Goal: Task Accomplishment & Management: Use online tool/utility

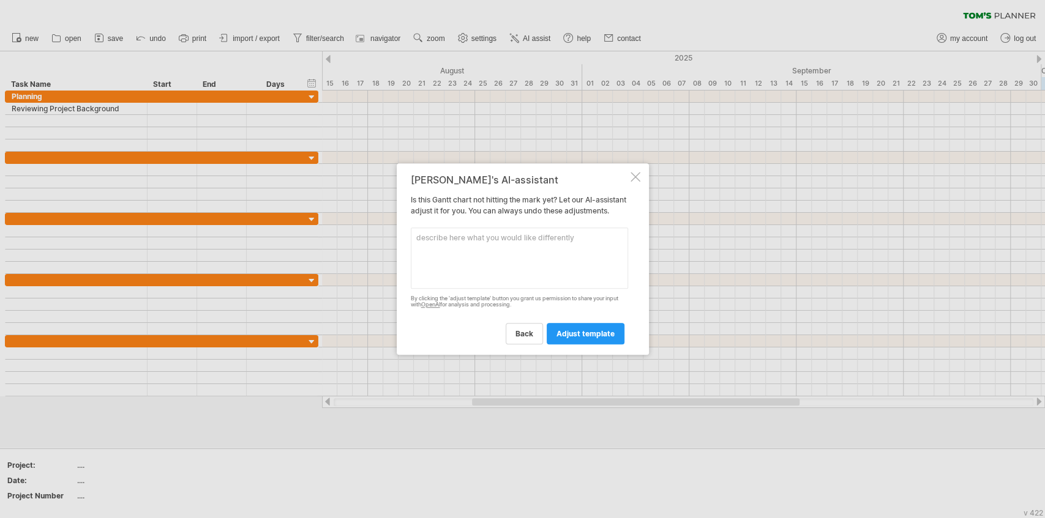
drag, startPoint x: 427, startPoint y: 175, endPoint x: 479, endPoint y: 177, distance: 52.1
click at [479, 177] on div "[PERSON_NAME]'s AI-assistant" at bounding box center [519, 179] width 217 height 11
click at [490, 250] on textarea at bounding box center [519, 258] width 217 height 61
click at [540, 335] on link "back" at bounding box center [523, 333] width 37 height 21
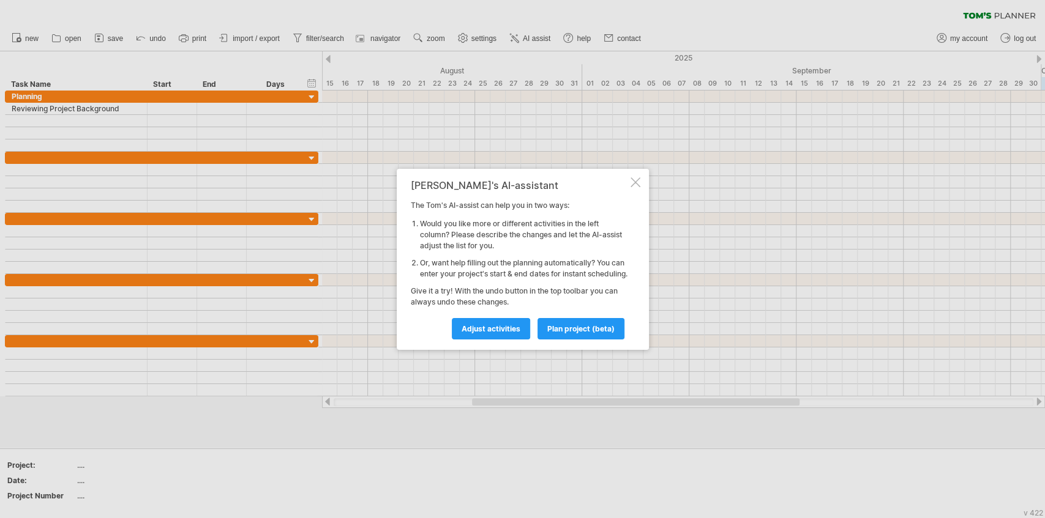
click at [632, 177] on div at bounding box center [635, 182] width 10 height 10
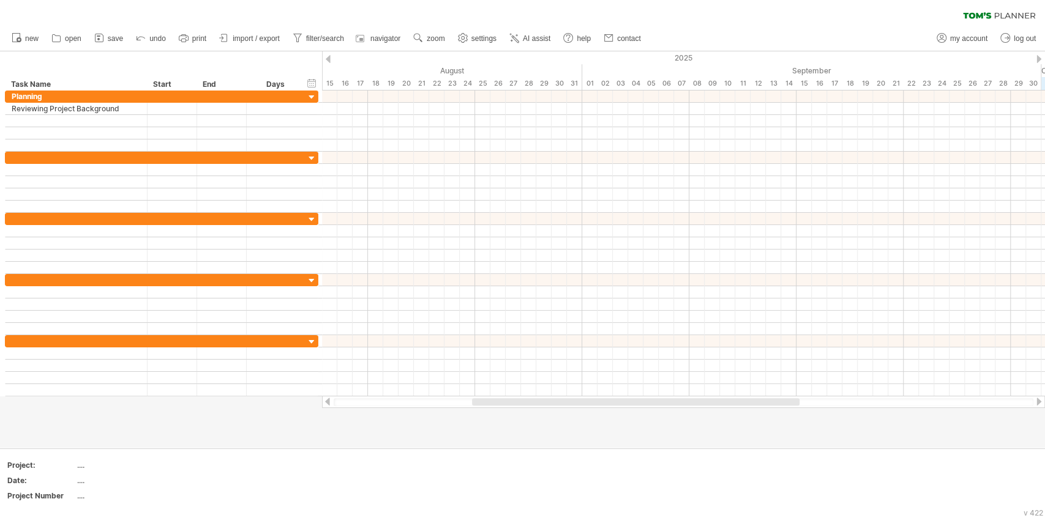
click at [240, 37] on span "import / export" at bounding box center [256, 38] width 47 height 9
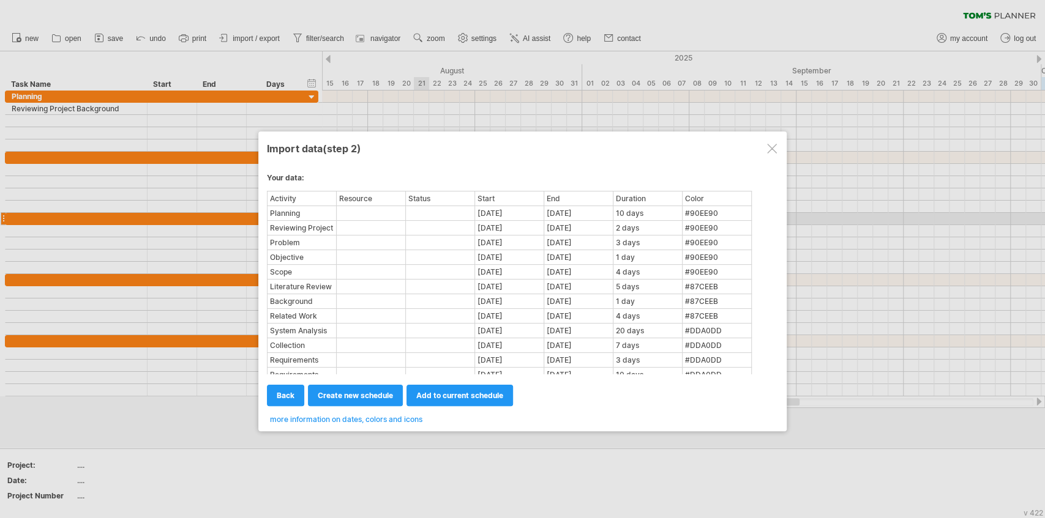
click at [373, 396] on span "create new schedule" at bounding box center [355, 395] width 75 height 9
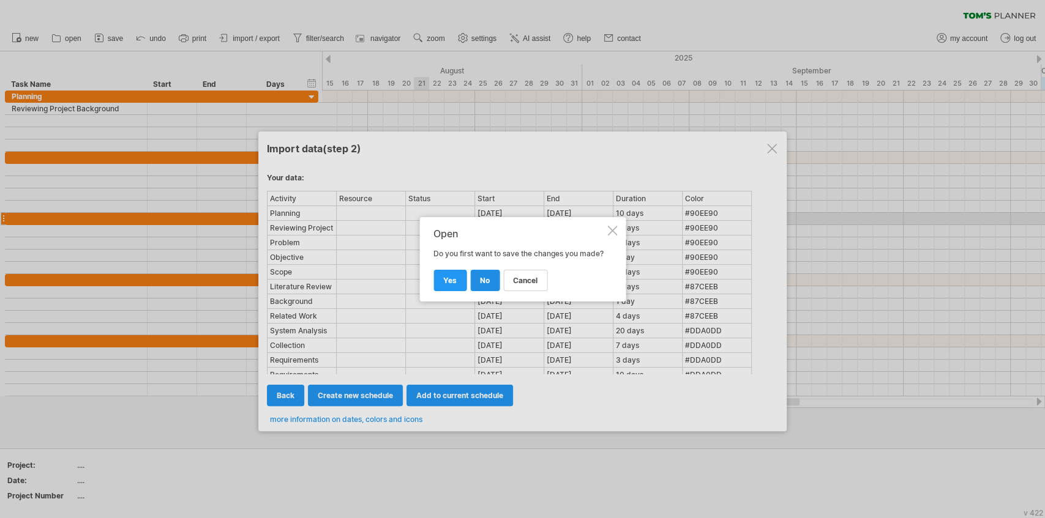
click at [477, 288] on link "no" at bounding box center [484, 280] width 29 height 21
select select "***"
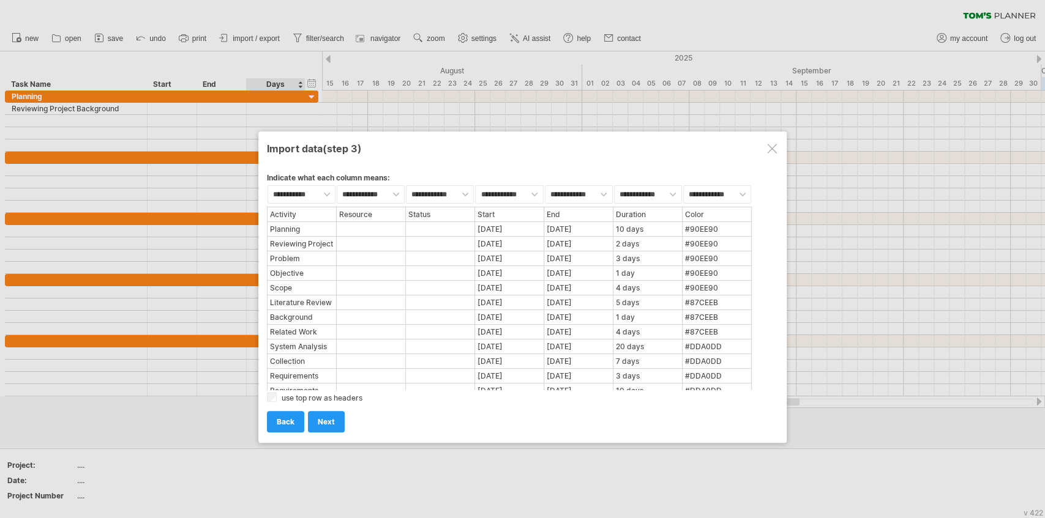
click at [274, 401] on div "add to current schedule next create new schedule next import back back back" at bounding box center [522, 416] width 511 height 31
click at [319, 422] on span "next" at bounding box center [326, 421] width 17 height 9
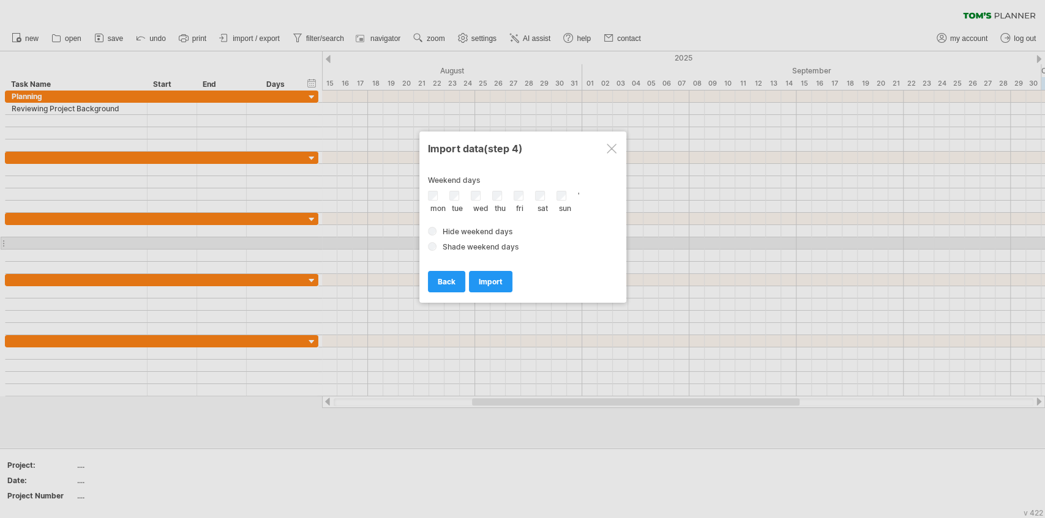
click at [436, 244] on label "Shade weekend days" at bounding box center [523, 246] width 190 height 10
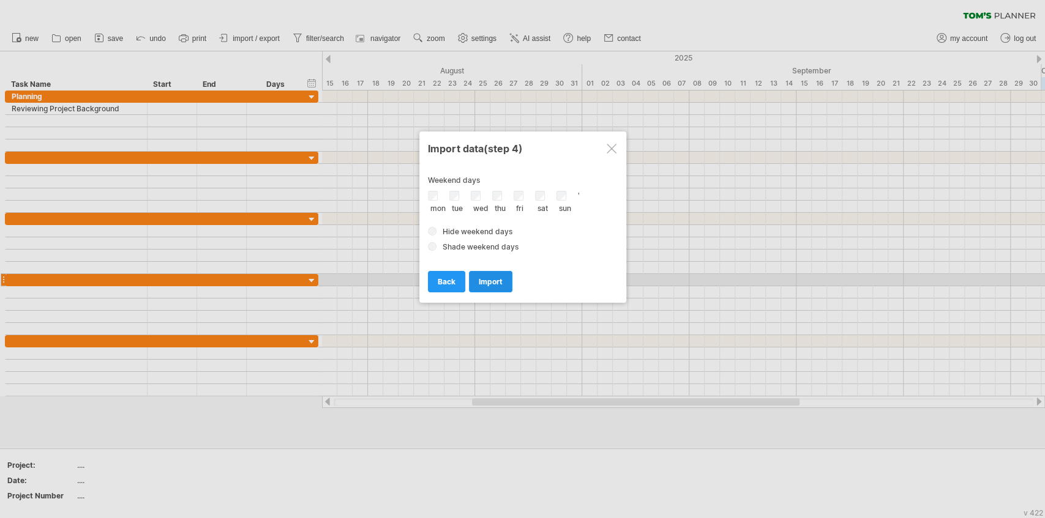
click at [483, 278] on span "import" at bounding box center [491, 281] width 24 height 9
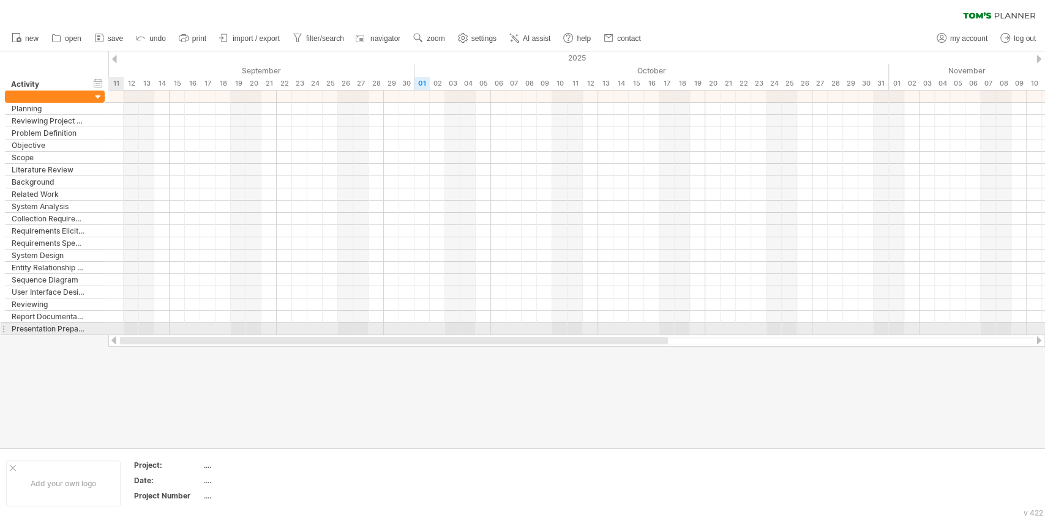
drag, startPoint x: 329, startPoint y: 343, endPoint x: 98, endPoint y: 330, distance: 231.6
click at [98, 330] on div "Trying to reach [DOMAIN_NAME] Connected again... processing file clear filter" at bounding box center [522, 259] width 1045 height 518
drag, startPoint x: 316, startPoint y: 340, endPoint x: 360, endPoint y: 333, distance: 44.6
click at [360, 333] on div "Trying to reach [DOMAIN_NAME] Connected again... processing file clear filter" at bounding box center [522, 259] width 1045 height 518
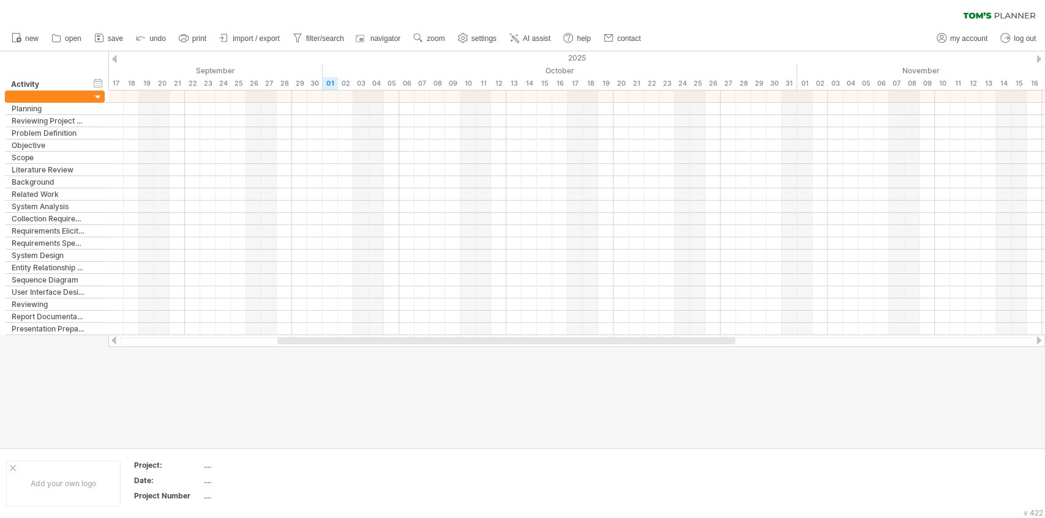
click at [113, 58] on div at bounding box center [114, 59] width 5 height 8
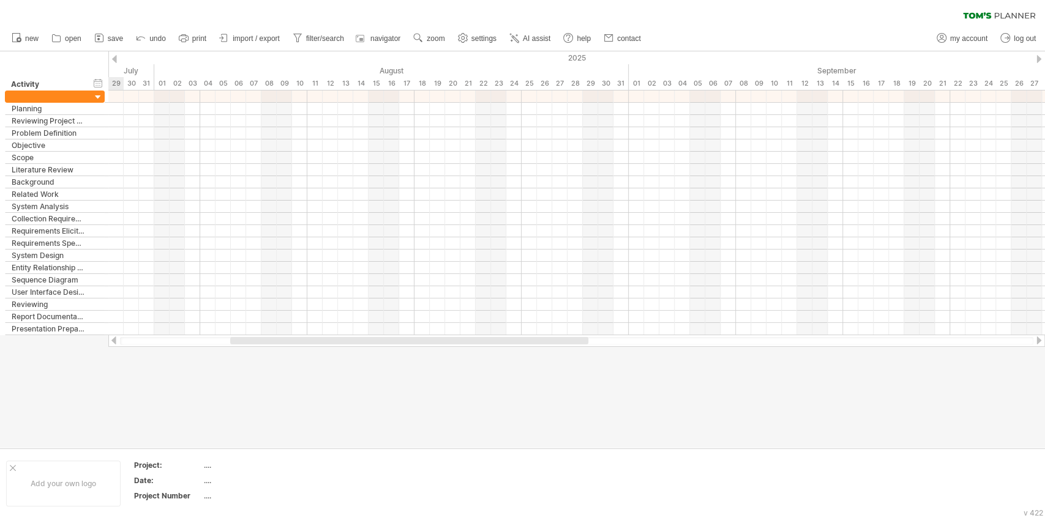
click at [113, 58] on div at bounding box center [114, 59] width 5 height 8
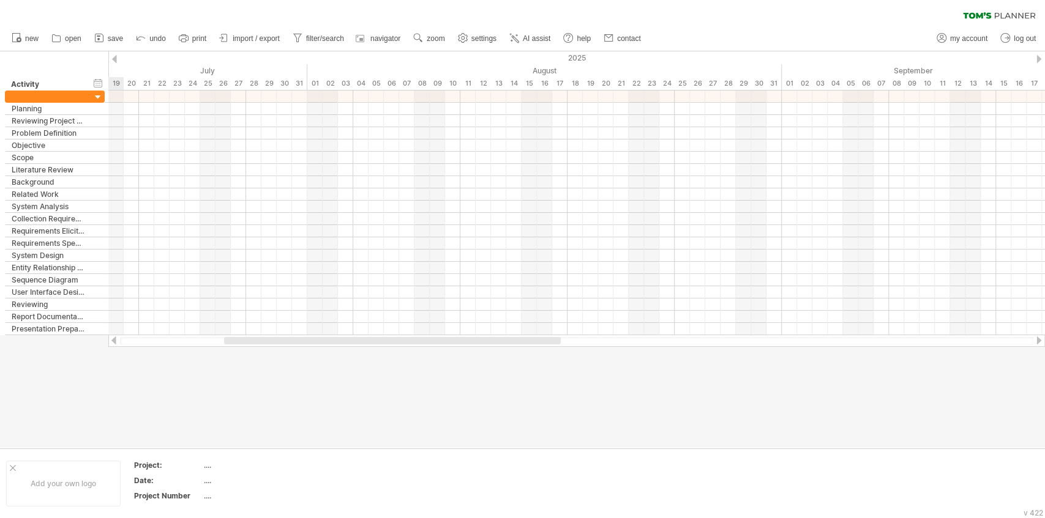
click at [113, 58] on div at bounding box center [114, 59] width 5 height 8
click at [99, 86] on div "hide start/end/duration show start/end/duration" at bounding box center [98, 82] width 12 height 13
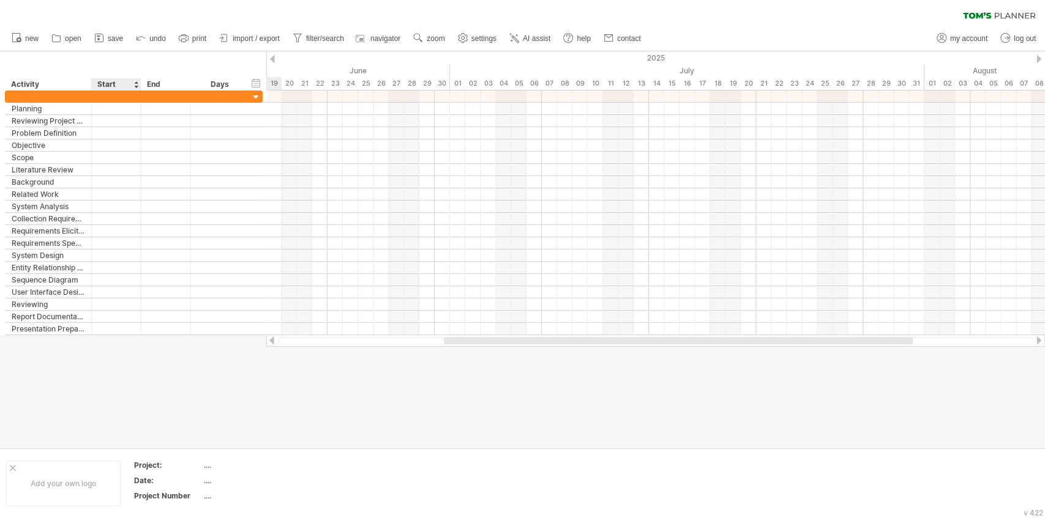
click at [115, 87] on div "Start" at bounding box center [115, 84] width 37 height 12
drag, startPoint x: 457, startPoint y: 345, endPoint x: 367, endPoint y: 336, distance: 89.8
click at [356, 341] on div at bounding box center [655, 341] width 778 height 12
drag, startPoint x: 301, startPoint y: 337, endPoint x: 288, endPoint y: 341, distance: 13.5
click at [296, 339] on div at bounding box center [655, 341] width 755 height 8
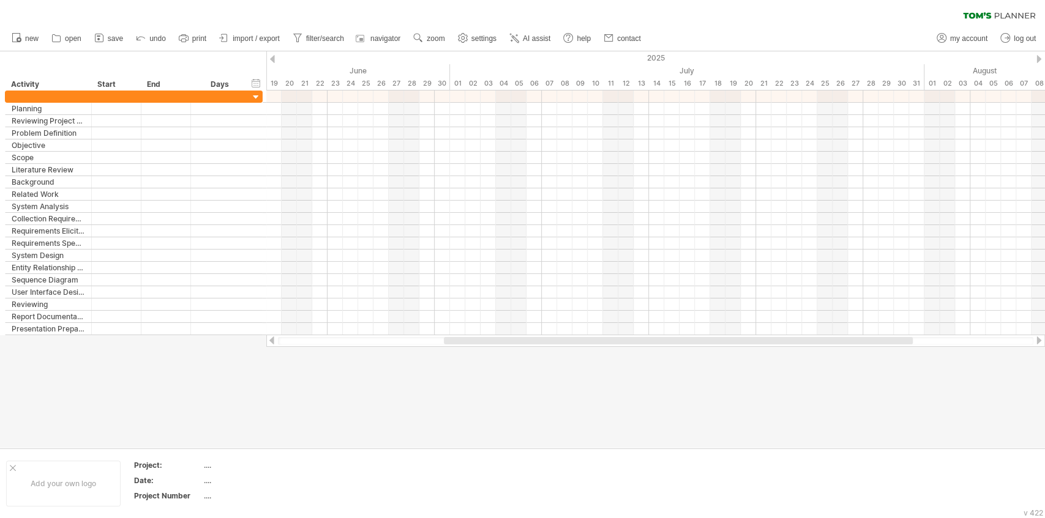
click at [288, 341] on div at bounding box center [655, 341] width 755 height 8
drag, startPoint x: 288, startPoint y: 341, endPoint x: 370, endPoint y: 344, distance: 82.0
click at [357, 342] on div at bounding box center [655, 341] width 755 height 8
drag, startPoint x: 458, startPoint y: 343, endPoint x: 275, endPoint y: 352, distance: 183.2
click at [275, 352] on div "Trying to reach [DOMAIN_NAME] Connected again... processing file clear filter" at bounding box center [522, 259] width 1045 height 518
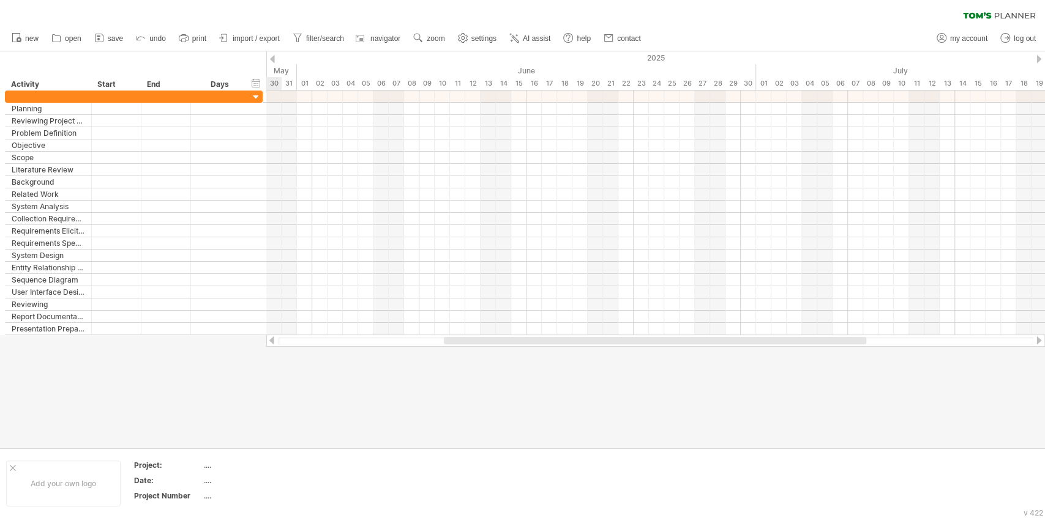
drag, startPoint x: 329, startPoint y: 345, endPoint x: 310, endPoint y: 346, distance: 19.6
click at [310, 346] on div at bounding box center [655, 341] width 778 height 12
drag, startPoint x: 465, startPoint y: 341, endPoint x: 299, endPoint y: 341, distance: 165.8
click at [382, 341] on div at bounding box center [593, 340] width 422 height 7
click at [272, 62] on div "Trying to reach [DOMAIN_NAME] Connected again... processing file clear filter" at bounding box center [522, 259] width 1045 height 518
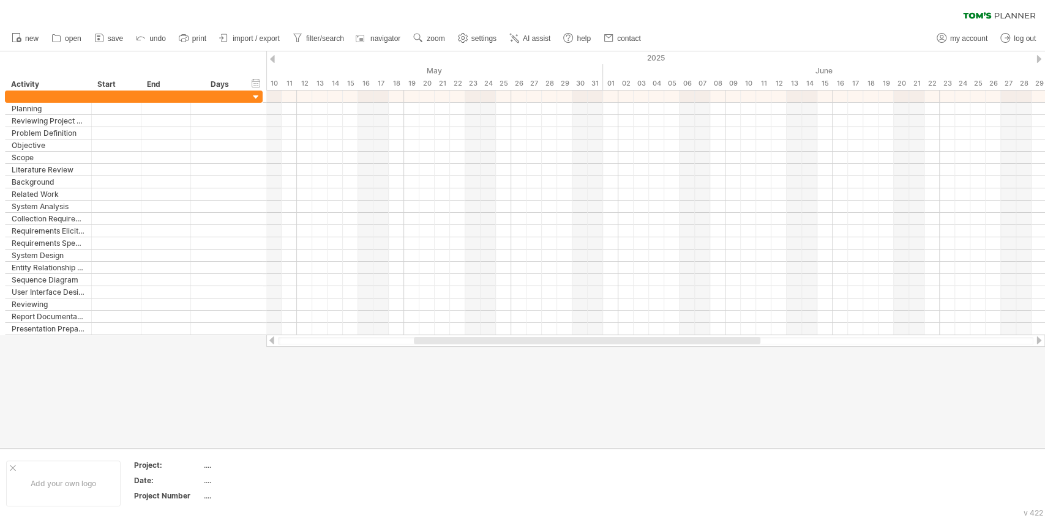
click at [272, 62] on div at bounding box center [272, 59] width 5 height 8
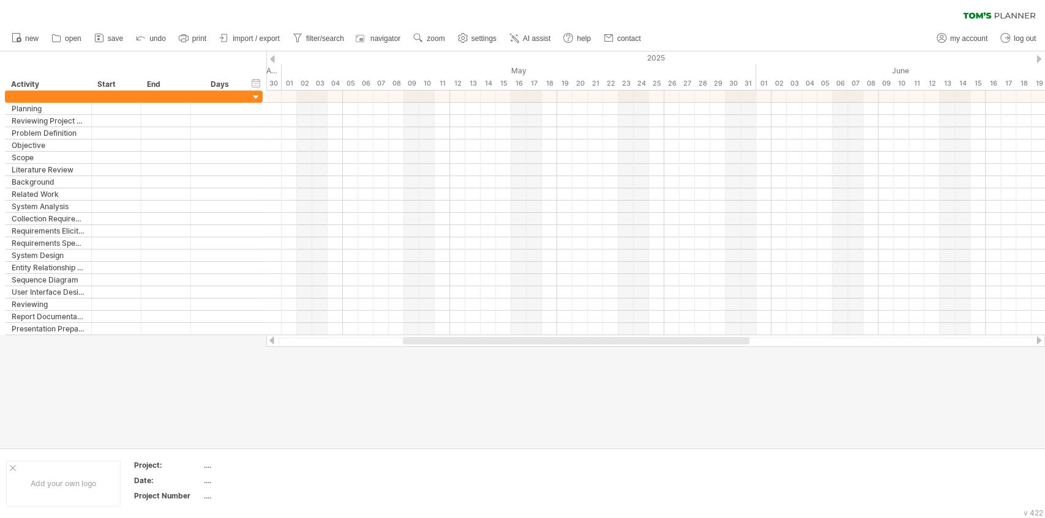
click at [272, 62] on div at bounding box center [272, 59] width 5 height 8
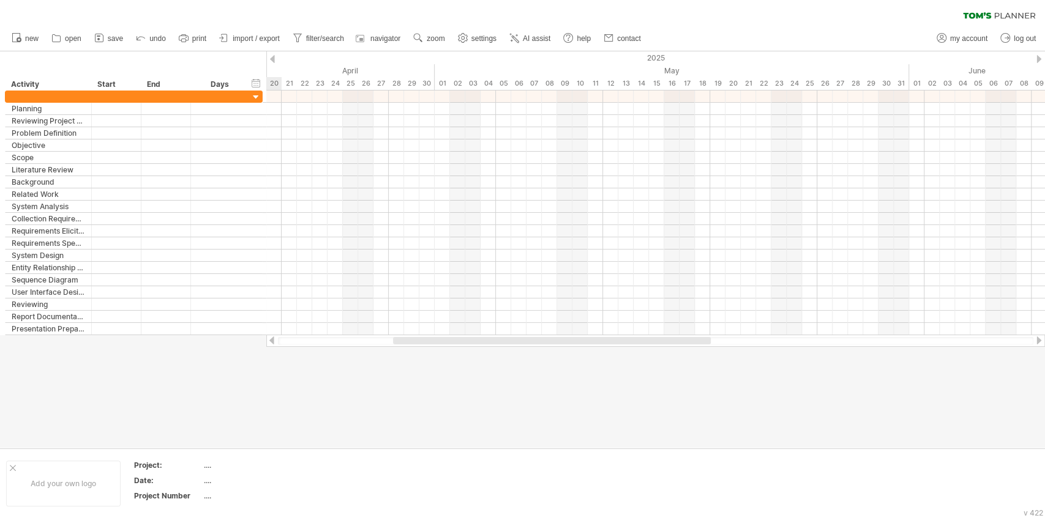
click at [272, 62] on div at bounding box center [272, 59] width 5 height 8
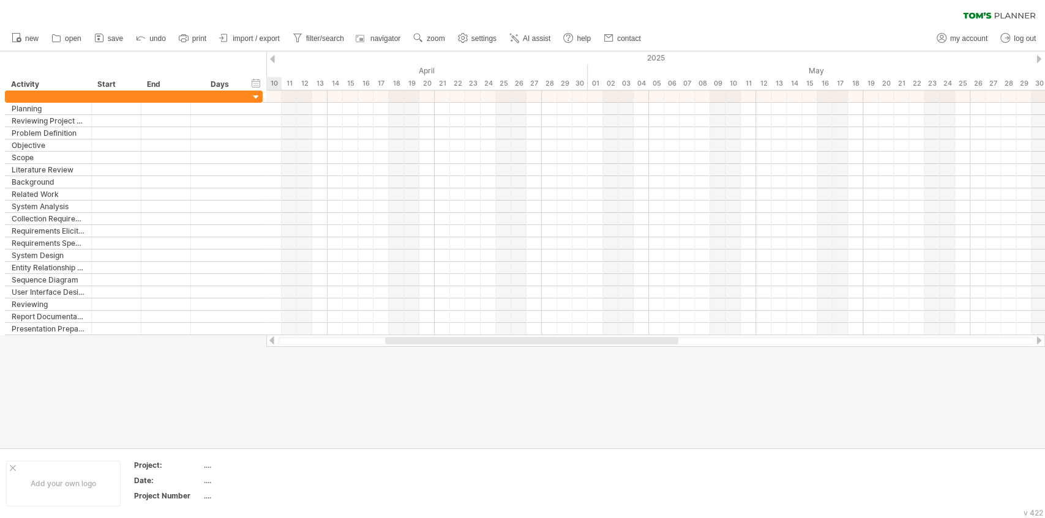
click at [272, 62] on div at bounding box center [272, 59] width 5 height 8
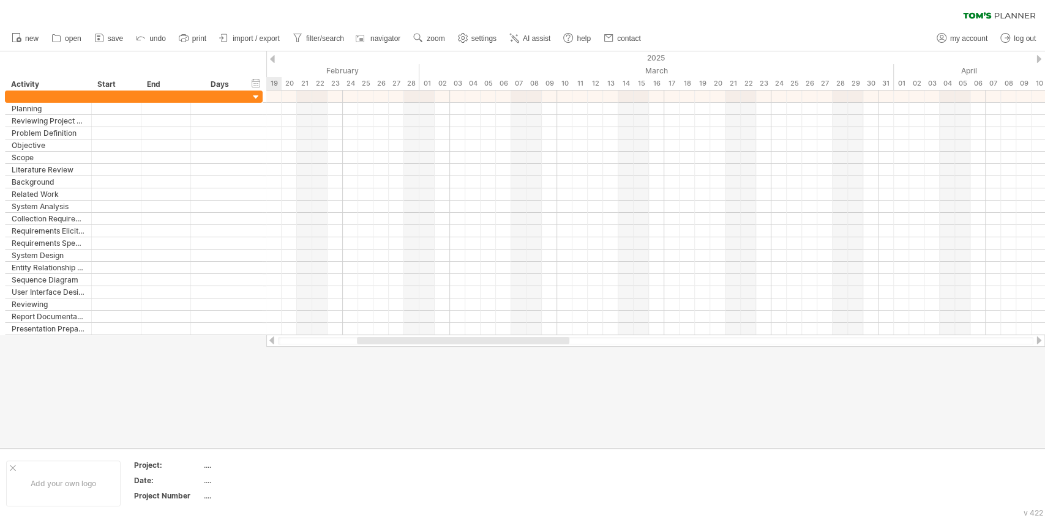
click at [272, 62] on div at bounding box center [272, 59] width 5 height 8
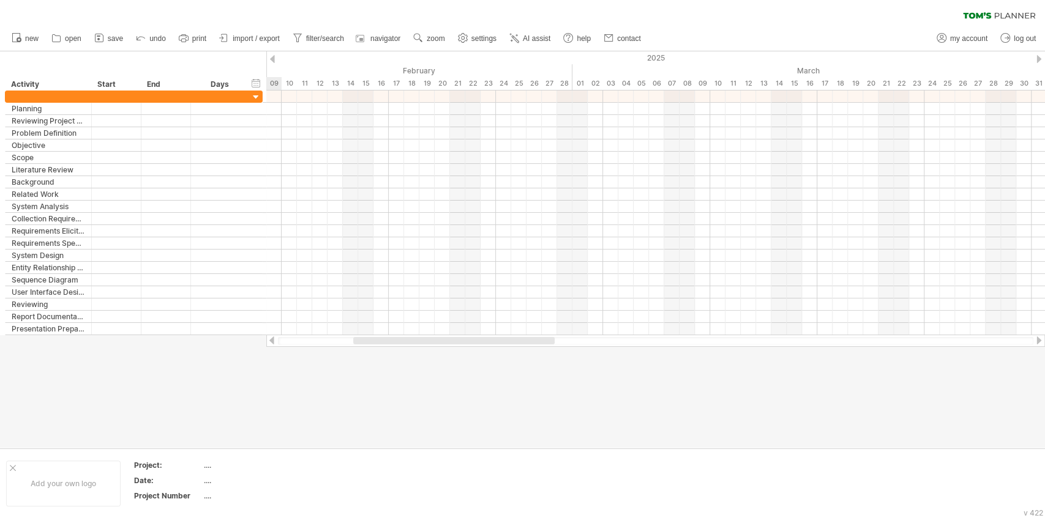
click at [272, 62] on div at bounding box center [272, 59] width 5 height 8
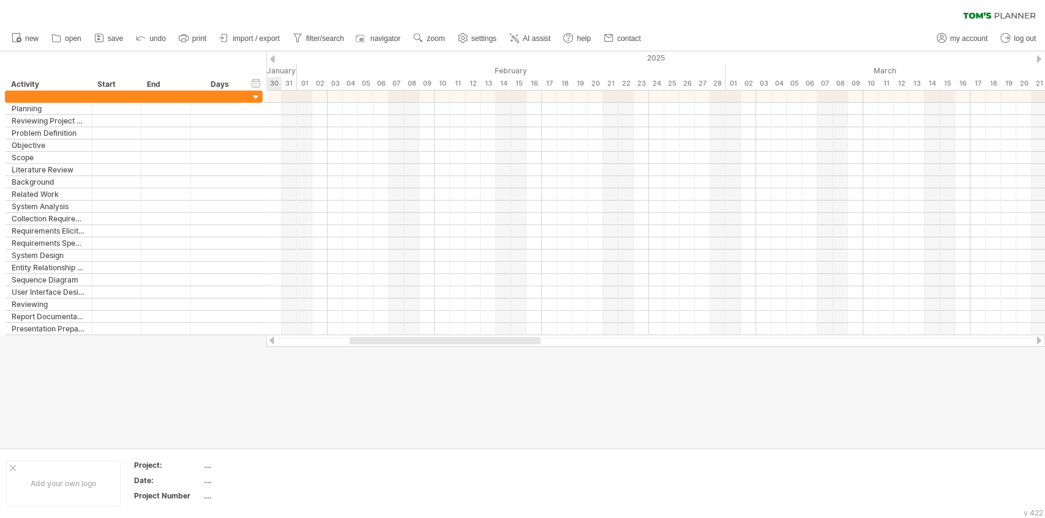
click at [272, 62] on div at bounding box center [272, 59] width 5 height 8
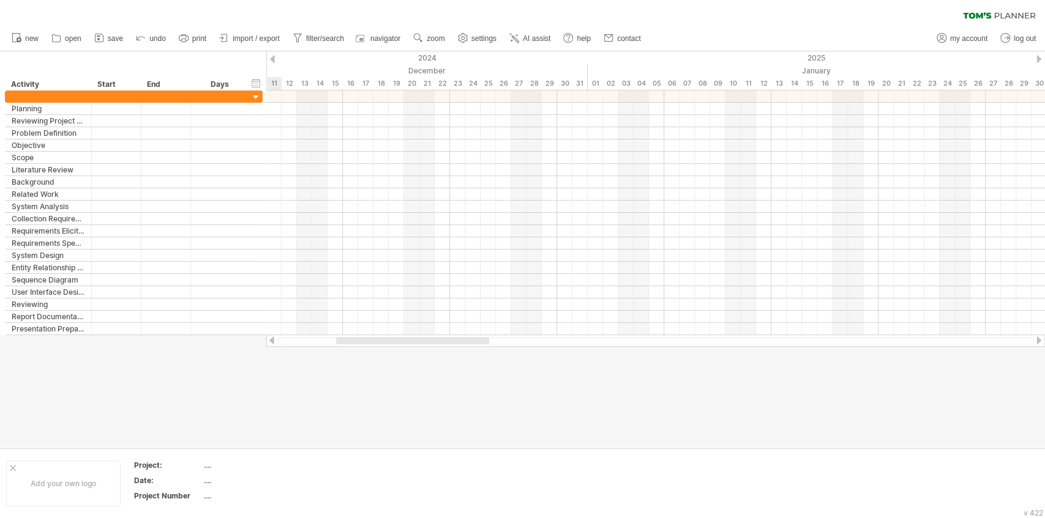
click at [272, 62] on div at bounding box center [272, 59] width 5 height 8
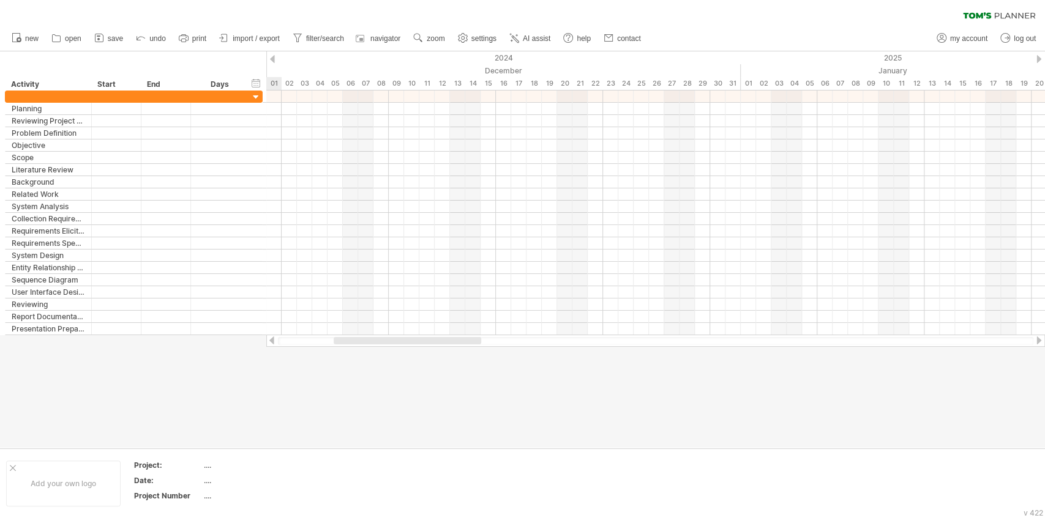
click at [272, 62] on div at bounding box center [272, 59] width 5 height 8
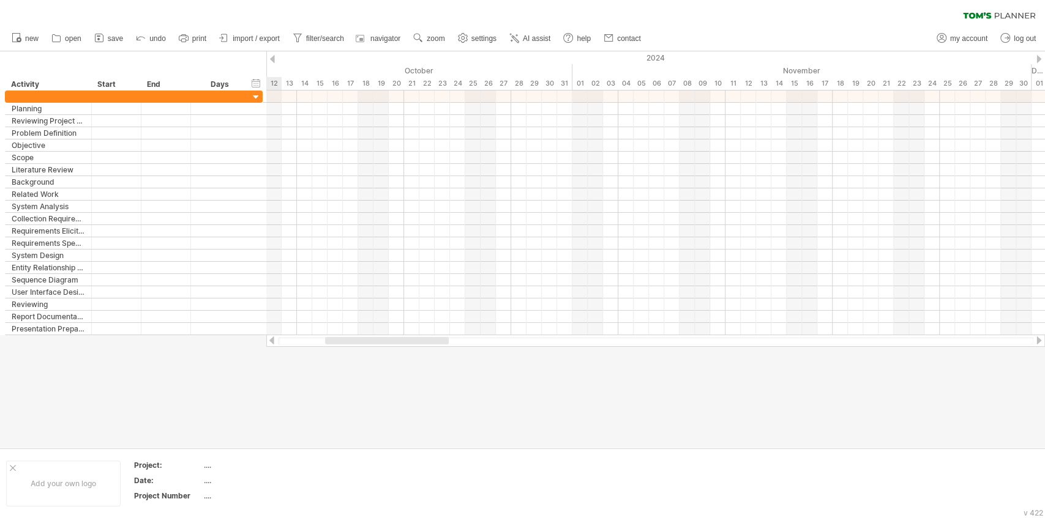
click at [272, 62] on div at bounding box center [272, 59] width 5 height 8
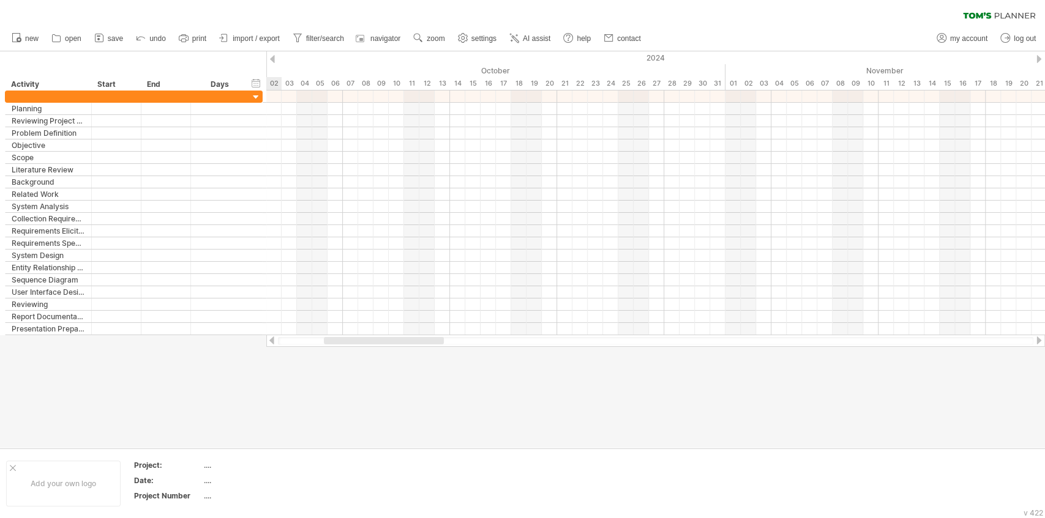
click at [272, 62] on div at bounding box center [272, 59] width 5 height 8
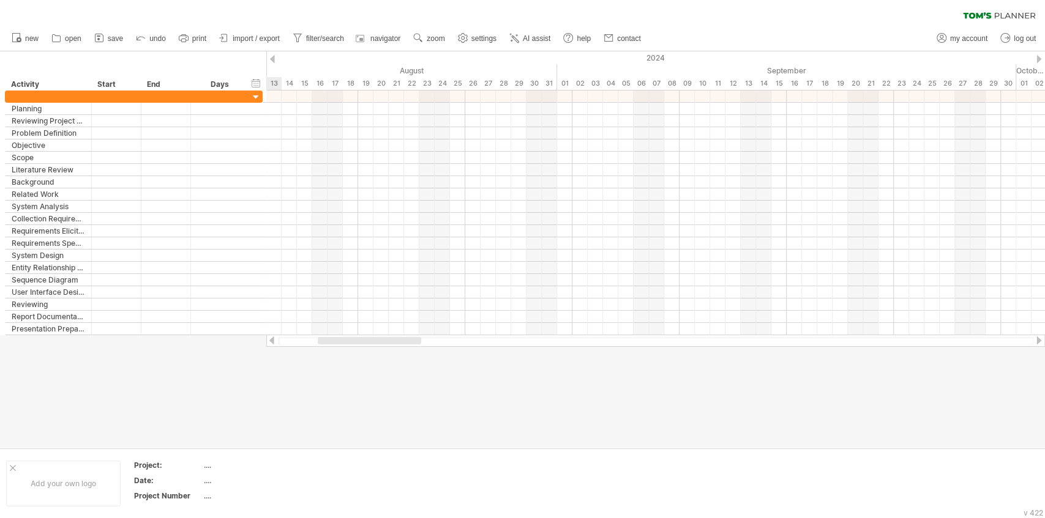
click at [272, 62] on div at bounding box center [272, 59] width 5 height 8
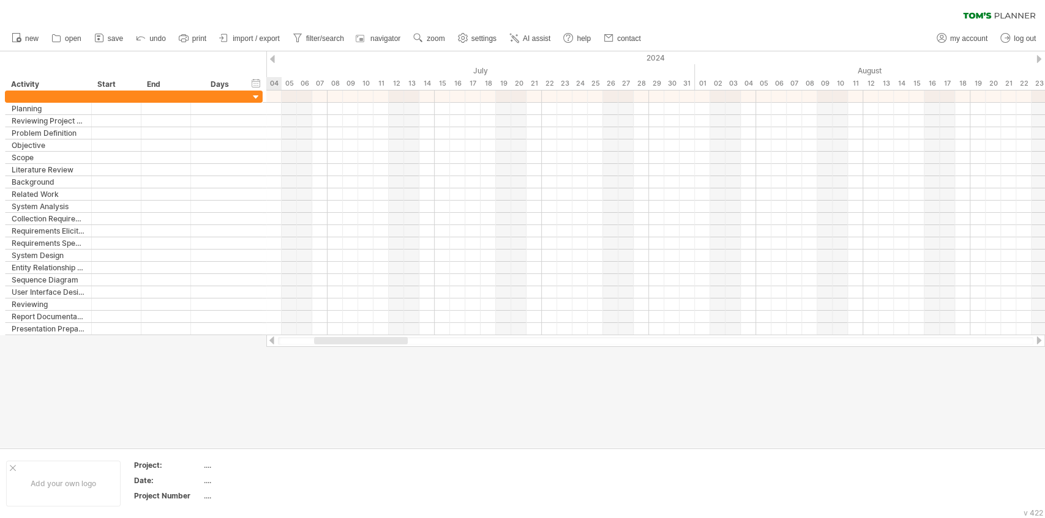
click at [272, 62] on div at bounding box center [272, 59] width 5 height 8
click at [273, 60] on div at bounding box center [272, 59] width 5 height 8
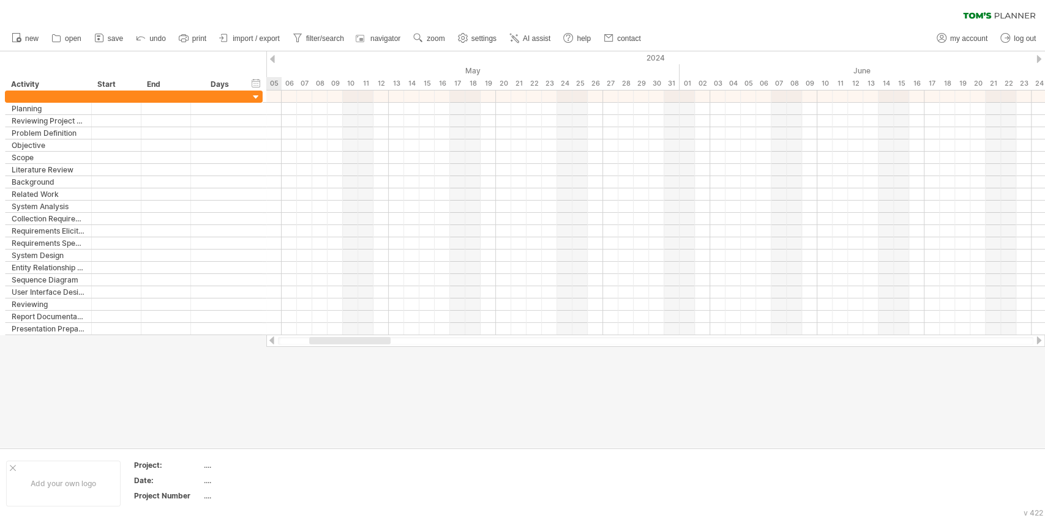
click at [273, 60] on div at bounding box center [272, 59] width 5 height 8
click at [274, 61] on div at bounding box center [272, 59] width 5 height 8
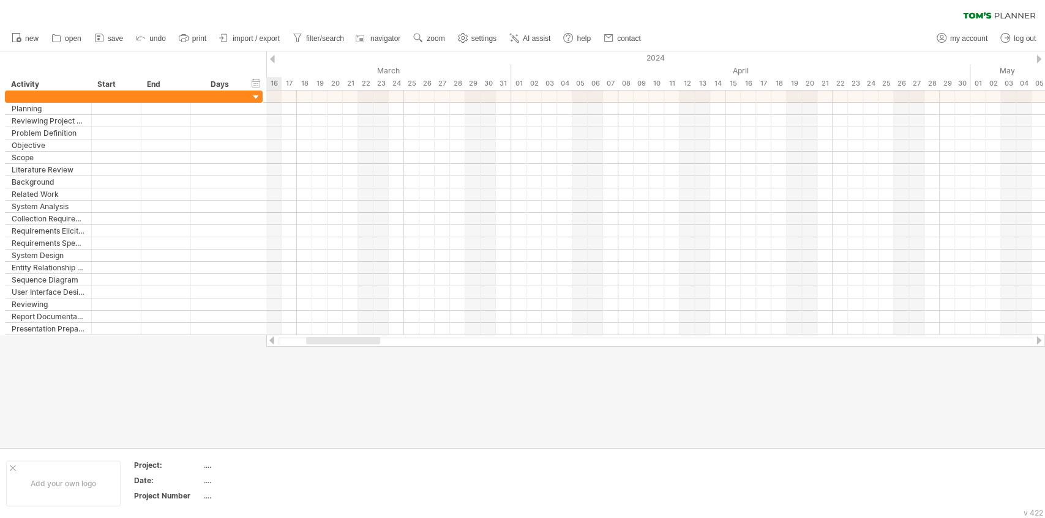
click at [274, 61] on div at bounding box center [272, 59] width 5 height 8
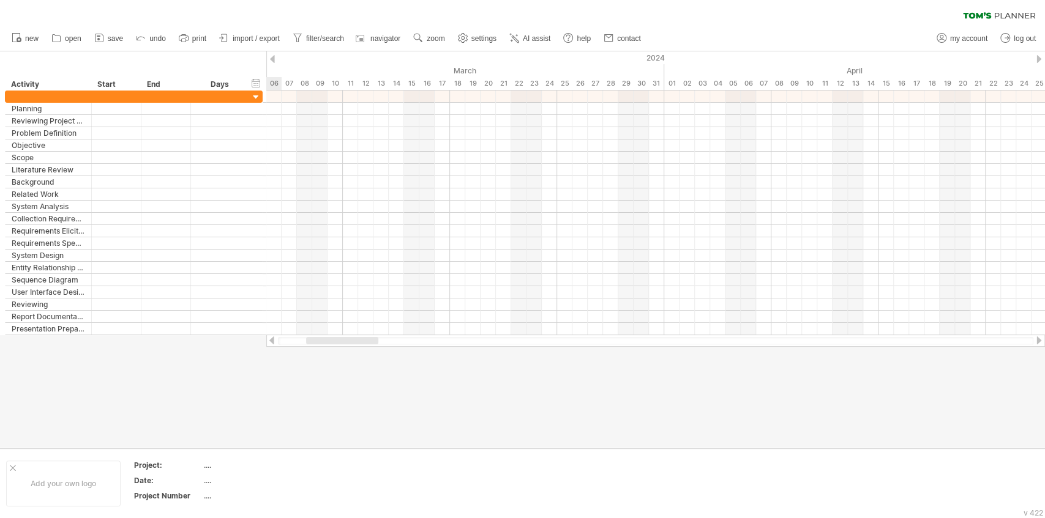
click at [274, 61] on div at bounding box center [272, 59] width 5 height 8
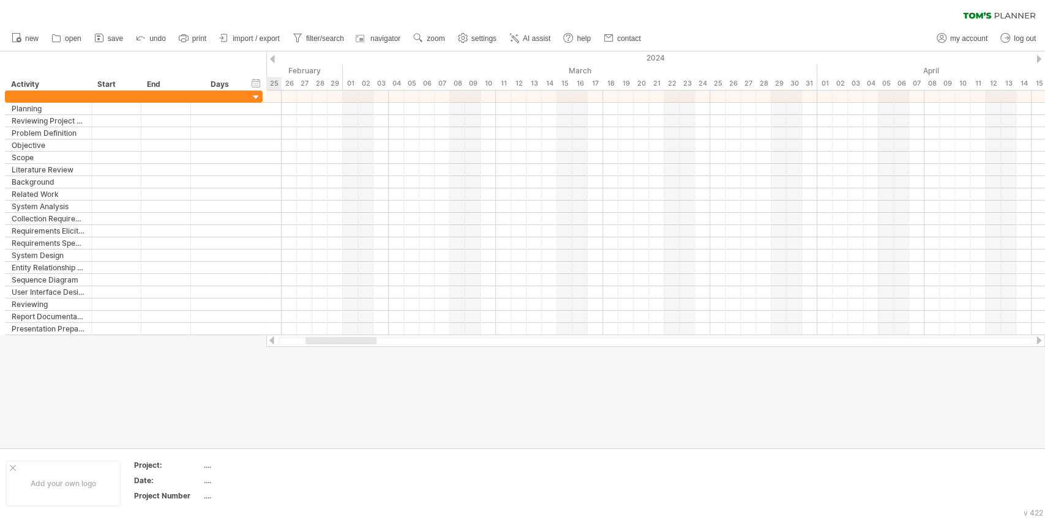
click at [274, 61] on div at bounding box center [272, 59] width 5 height 8
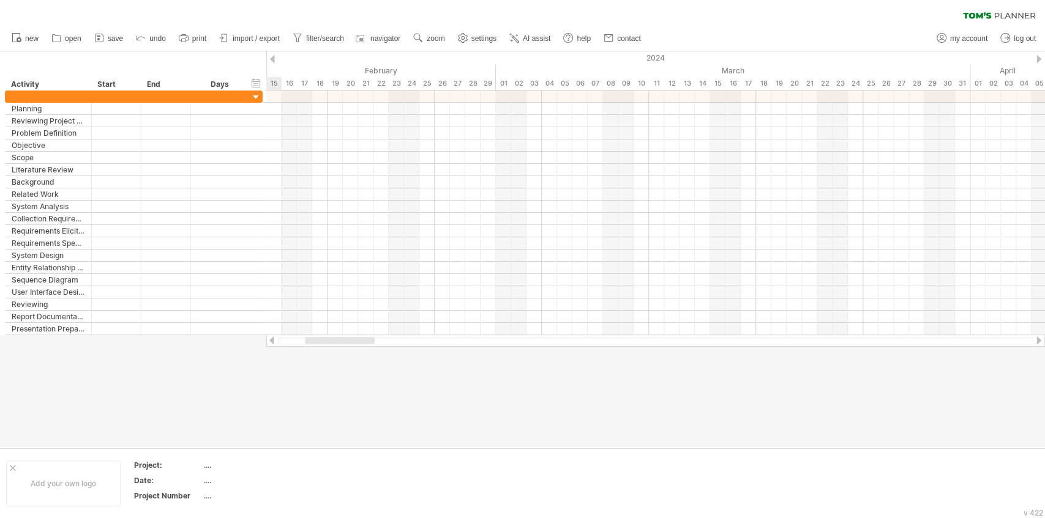
click at [274, 61] on div at bounding box center [272, 59] width 5 height 8
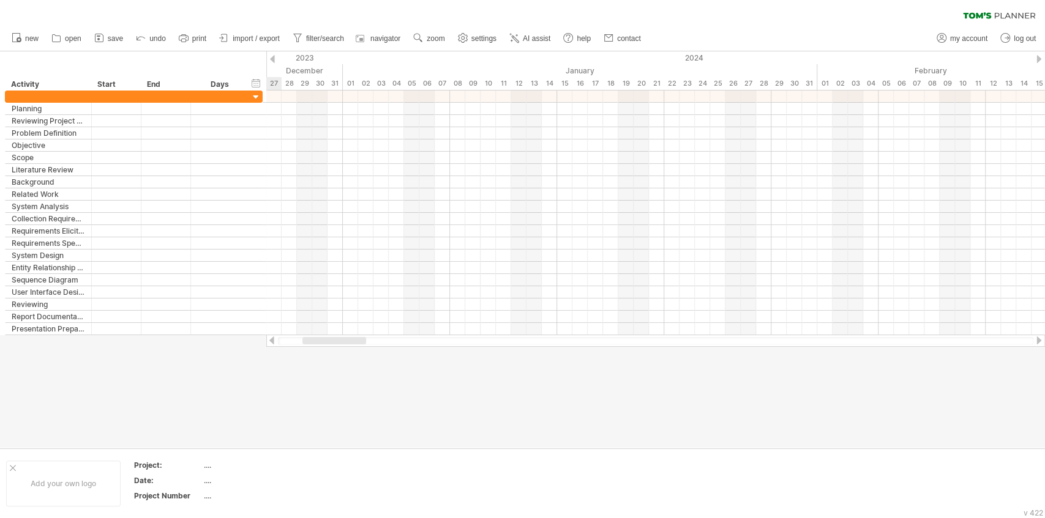
click at [274, 61] on div at bounding box center [272, 59] width 5 height 8
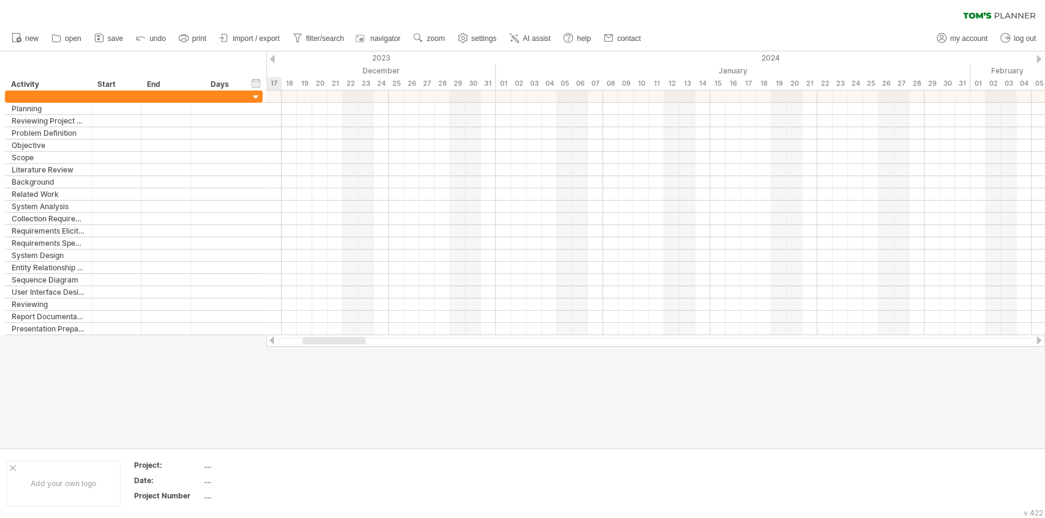
click at [274, 61] on div at bounding box center [272, 59] width 5 height 8
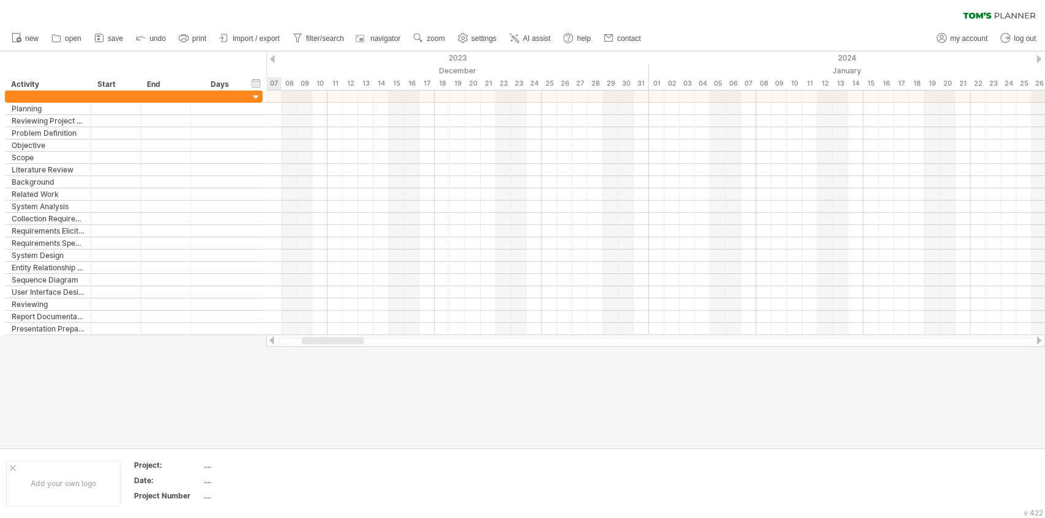
click at [274, 61] on div at bounding box center [272, 59] width 5 height 8
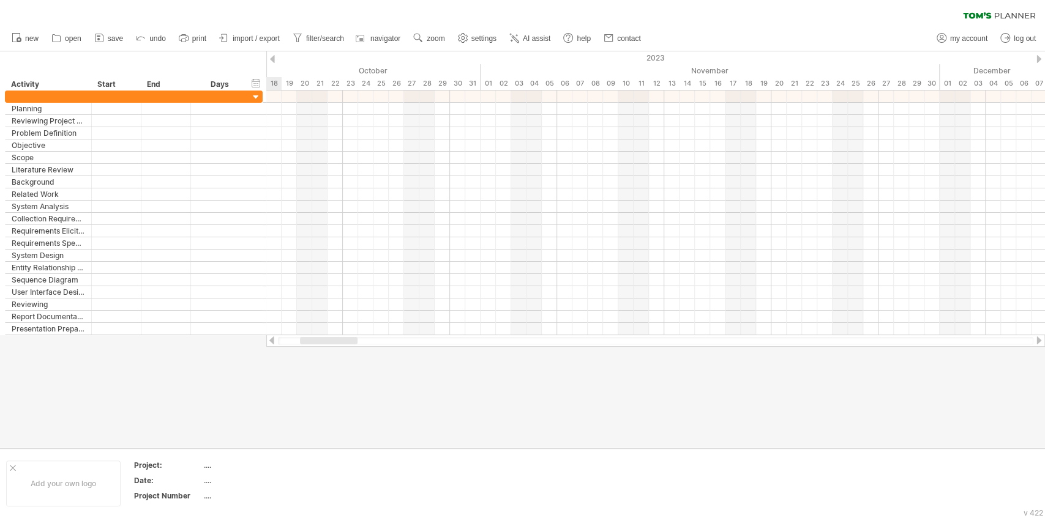
click at [274, 61] on div at bounding box center [272, 59] width 5 height 8
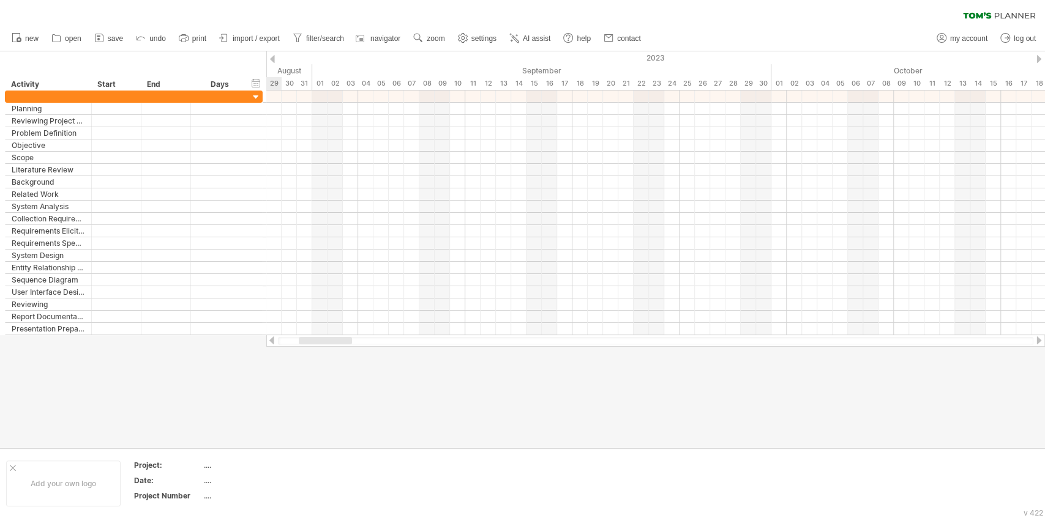
click at [274, 61] on div at bounding box center [272, 59] width 5 height 8
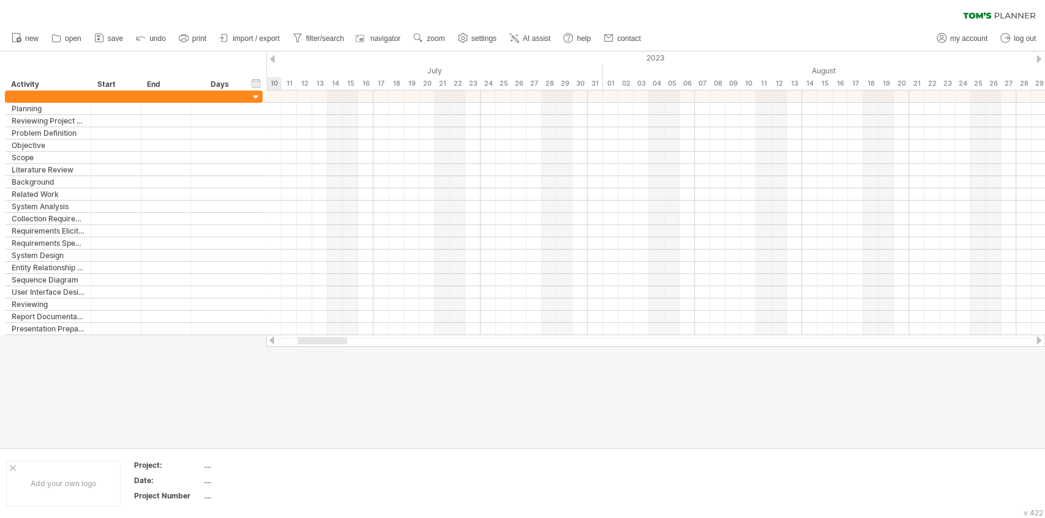
click at [274, 61] on div at bounding box center [272, 59] width 5 height 8
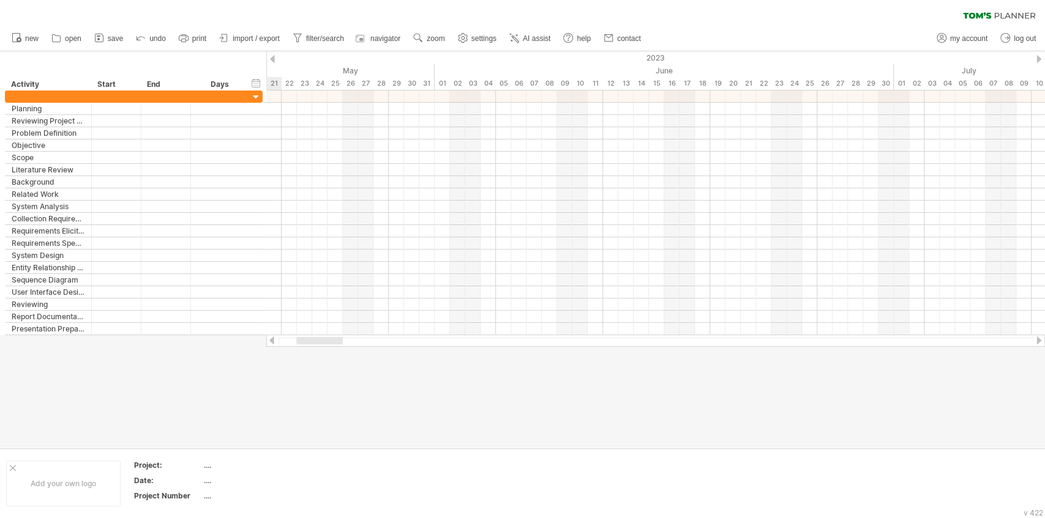
click at [274, 61] on div at bounding box center [272, 59] width 5 height 8
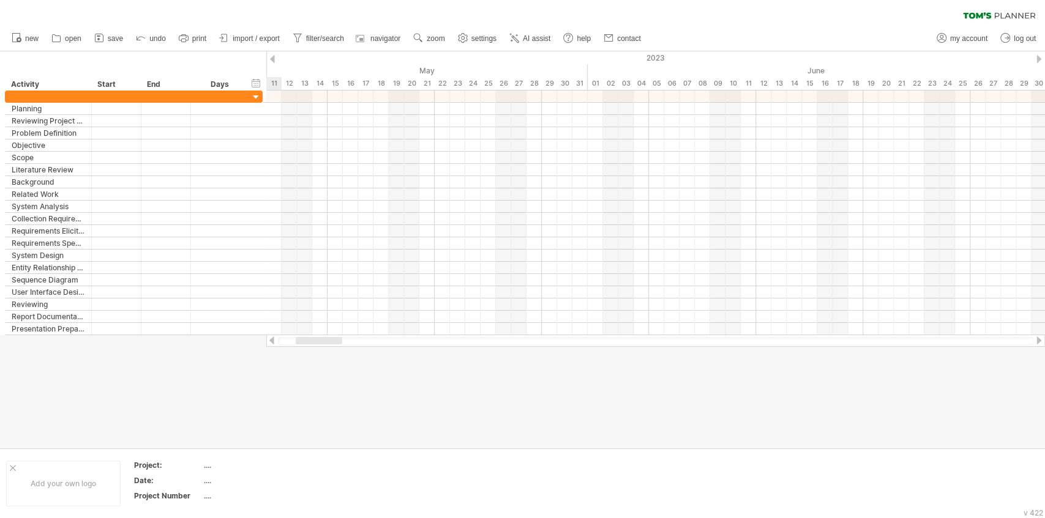
click at [274, 61] on div at bounding box center [272, 59] width 5 height 8
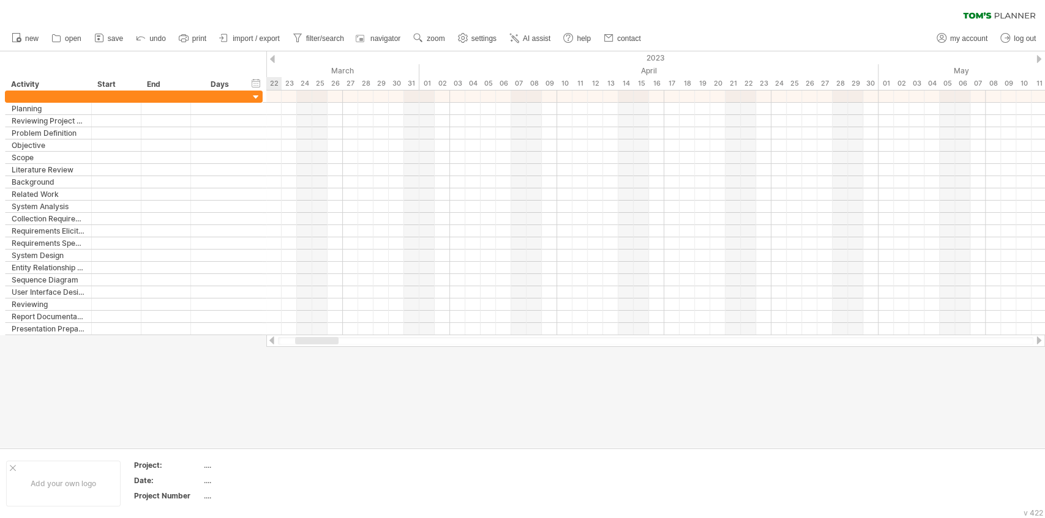
click at [274, 61] on div at bounding box center [272, 59] width 5 height 8
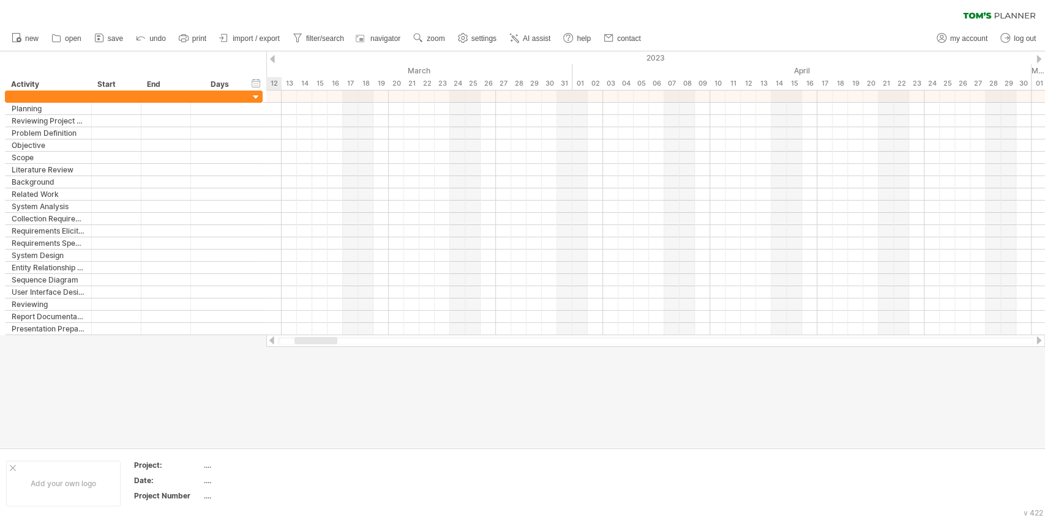
click at [274, 61] on div at bounding box center [272, 59] width 5 height 8
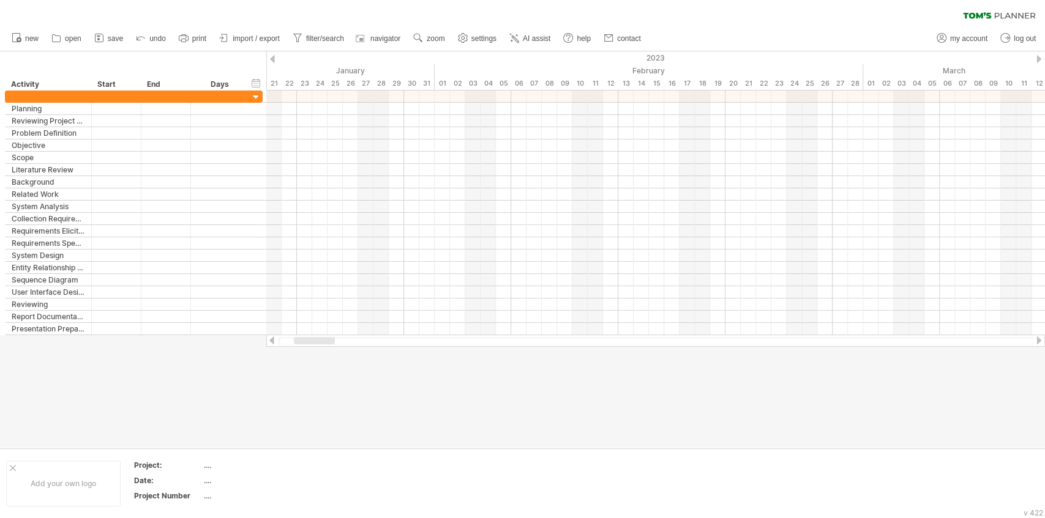
click at [1038, 57] on div at bounding box center [1038, 59] width 5 height 8
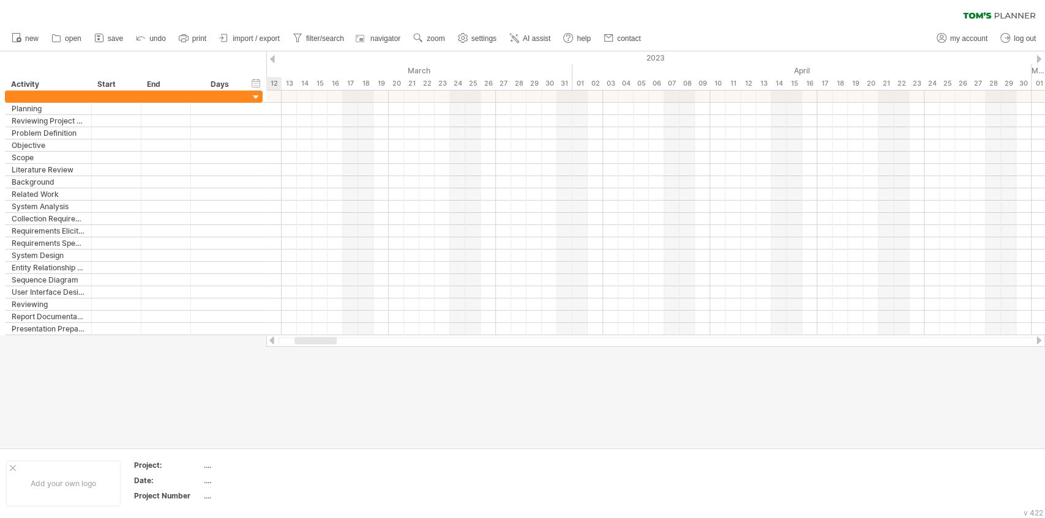
click at [1038, 57] on div at bounding box center [1038, 59] width 5 height 8
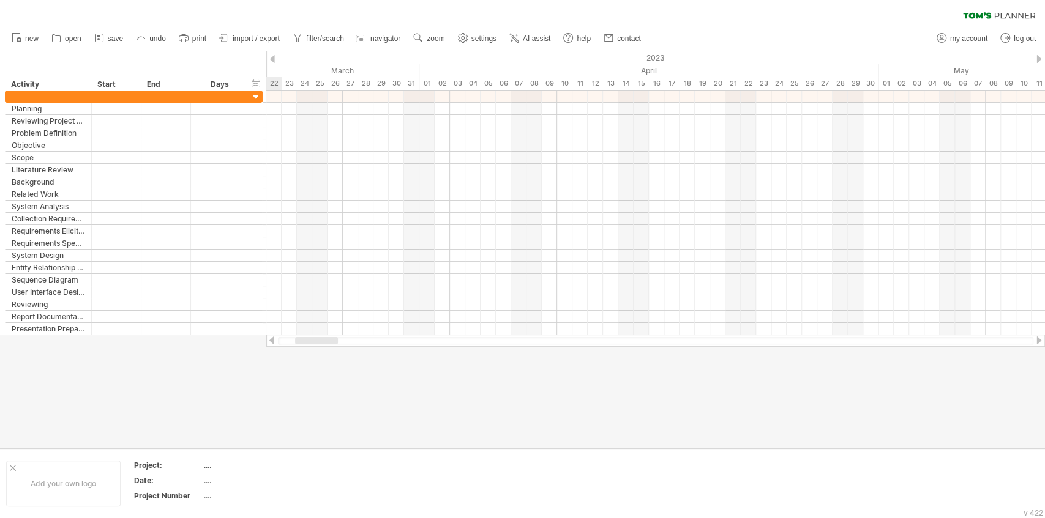
click at [1038, 57] on div at bounding box center [1038, 59] width 5 height 8
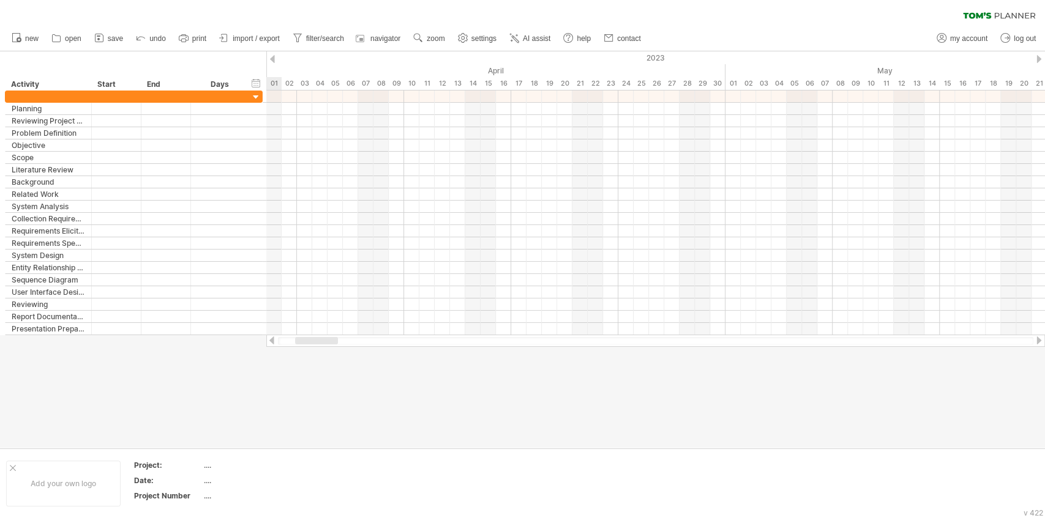
click at [1038, 57] on div at bounding box center [1038, 59] width 5 height 8
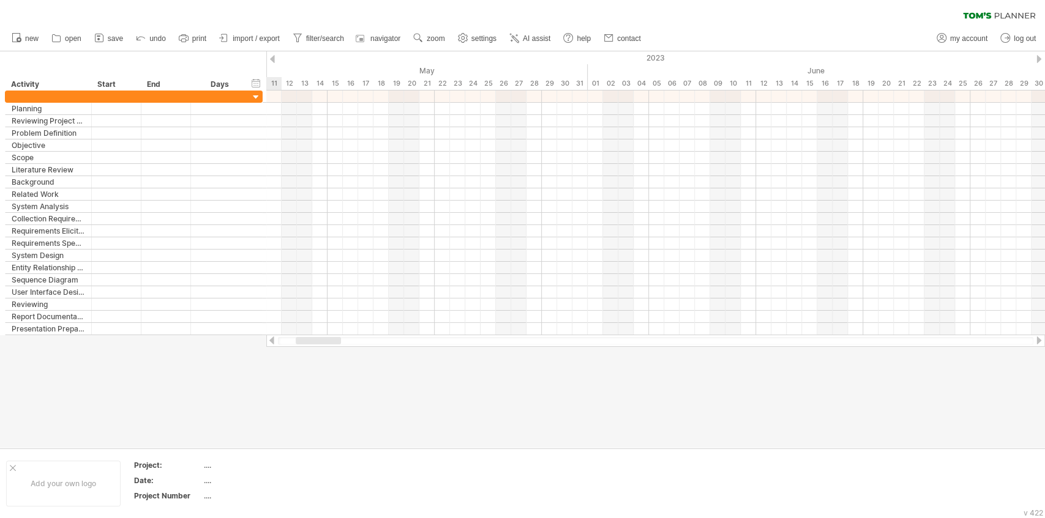
click at [1038, 57] on div at bounding box center [1038, 59] width 5 height 8
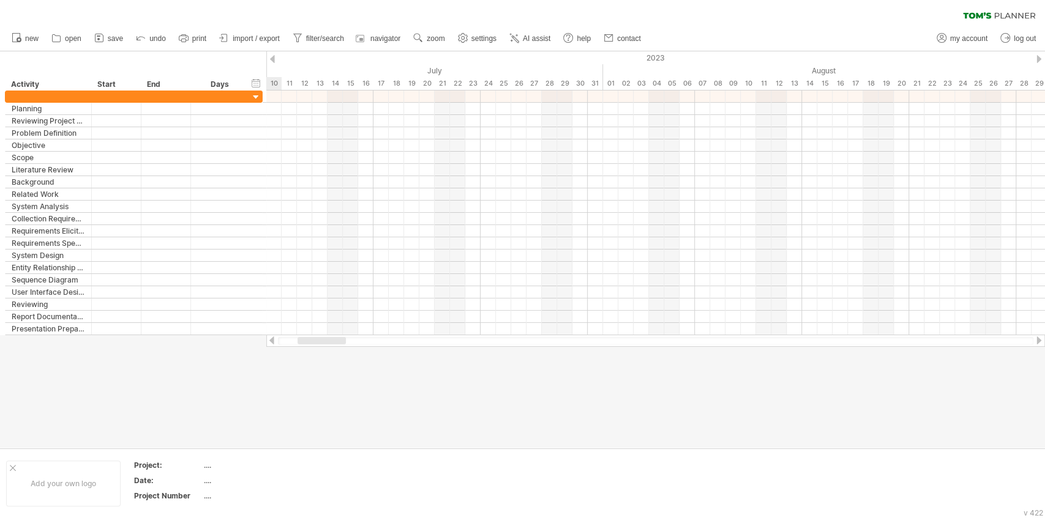
click at [1038, 57] on div at bounding box center [1038, 59] width 5 height 8
drag, startPoint x: 1038, startPoint y: 57, endPoint x: 799, endPoint y: 65, distance: 238.8
click at [909, 50] on div "Trying to reach [DOMAIN_NAME] Connected again... processing file clear filter" at bounding box center [522, 259] width 1045 height 518
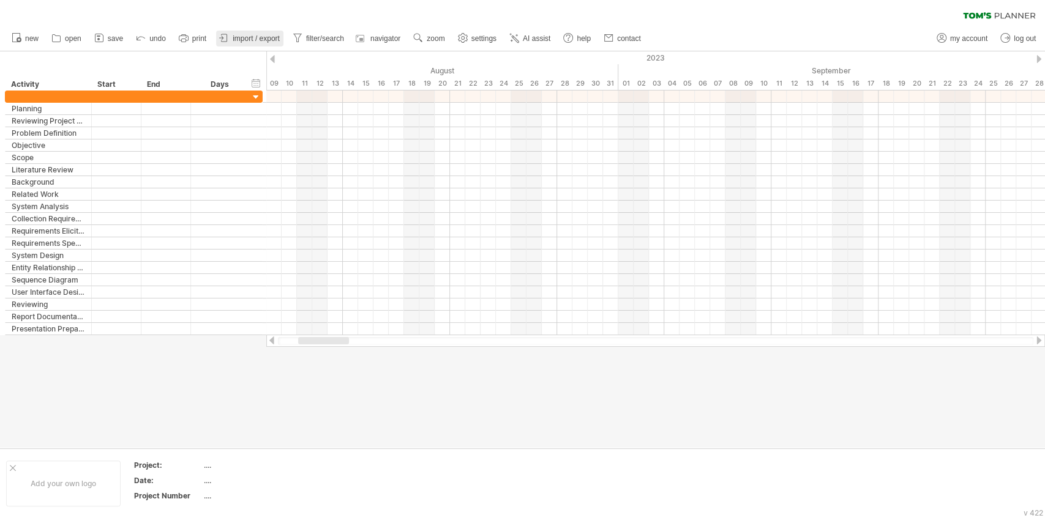
click at [250, 35] on span "import / export" at bounding box center [256, 38] width 47 height 9
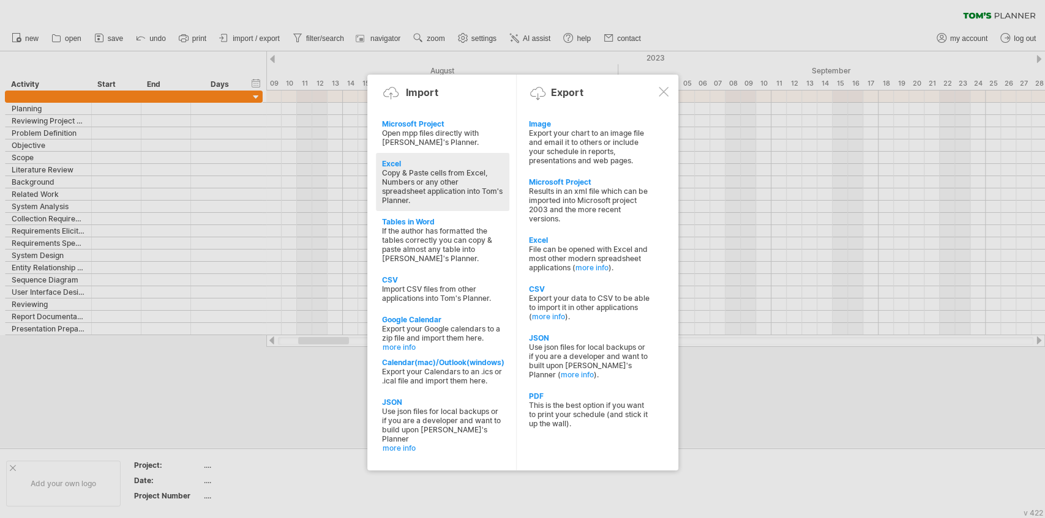
click at [458, 182] on div "Copy & Paste cells from Excel, Numbers or any other spreadsheet application int…" at bounding box center [442, 186] width 121 height 37
type textarea "**********"
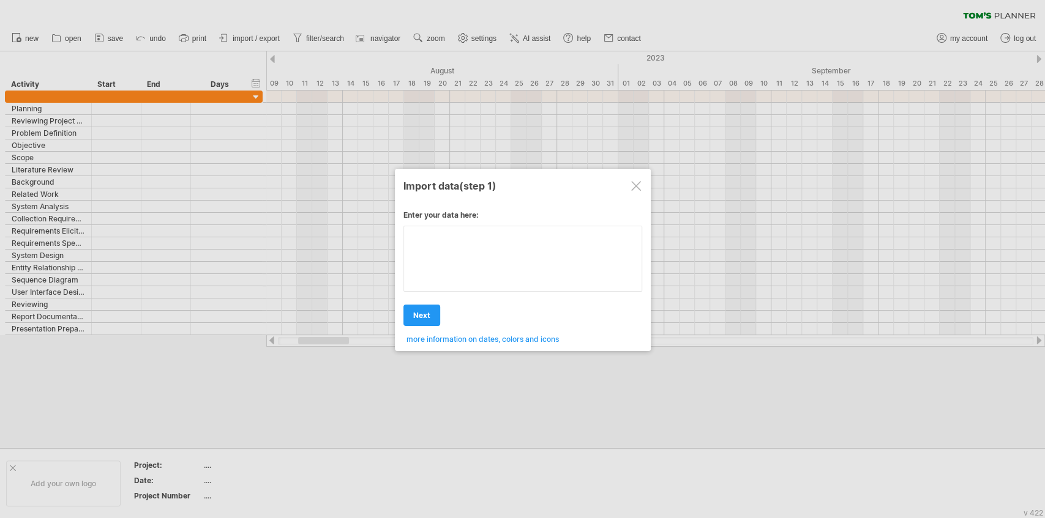
click at [537, 262] on div "**********" at bounding box center [522, 272] width 239 height 143
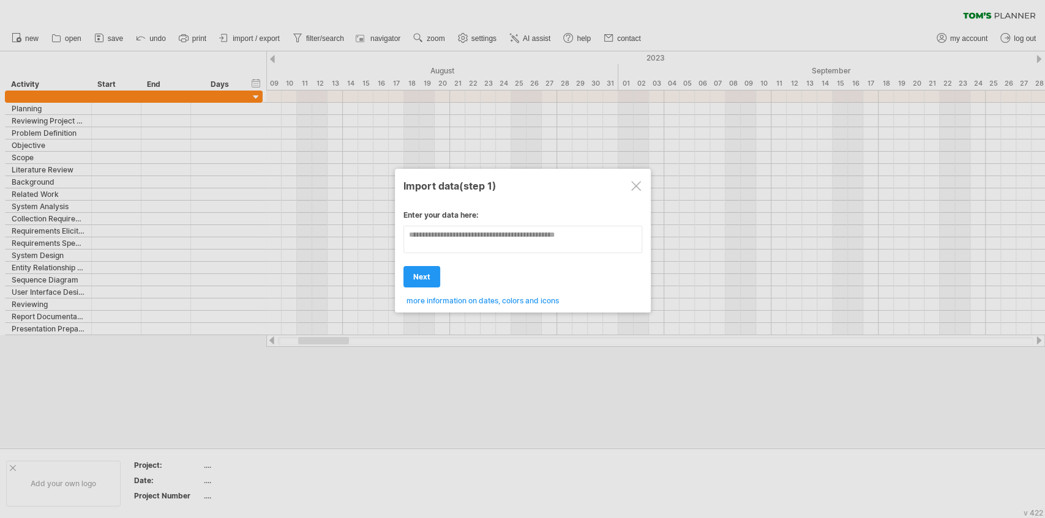
click at [638, 188] on div at bounding box center [636, 186] width 10 height 10
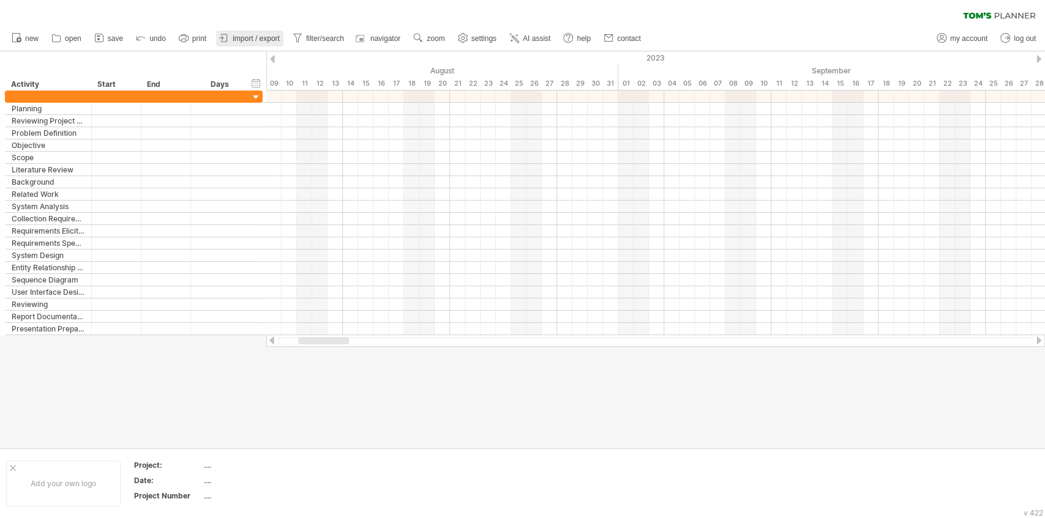
click at [263, 39] on span "import / export" at bounding box center [256, 38] width 47 height 9
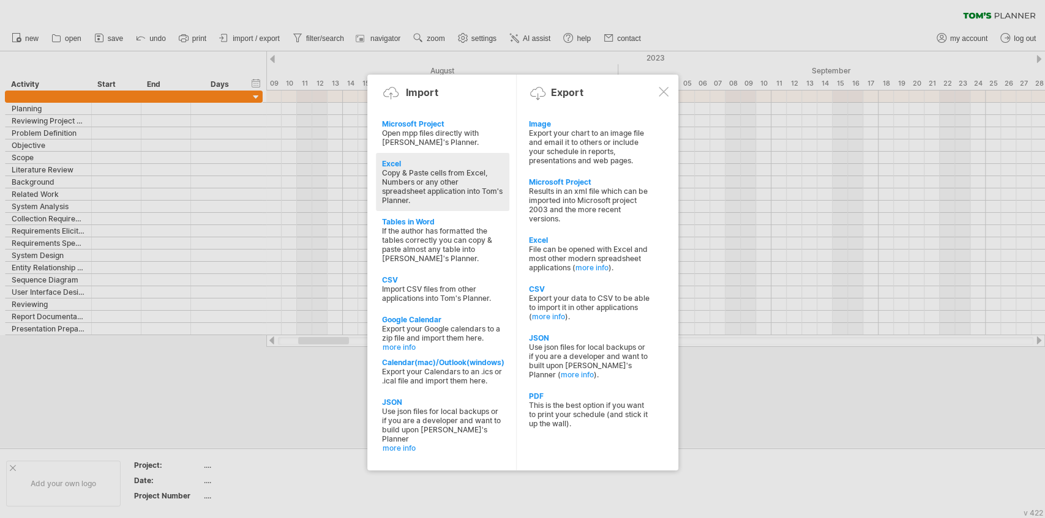
click at [465, 187] on div "Copy & Paste cells from Excel, Numbers or any other spreadsheet application int…" at bounding box center [442, 186] width 121 height 37
type textarea "**********"
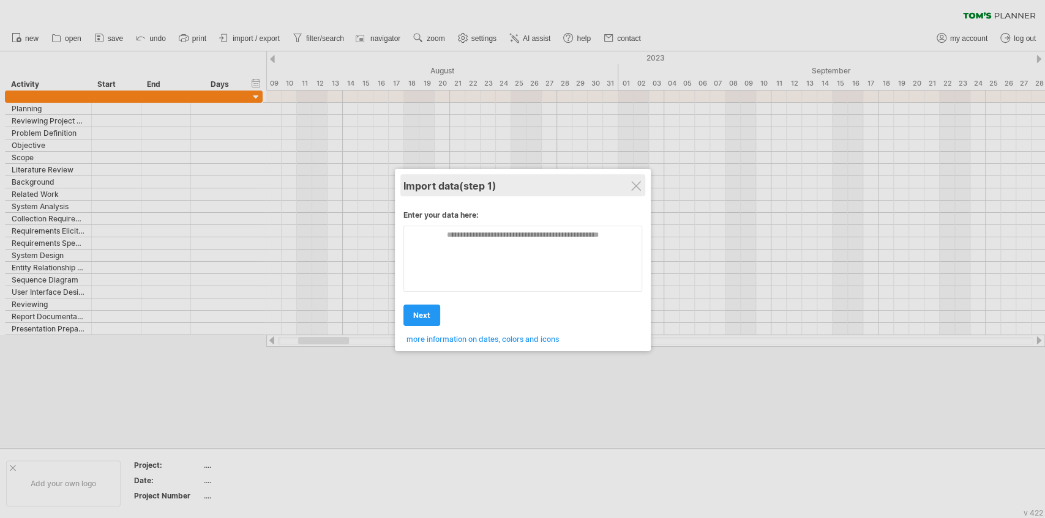
click at [627, 192] on div "Import data (step 1)" at bounding box center [522, 185] width 239 height 22
click at [629, 184] on div "Import data (step 1)" at bounding box center [522, 185] width 239 height 22
click at [561, 181] on div "Import data (step 1)" at bounding box center [522, 185] width 239 height 22
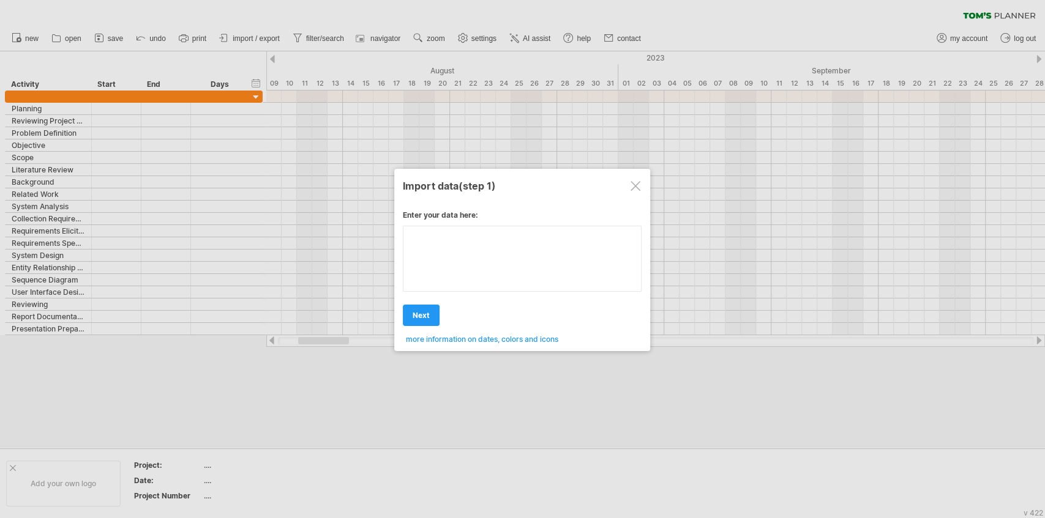
click at [527, 246] on textarea at bounding box center [522, 259] width 239 height 66
click at [463, 302] on div "**********" at bounding box center [522, 272] width 239 height 143
click at [499, 339] on span "more information on dates, colors and icons" at bounding box center [482, 339] width 152 height 9
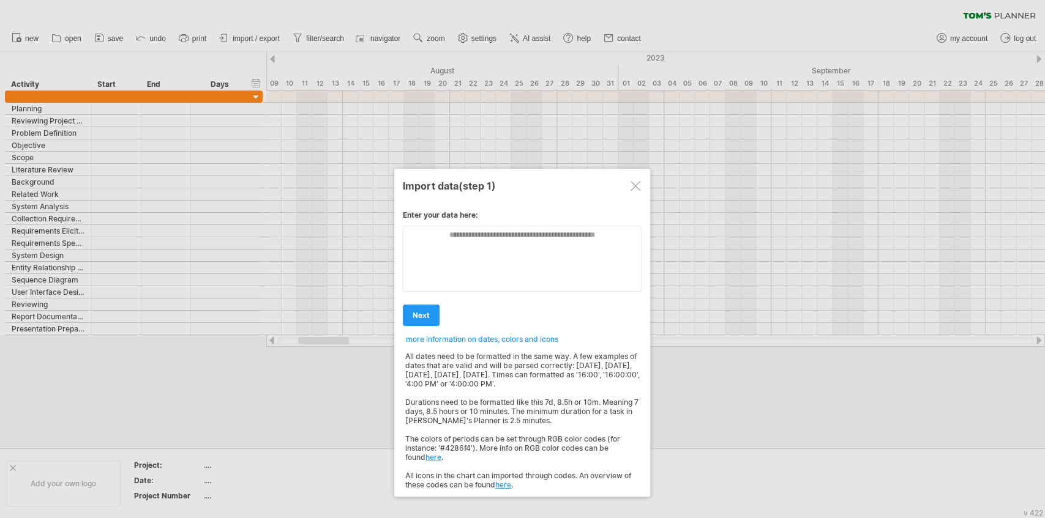
click at [483, 339] on span "more information on dates, colors and icons" at bounding box center [482, 339] width 152 height 9
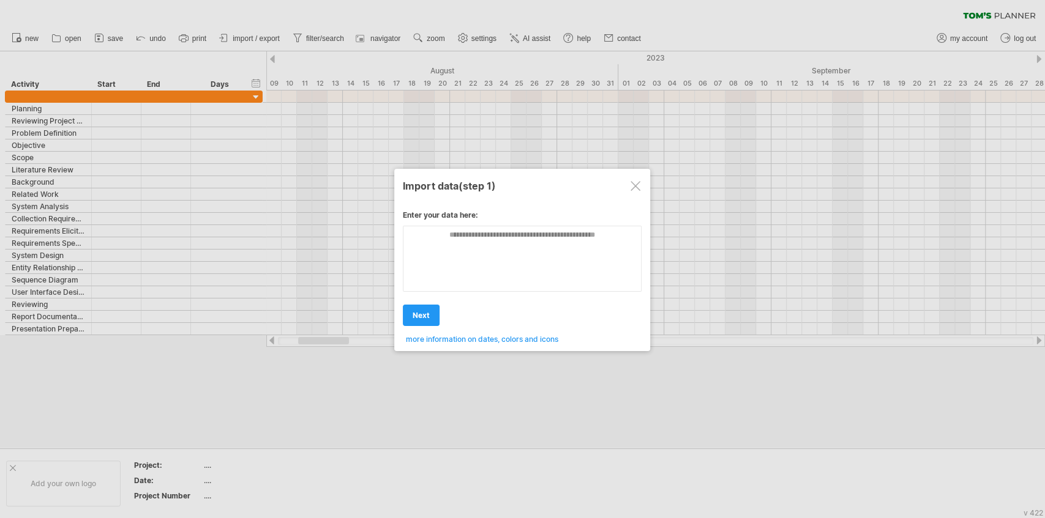
click at [633, 187] on div at bounding box center [635, 186] width 10 height 10
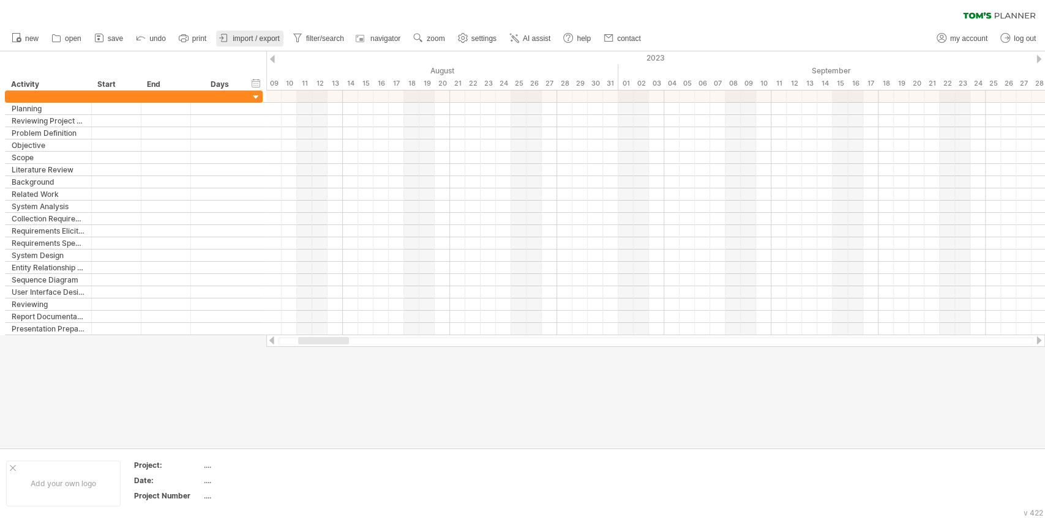
click at [270, 36] on span "import / export" at bounding box center [256, 38] width 47 height 9
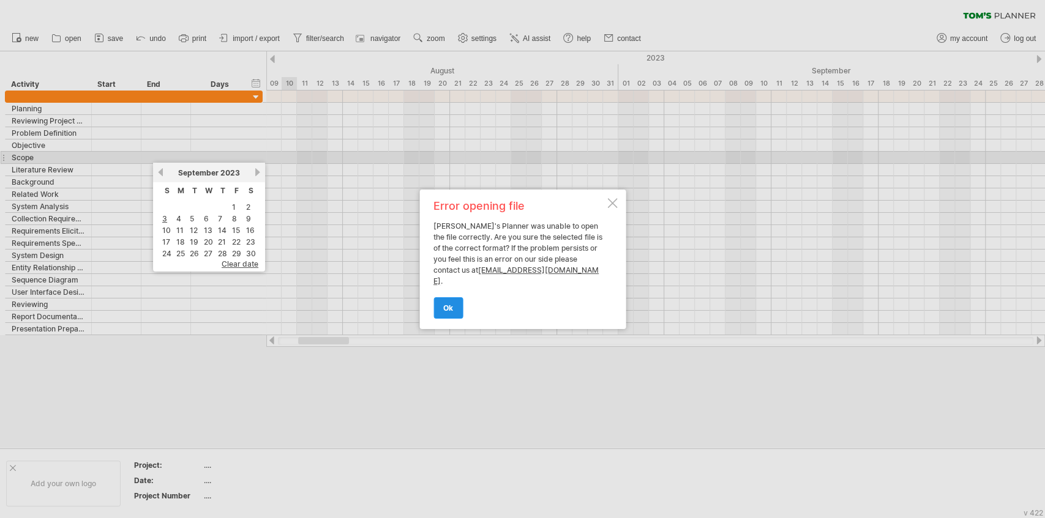
click at [459, 297] on link "ok" at bounding box center [447, 307] width 29 height 21
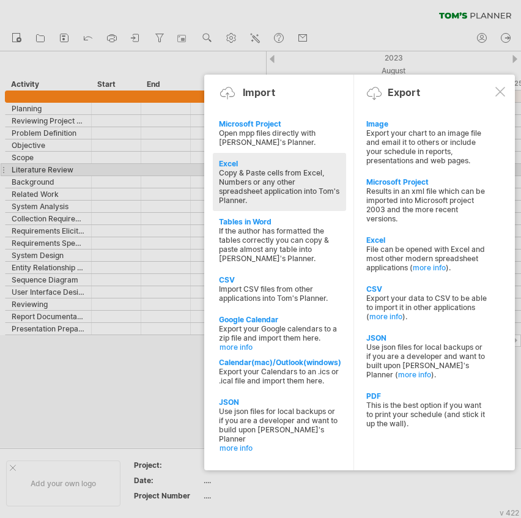
click at [261, 168] on div "Copy & Paste cells from Excel, Numbers or any other spreadsheet application int…" at bounding box center [279, 186] width 121 height 37
type textarea "**********"
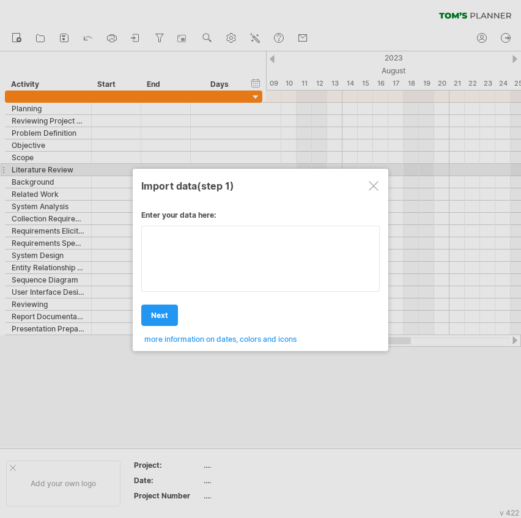
click at [217, 256] on div "**********" at bounding box center [260, 272] width 239 height 143
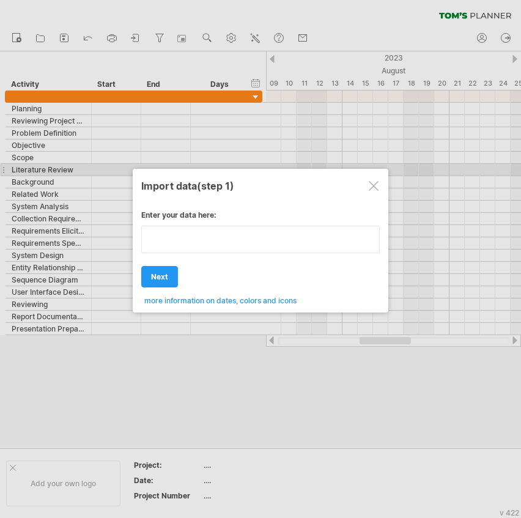
paste textarea "**********"
type textarea "**********"
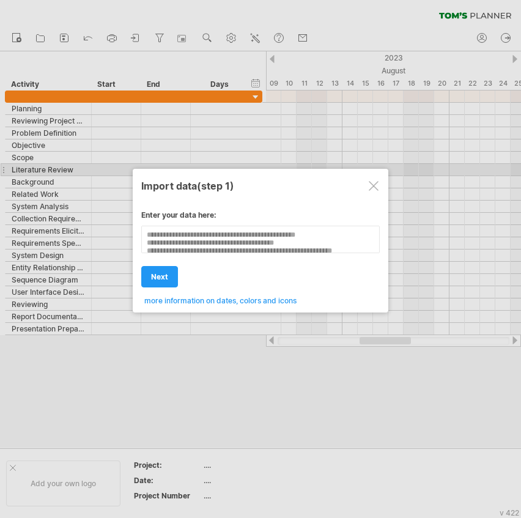
scroll to position [164, 0]
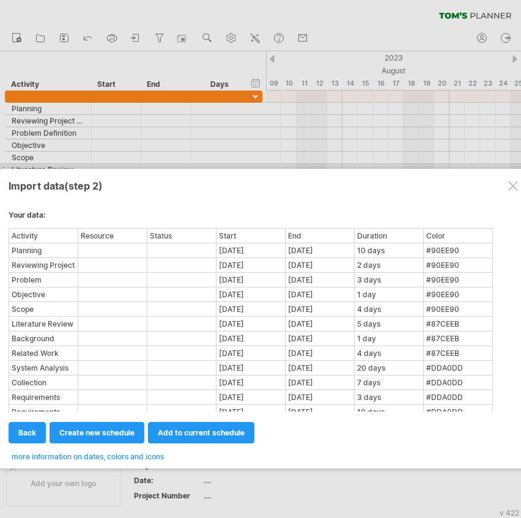
click at [120, 437] on link "create new schedule" at bounding box center [97, 432] width 95 height 21
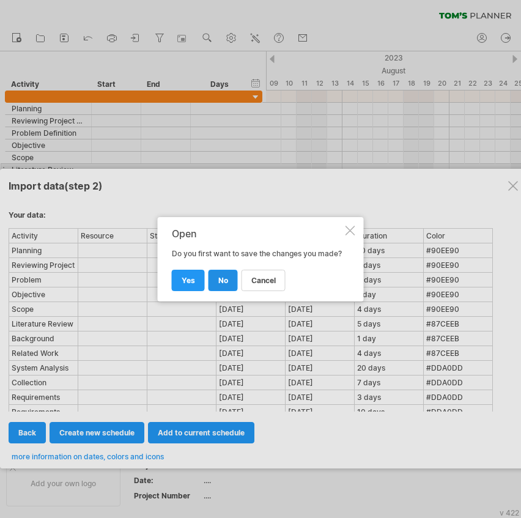
click at [218, 285] on span "no" at bounding box center [223, 280] width 10 height 9
select select "***"
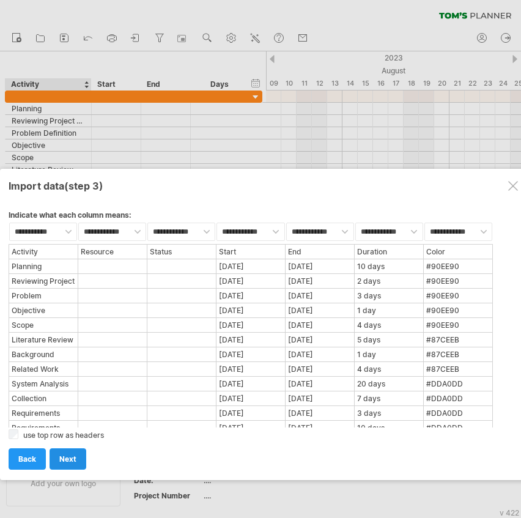
click at [77, 455] on link "next" at bounding box center [68, 459] width 37 height 21
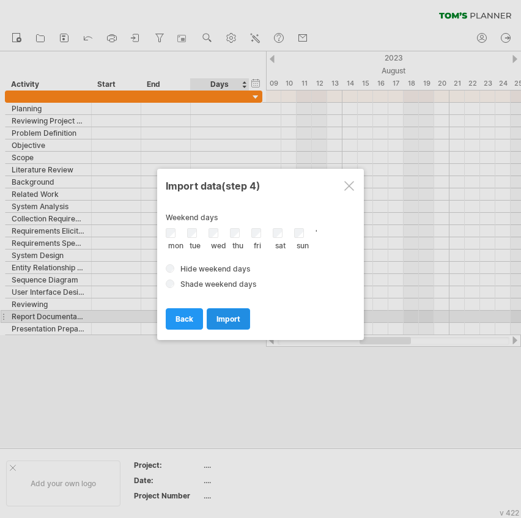
click at [233, 315] on span "import" at bounding box center [229, 319] width 24 height 9
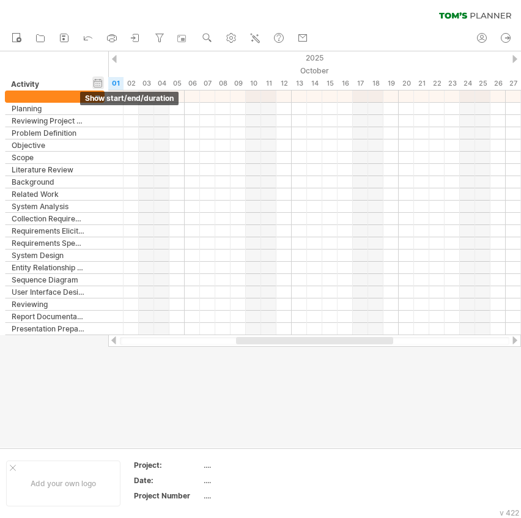
click at [100, 86] on div "hide start/end/duration show start/end/duration" at bounding box center [98, 82] width 12 height 13
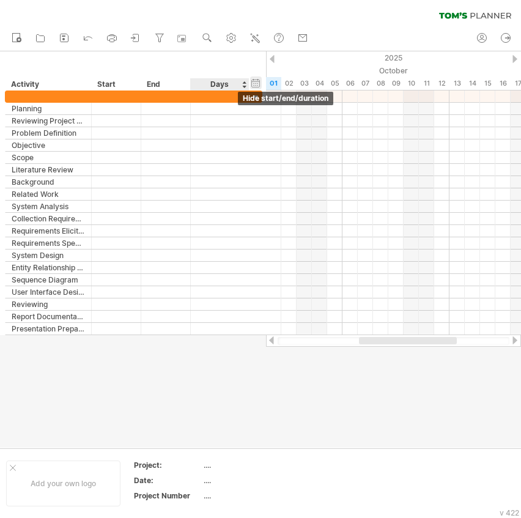
click at [253, 84] on div "hide start/end/duration show start/end/duration" at bounding box center [256, 82] width 12 height 13
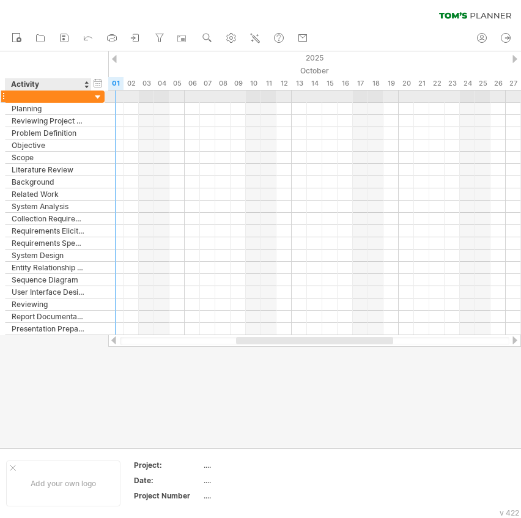
click at [97, 99] on div at bounding box center [98, 98] width 12 height 12
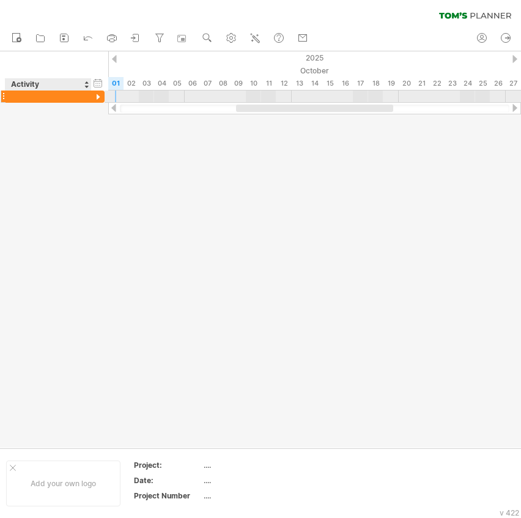
click at [97, 99] on div at bounding box center [98, 98] width 12 height 12
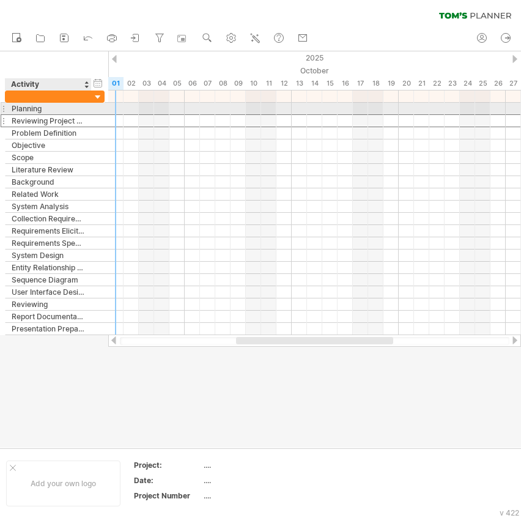
click at [82, 115] on div "Reviewing Project Background" at bounding box center [48, 121] width 73 height 12
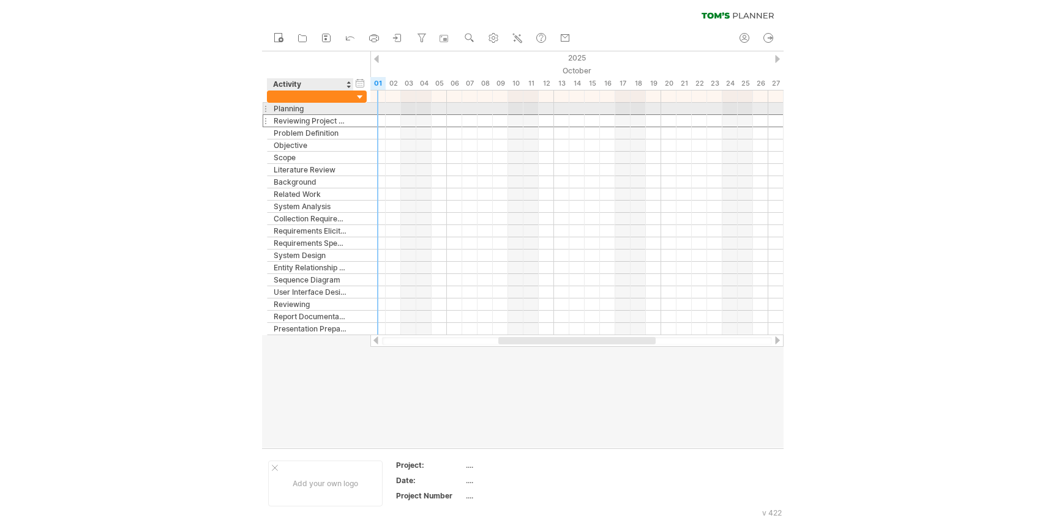
scroll to position [0, 0]
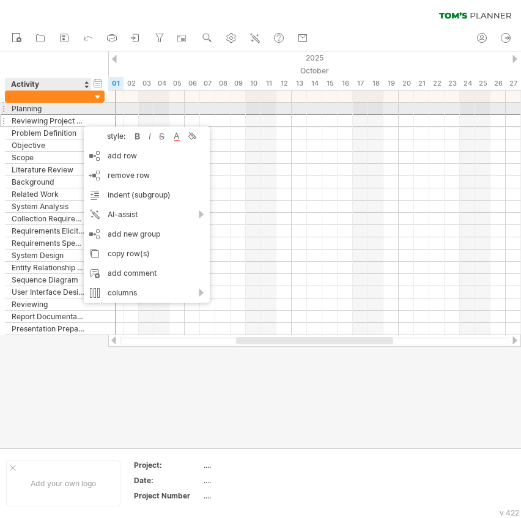
click at [83, 113] on div "Planning" at bounding box center [48, 109] width 73 height 12
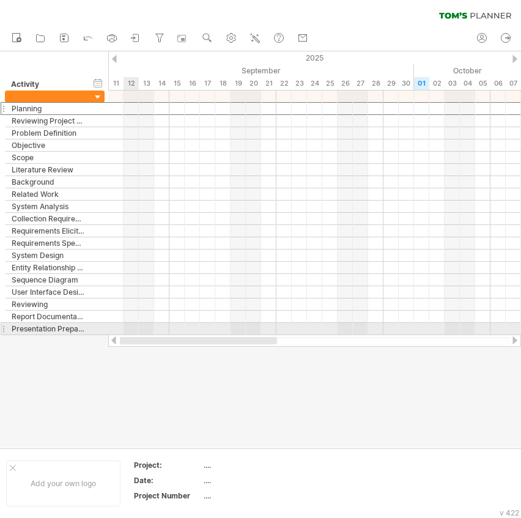
drag, startPoint x: 277, startPoint y: 338, endPoint x: 126, endPoint y: 327, distance: 151.6
click at [126, 327] on div "Trying to reach [DOMAIN_NAME] Connected again... processing file clear filter" at bounding box center [260, 259] width 521 height 518
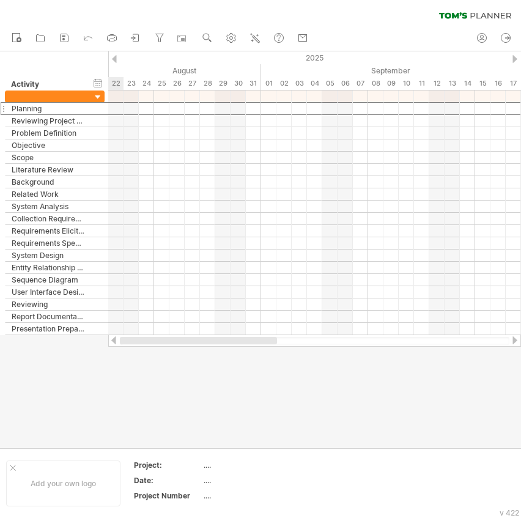
drag, startPoint x: 233, startPoint y: 338, endPoint x: 164, endPoint y: 338, distance: 69.1
click at [164, 338] on div at bounding box center [198, 340] width 157 height 7
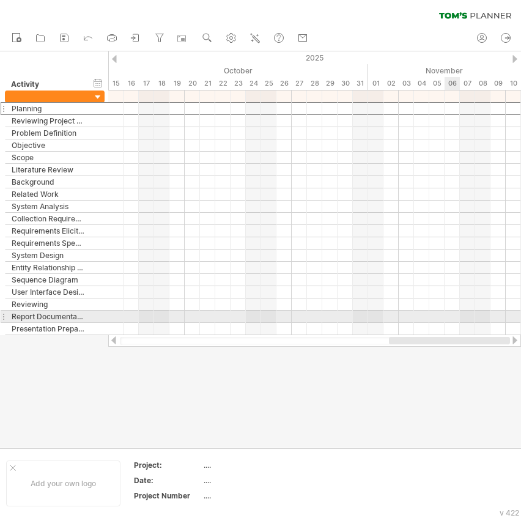
drag, startPoint x: 221, startPoint y: 343, endPoint x: 449, endPoint y: 318, distance: 229.0
click at [449, 318] on div "Trying to reach [DOMAIN_NAME] Connected again... processing file clear filter" at bounding box center [260, 259] width 521 height 518
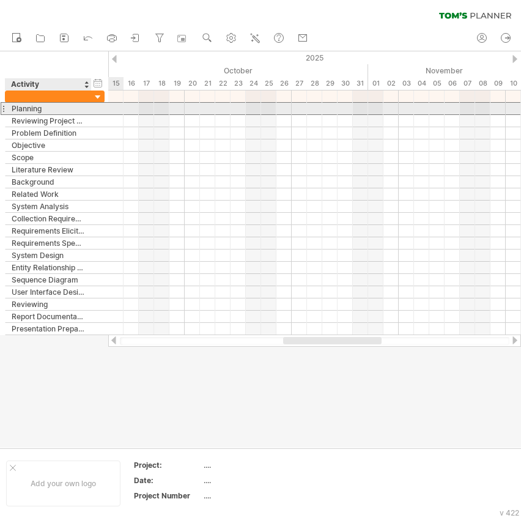
click at [51, 106] on div "Planning" at bounding box center [48, 109] width 73 height 12
click at [51, 106] on input "********" at bounding box center [48, 109] width 73 height 12
click at [48, 110] on input "********" at bounding box center [48, 109] width 73 height 12
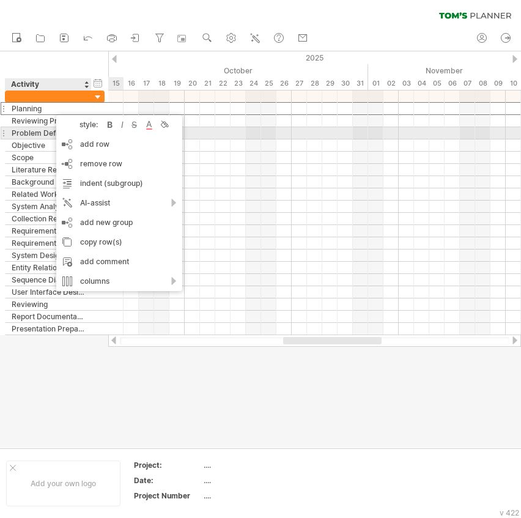
click at [22, 127] on div "Problem Definition" at bounding box center [48, 133] width 73 height 12
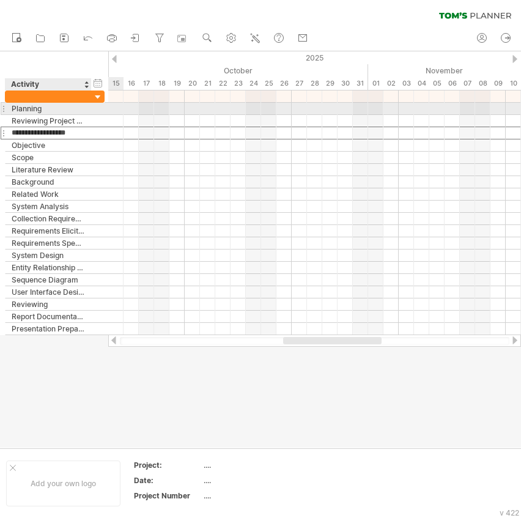
click at [35, 113] on div "Planning" at bounding box center [48, 109] width 73 height 12
click at [1, 110] on div at bounding box center [3, 108] width 5 height 13
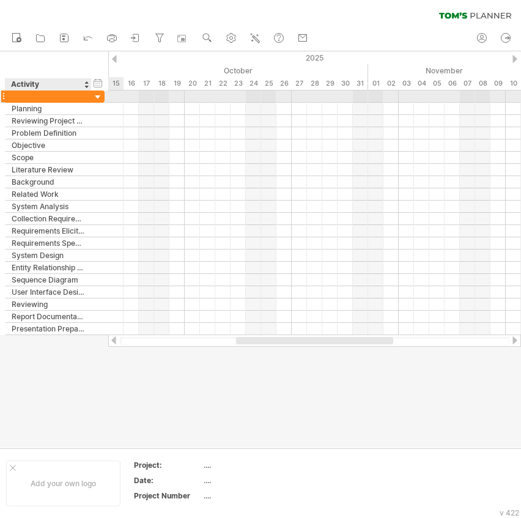
click at [98, 98] on div at bounding box center [98, 98] width 12 height 12
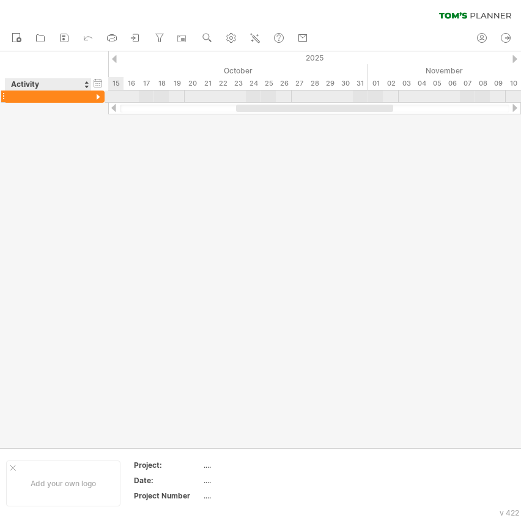
click at [98, 98] on div at bounding box center [98, 98] width 12 height 12
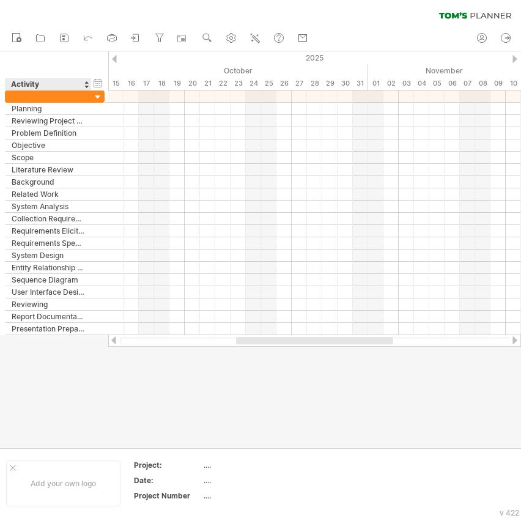
click at [38, 87] on div "Activity" at bounding box center [47, 84] width 73 height 12
click at [39, 84] on input "********" at bounding box center [47, 84] width 73 height 12
click at [84, 69] on div "hide start/end/duration show start/end/duration ******** Activity" at bounding box center [54, 70] width 108 height 39
click at [98, 82] on div "hide start/end/duration show start/end/duration" at bounding box center [98, 82] width 12 height 13
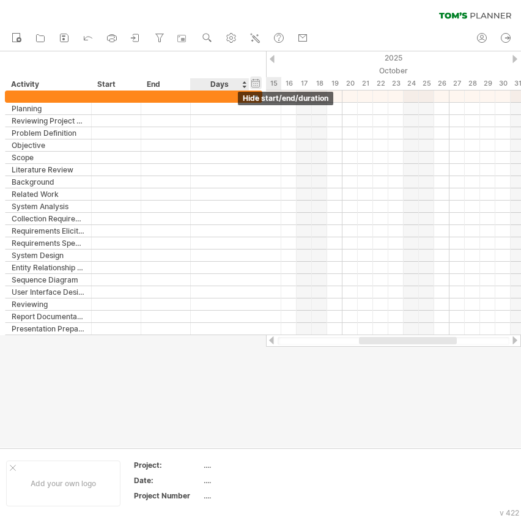
click at [256, 83] on div "hide start/end/duration show start/end/duration" at bounding box center [256, 82] width 12 height 13
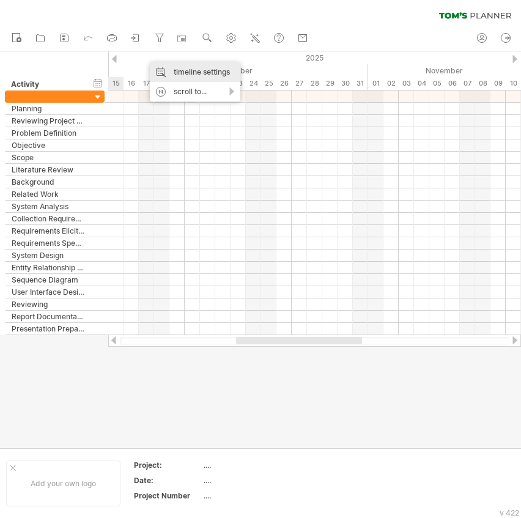
click at [185, 75] on div "timeline settings" at bounding box center [195, 72] width 91 height 20
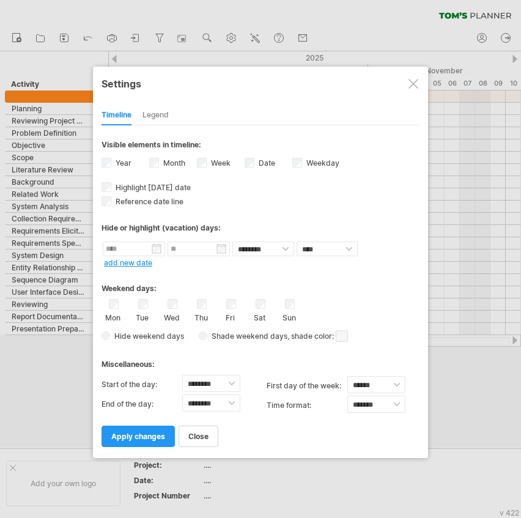
click at [443, 242] on div at bounding box center [260, 259] width 521 height 518
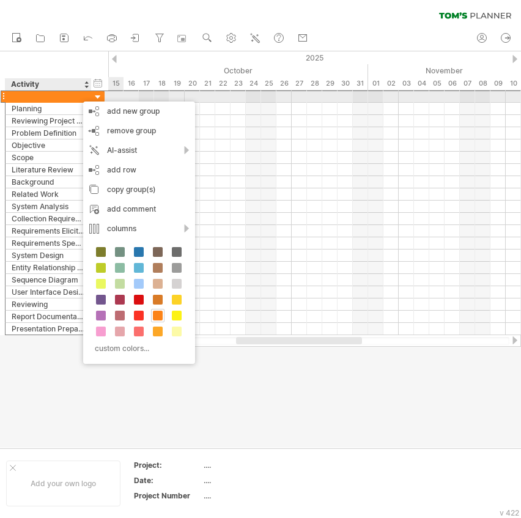
click at [97, 100] on div at bounding box center [98, 98] width 12 height 12
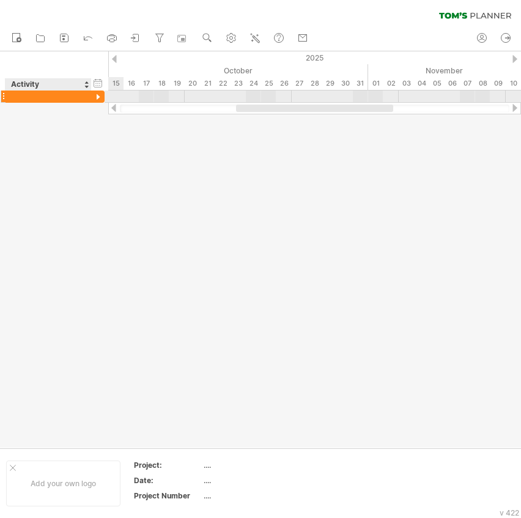
click at [98, 99] on div at bounding box center [98, 98] width 12 height 12
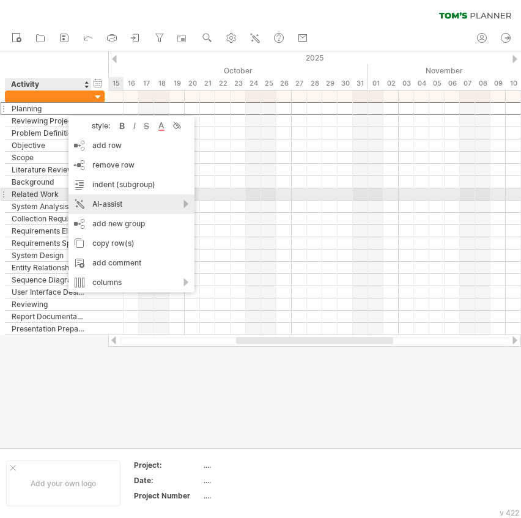
click at [186, 201] on div "AI-assist" at bounding box center [132, 205] width 126 height 20
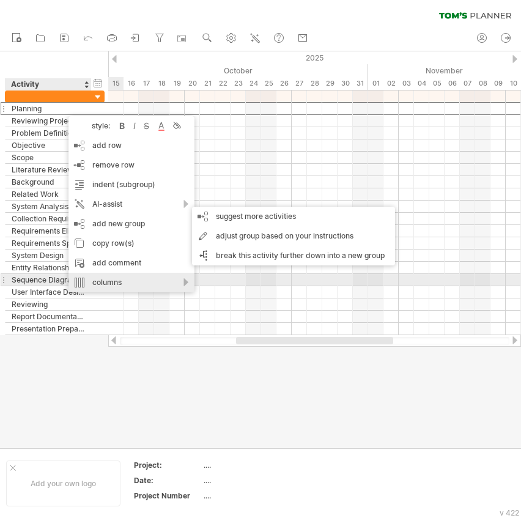
click at [176, 282] on div "columns" at bounding box center [132, 283] width 126 height 20
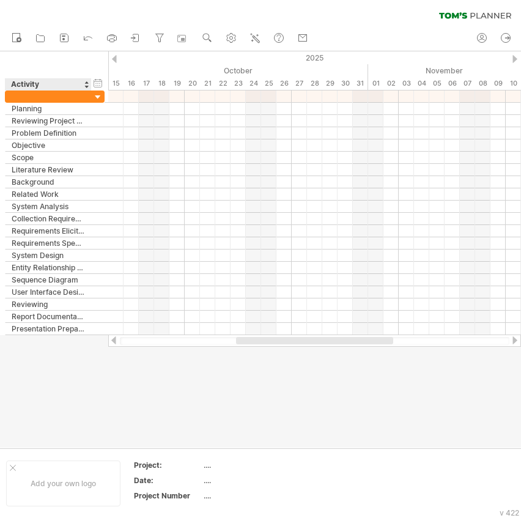
click at [81, 373] on div at bounding box center [260, 249] width 521 height 397
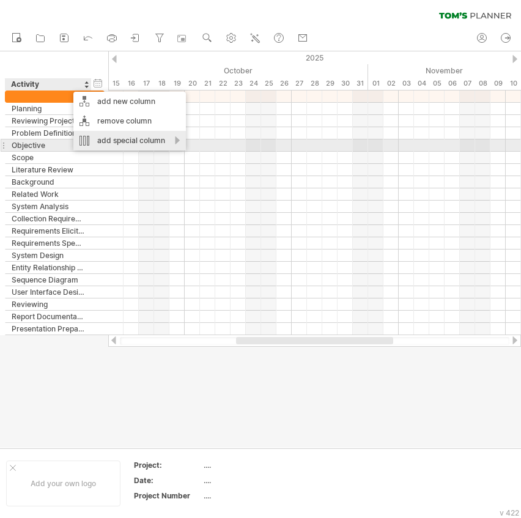
click at [153, 144] on div "add special column" at bounding box center [129, 141] width 113 height 20
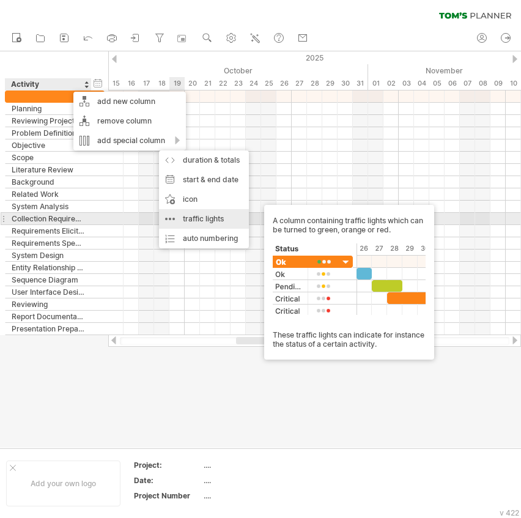
click at [187, 223] on div "traffic lights A column containing traffic lights which can be turned to green,…" at bounding box center [204, 219] width 90 height 20
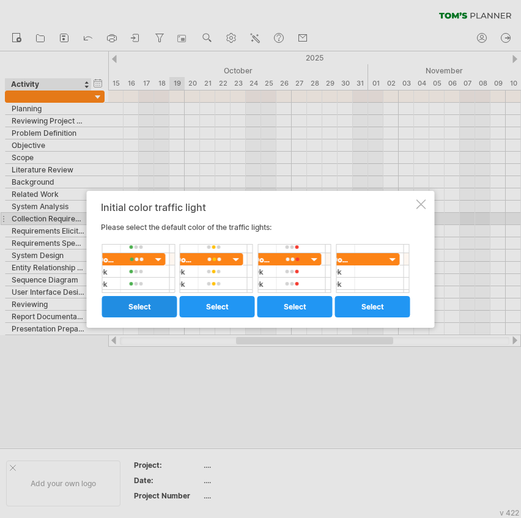
click at [175, 299] on link "select" at bounding box center [139, 306] width 75 height 21
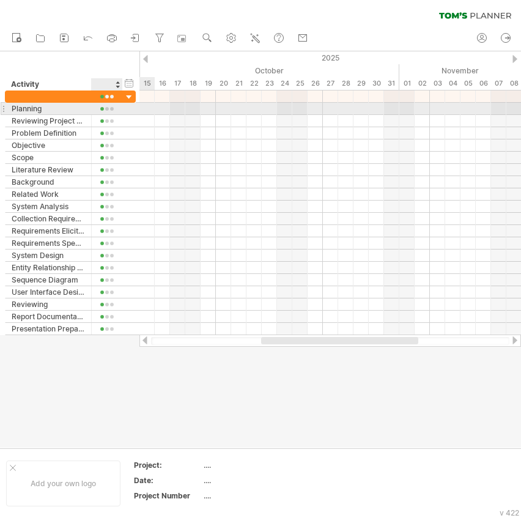
click at [105, 108] on div at bounding box center [107, 109] width 18 height 9
click at [106, 108] on div at bounding box center [107, 109] width 18 height 9
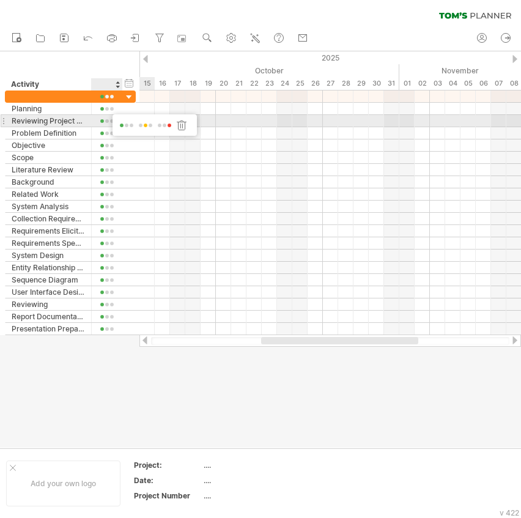
click at [146, 126] on span at bounding box center [145, 125] width 17 height 9
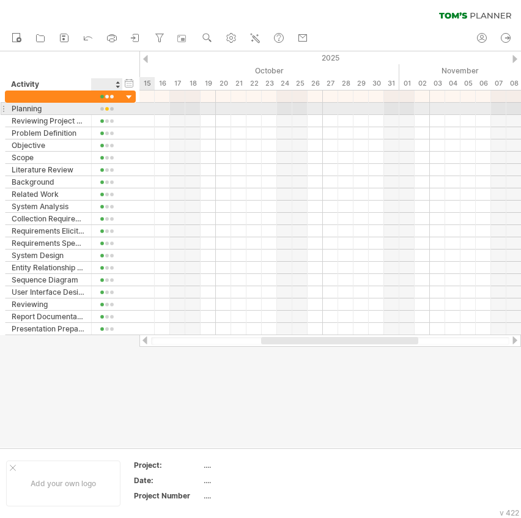
click at [106, 109] on div at bounding box center [107, 109] width 18 height 9
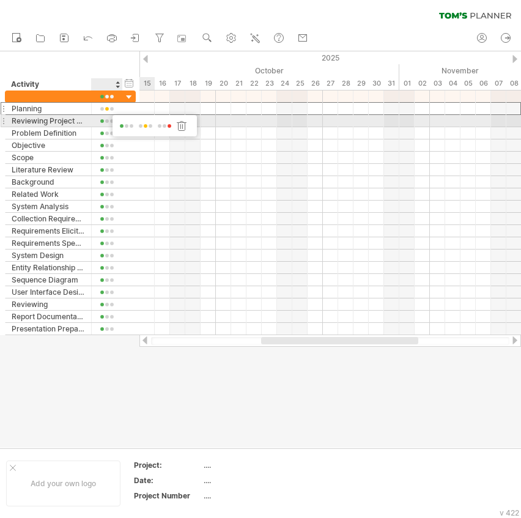
click at [185, 122] on div at bounding box center [182, 126] width 12 height 12
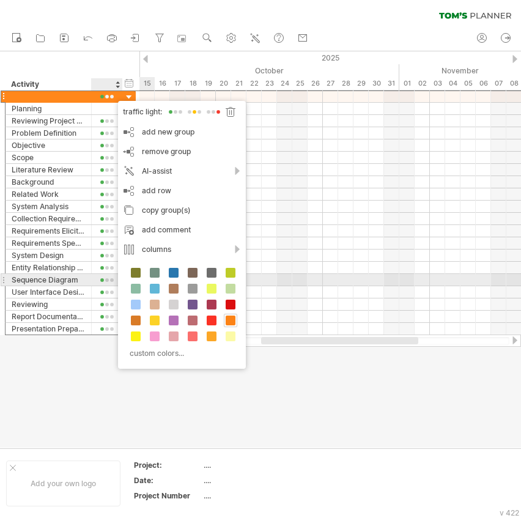
click at [136, 277] on div at bounding box center [135, 272] width 13 height 13
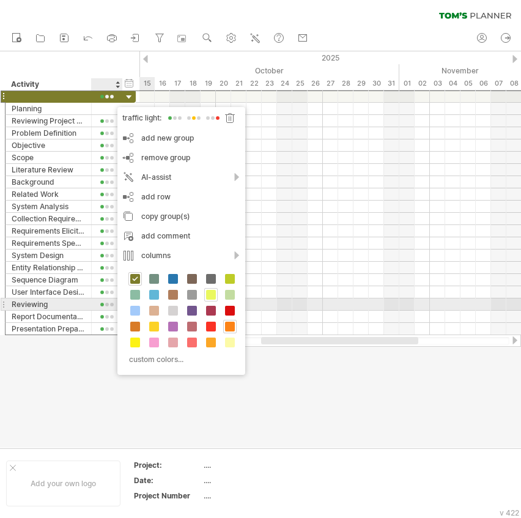
click at [207, 296] on span at bounding box center [211, 295] width 10 height 10
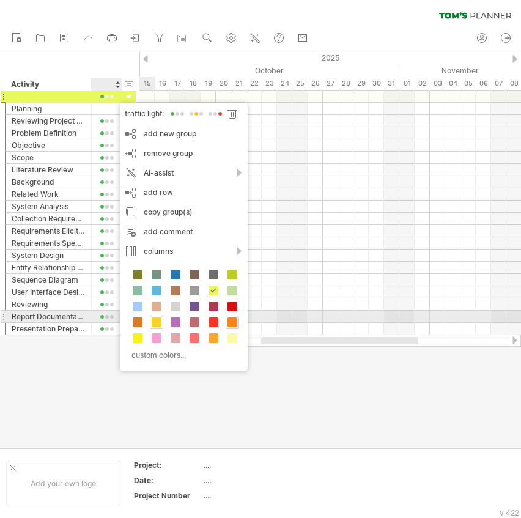
click at [159, 319] on span at bounding box center [157, 323] width 10 height 10
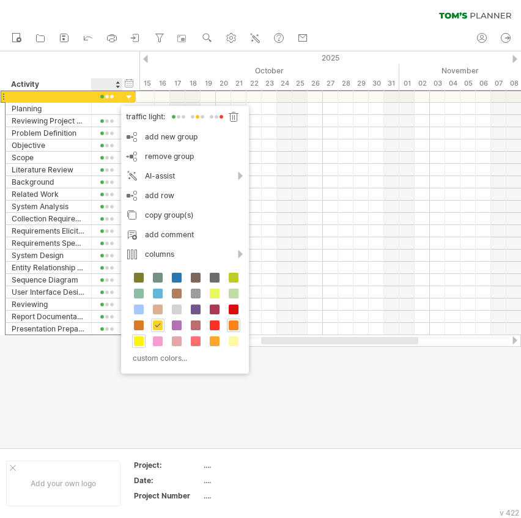
click at [139, 340] on span at bounding box center [139, 342] width 10 height 10
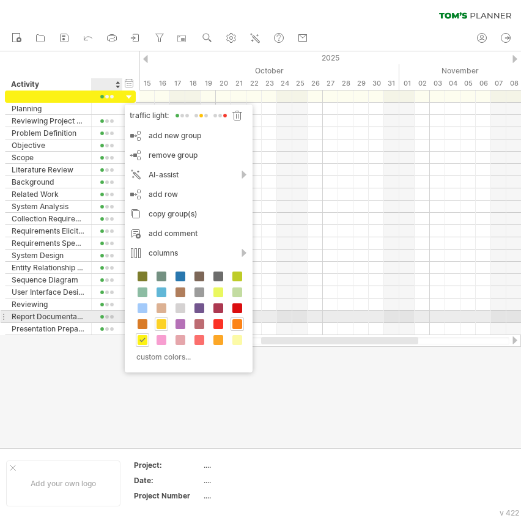
click at [158, 321] on span at bounding box center [162, 324] width 10 height 10
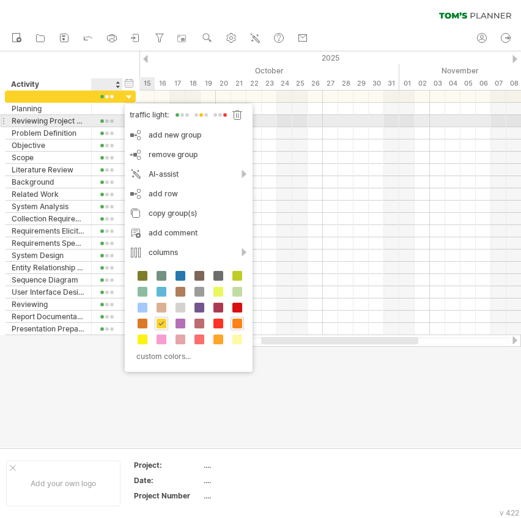
click at [236, 116] on div at bounding box center [237, 115] width 12 height 12
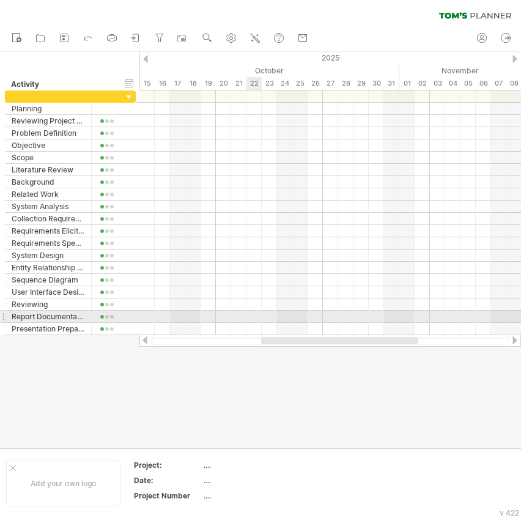
click at [261, 323] on div at bounding box center [331, 329] width 382 height 12
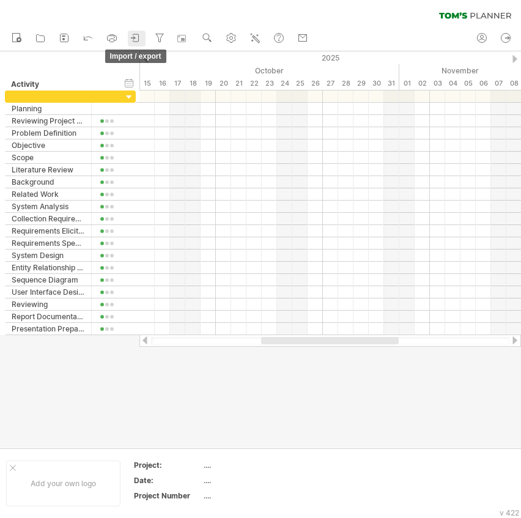
click at [134, 38] on icon at bounding box center [133, 37] width 4 height 3
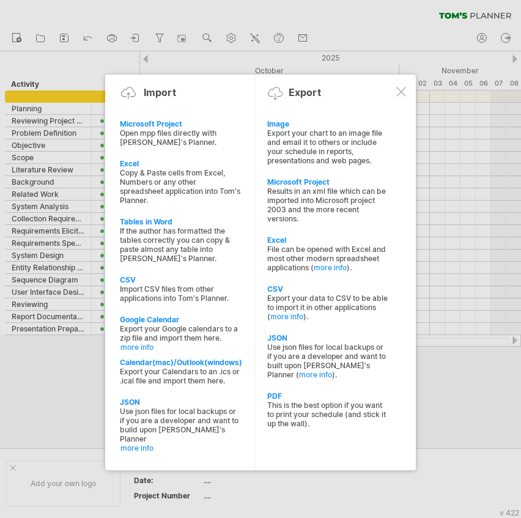
click at [37, 337] on div at bounding box center [260, 259] width 521 height 518
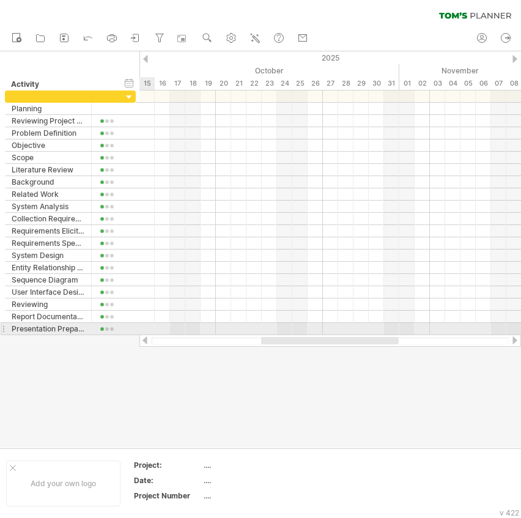
drag, startPoint x: 215, startPoint y: 341, endPoint x: 157, endPoint y: 338, distance: 58.8
click at [141, 330] on div "Trying to reach [DOMAIN_NAME] Connected again... processing file clear filter" at bounding box center [260, 259] width 521 height 518
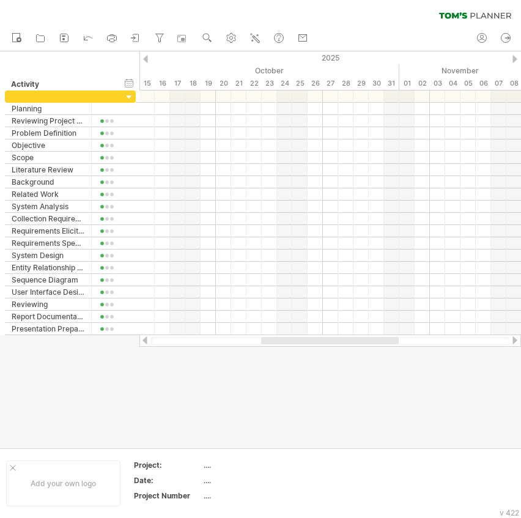
drag, startPoint x: 302, startPoint y: 346, endPoint x: 263, endPoint y: 340, distance: 39.6
click at [263, 340] on div at bounding box center [331, 341] width 382 height 12
drag, startPoint x: 282, startPoint y: 343, endPoint x: 143, endPoint y: 345, distance: 138.9
click at [143, 345] on div at bounding box center [331, 341] width 382 height 12
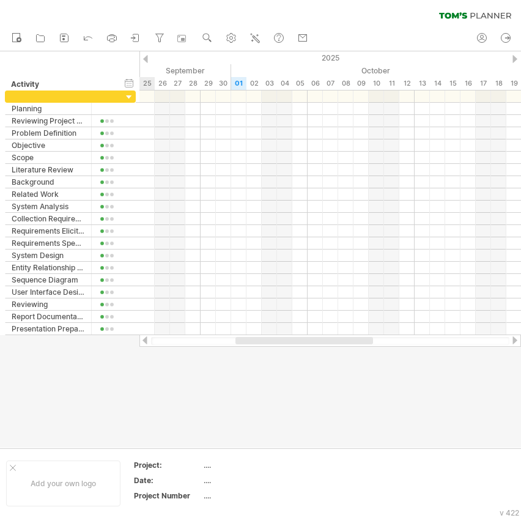
click at [147, 340] on div at bounding box center [145, 341] width 10 height 8
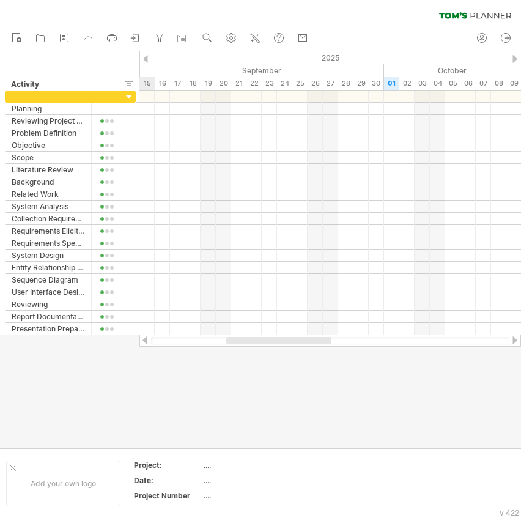
click at [146, 340] on div at bounding box center [145, 341] width 10 height 8
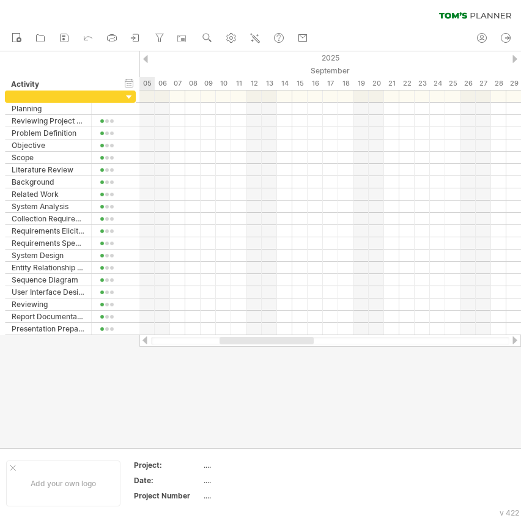
click at [146, 340] on div at bounding box center [145, 341] width 10 height 8
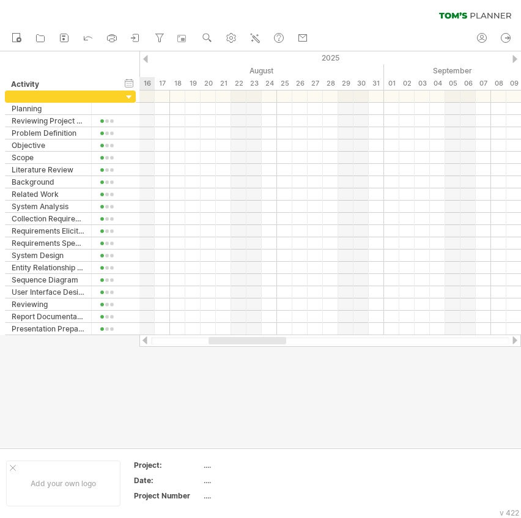
click at [146, 340] on div at bounding box center [145, 341] width 10 height 8
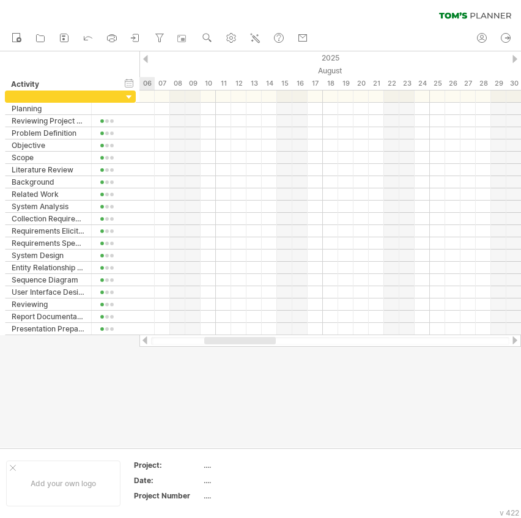
click at [146, 340] on div at bounding box center [145, 341] width 10 height 8
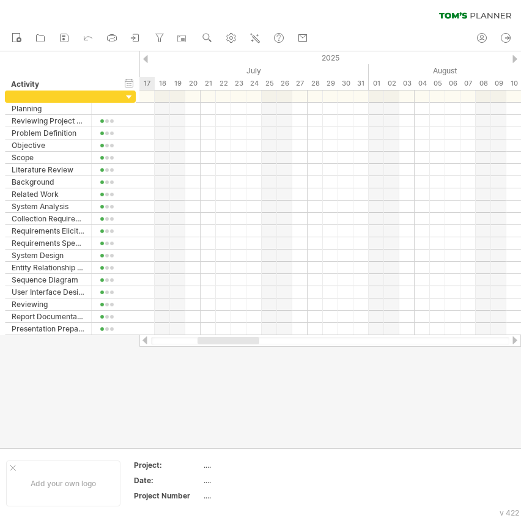
click at [146, 340] on div at bounding box center [145, 341] width 10 height 8
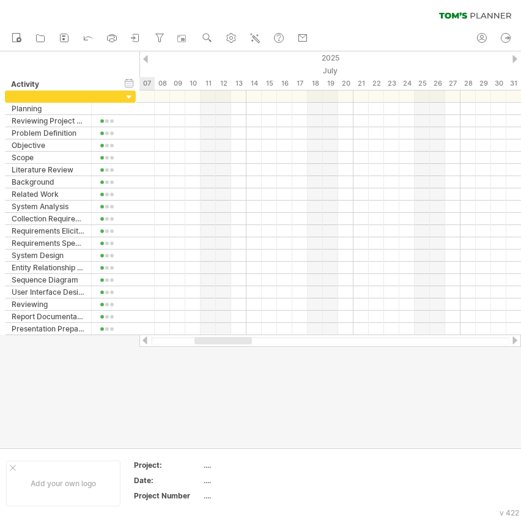
click at [146, 340] on div at bounding box center [145, 341] width 10 height 8
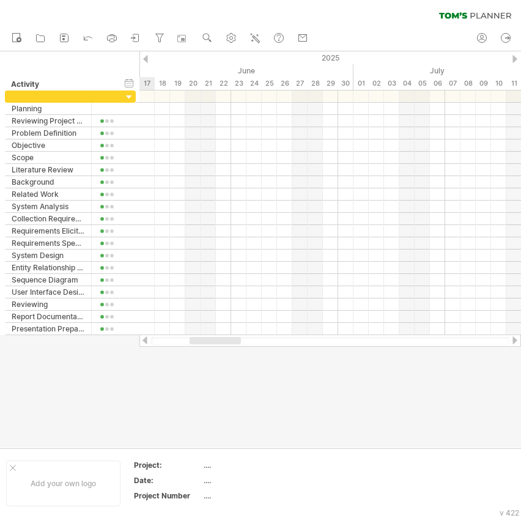
click at [146, 340] on div at bounding box center [145, 341] width 10 height 8
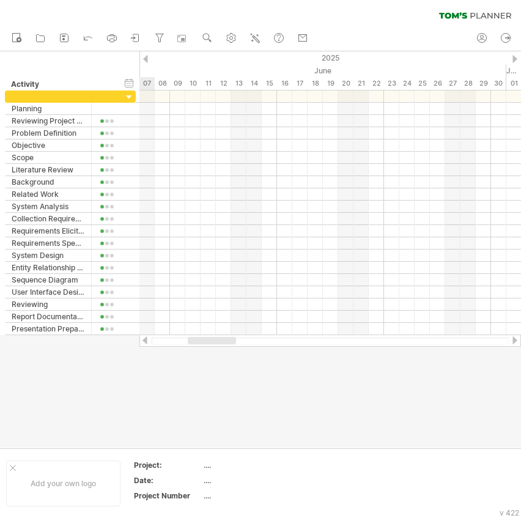
click at [146, 340] on div at bounding box center [145, 341] width 10 height 8
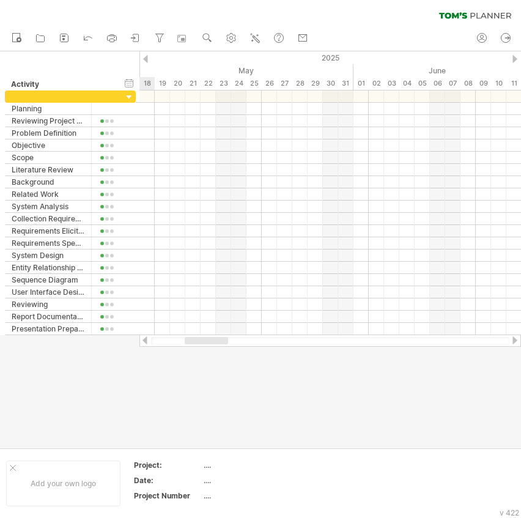
click at [146, 340] on div at bounding box center [145, 341] width 10 height 8
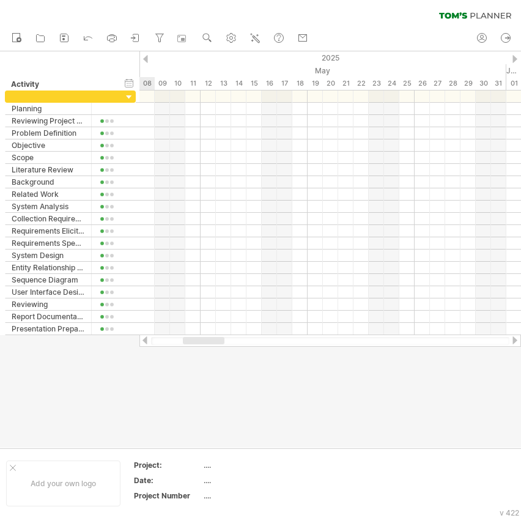
click at [146, 340] on div at bounding box center [145, 341] width 10 height 8
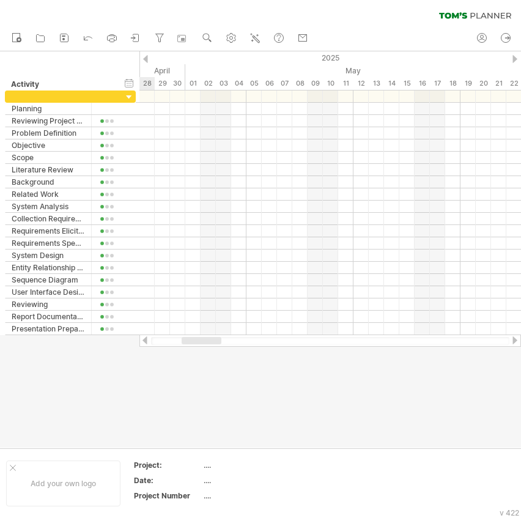
click at [146, 340] on div at bounding box center [145, 341] width 10 height 8
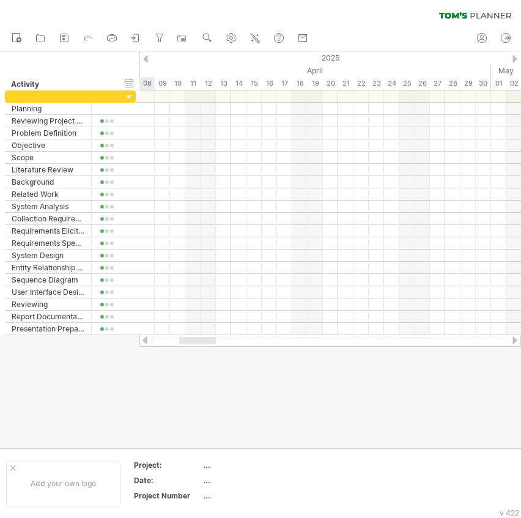
click at [146, 340] on div at bounding box center [145, 341] width 10 height 8
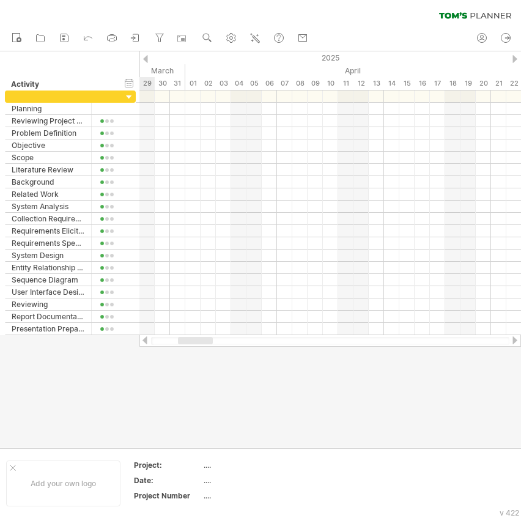
click at [146, 340] on div at bounding box center [145, 341] width 10 height 8
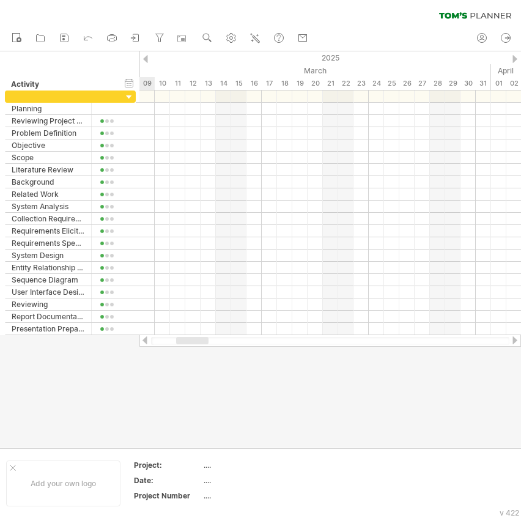
click at [146, 340] on div at bounding box center [145, 341] width 10 height 8
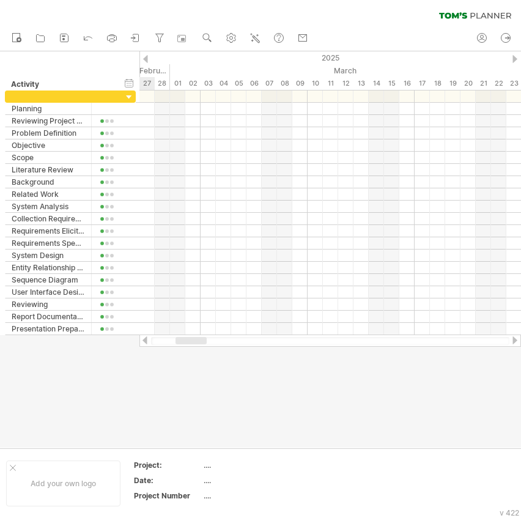
click at [146, 340] on div at bounding box center [145, 341] width 10 height 8
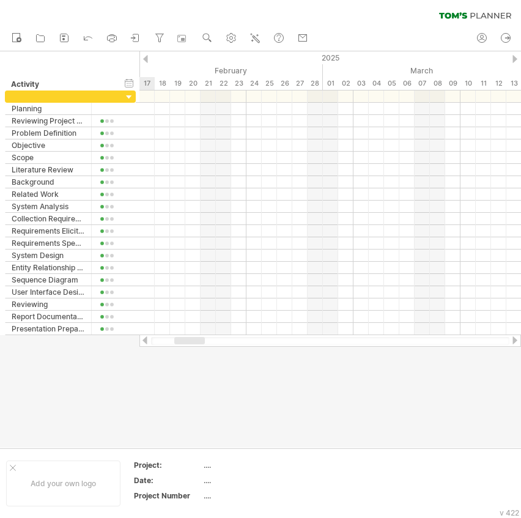
click at [146, 340] on div at bounding box center [145, 341] width 10 height 8
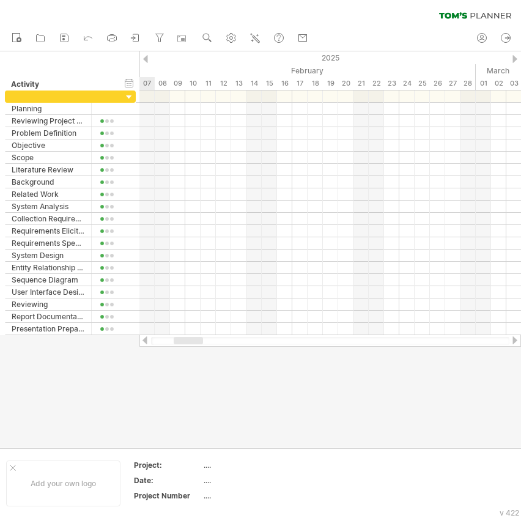
click at [146, 340] on div at bounding box center [145, 341] width 10 height 8
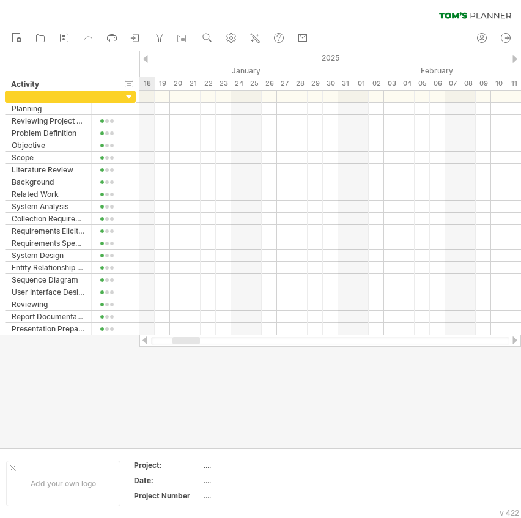
click at [146, 340] on div at bounding box center [145, 341] width 10 height 8
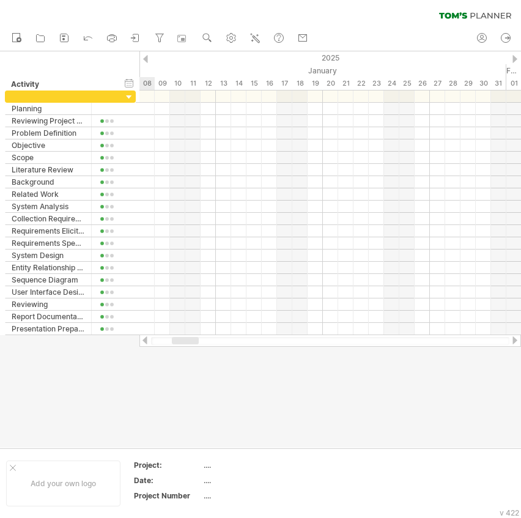
click at [146, 340] on div at bounding box center [145, 341] width 10 height 8
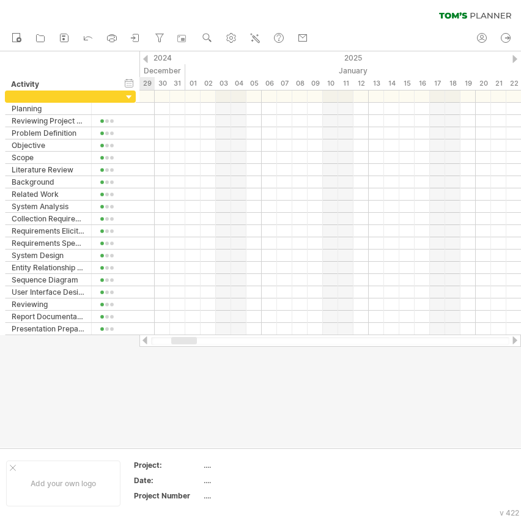
click at [146, 340] on div at bounding box center [145, 341] width 10 height 8
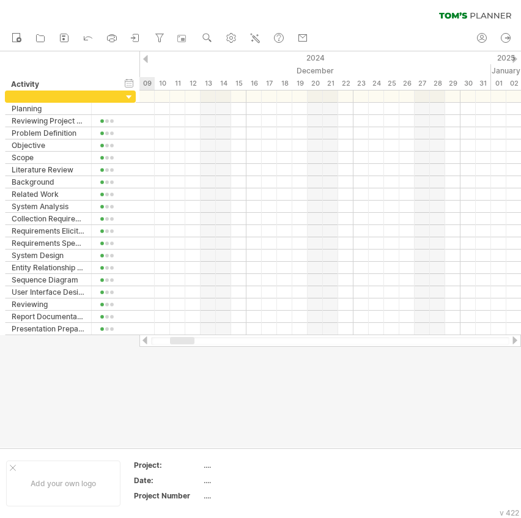
click at [146, 340] on div at bounding box center [145, 341] width 10 height 8
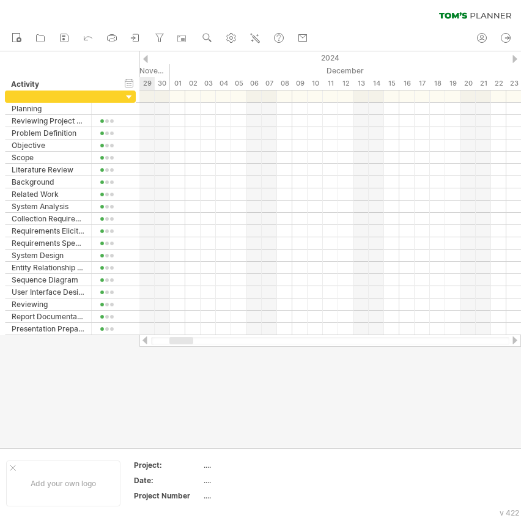
click at [146, 340] on div at bounding box center [145, 341] width 10 height 8
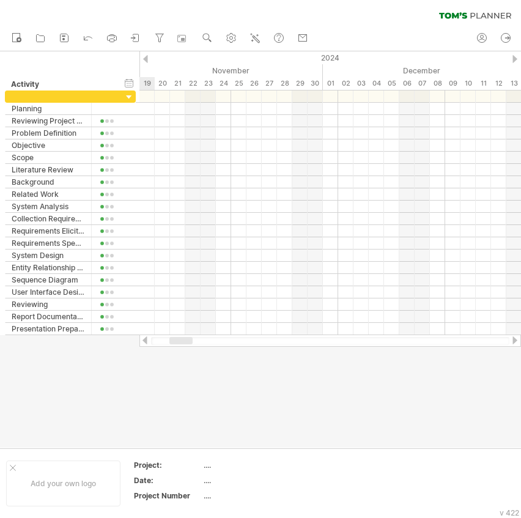
click at [146, 340] on div at bounding box center [145, 341] width 10 height 8
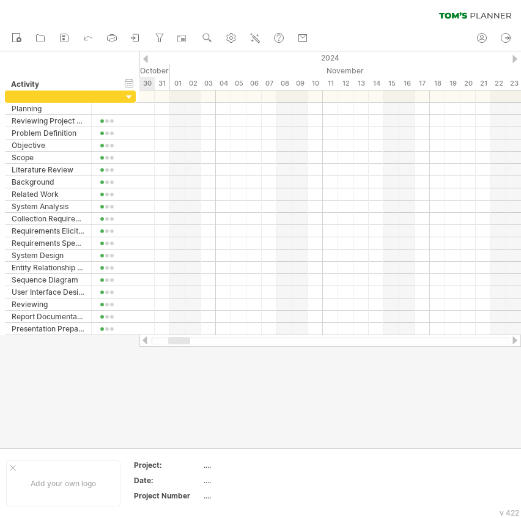
click at [146, 340] on div at bounding box center [145, 341] width 10 height 8
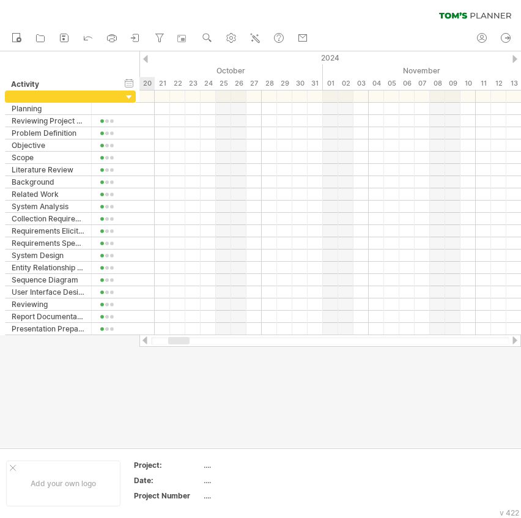
click at [146, 340] on div at bounding box center [145, 341] width 10 height 8
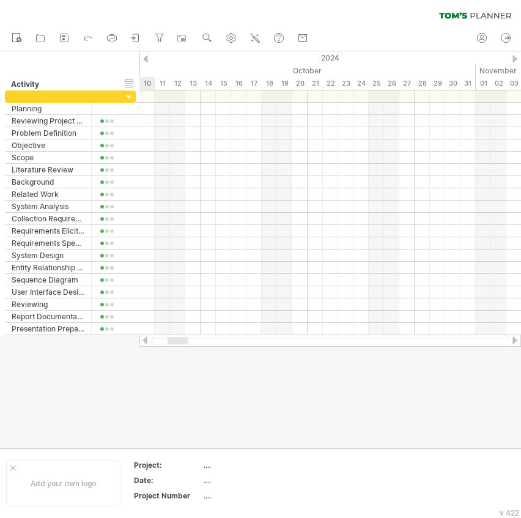
click at [146, 340] on div at bounding box center [145, 341] width 10 height 8
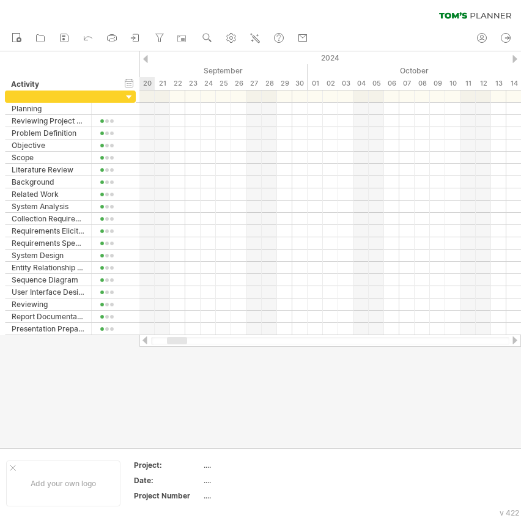
click at [146, 340] on div at bounding box center [145, 341] width 10 height 8
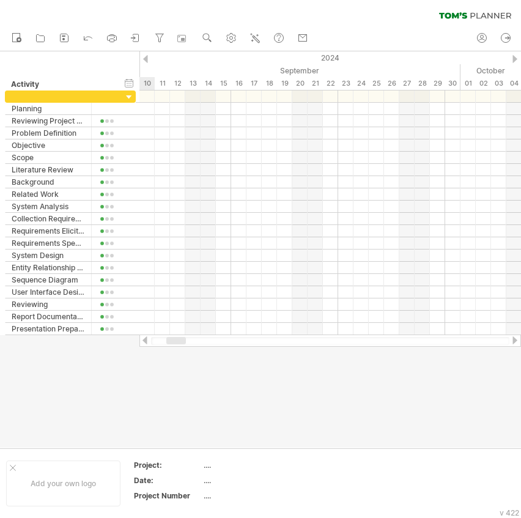
click at [146, 340] on div at bounding box center [145, 341] width 10 height 8
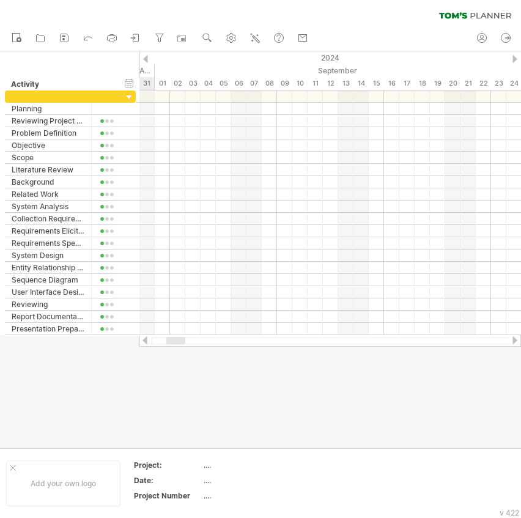
click at [146, 340] on div at bounding box center [145, 341] width 10 height 8
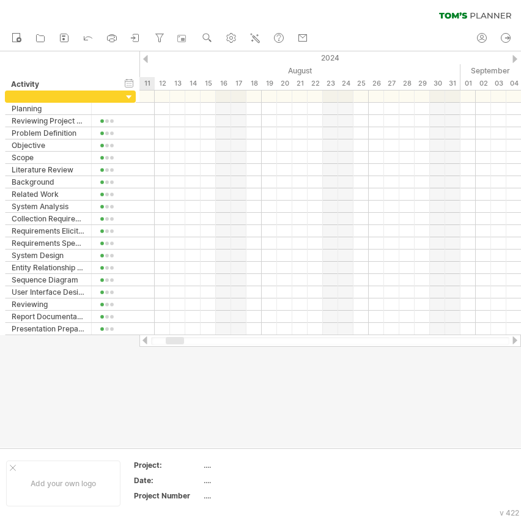
click at [146, 340] on div at bounding box center [145, 341] width 10 height 8
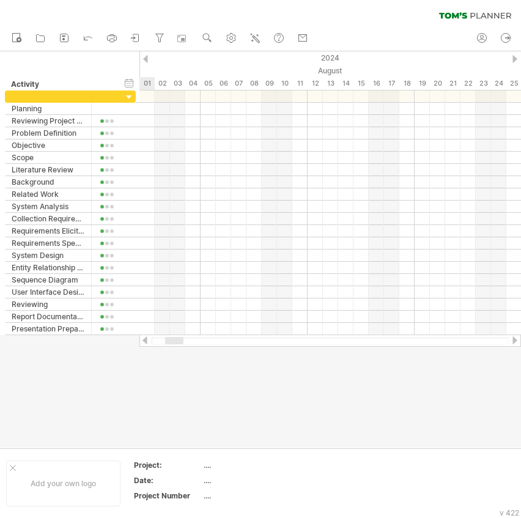
click at [146, 340] on div at bounding box center [145, 341] width 10 height 8
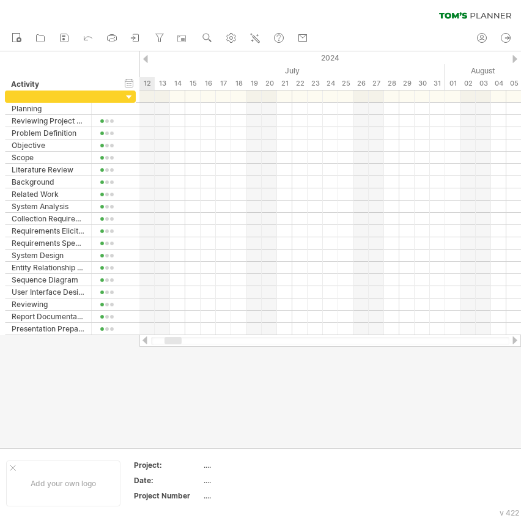
click at [146, 340] on div at bounding box center [145, 341] width 10 height 8
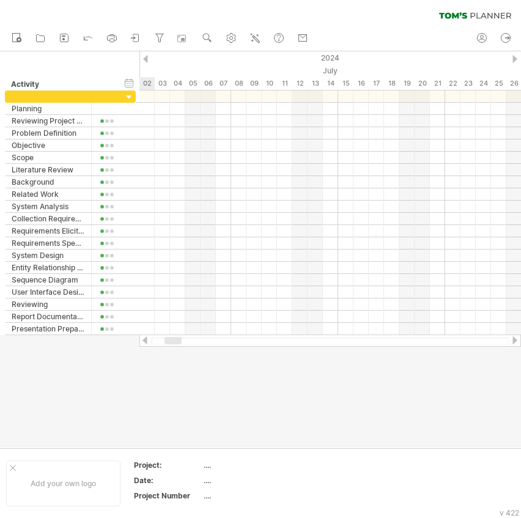
click at [146, 340] on div at bounding box center [145, 341] width 10 height 8
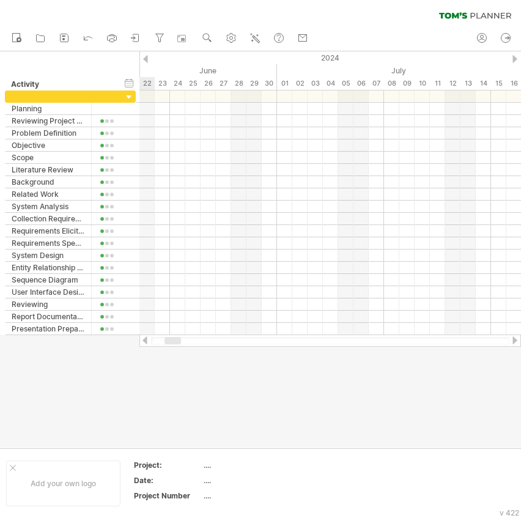
click at [146, 340] on div at bounding box center [145, 341] width 10 height 8
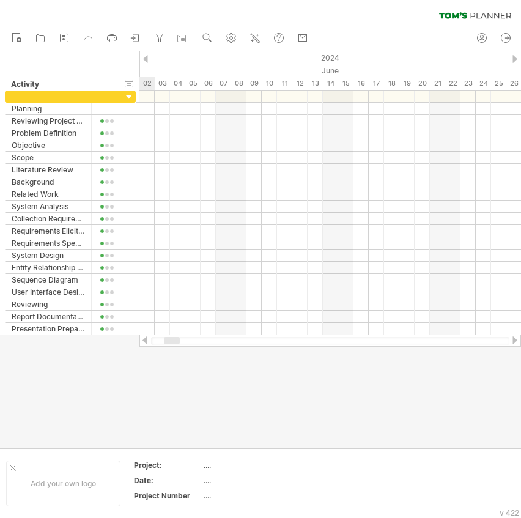
click at [146, 340] on div at bounding box center [145, 341] width 10 height 8
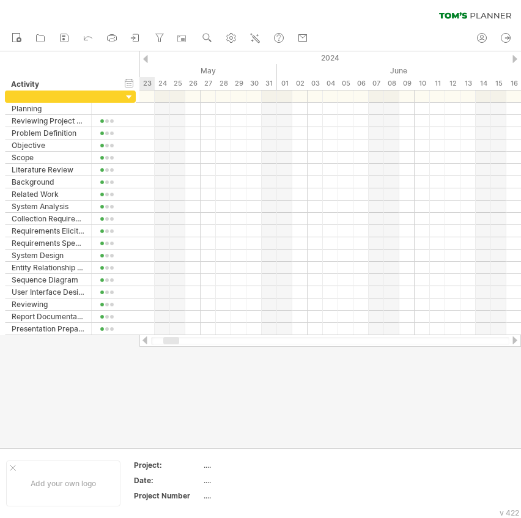
click at [146, 340] on div at bounding box center [145, 341] width 10 height 8
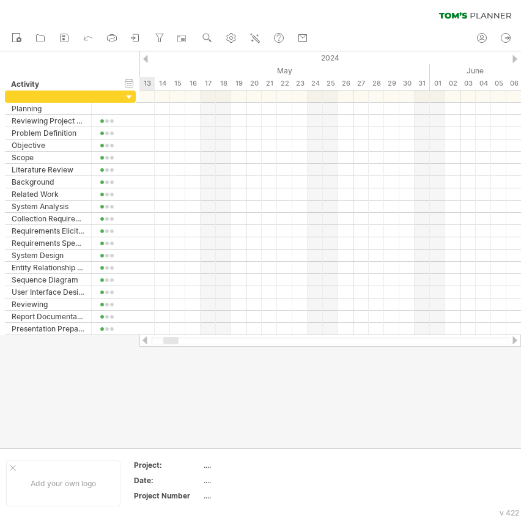
click at [146, 340] on div at bounding box center [145, 341] width 10 height 8
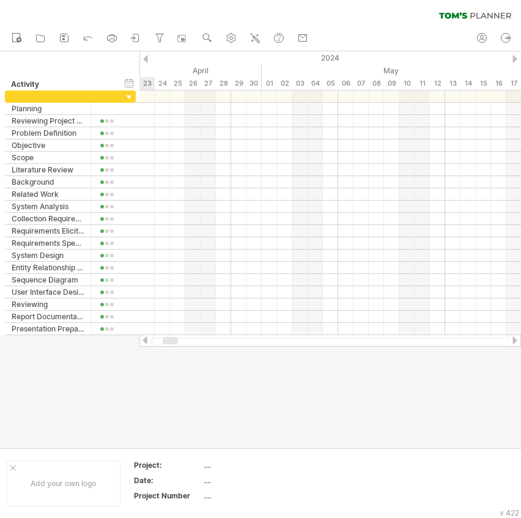
click at [146, 340] on div at bounding box center [145, 341] width 10 height 8
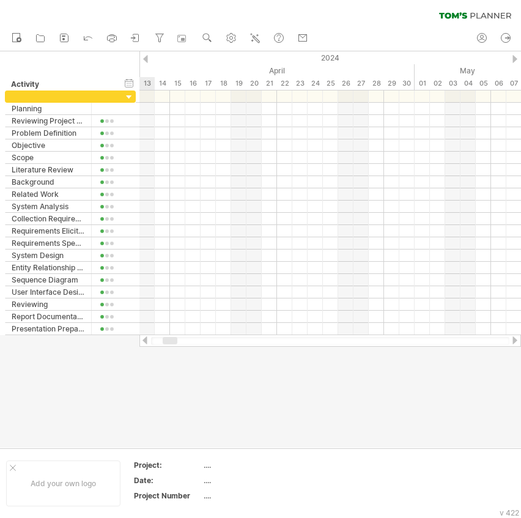
click at [146, 340] on div at bounding box center [145, 341] width 10 height 8
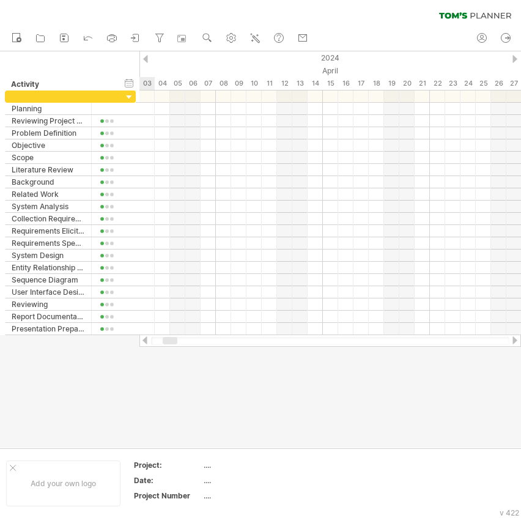
click at [146, 340] on div at bounding box center [145, 341] width 10 height 8
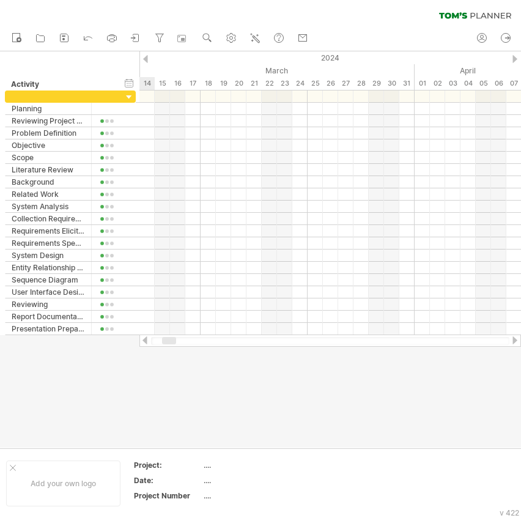
click at [146, 340] on div at bounding box center [145, 341] width 10 height 8
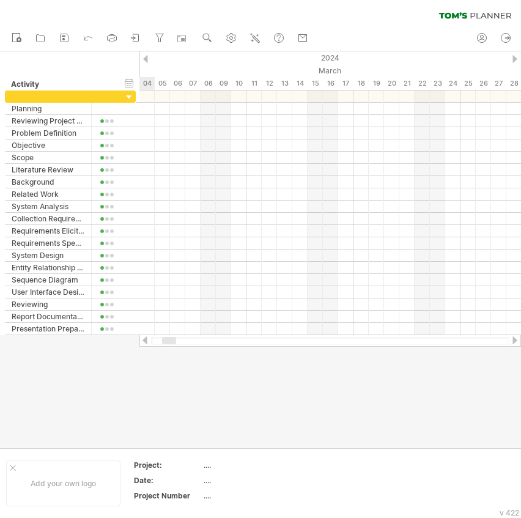
click at [146, 340] on div at bounding box center [145, 341] width 10 height 8
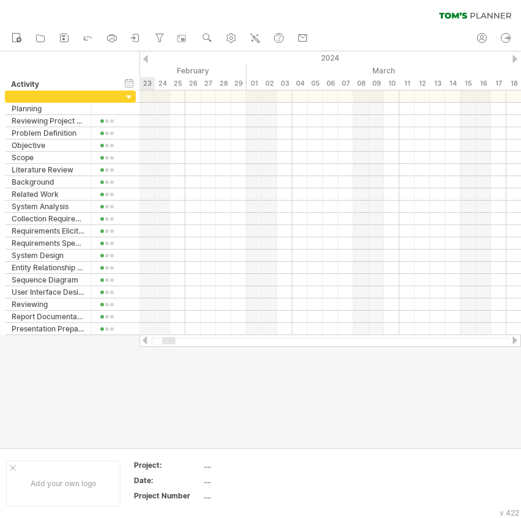
click at [146, 340] on div at bounding box center [145, 341] width 10 height 8
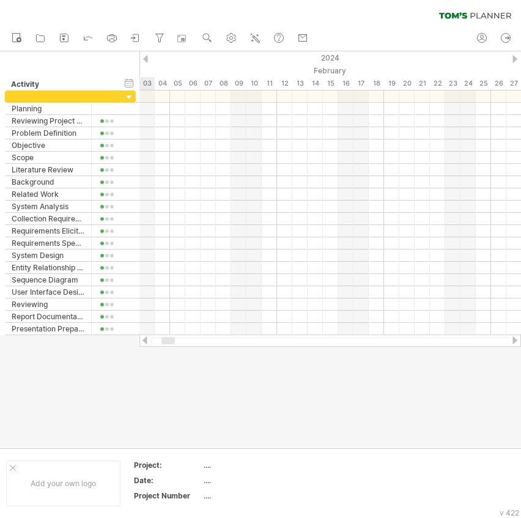
click at [146, 340] on div at bounding box center [145, 341] width 10 height 8
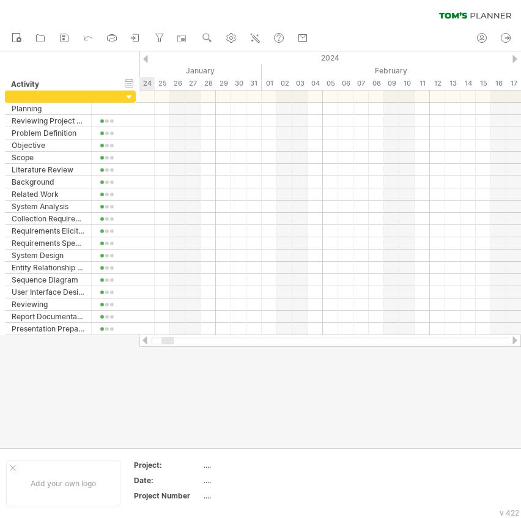
click at [146, 340] on div at bounding box center [145, 341] width 10 height 8
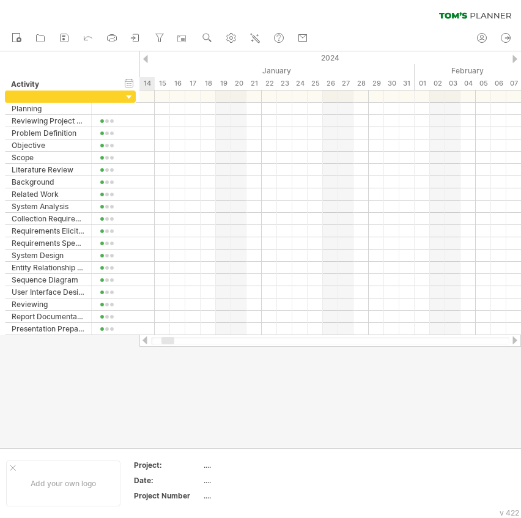
click at [146, 340] on div at bounding box center [145, 341] width 10 height 8
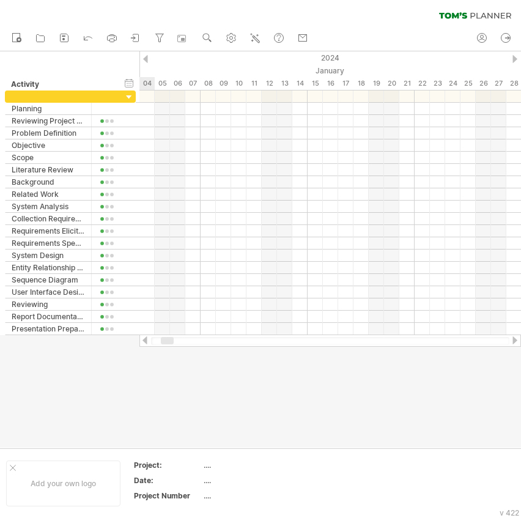
click at [146, 340] on div at bounding box center [145, 341] width 10 height 8
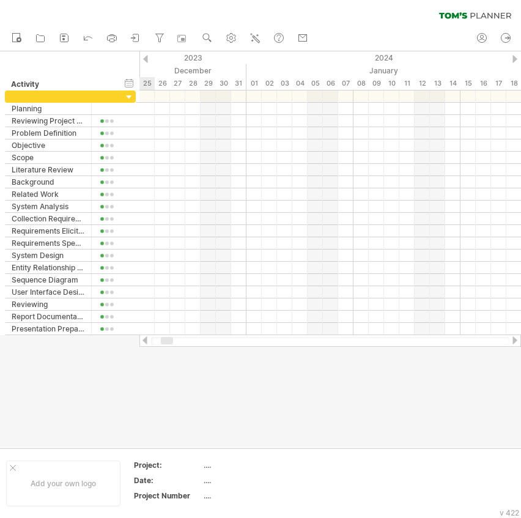
click at [146, 340] on div at bounding box center [145, 341] width 10 height 8
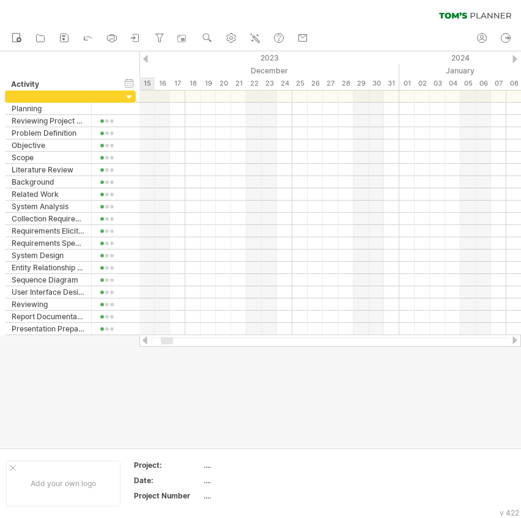
click at [146, 340] on div at bounding box center [145, 341] width 10 height 8
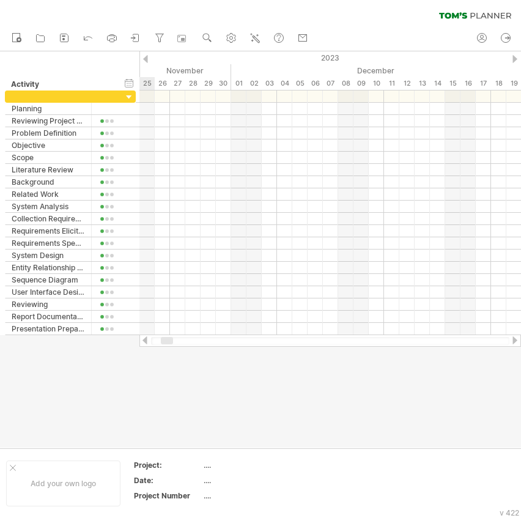
click at [146, 340] on div at bounding box center [145, 341] width 10 height 8
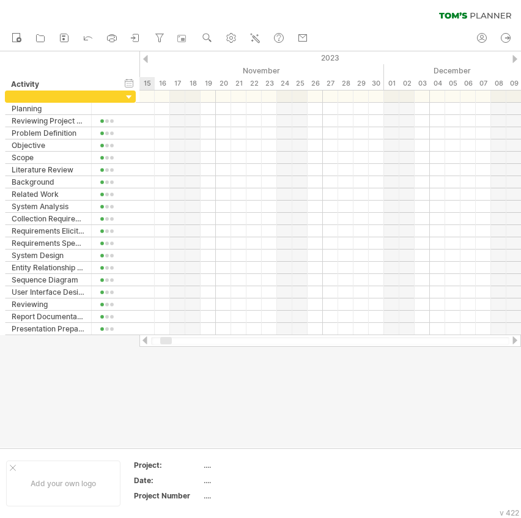
click at [146, 340] on div at bounding box center [145, 341] width 10 height 8
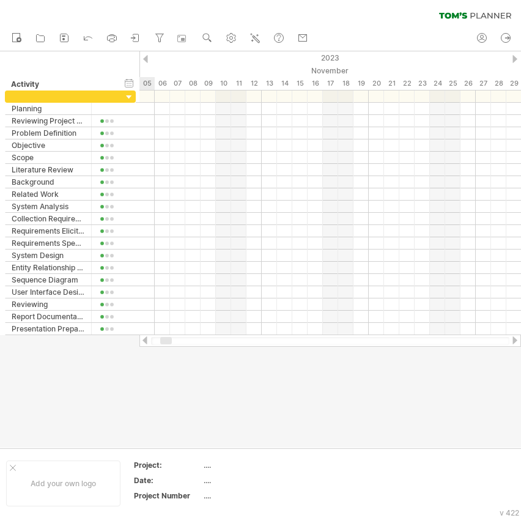
click at [146, 340] on div at bounding box center [145, 341] width 10 height 8
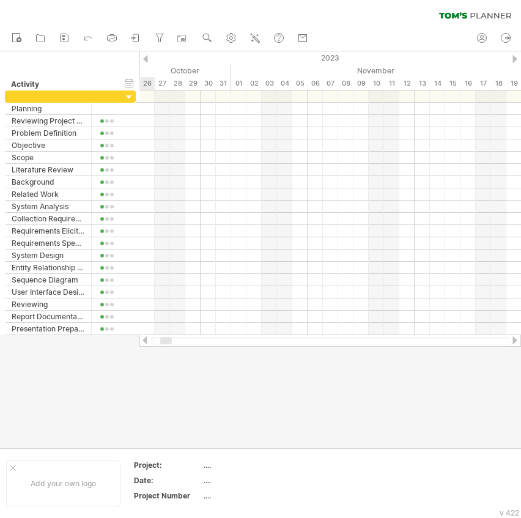
click at [146, 340] on div at bounding box center [145, 341] width 10 height 8
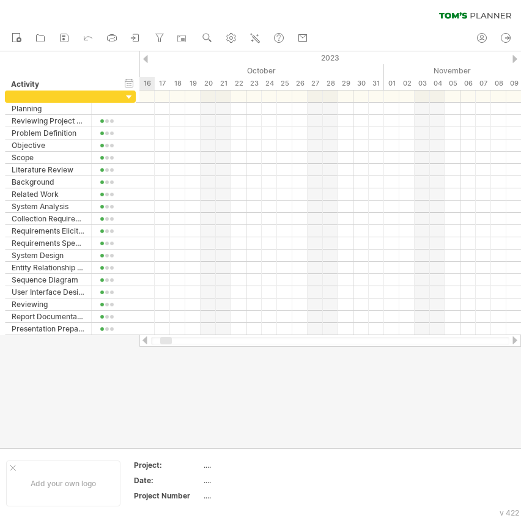
click at [146, 340] on div at bounding box center [145, 341] width 10 height 8
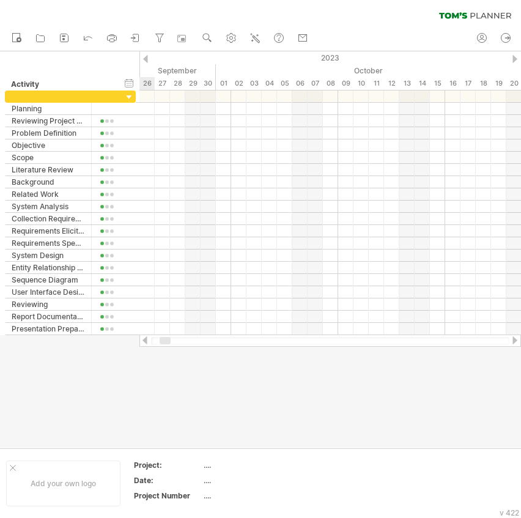
click at [146, 340] on div at bounding box center [145, 341] width 10 height 8
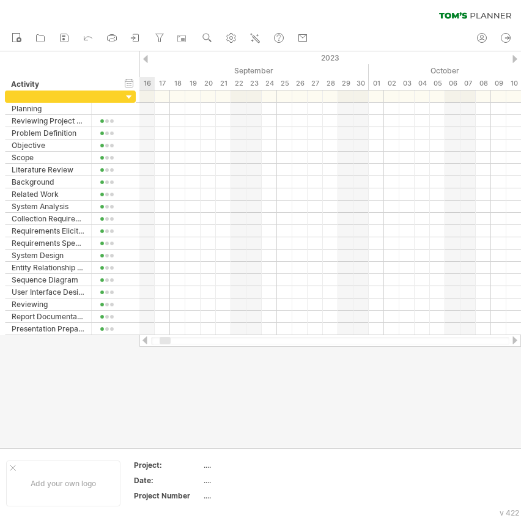
click at [146, 340] on div at bounding box center [145, 341] width 10 height 8
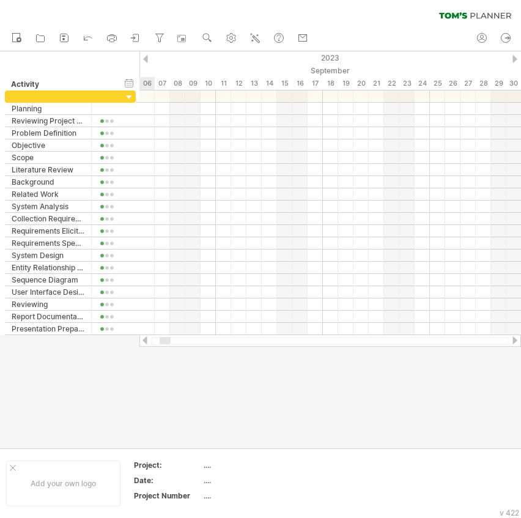
click at [146, 340] on div at bounding box center [145, 341] width 10 height 8
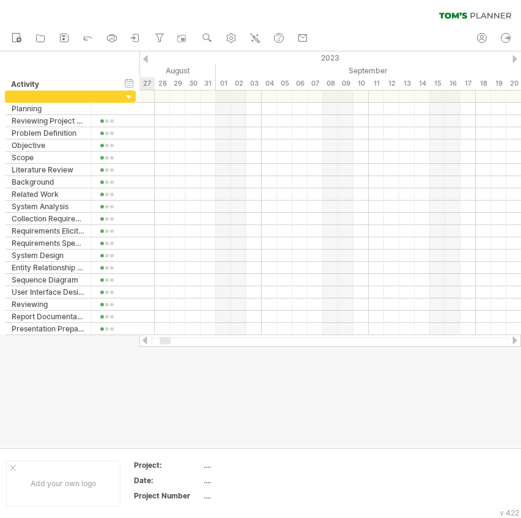
click at [146, 340] on div at bounding box center [145, 341] width 10 height 8
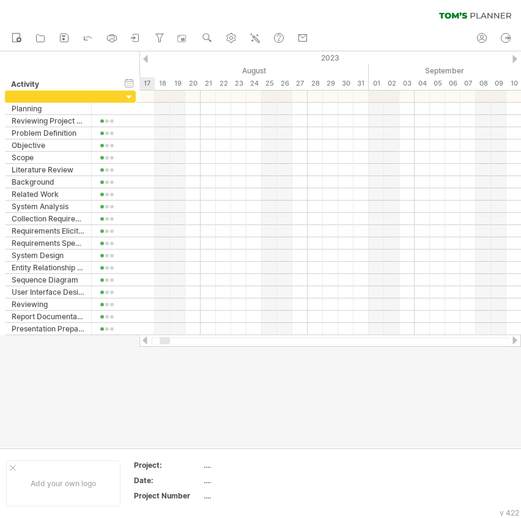
click at [146, 340] on div at bounding box center [145, 341] width 10 height 8
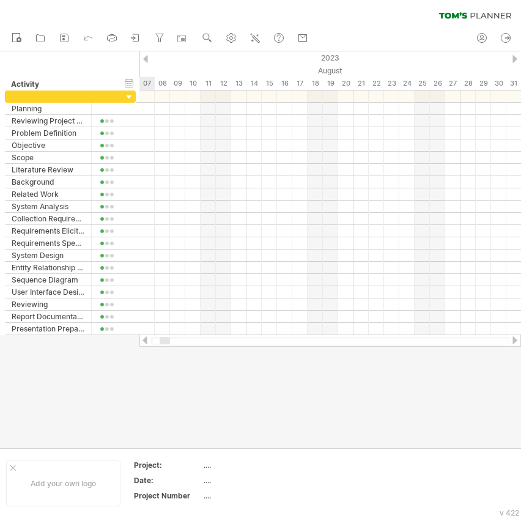
click at [146, 340] on div at bounding box center [145, 341] width 10 height 8
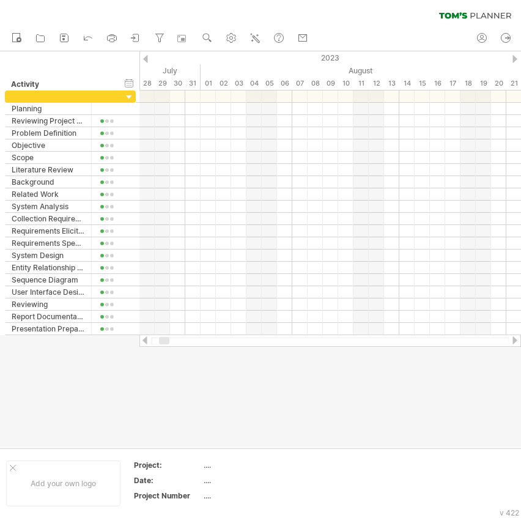
click at [146, 341] on div at bounding box center [145, 341] width 10 height 8
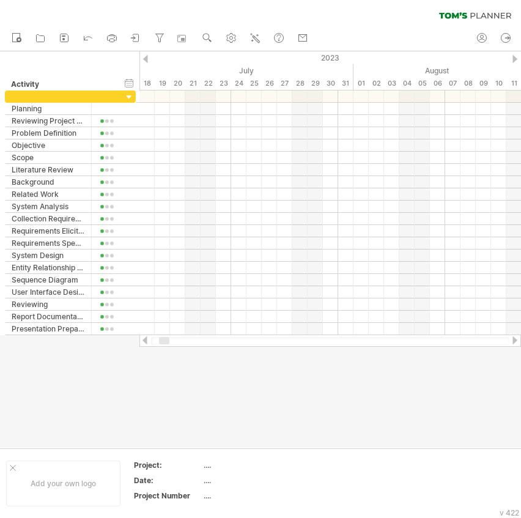
click at [146, 341] on div at bounding box center [145, 341] width 10 height 8
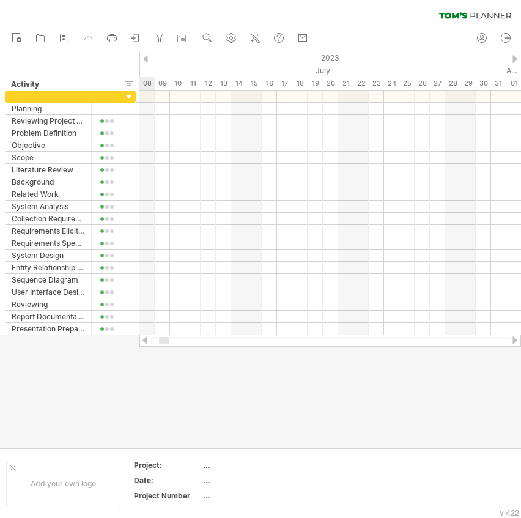
click at [146, 341] on div at bounding box center [145, 341] width 10 height 8
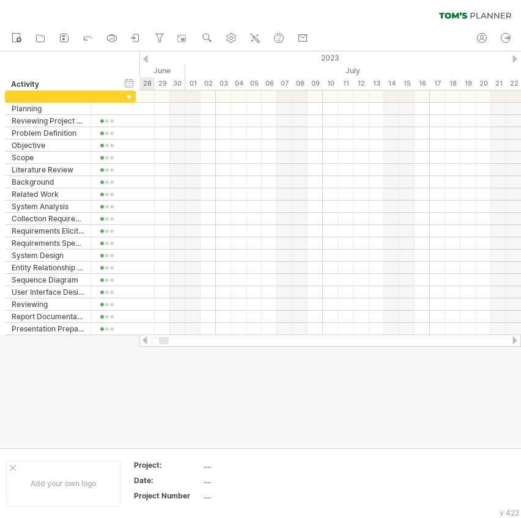
click at [146, 341] on div at bounding box center [145, 341] width 10 height 8
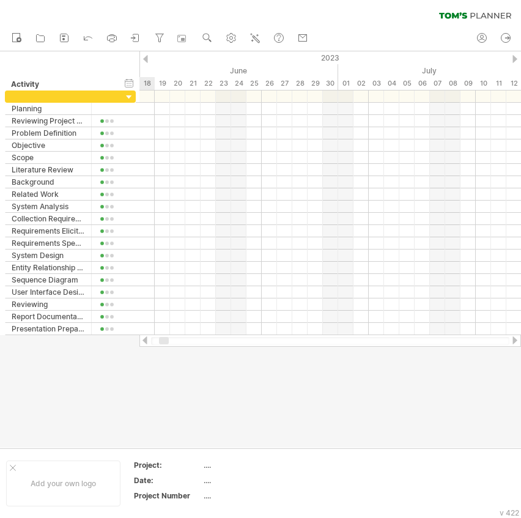
click at [146, 341] on div at bounding box center [145, 341] width 10 height 8
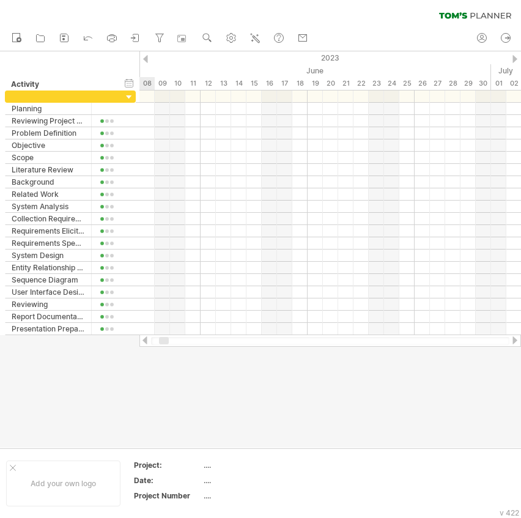
click at [146, 341] on div at bounding box center [145, 341] width 10 height 8
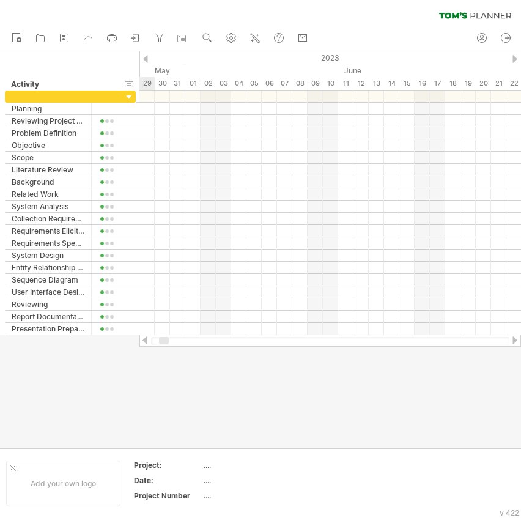
click at [146, 341] on div at bounding box center [145, 341] width 10 height 8
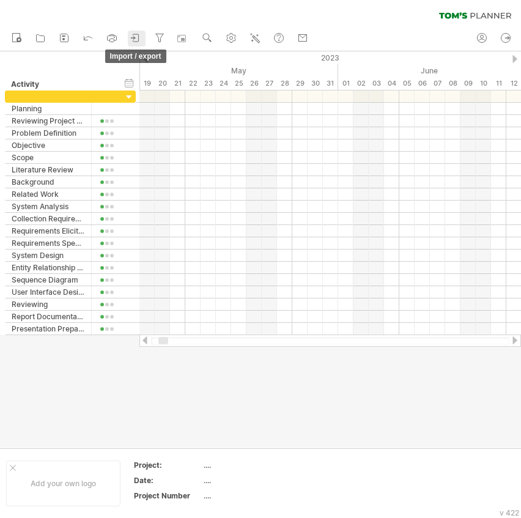
click at [138, 35] on icon at bounding box center [136, 38] width 12 height 12
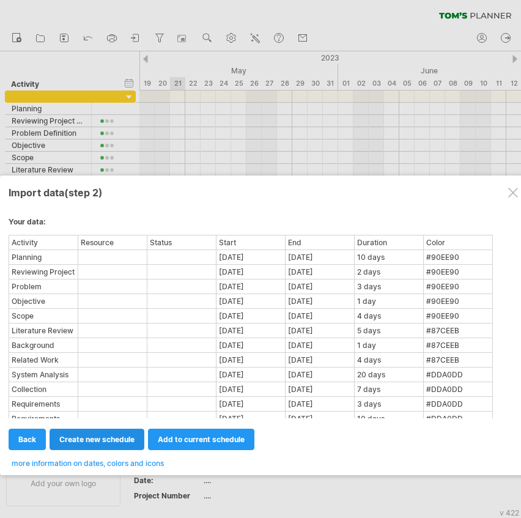
click at [124, 432] on link "create new schedule" at bounding box center [97, 439] width 95 height 21
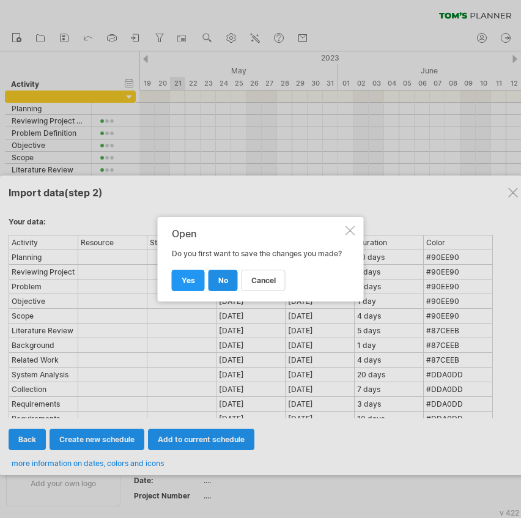
click at [223, 285] on span "no" at bounding box center [223, 280] width 10 height 9
select select "***"
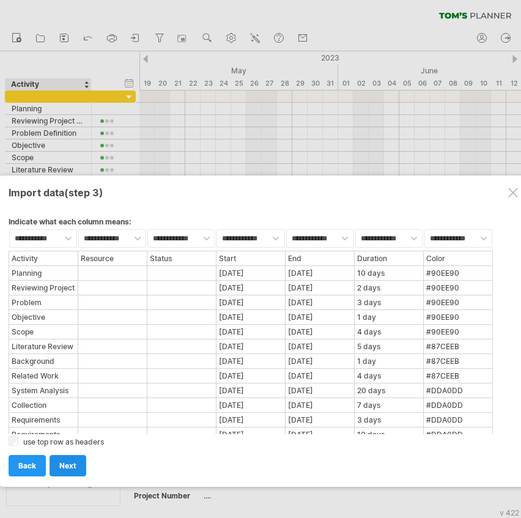
click at [67, 463] on span "next" at bounding box center [67, 465] width 17 height 9
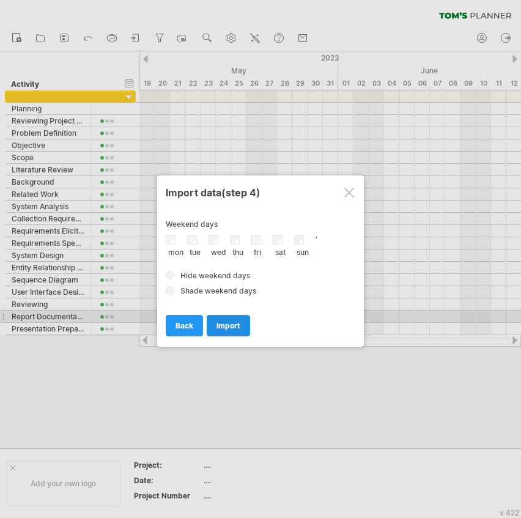
click at [223, 321] on span "import" at bounding box center [229, 325] width 24 height 9
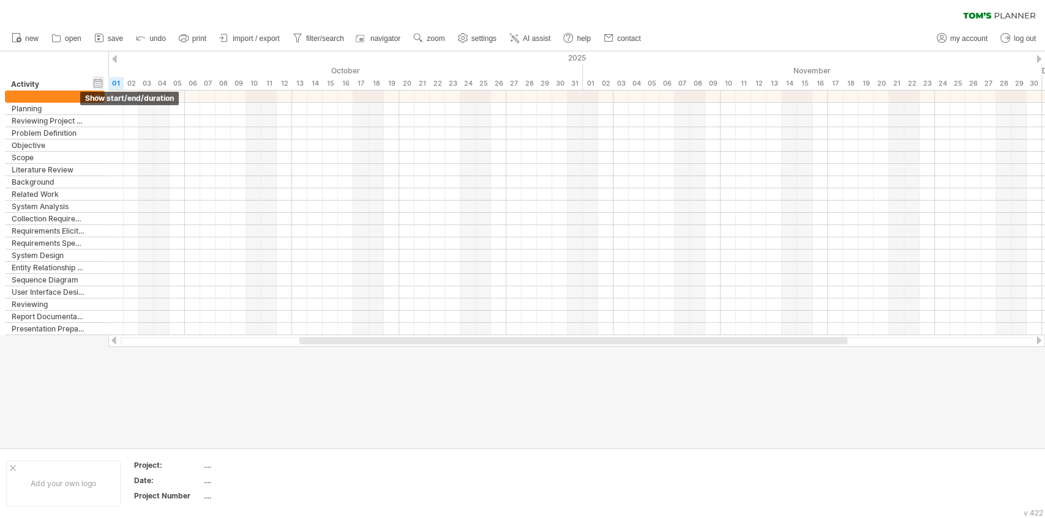
click at [97, 82] on div "hide start/end/duration show start/end/duration" at bounding box center [98, 82] width 12 height 13
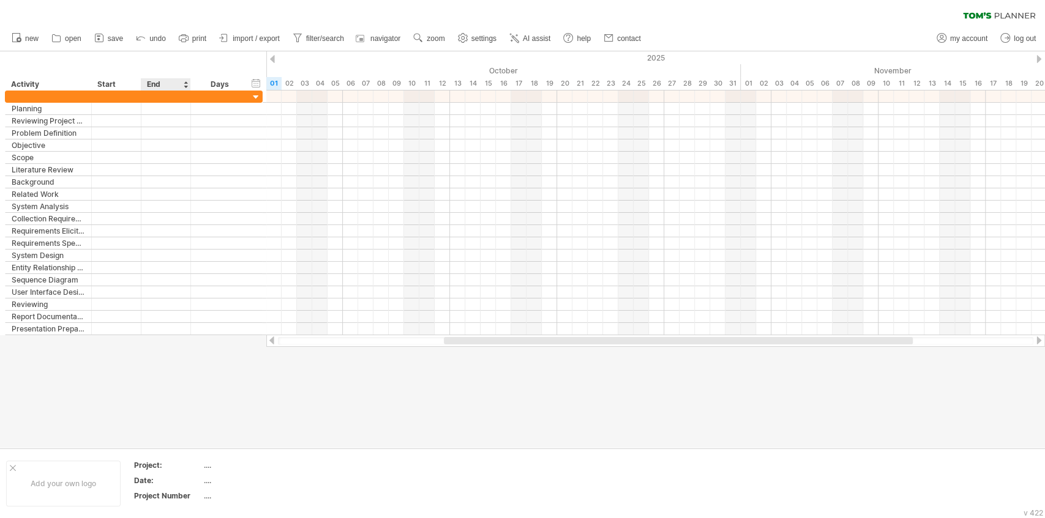
click at [169, 87] on div "End" at bounding box center [165, 84] width 37 height 12
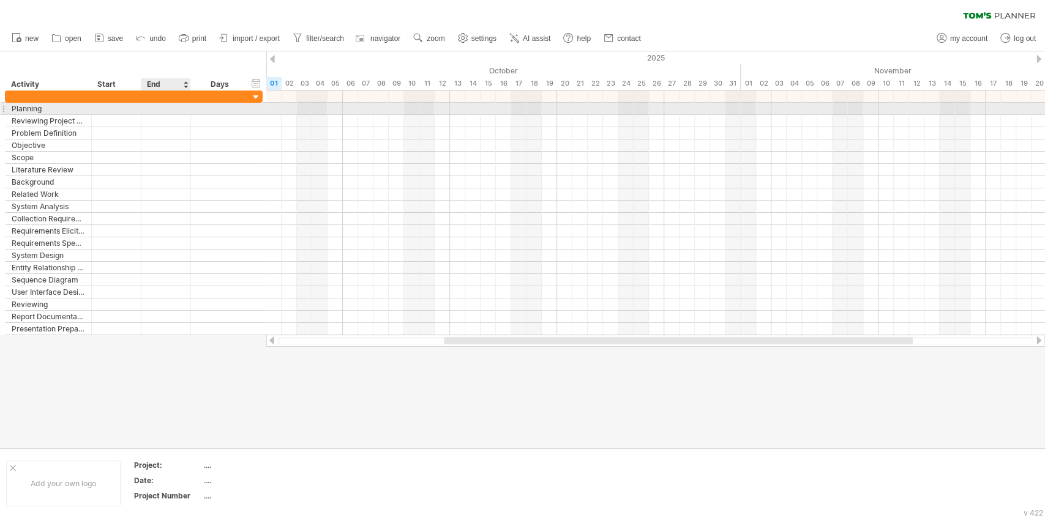
click at [168, 108] on div at bounding box center [166, 109] width 50 height 12
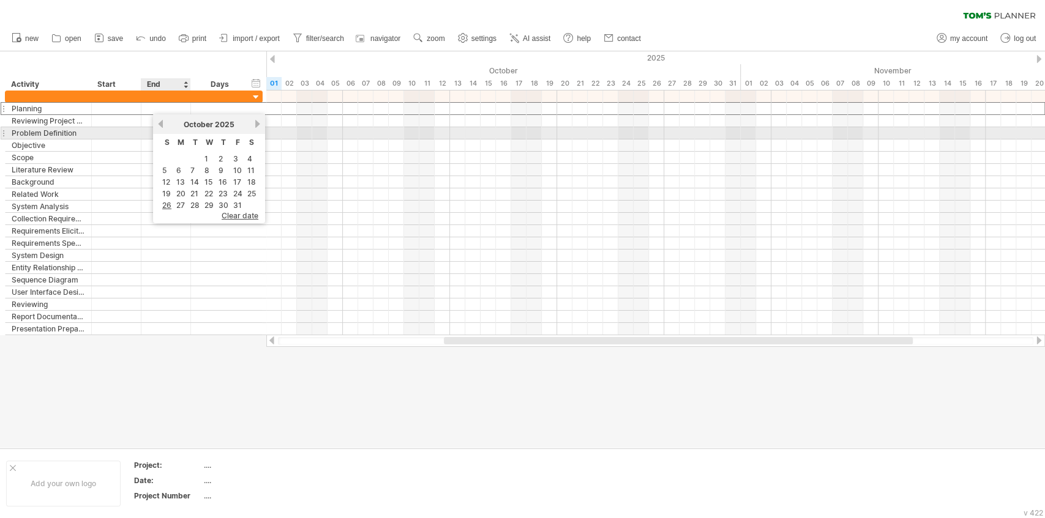
click at [164, 123] on link "previous" at bounding box center [160, 123] width 9 height 9
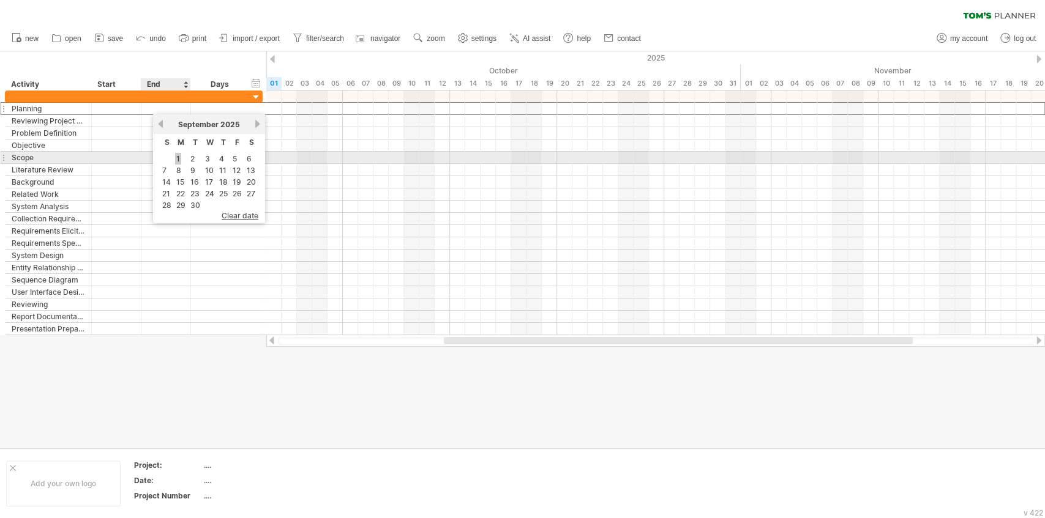
click at [179, 158] on link "1" at bounding box center [178, 159] width 6 height 12
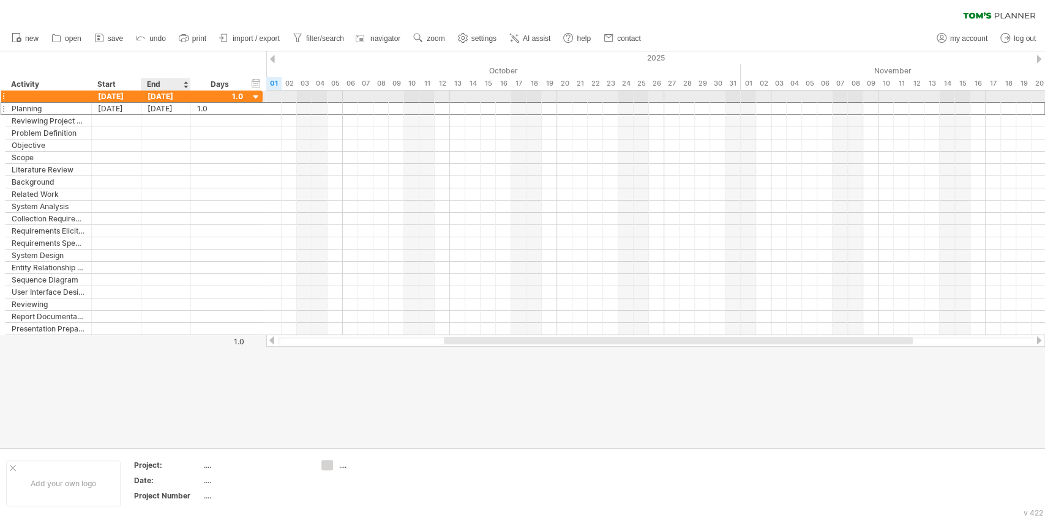
click at [178, 95] on div "[DATE]" at bounding box center [166, 97] width 50 height 12
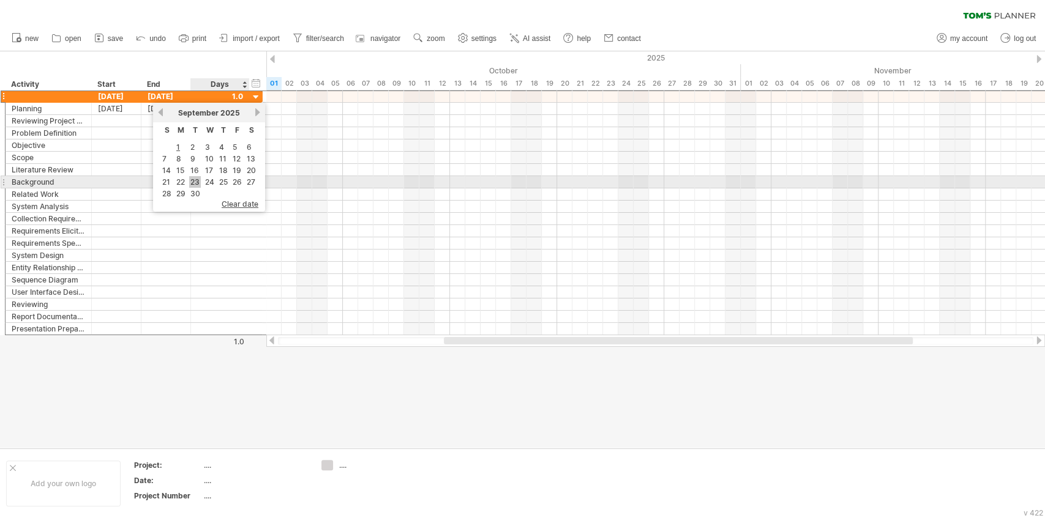
click at [197, 179] on link "23" at bounding box center [195, 182] width 12 height 12
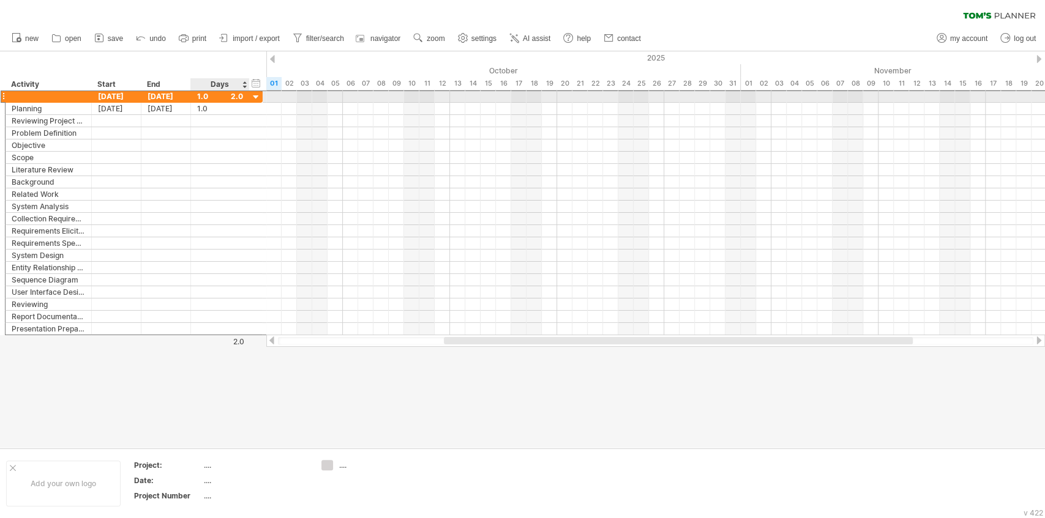
click at [240, 98] on div "1.0" at bounding box center [220, 97] width 46 height 12
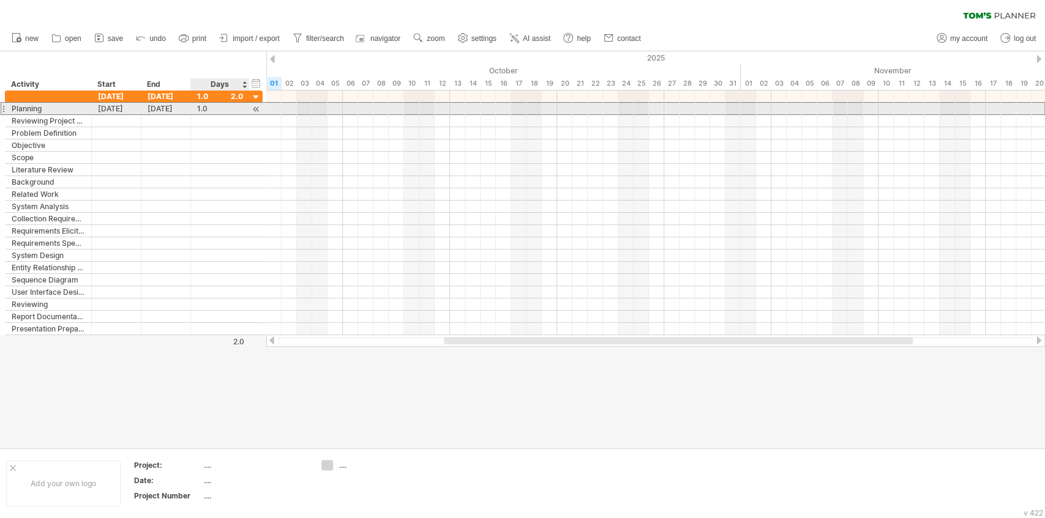
click at [207, 106] on div "1.0" at bounding box center [220, 109] width 46 height 12
click at [157, 110] on div "[DATE]" at bounding box center [166, 109] width 50 height 12
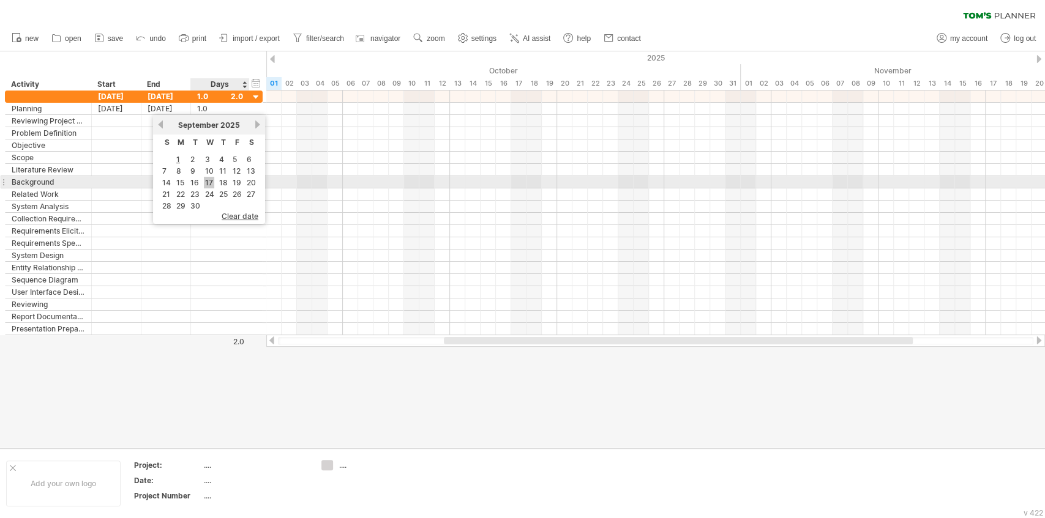
click at [206, 181] on link "17" at bounding box center [209, 183] width 10 height 12
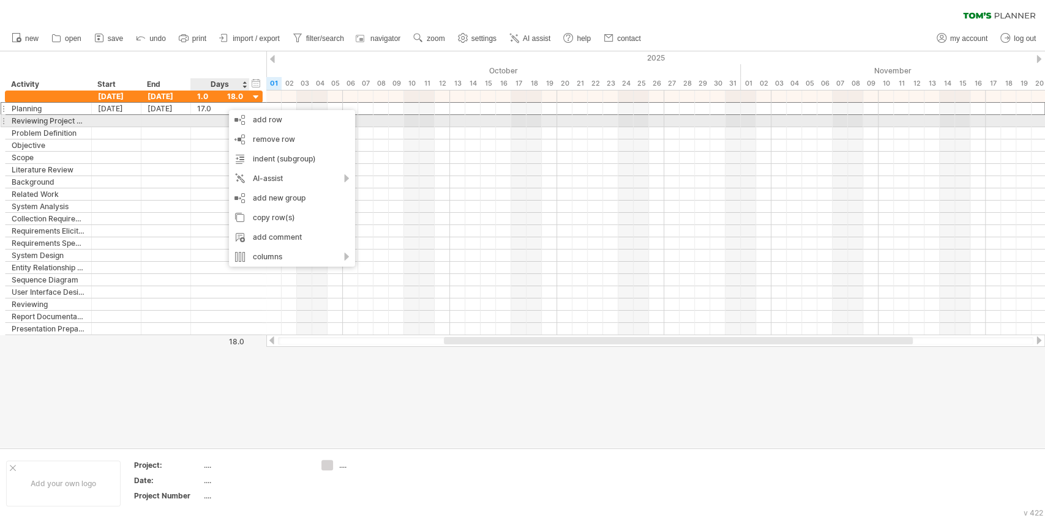
click at [201, 125] on div at bounding box center [220, 121] width 46 height 12
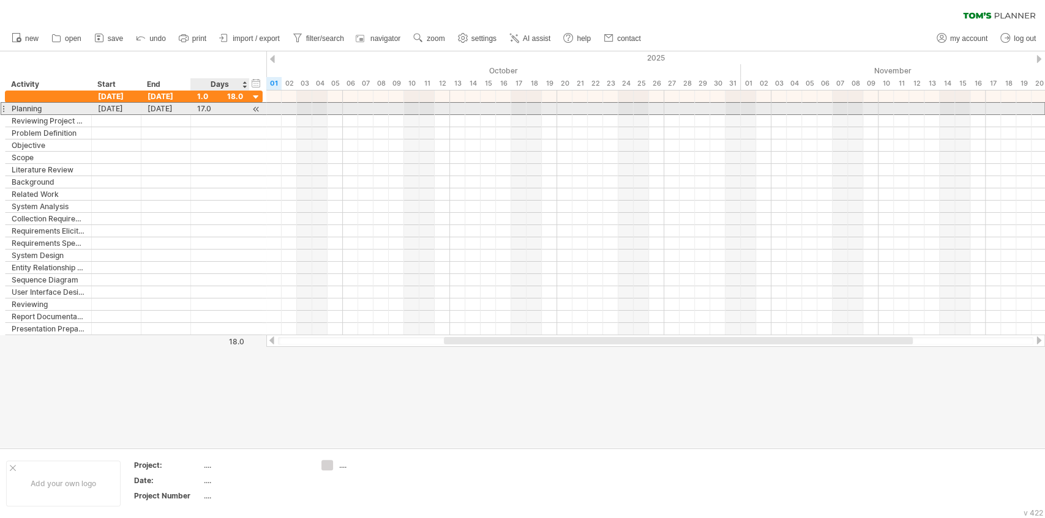
click at [208, 109] on div "17.0" at bounding box center [220, 109] width 46 height 12
type input "**"
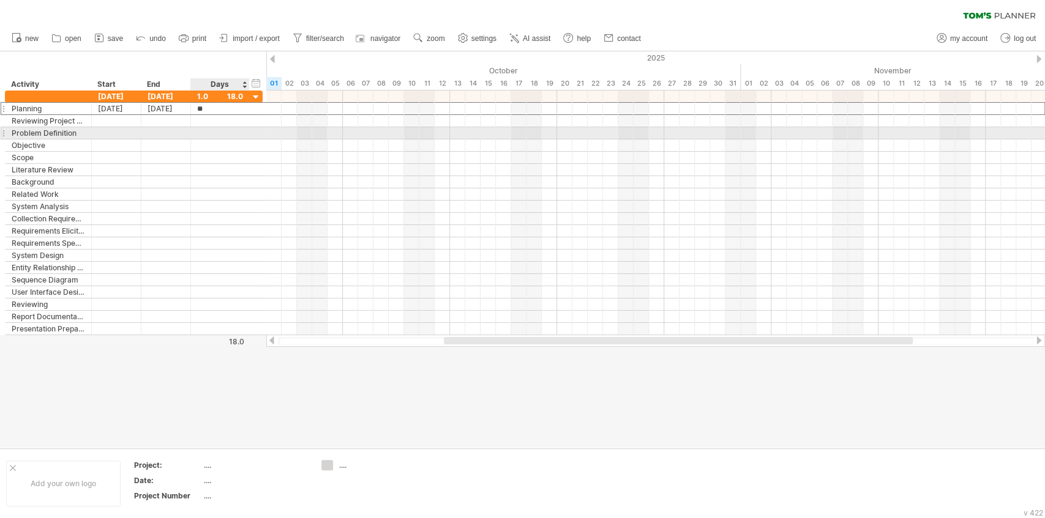
click at [240, 136] on div at bounding box center [220, 133] width 46 height 12
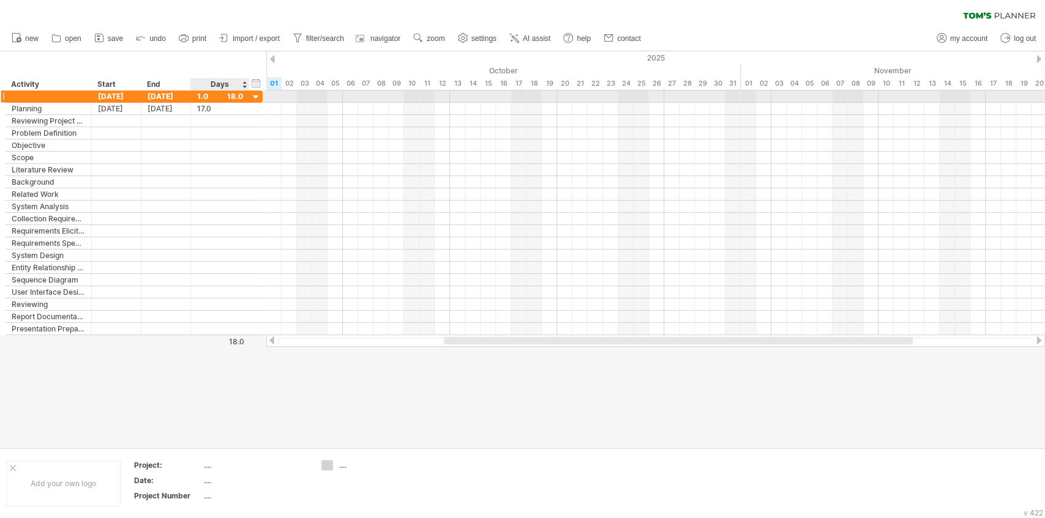
click at [252, 97] on div at bounding box center [256, 98] width 12 height 12
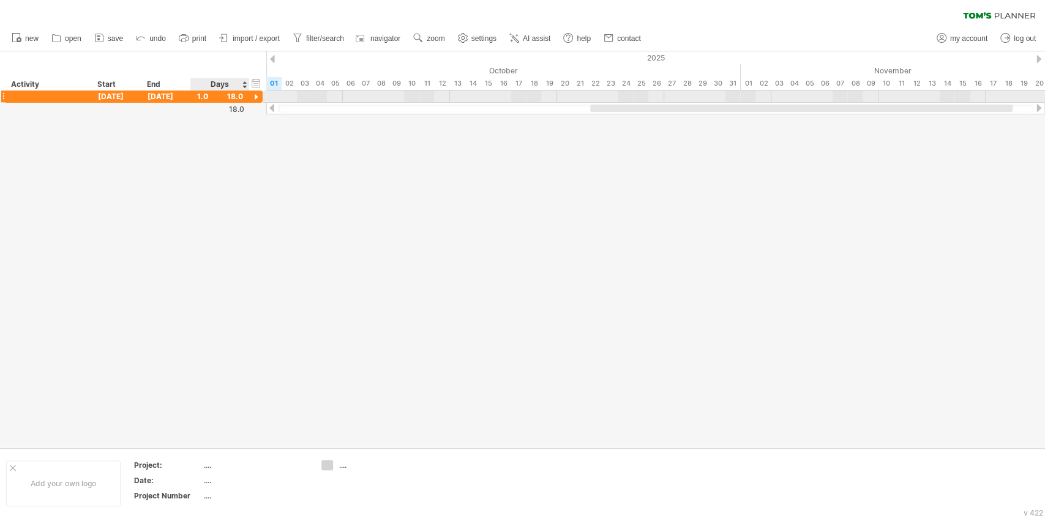
click at [252, 97] on div at bounding box center [256, 98] width 12 height 12
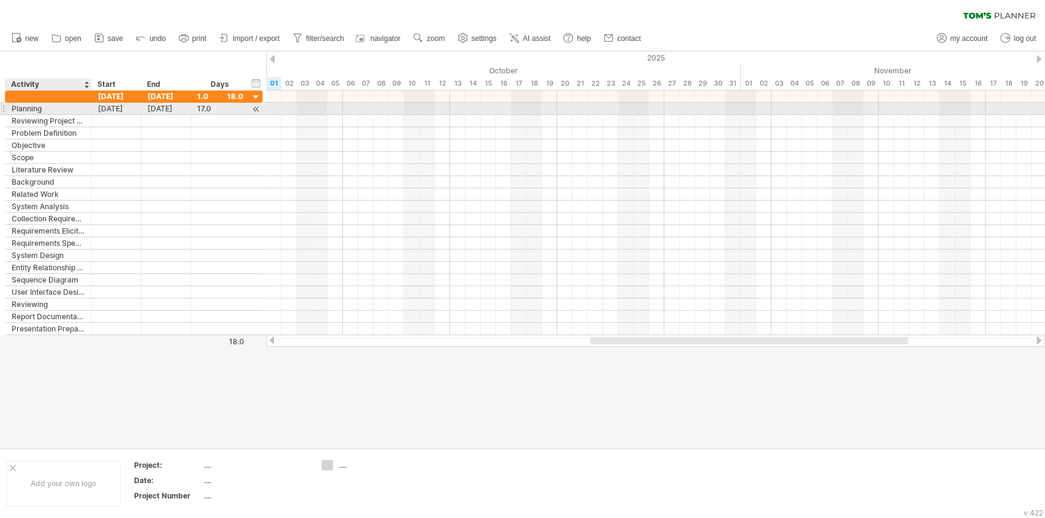
click at [10, 108] on div "******** Planning" at bounding box center [49, 109] width 86 height 12
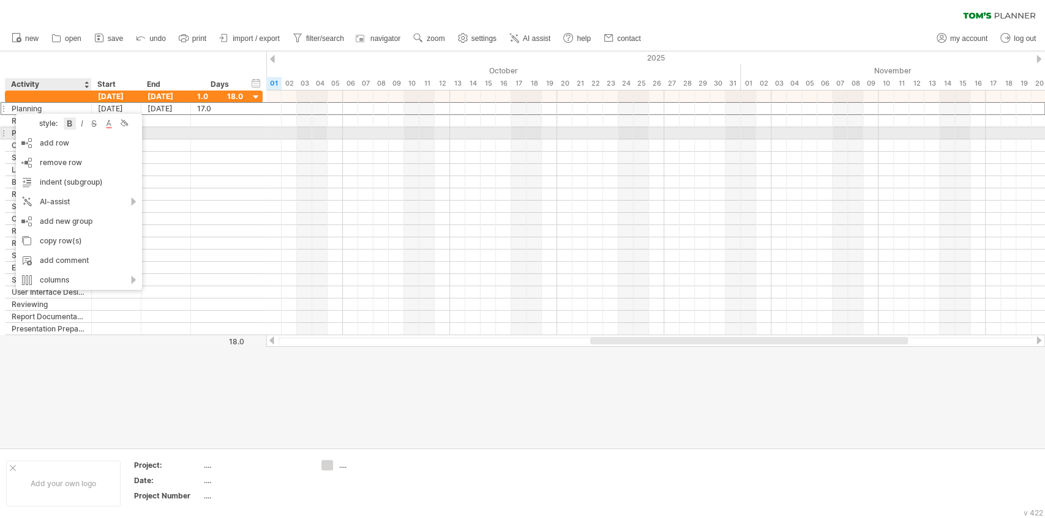
click at [75, 127] on div at bounding box center [70, 123] width 12 height 12
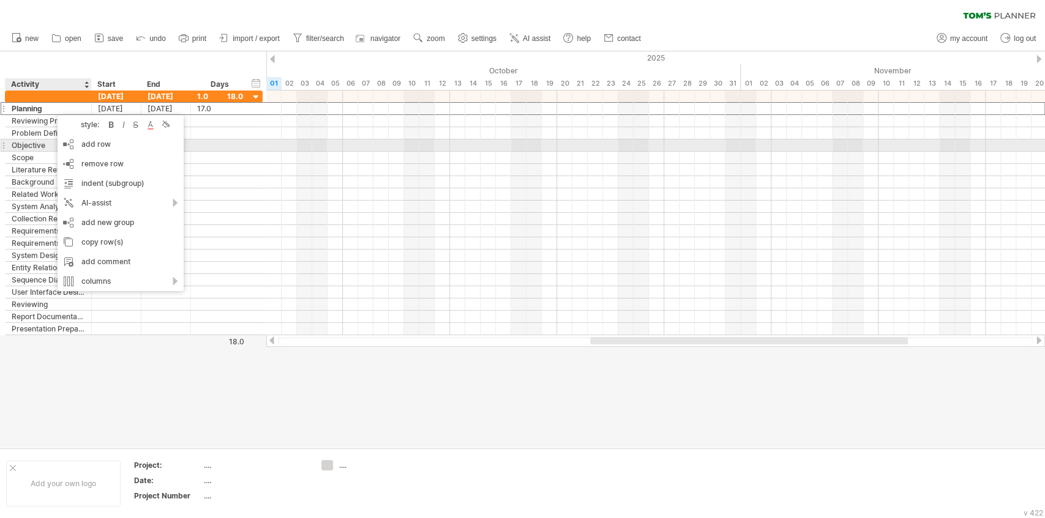
click at [233, 149] on div at bounding box center [220, 146] width 46 height 12
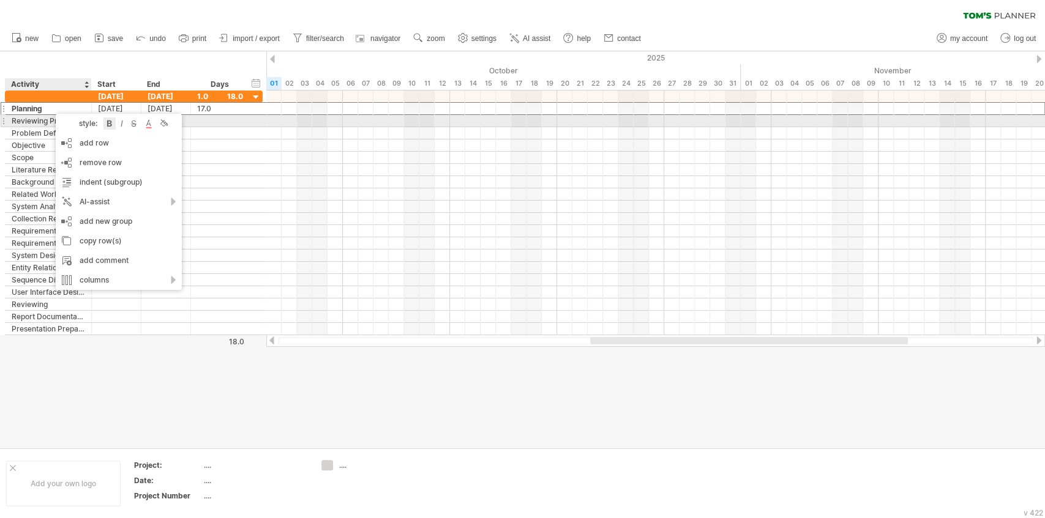
click at [111, 122] on div at bounding box center [109, 123] width 12 height 12
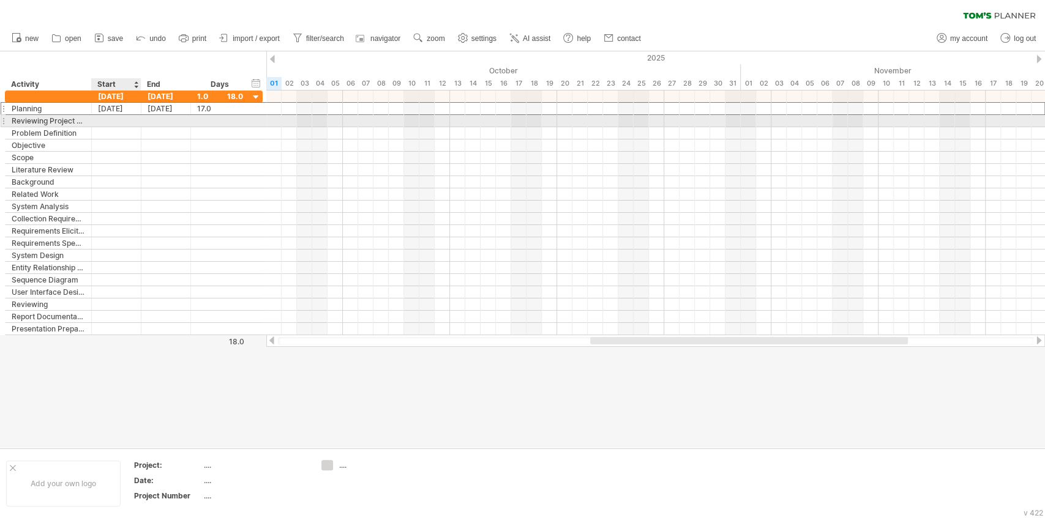
click at [113, 125] on div at bounding box center [117, 121] width 50 height 12
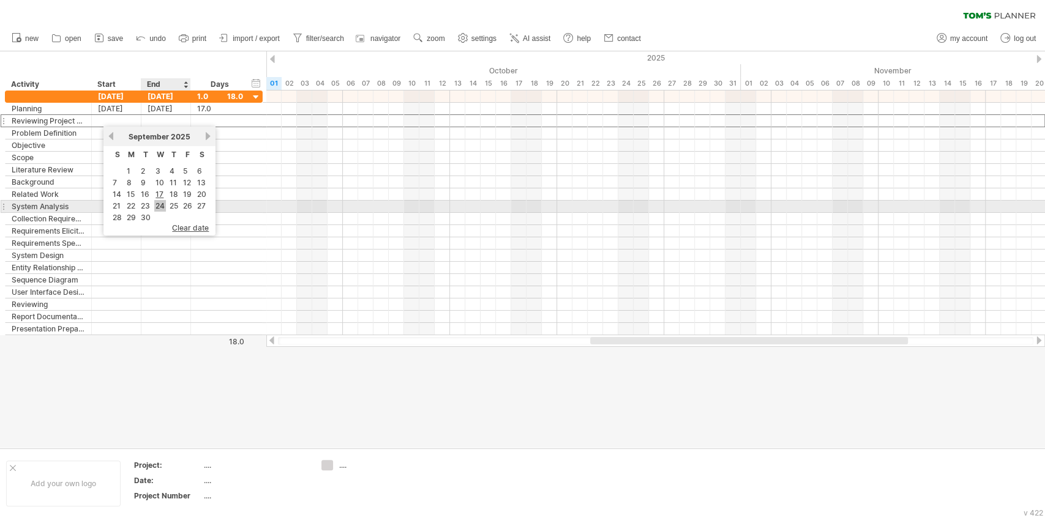
click at [160, 204] on link "24" at bounding box center [160, 206] width 12 height 12
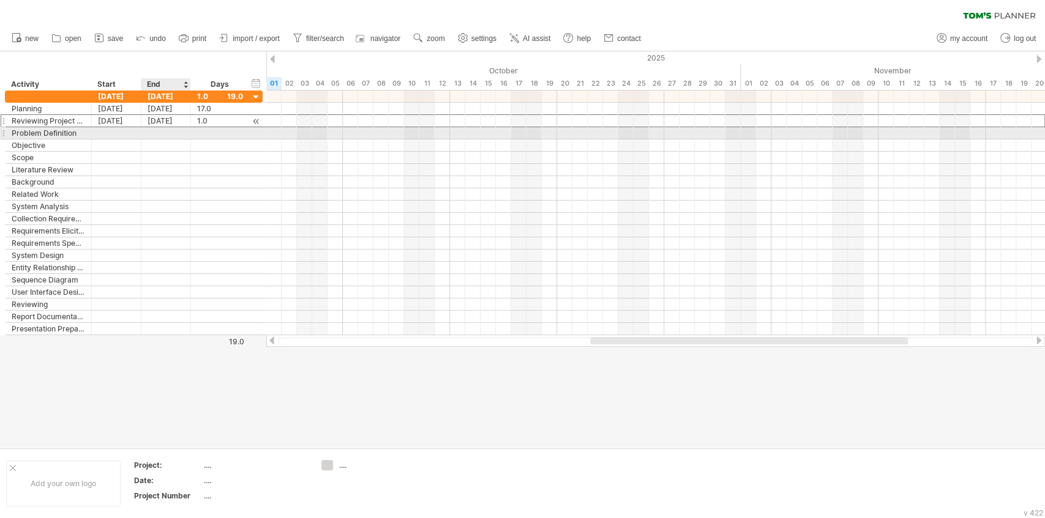
click at [159, 121] on div "[DATE]" at bounding box center [166, 121] width 50 height 12
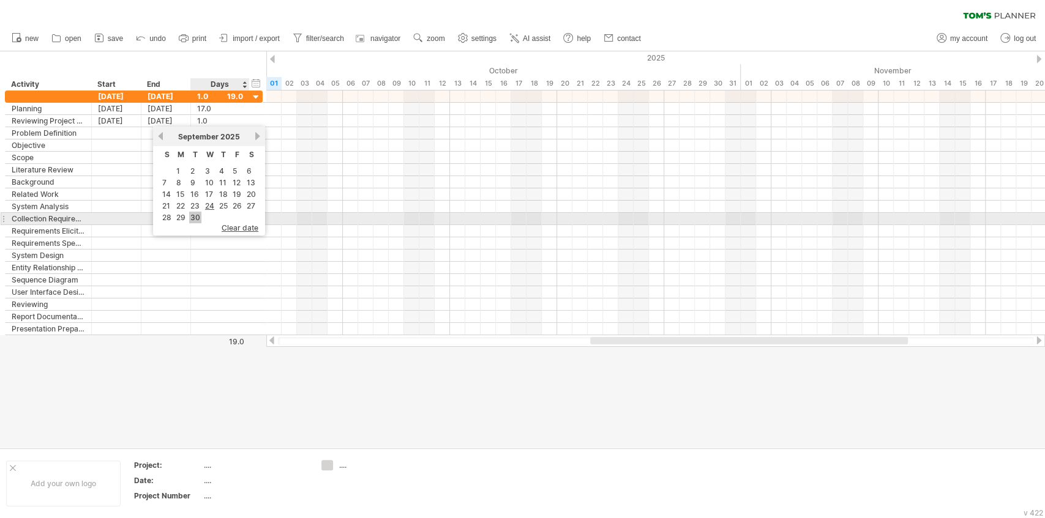
click at [192, 214] on link "30" at bounding box center [195, 218] width 12 height 12
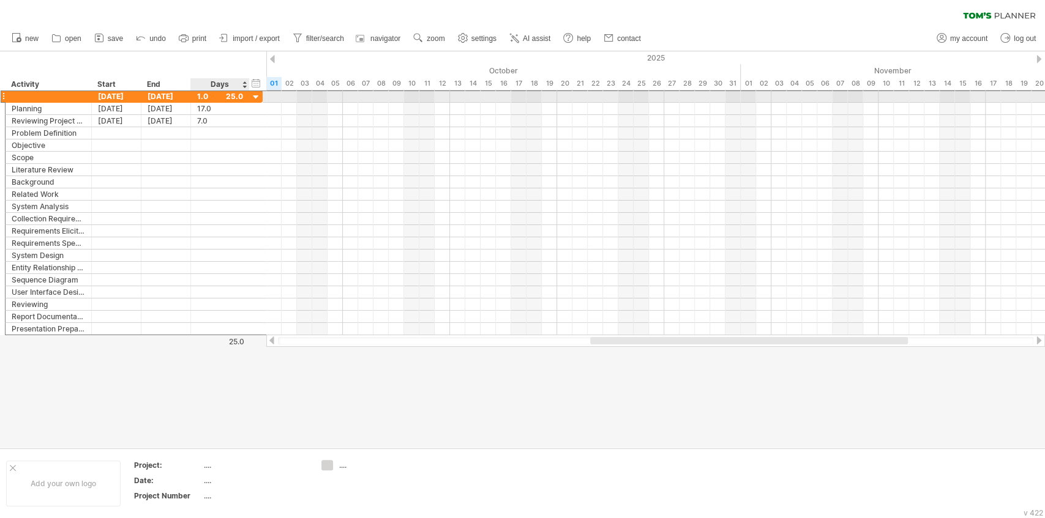
click at [208, 97] on div "1.0" at bounding box center [220, 97] width 46 height 12
type input "*"
click at [247, 97] on div at bounding box center [248, 97] width 6 height 12
click at [207, 99] on div "1.0" at bounding box center [220, 97] width 46 height 12
click at [207, 97] on input "***" at bounding box center [208, 97] width 23 height 12
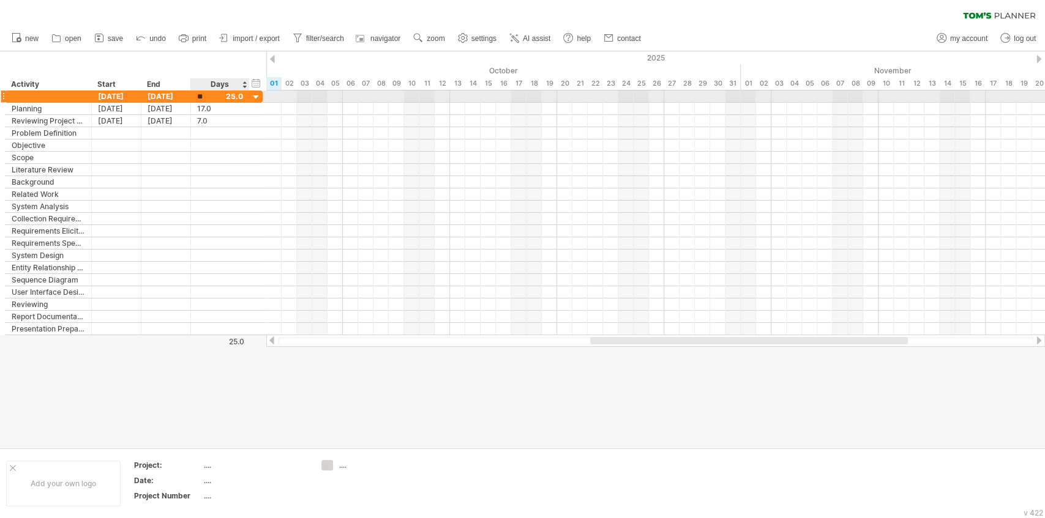
type input "*"
click at [225, 97] on div "1.0" at bounding box center [220, 97] width 46 height 12
click at [228, 97] on div "1.0" at bounding box center [220, 97] width 46 height 12
click at [229, 96] on div "***" at bounding box center [220, 97] width 46 height 12
click at [239, 97] on div "***" at bounding box center [220, 97] width 46 height 12
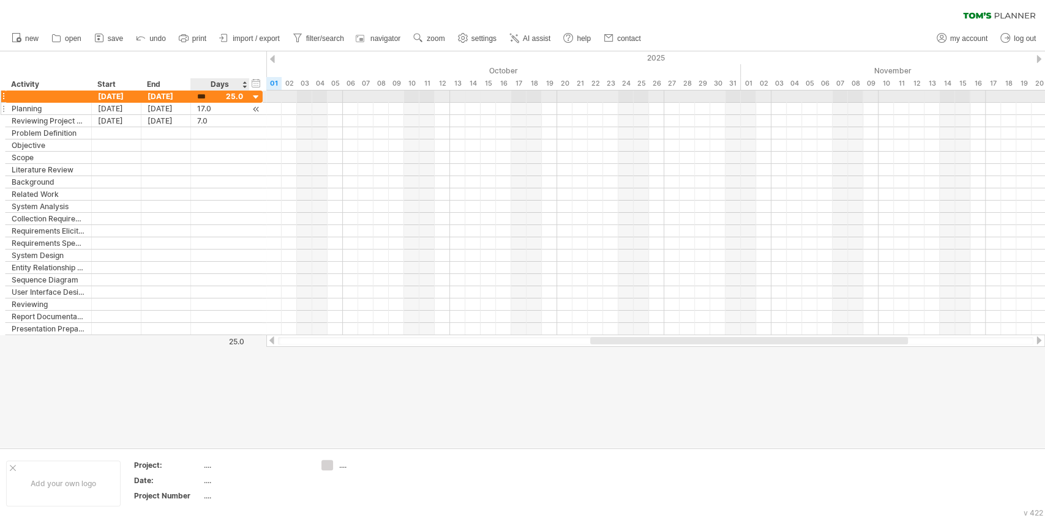
click at [239, 97] on div "***" at bounding box center [220, 97] width 46 height 12
click at [234, 98] on div "***" at bounding box center [220, 97] width 46 height 12
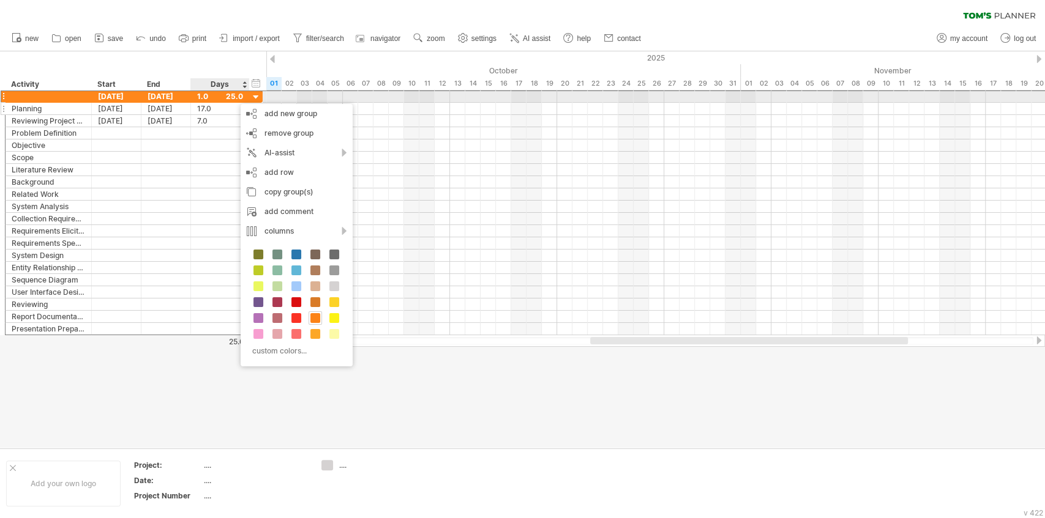
click at [214, 89] on div "Days" at bounding box center [219, 84] width 58 height 12
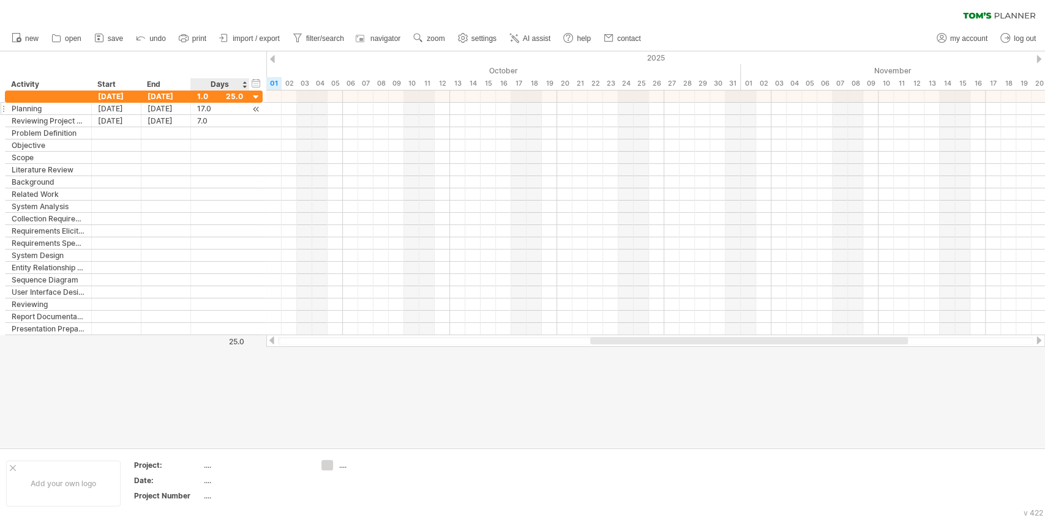
click at [219, 85] on div "Days" at bounding box center [219, 84] width 58 height 12
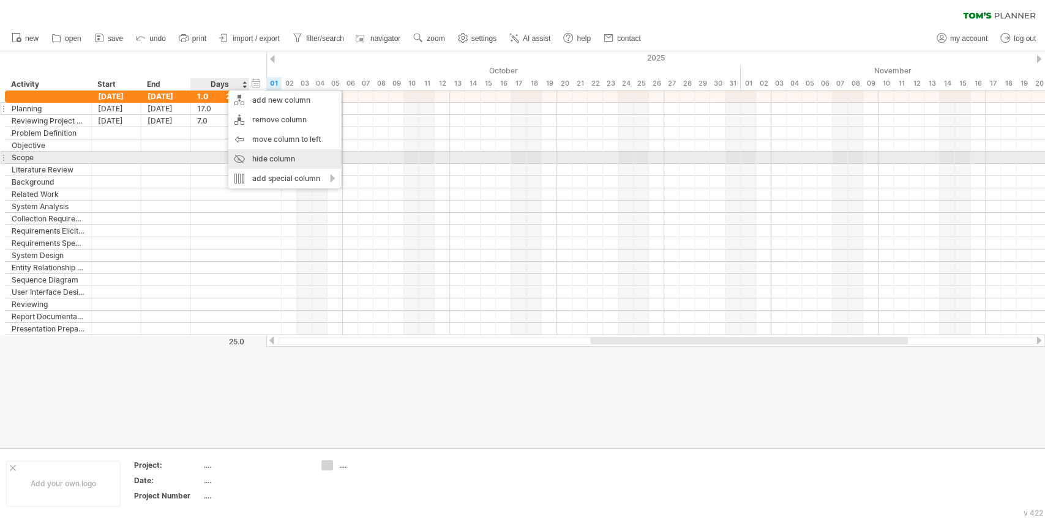
click at [307, 156] on div "hide column" at bounding box center [284, 159] width 113 height 20
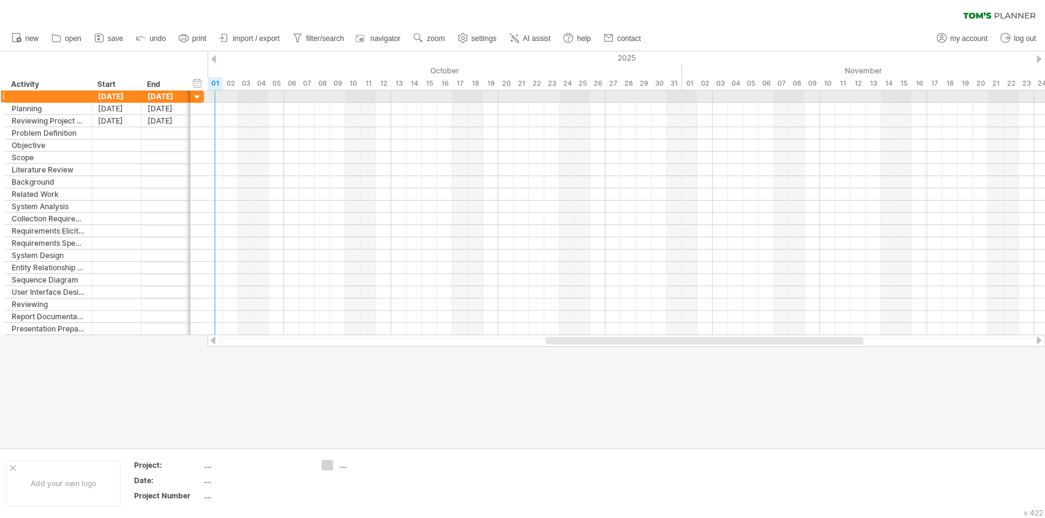
click at [198, 99] on div at bounding box center [198, 98] width 12 height 12
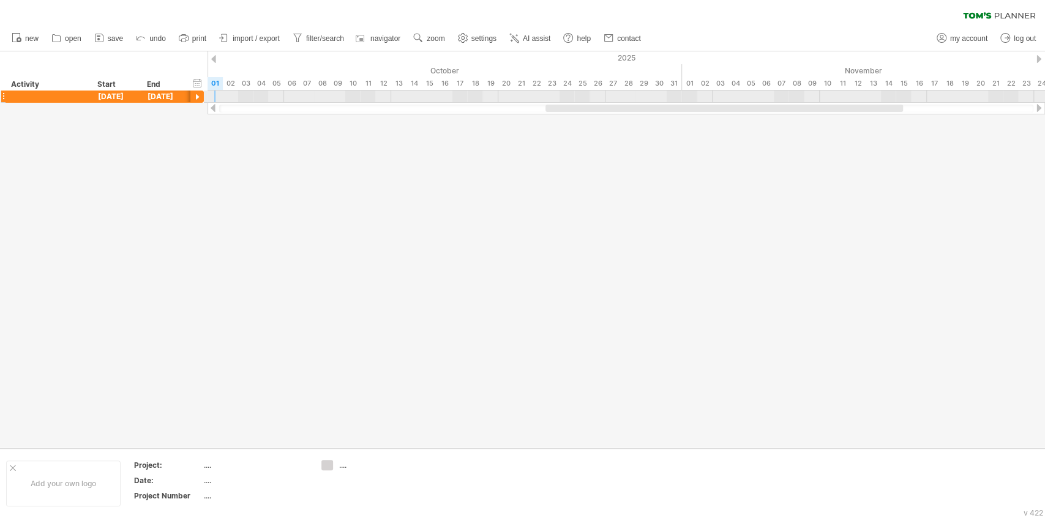
click at [204, 99] on div "[DATE] [DATE]" at bounding box center [104, 97] width 199 height 12
click at [201, 99] on div at bounding box center [198, 98] width 12 height 12
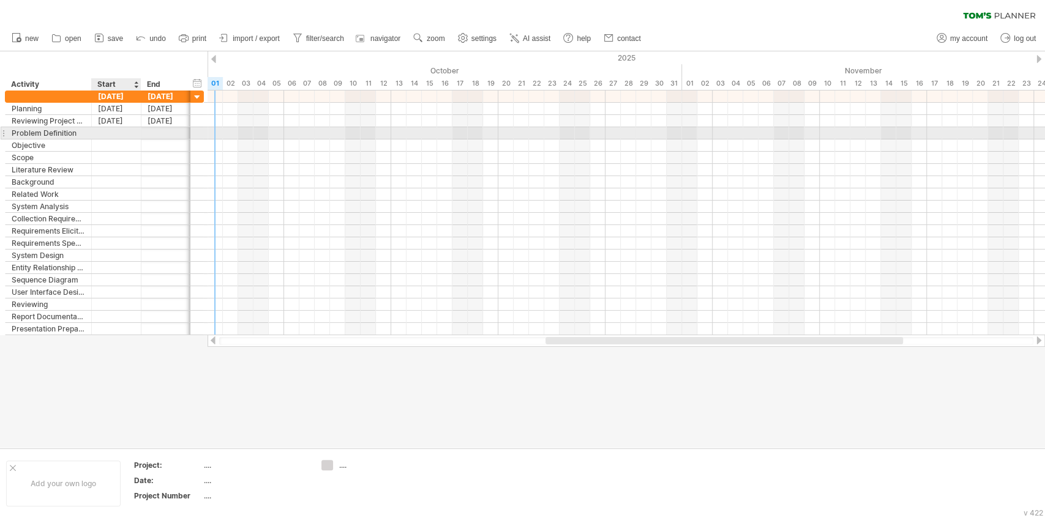
click at [117, 133] on div at bounding box center [117, 133] width 50 height 12
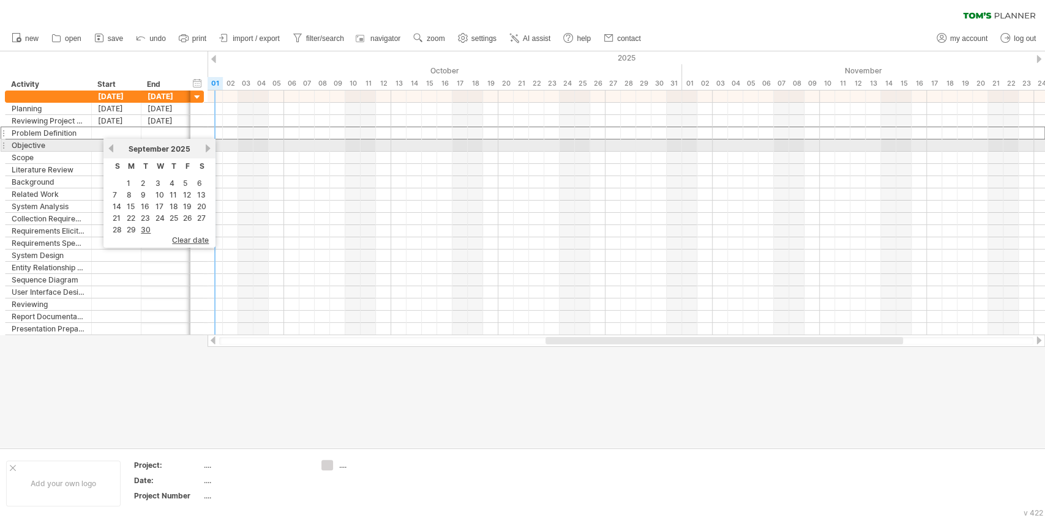
click at [208, 149] on link "next" at bounding box center [207, 148] width 9 height 9
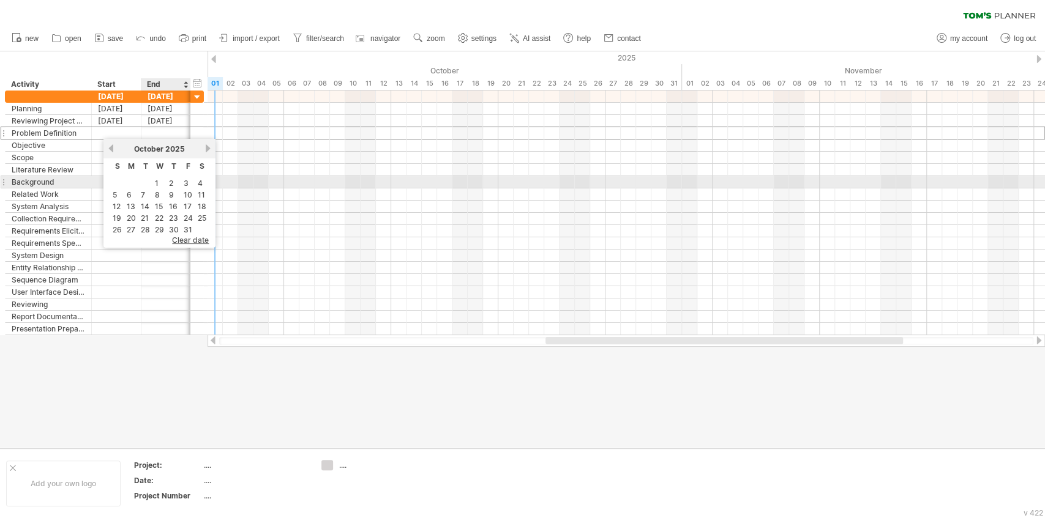
click at [161, 184] on td "1" at bounding box center [159, 183] width 13 height 10
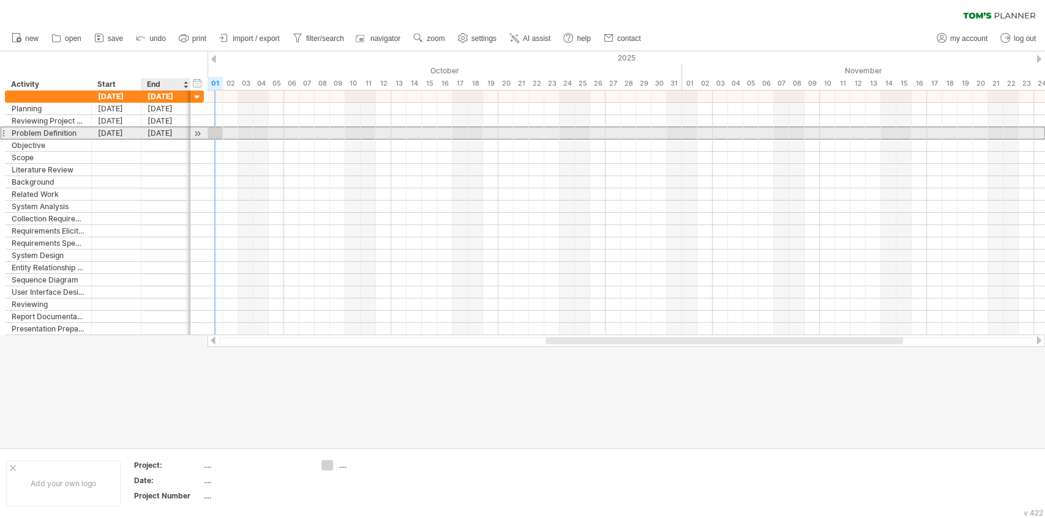
click at [166, 130] on div "[DATE]" at bounding box center [166, 133] width 50 height 12
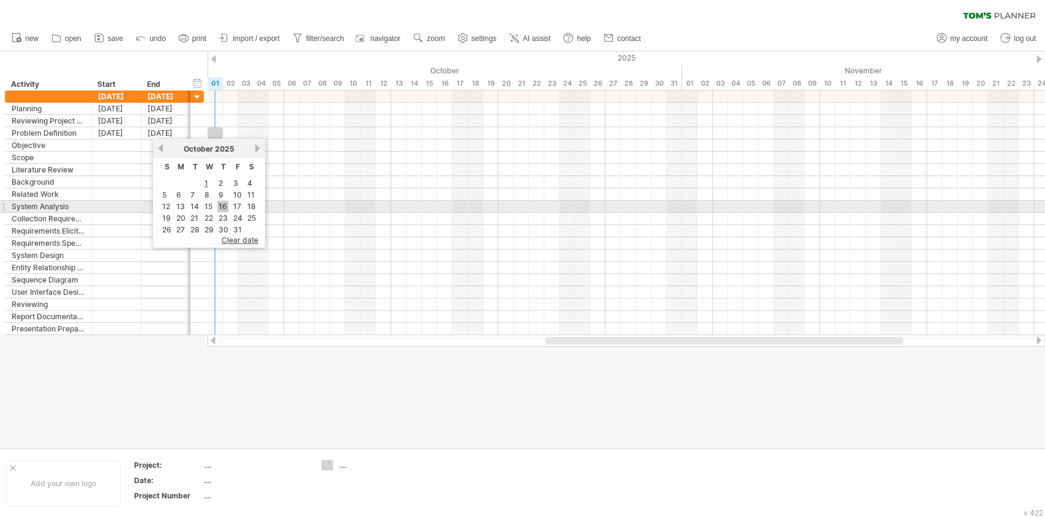
click at [220, 206] on link "16" at bounding box center [222, 207] width 11 height 12
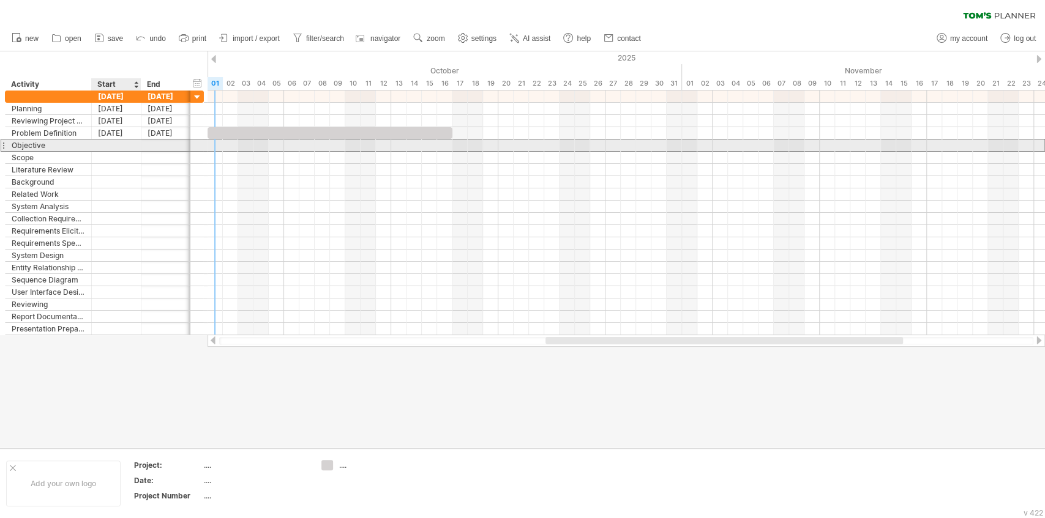
click at [110, 146] on div at bounding box center [117, 146] width 50 height 12
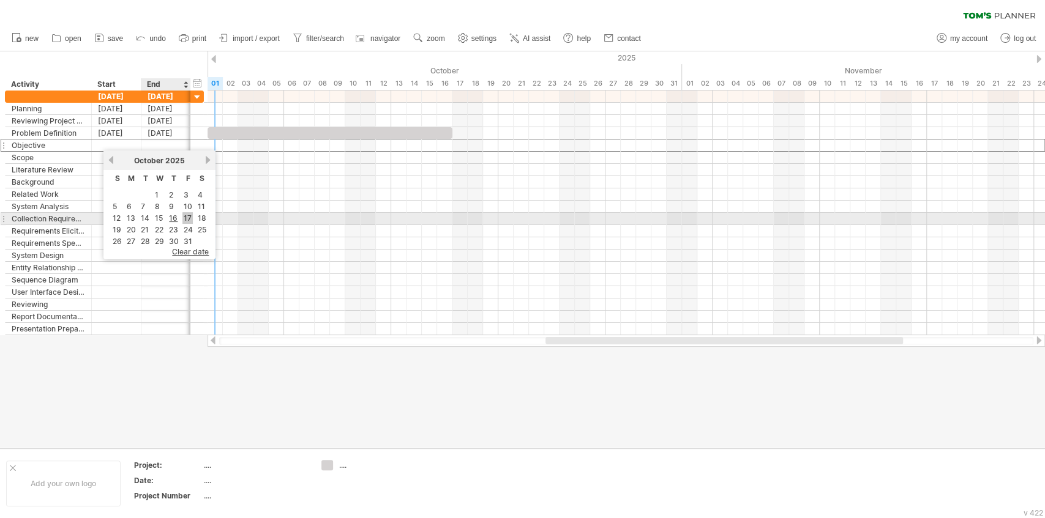
click at [185, 214] on link "17" at bounding box center [187, 218] width 10 height 12
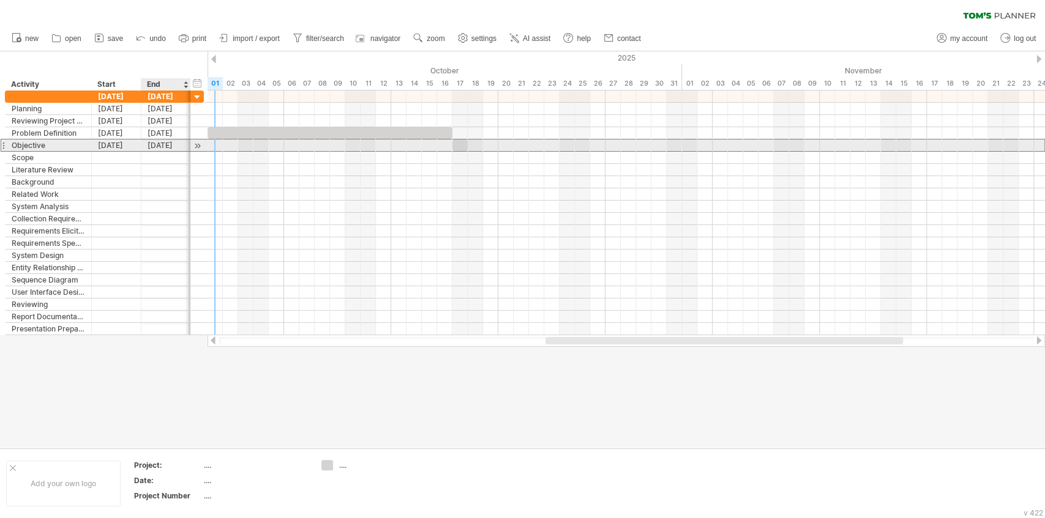
click at [155, 149] on div "[DATE]" at bounding box center [166, 146] width 50 height 12
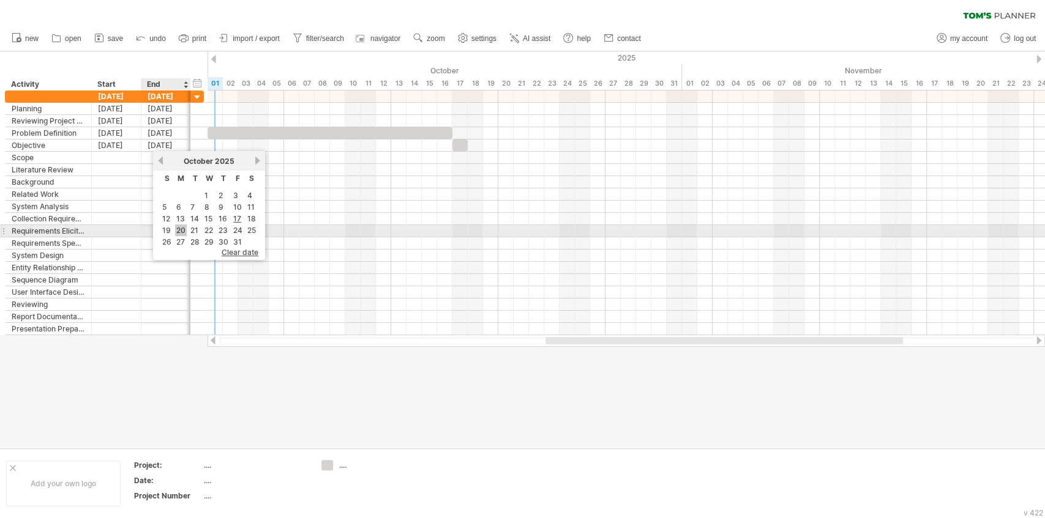
click at [185, 226] on link "20" at bounding box center [181, 231] width 12 height 12
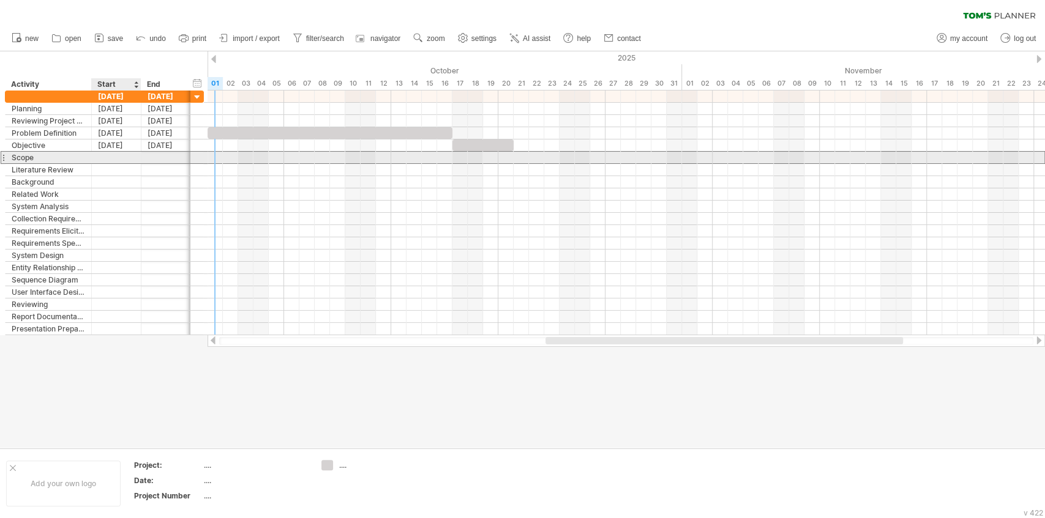
click at [111, 158] on div at bounding box center [117, 158] width 50 height 12
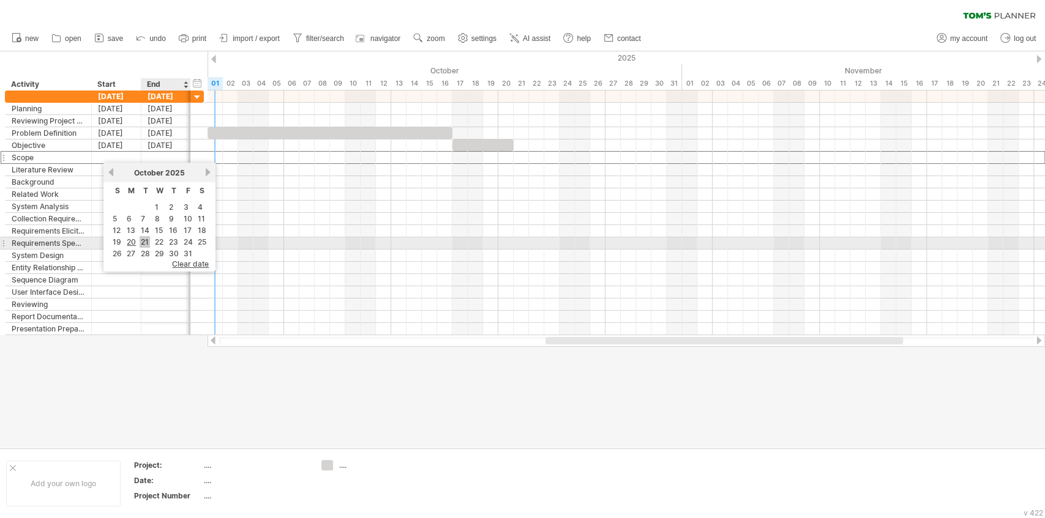
click at [146, 240] on link "21" at bounding box center [145, 242] width 10 height 12
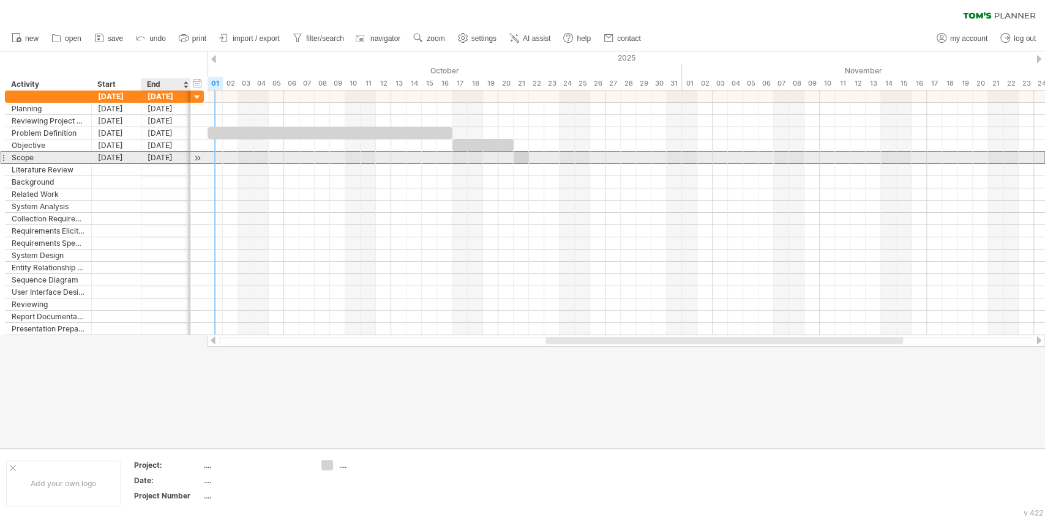
click at [157, 158] on div "[DATE]" at bounding box center [166, 158] width 50 height 12
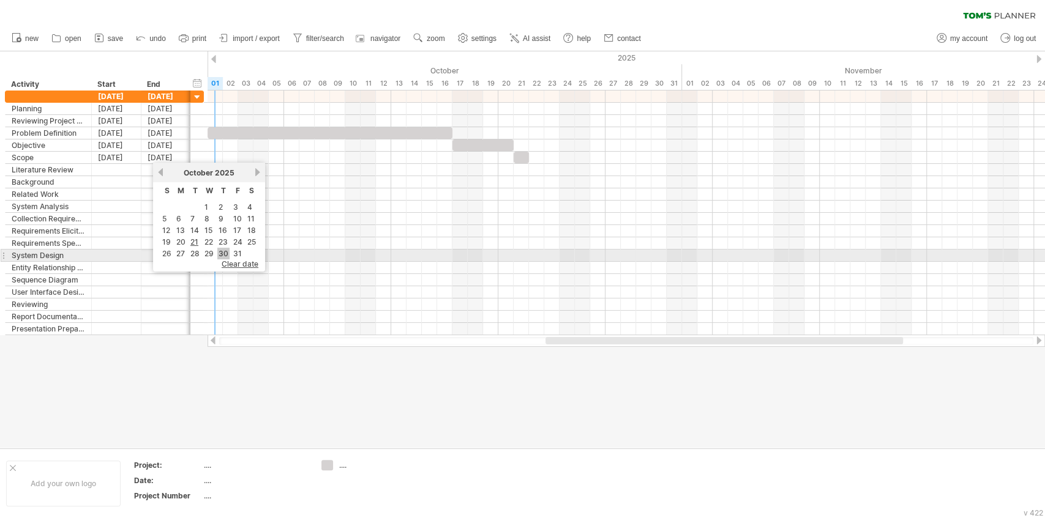
click at [226, 252] on link "30" at bounding box center [223, 254] width 12 height 12
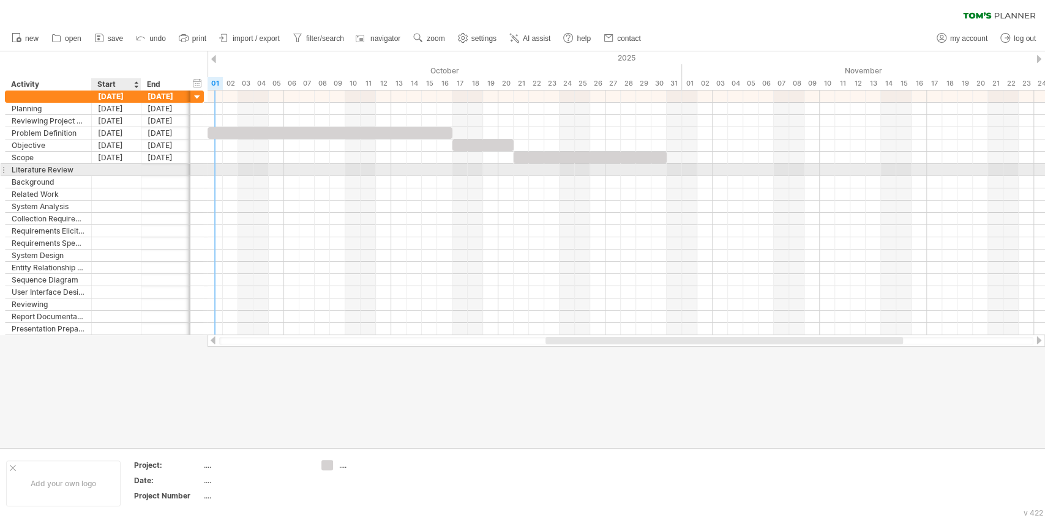
click at [111, 171] on div at bounding box center [117, 170] width 50 height 12
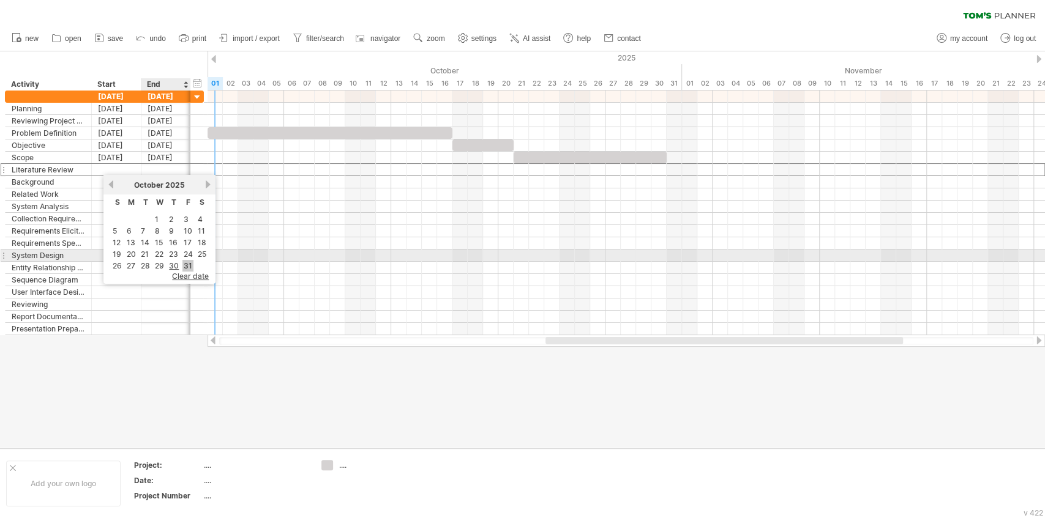
click at [190, 262] on link "31" at bounding box center [187, 266] width 11 height 12
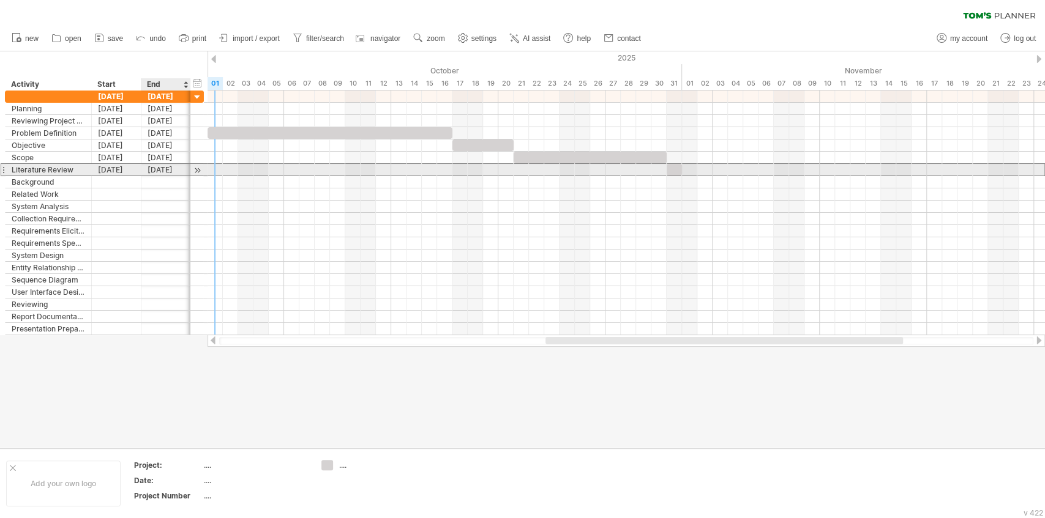
click at [160, 168] on div "[DATE]" at bounding box center [166, 170] width 50 height 12
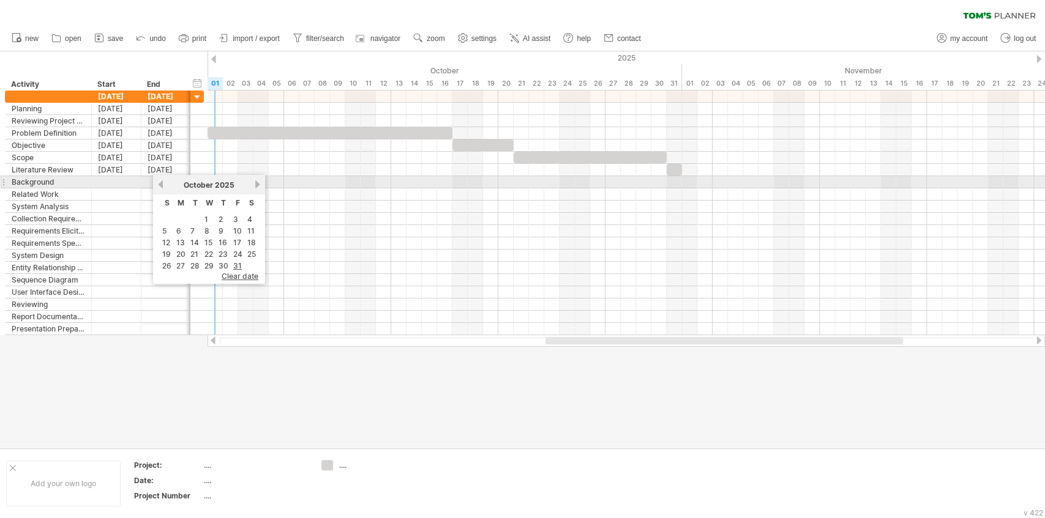
click at [250, 188] on div "[DATE]" at bounding box center [209, 185] width 89 height 9
click at [253, 187] on div "[DATE]" at bounding box center [209, 185] width 89 height 9
click at [258, 186] on link "next" at bounding box center [257, 184] width 9 height 9
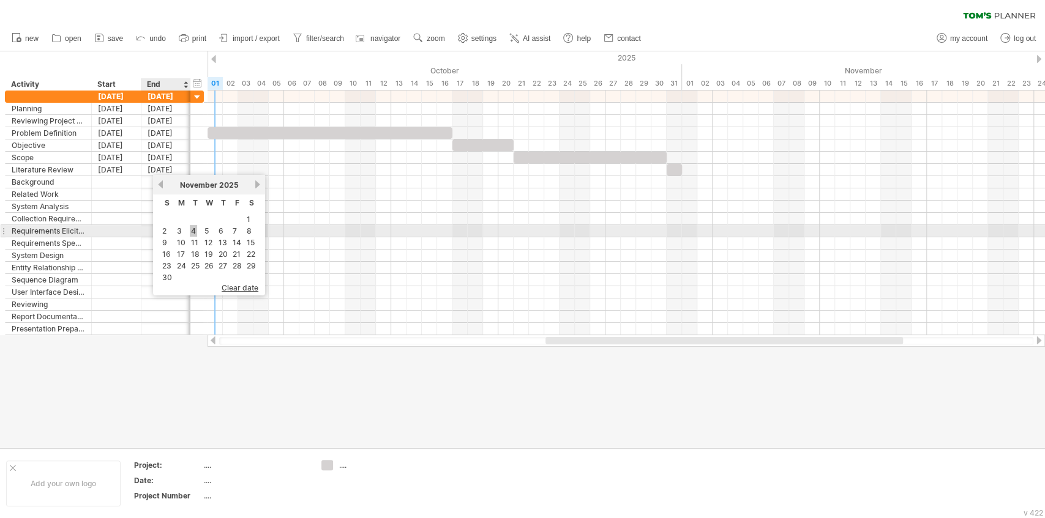
click at [190, 233] on link "4" at bounding box center [193, 231] width 7 height 12
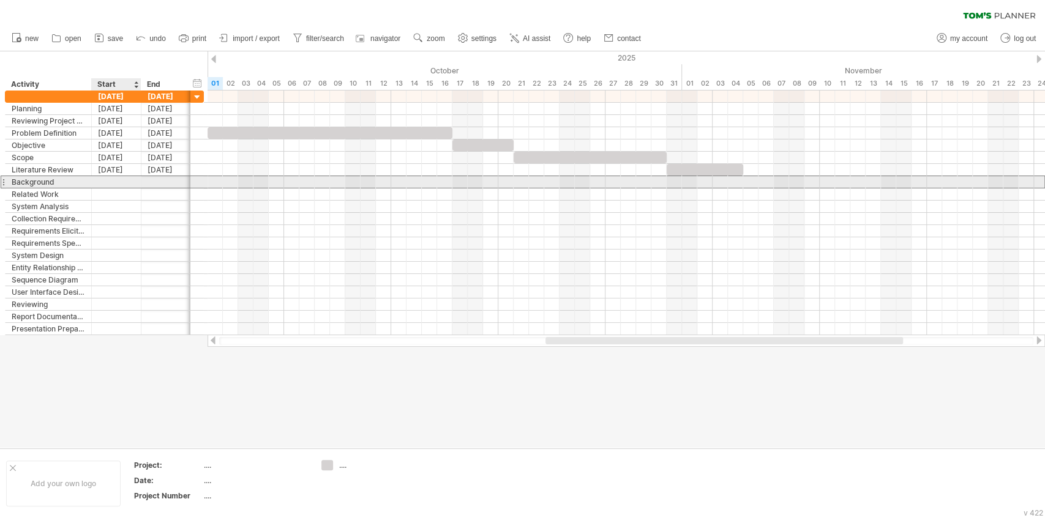
click at [121, 177] on div at bounding box center [117, 182] width 50 height 12
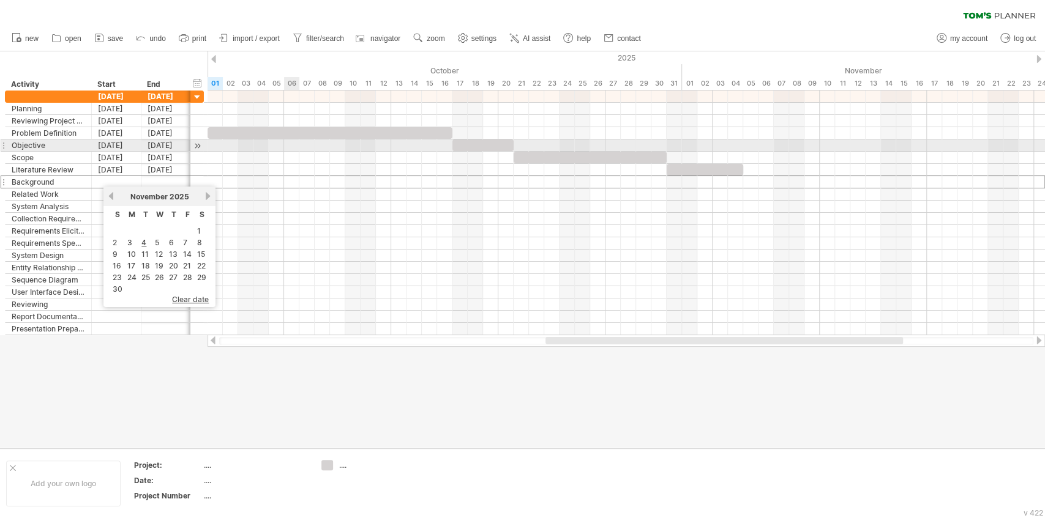
click at [300, 130] on div at bounding box center [329, 133] width 245 height 12
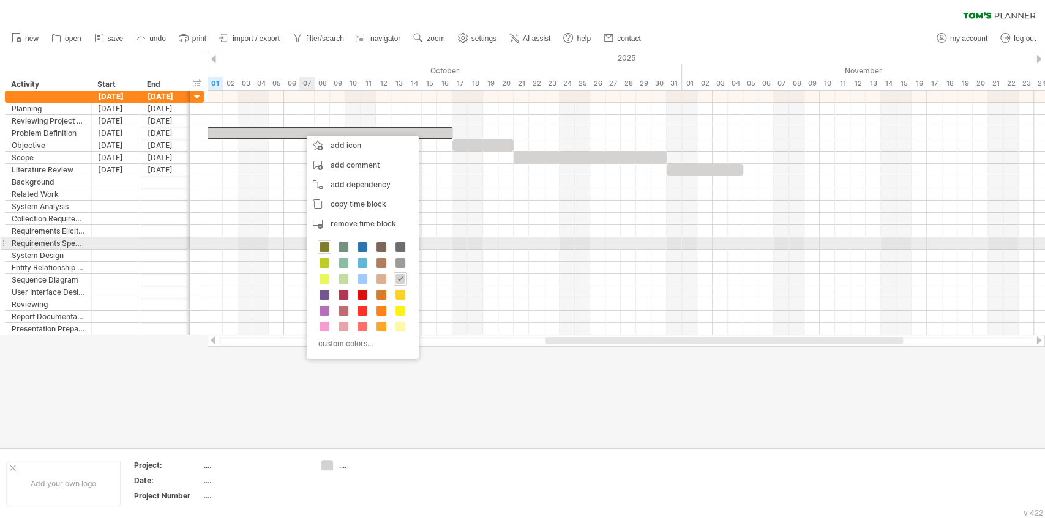
click at [322, 245] on span at bounding box center [324, 247] width 10 height 10
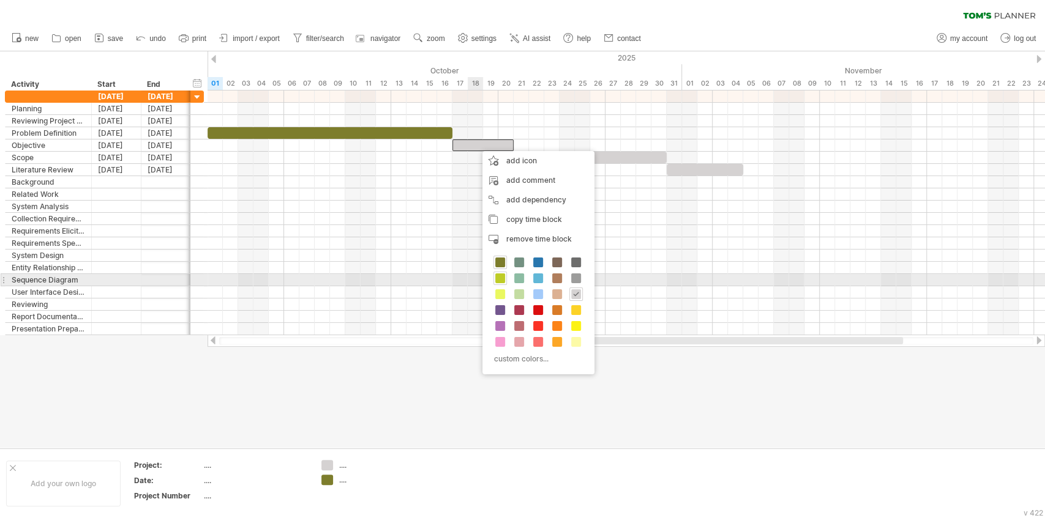
click at [499, 275] on span at bounding box center [500, 279] width 10 height 10
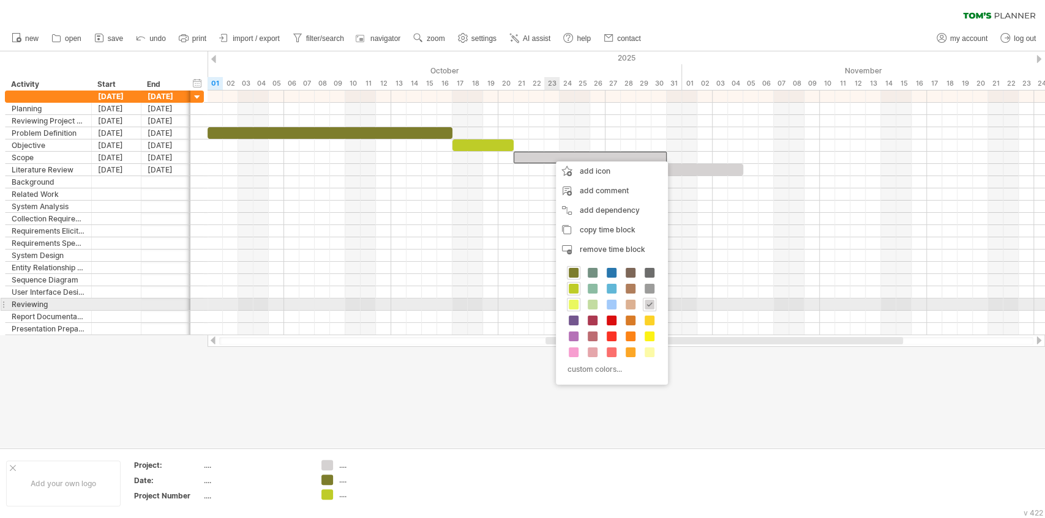
click at [578, 305] on div at bounding box center [573, 304] width 13 height 13
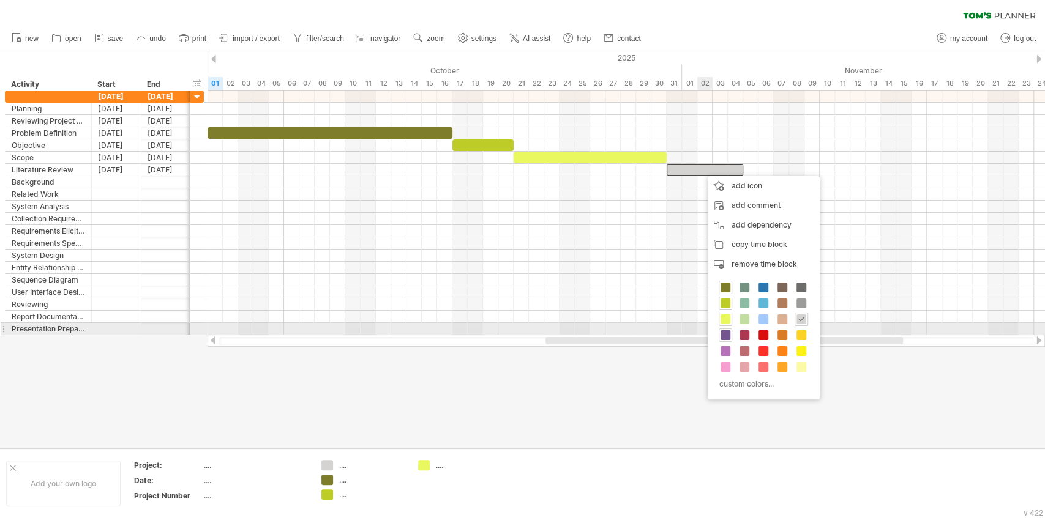
click at [727, 335] on span at bounding box center [725, 335] width 10 height 10
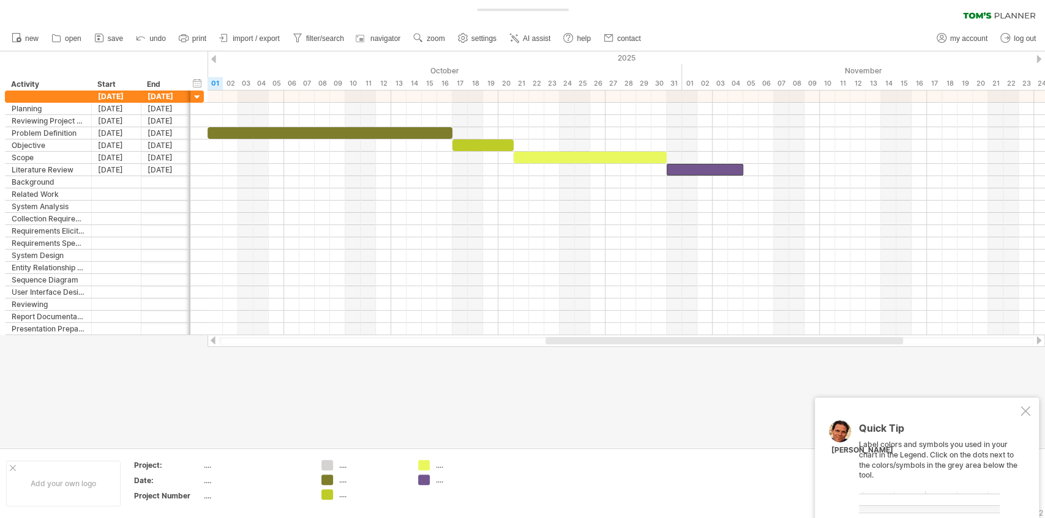
click at [510, 346] on div at bounding box center [625, 341] width 837 height 12
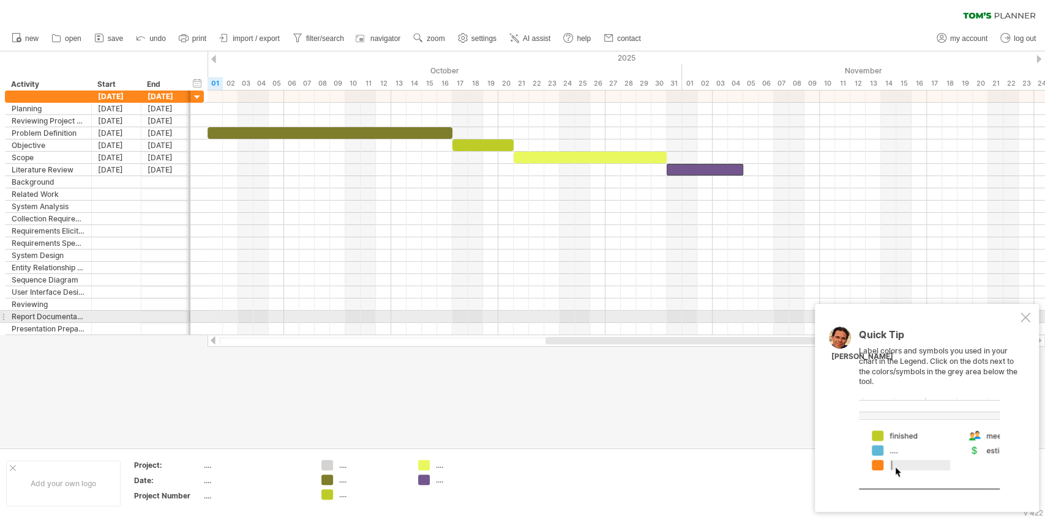
click at [1029, 318] on div at bounding box center [1025, 318] width 10 height 10
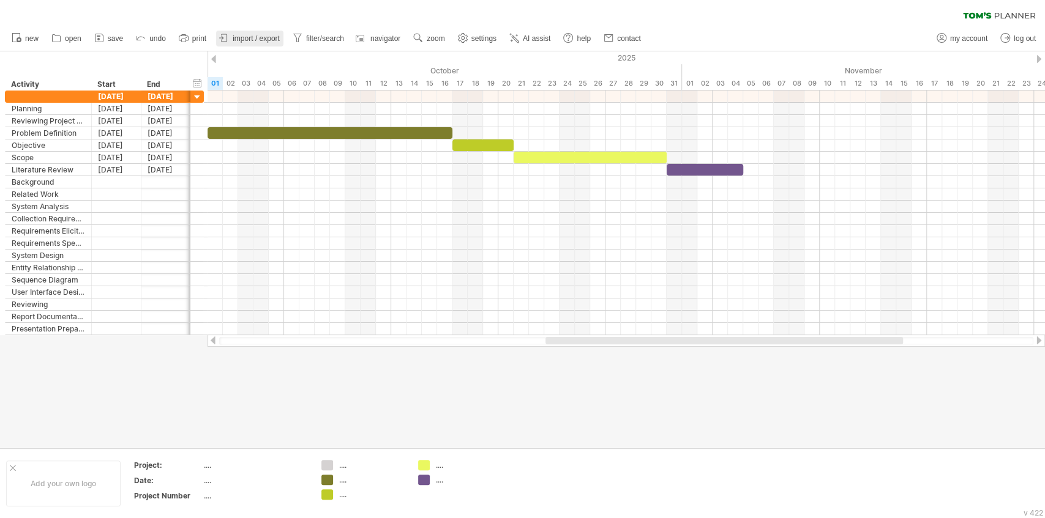
click at [266, 39] on span "import / export" at bounding box center [256, 38] width 47 height 9
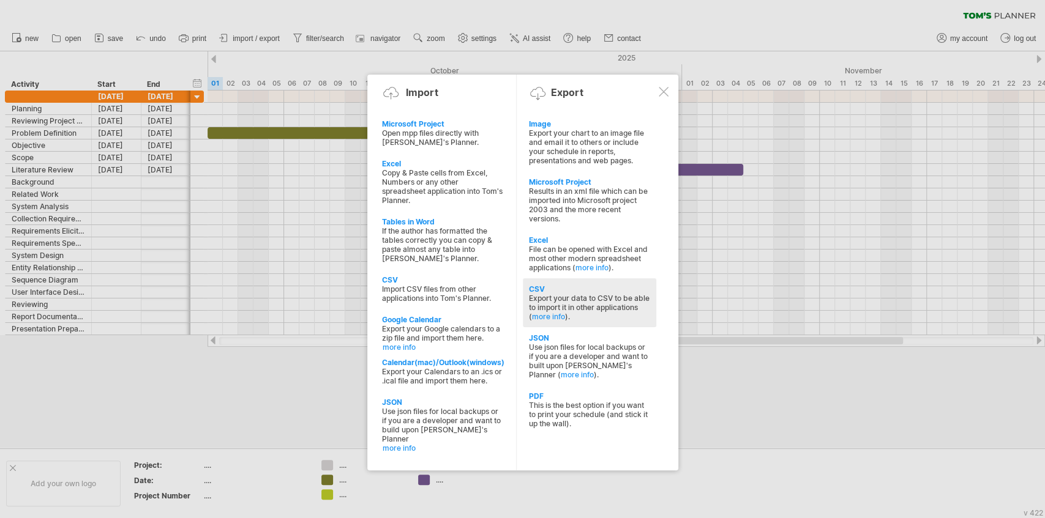
click at [603, 294] on div "Export your data to CSV to be able to import it in other applications ( more in…" at bounding box center [589, 308] width 121 height 28
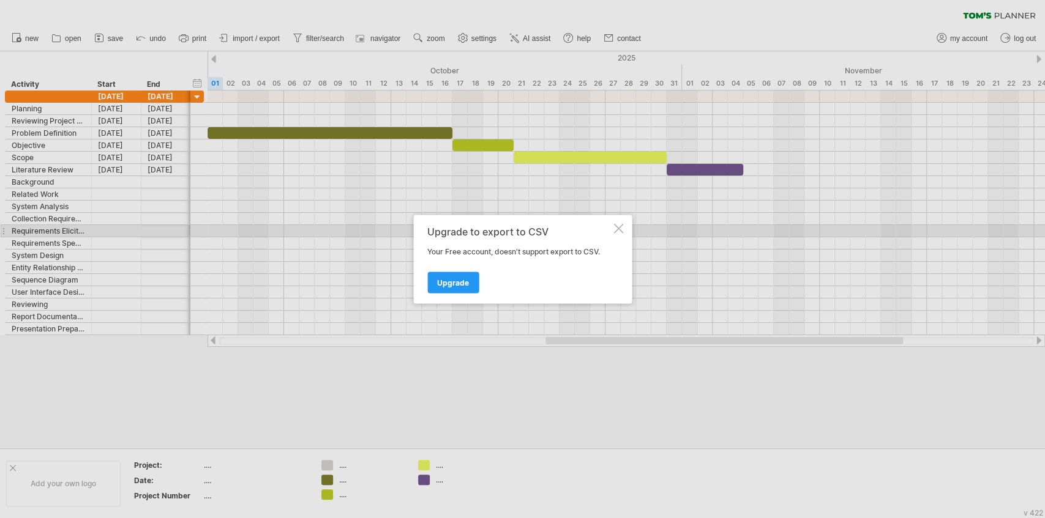
click at [618, 226] on div at bounding box center [618, 228] width 10 height 10
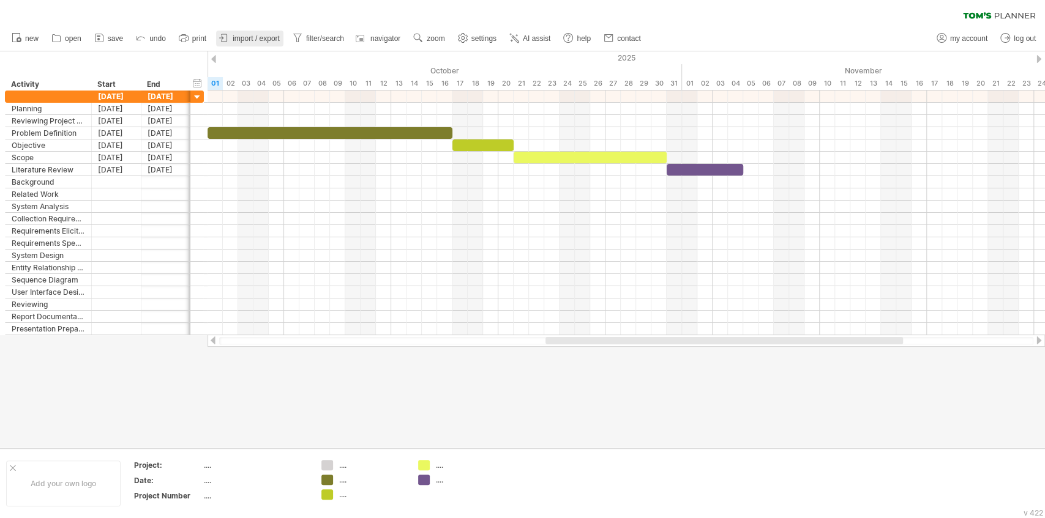
click at [247, 37] on span "import / export" at bounding box center [256, 38] width 47 height 9
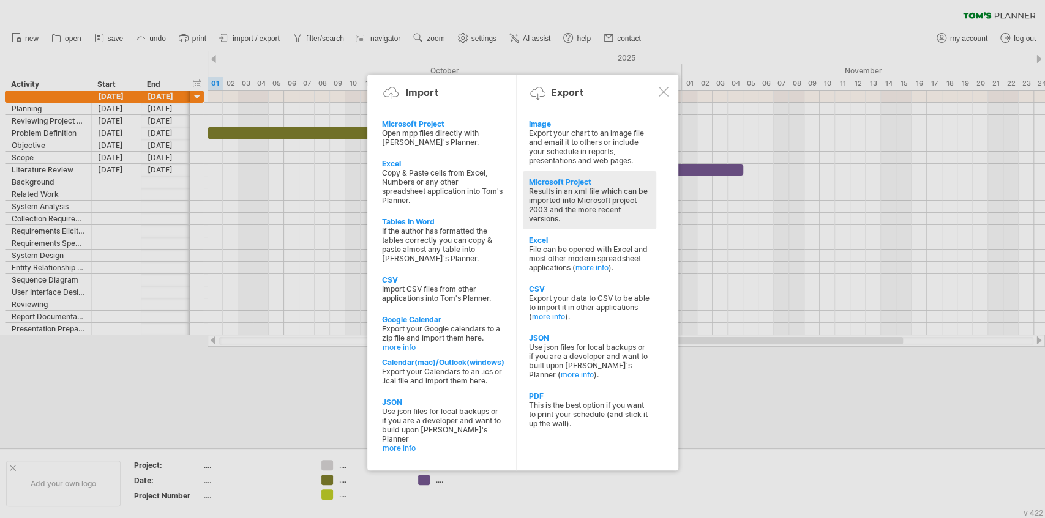
click at [619, 181] on div "Microsoft Project" at bounding box center [589, 181] width 121 height 9
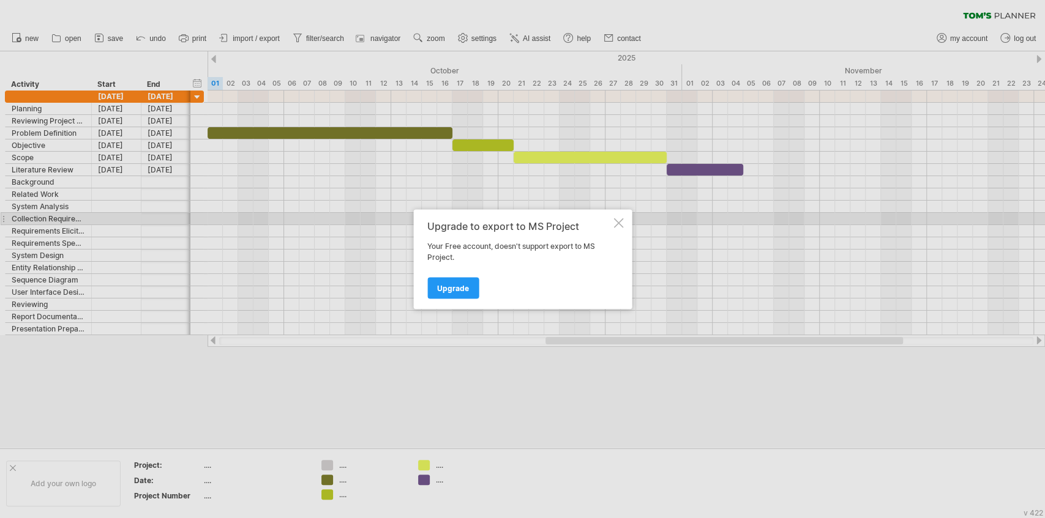
click at [619, 224] on div at bounding box center [618, 223] width 10 height 10
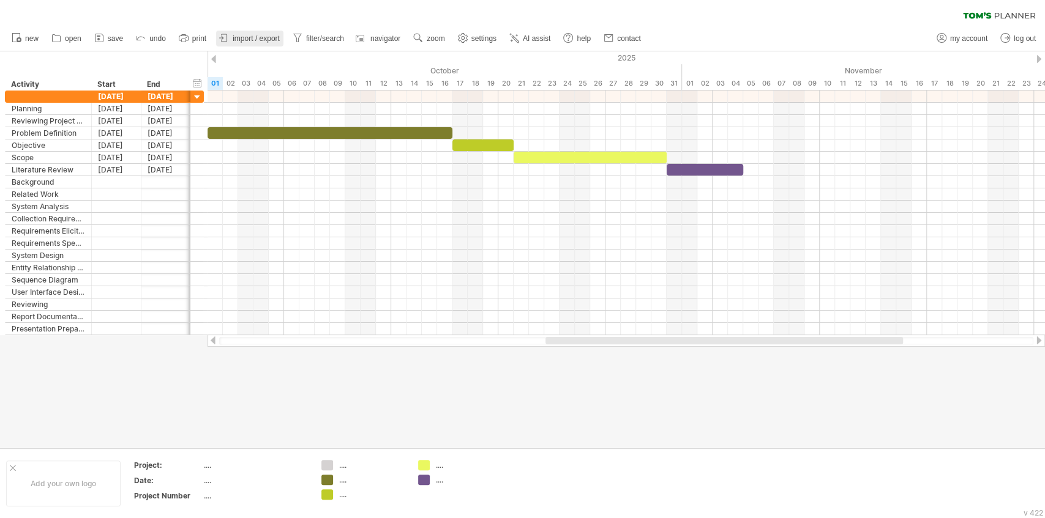
click at [261, 35] on span "import / export" at bounding box center [256, 38] width 47 height 9
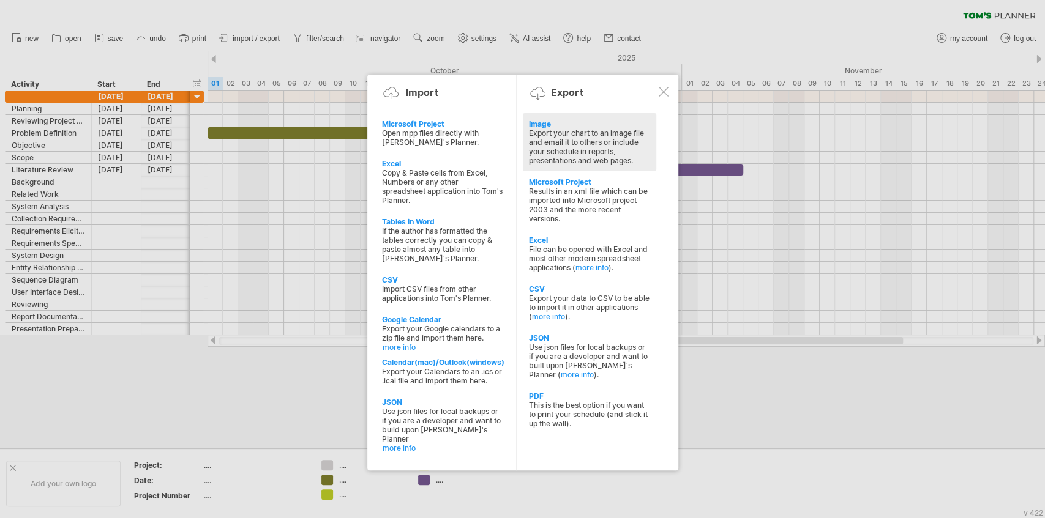
click at [580, 148] on div "Export your chart to an image file and email it to others or include your sched…" at bounding box center [589, 147] width 121 height 37
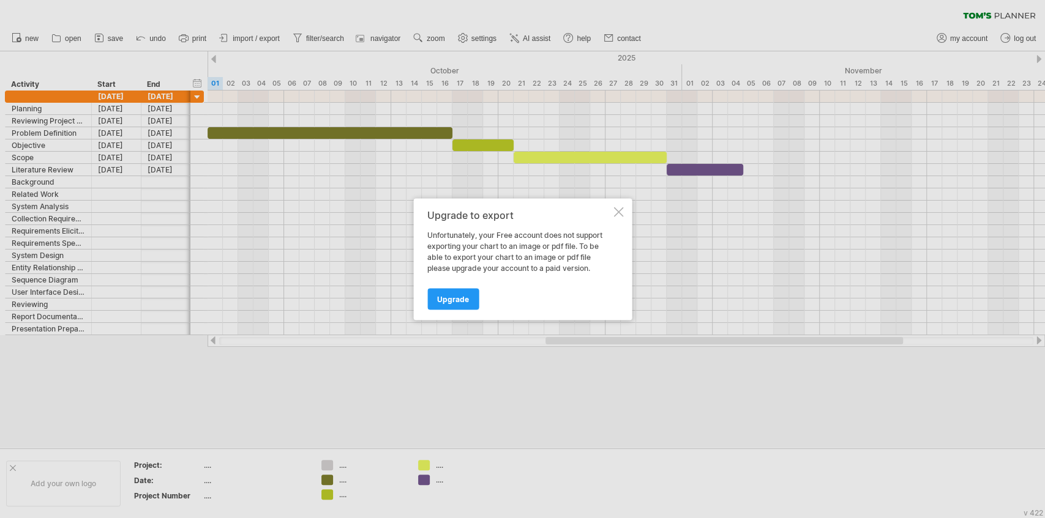
click at [622, 215] on div at bounding box center [618, 212] width 10 height 10
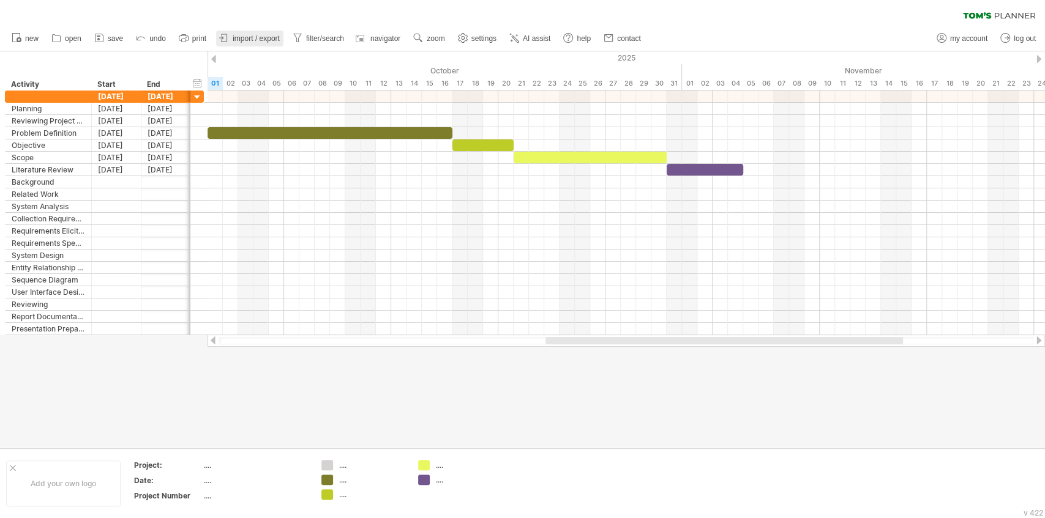
click at [263, 37] on span "import / export" at bounding box center [256, 38] width 47 height 9
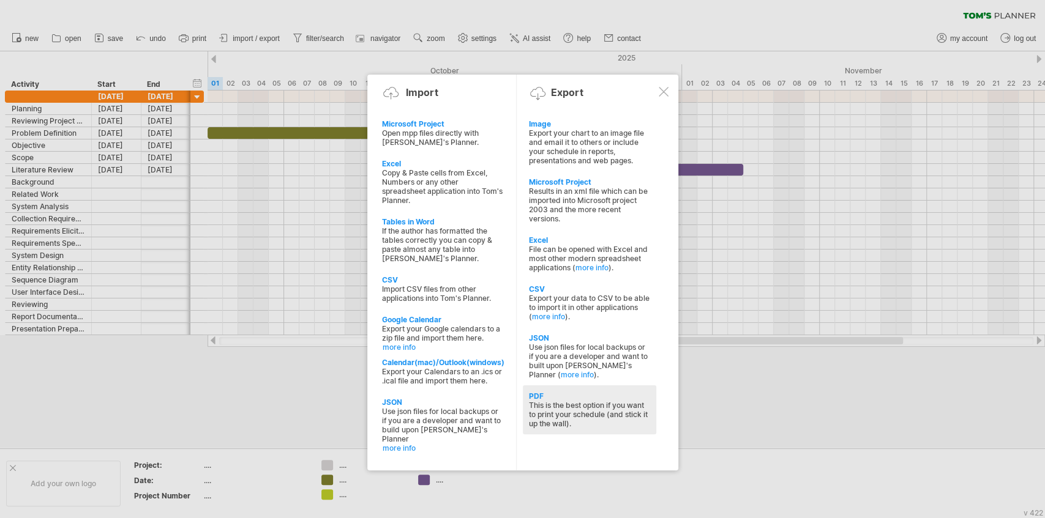
click at [589, 401] on div "This is the best option if you want to print your schedule (and stick it up the…" at bounding box center [589, 415] width 121 height 28
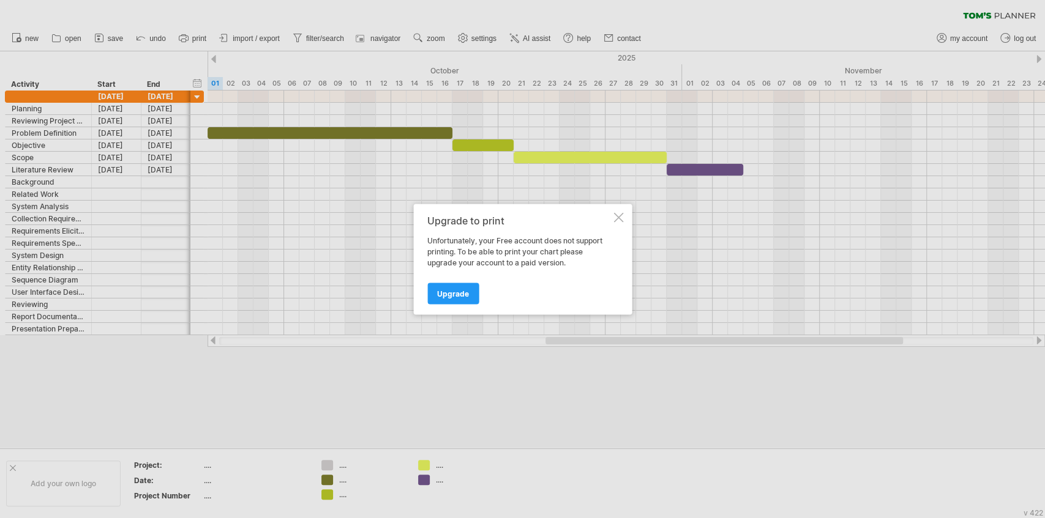
click at [615, 217] on div at bounding box center [618, 217] width 10 height 10
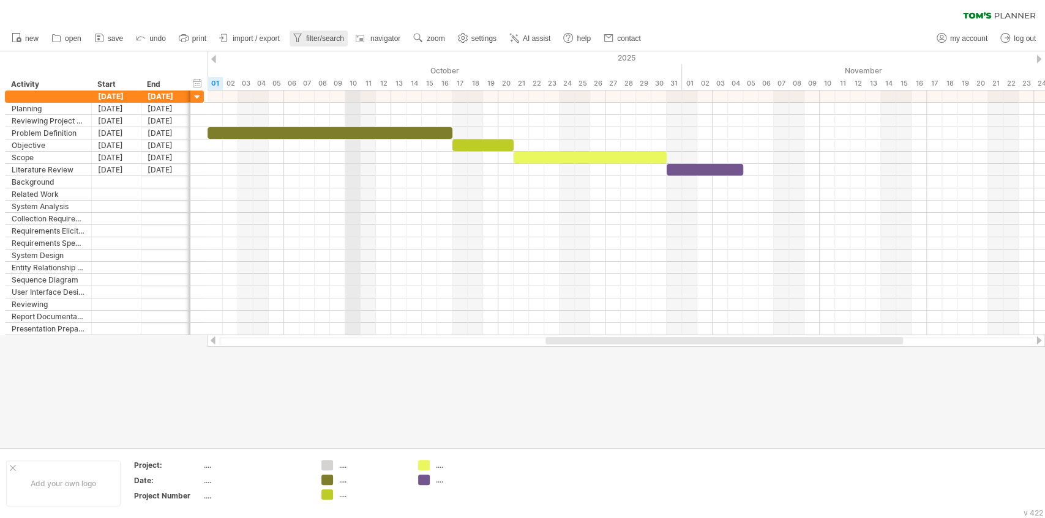
click at [322, 40] on span "filter/search" at bounding box center [325, 38] width 38 height 9
type input "**********"
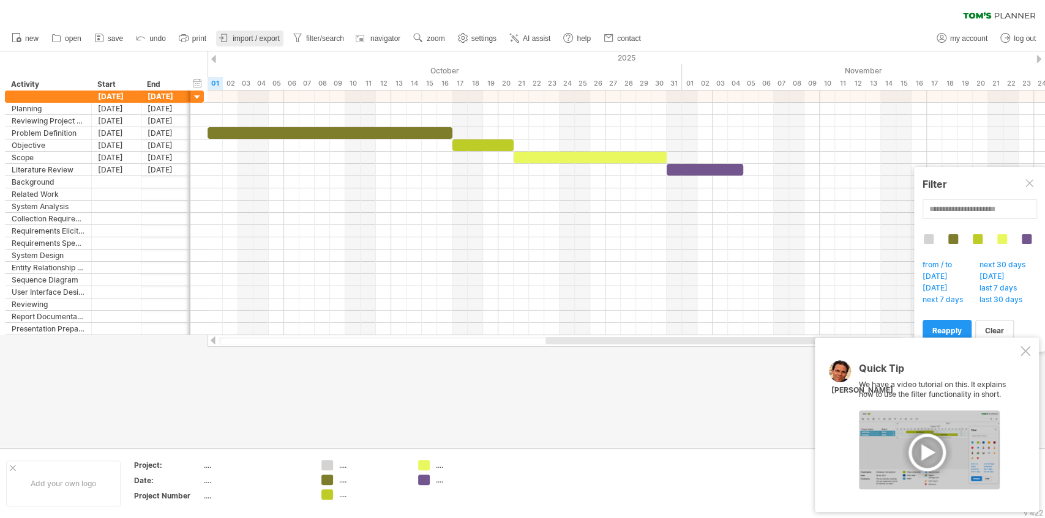
click at [249, 39] on span "import / export" at bounding box center [256, 38] width 47 height 9
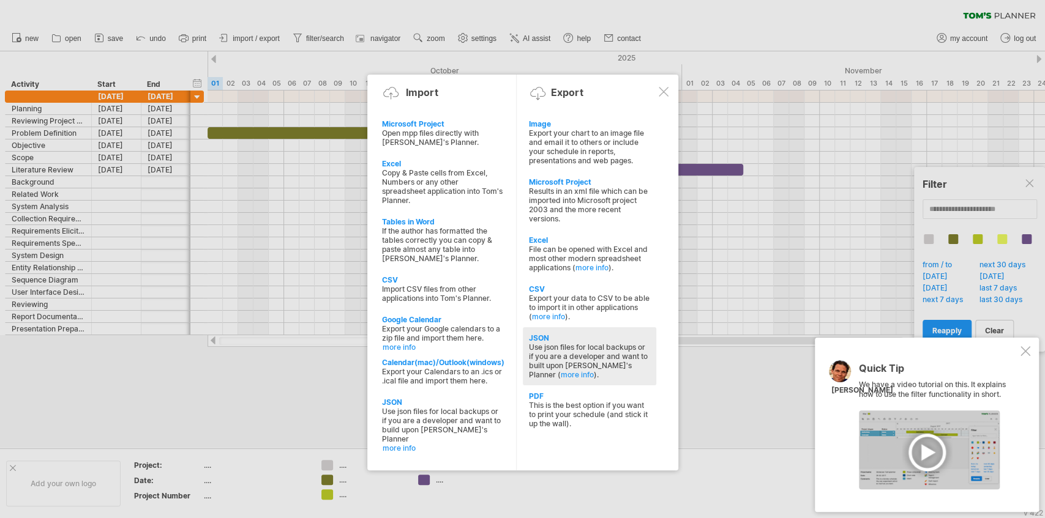
click at [573, 343] on div "Use json files for local backups or if you are a developer and want to built up…" at bounding box center [589, 361] width 121 height 37
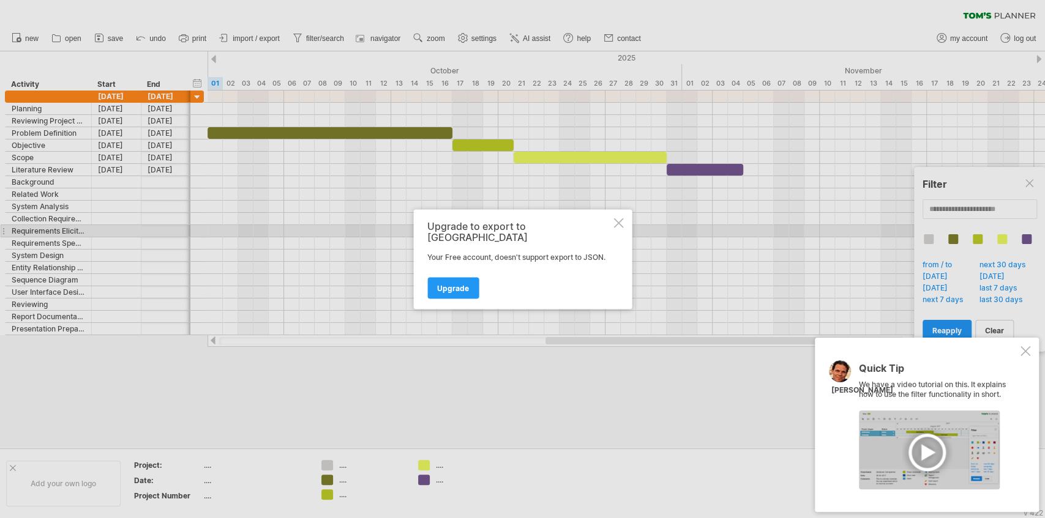
click at [614, 228] on div at bounding box center [618, 223] width 10 height 10
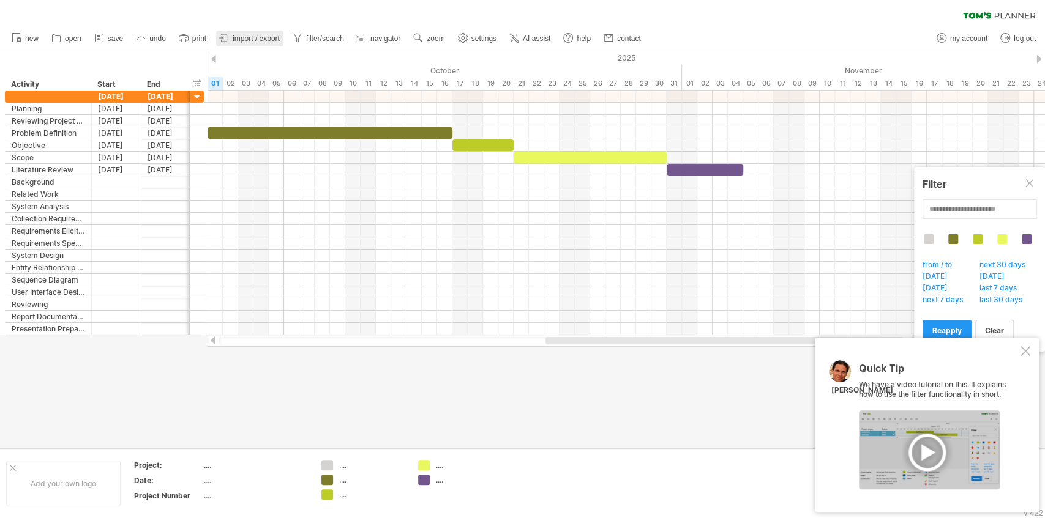
click at [258, 42] on span "import / export" at bounding box center [256, 38] width 47 height 9
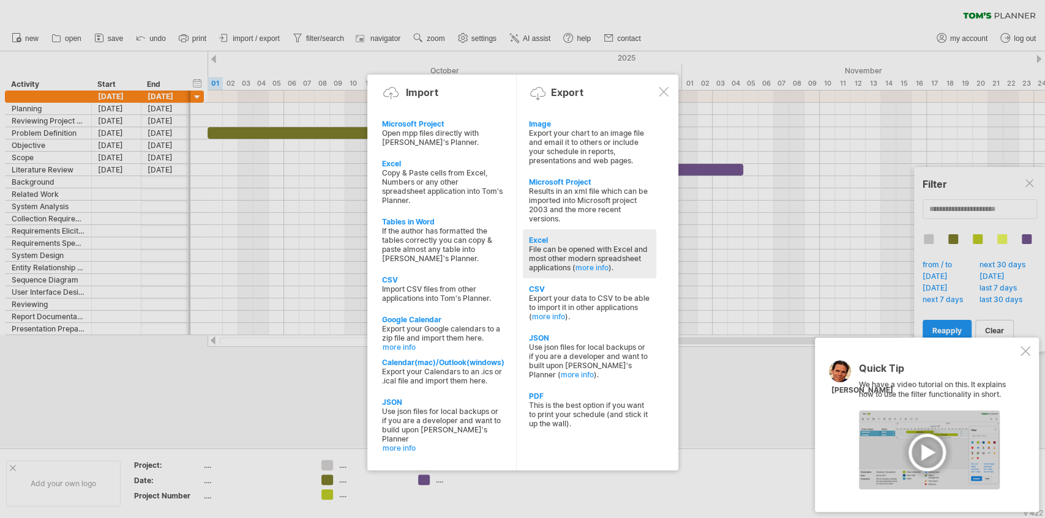
click at [610, 248] on div "File can be opened with Excel and most other modern spreadsheet applications ( …" at bounding box center [589, 259] width 121 height 28
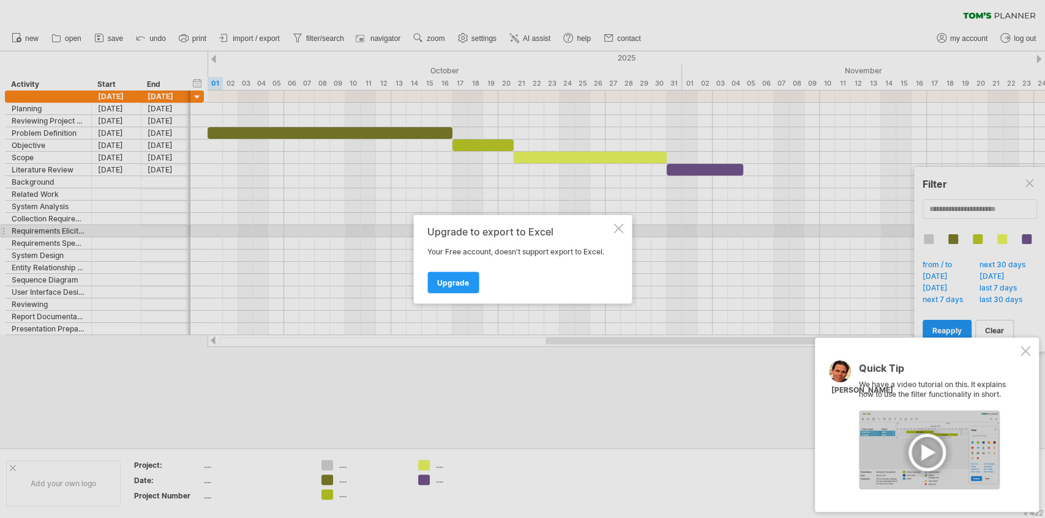
click at [613, 226] on div at bounding box center [618, 228] width 10 height 10
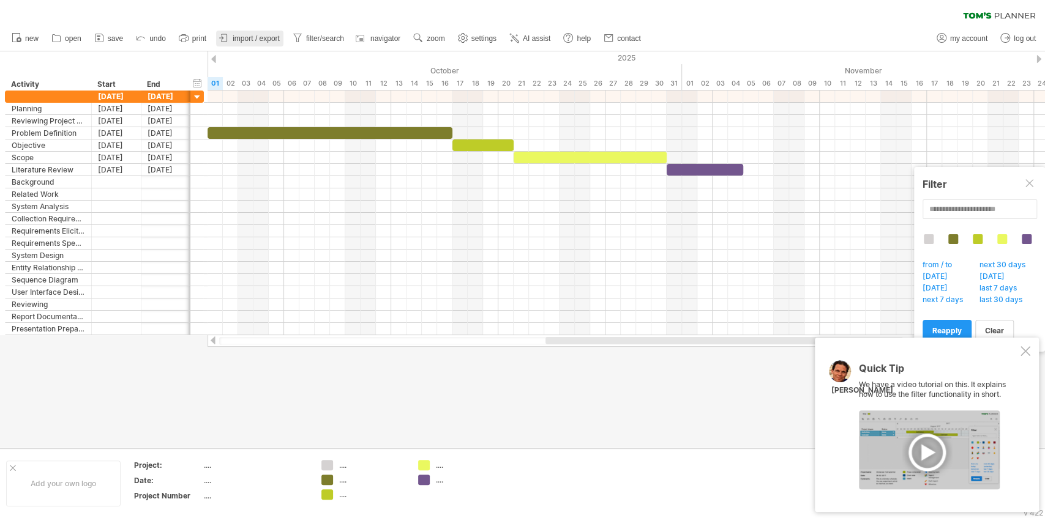
click at [253, 35] on span "import / export" at bounding box center [256, 38] width 47 height 9
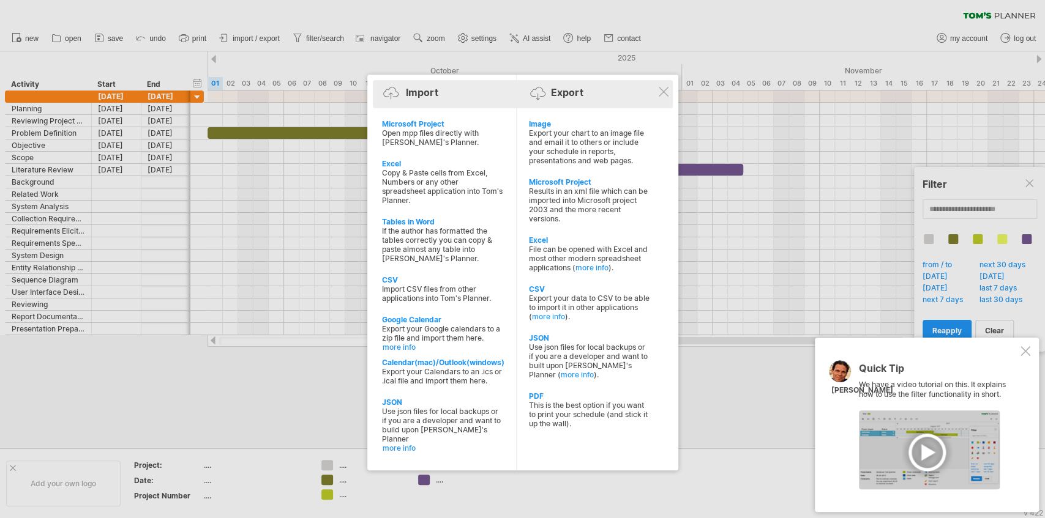
click at [579, 96] on div "Export" at bounding box center [567, 92] width 32 height 12
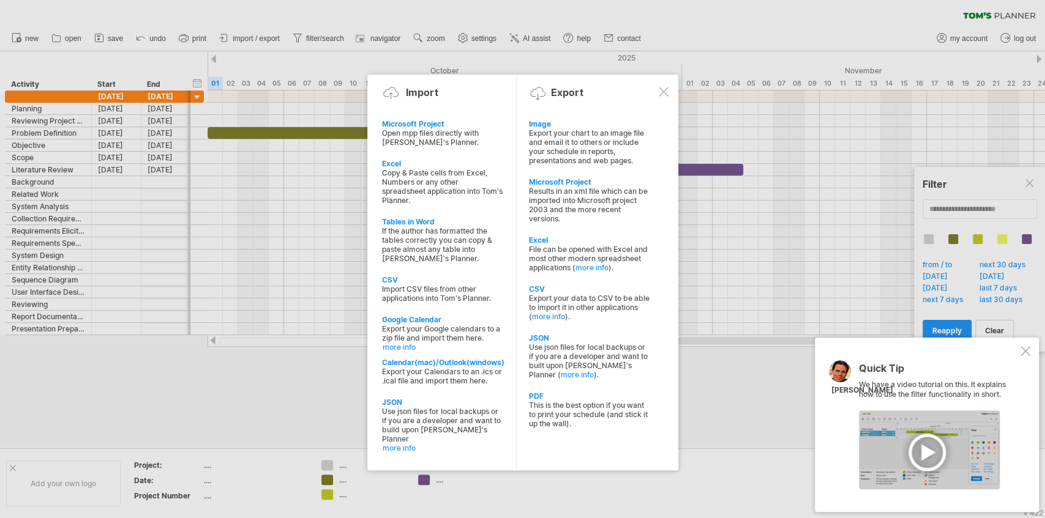
click at [679, 492] on div at bounding box center [522, 259] width 1045 height 518
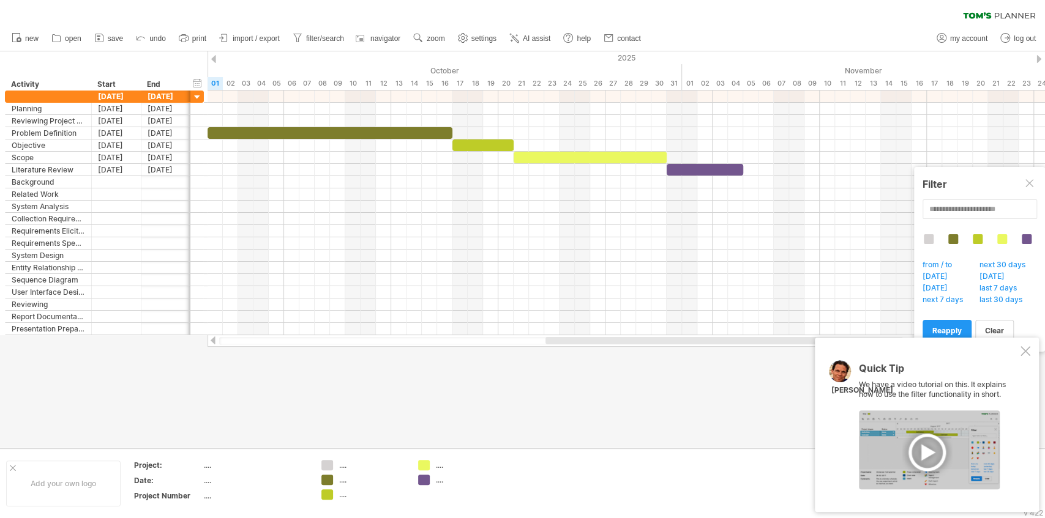
click at [1036, 351] on div "Quick Tip We have a video tutorial on this. It explains how to use the filter f…" at bounding box center [926, 425] width 224 height 174
click at [1027, 347] on div at bounding box center [1025, 351] width 10 height 10
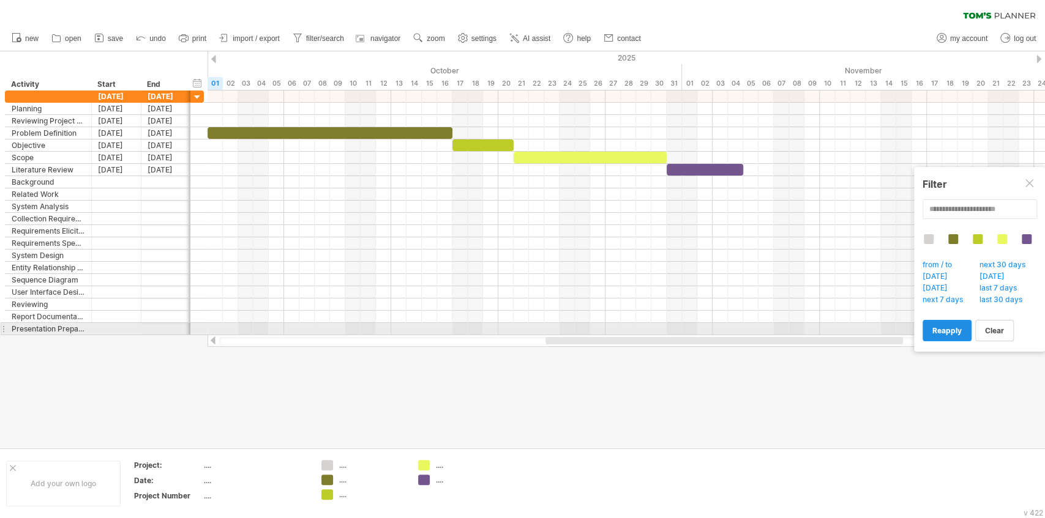
click at [941, 326] on span "reapply" at bounding box center [946, 330] width 29 height 9
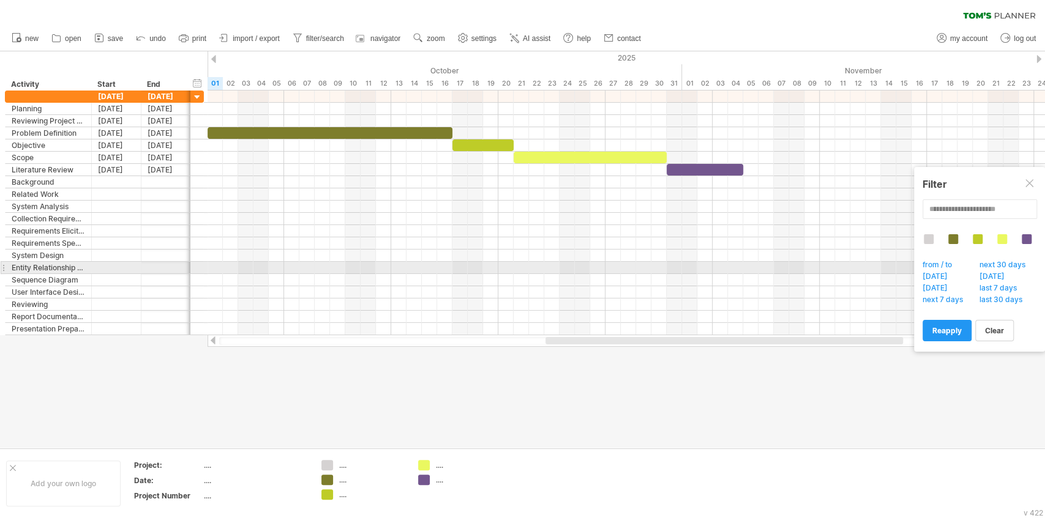
click at [936, 266] on span "from / to" at bounding box center [940, 266] width 40 height 12
type input "********"
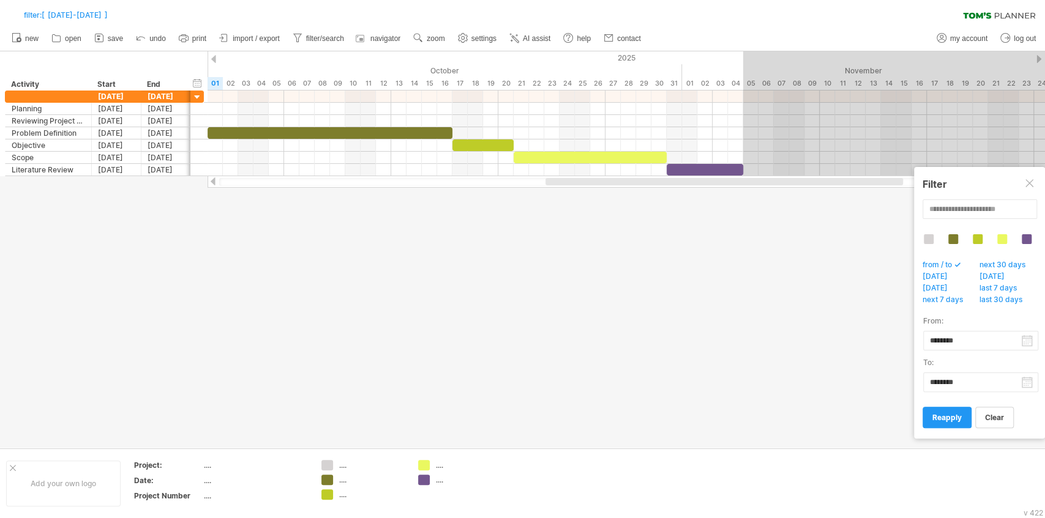
click at [941, 266] on span "from / to" at bounding box center [940, 266] width 40 height 12
click at [1002, 239] on div at bounding box center [1002, 239] width 10 height 10
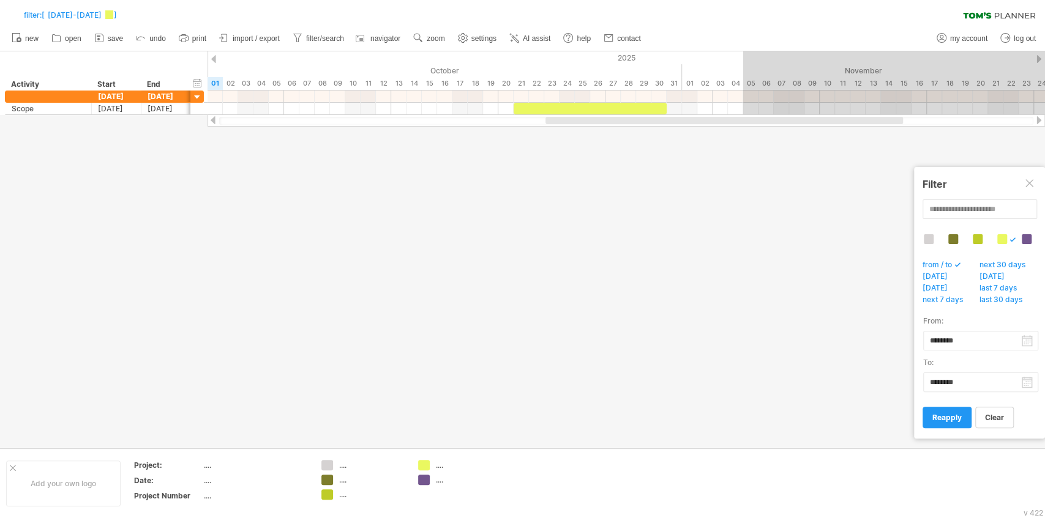
click at [1031, 184] on div at bounding box center [1030, 184] width 10 height 10
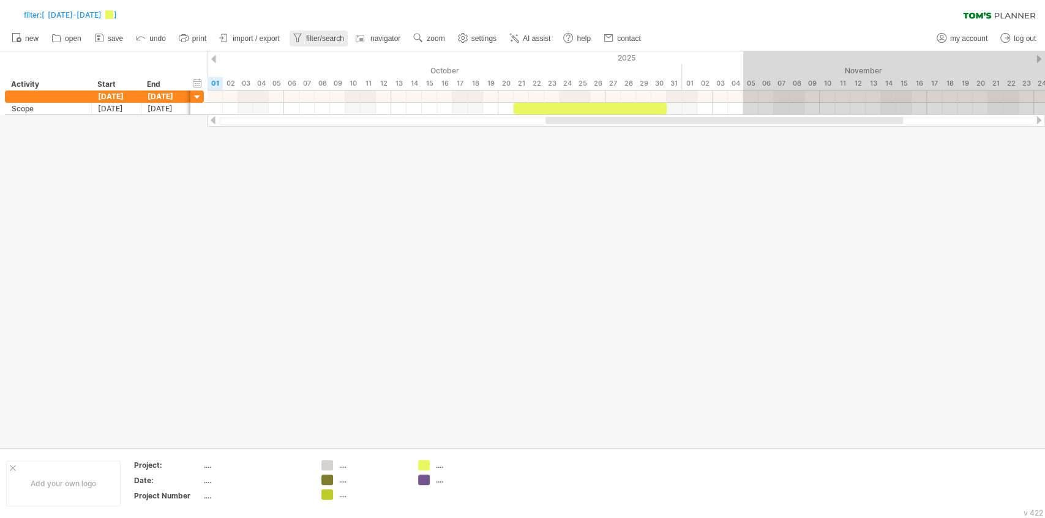
click at [311, 39] on span "filter/search" at bounding box center [325, 38] width 38 height 9
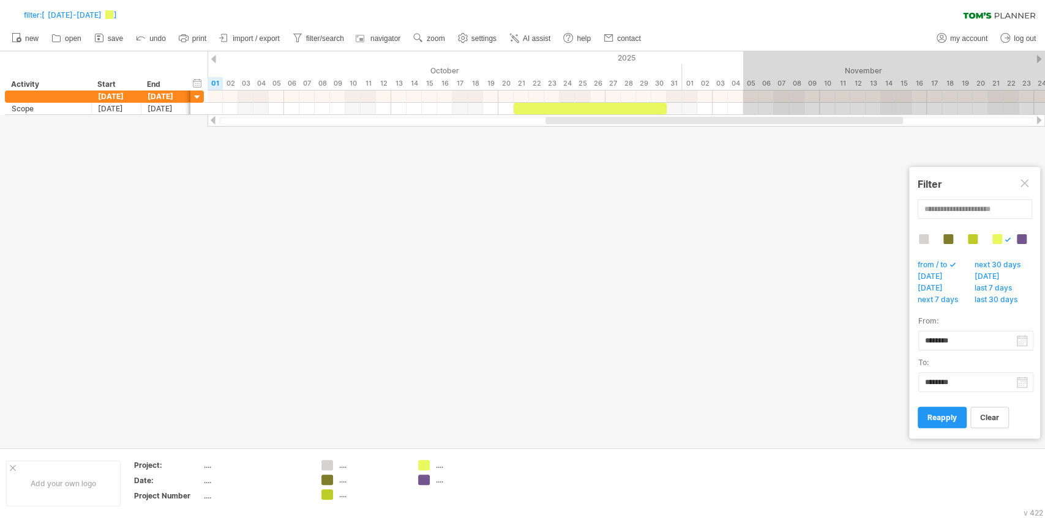
click at [997, 240] on div at bounding box center [997, 239] width 10 height 10
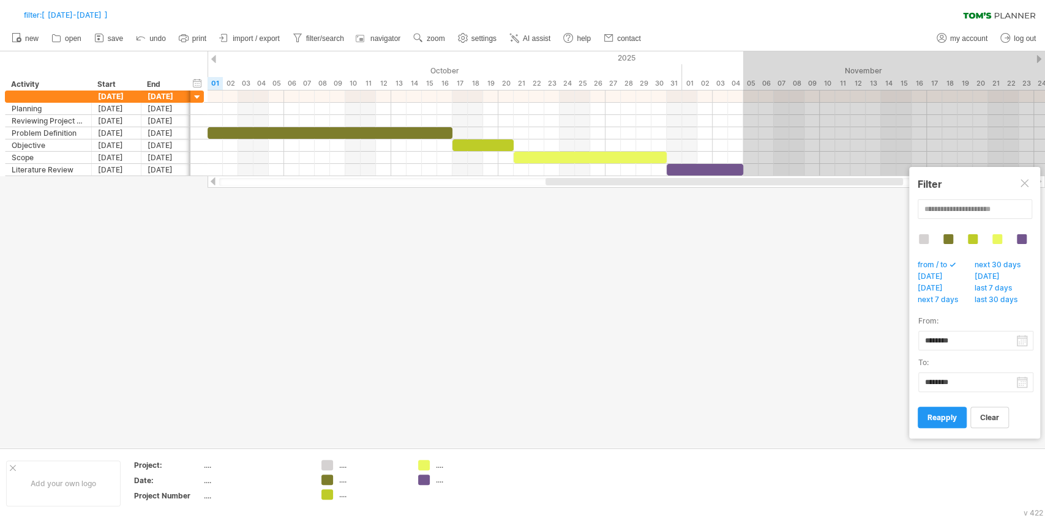
click at [935, 266] on span "from / to" at bounding box center [935, 266] width 40 height 12
click at [977, 420] on link "clear" at bounding box center [989, 417] width 39 height 21
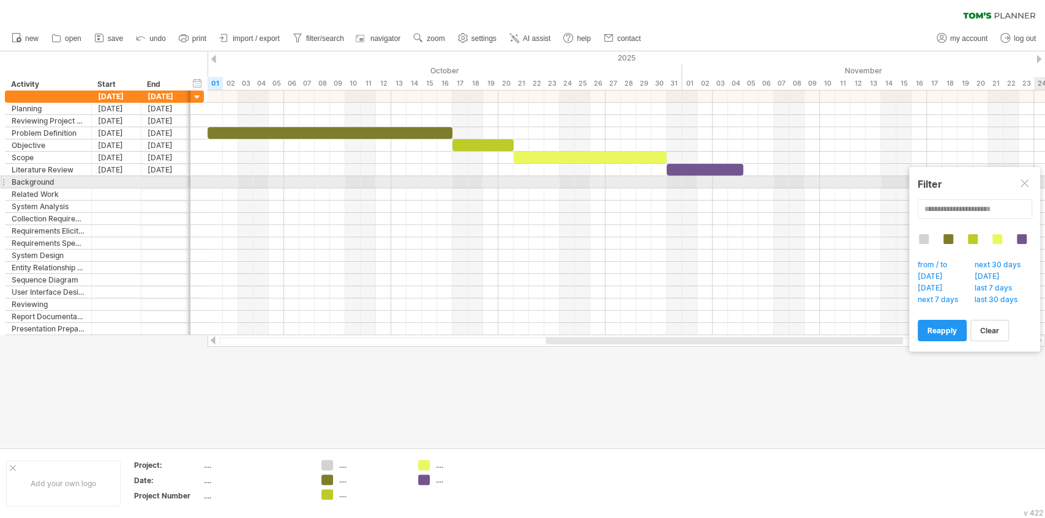
click at [1024, 185] on div at bounding box center [1025, 184] width 10 height 10
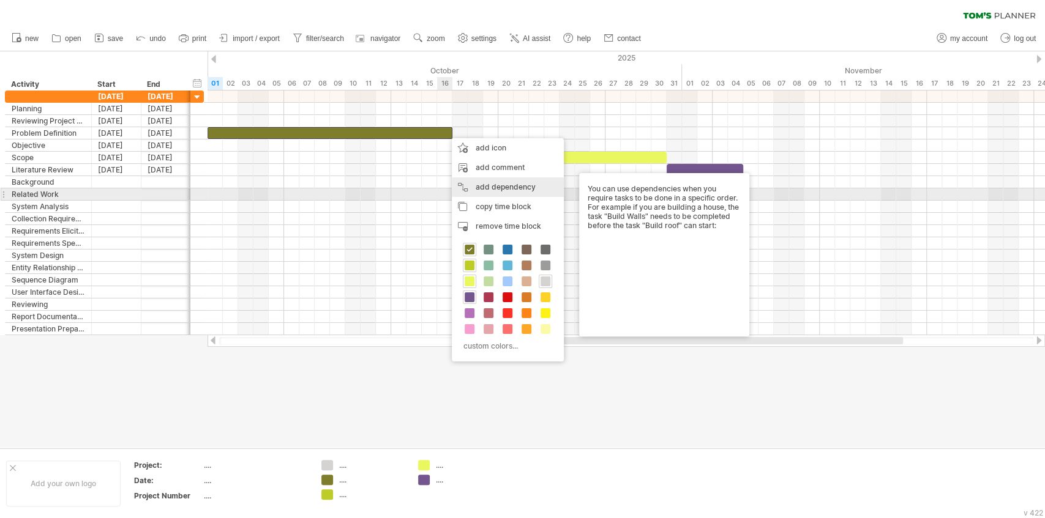
click at [465, 191] on div "add dependency You can use dependencies when you require tasks to be done in a …" at bounding box center [508, 187] width 112 height 20
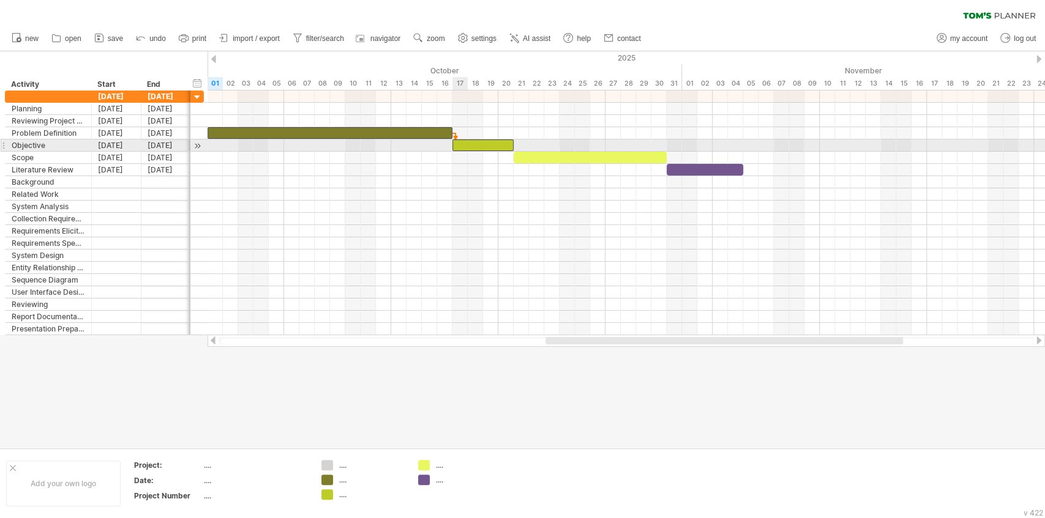
click at [459, 143] on div at bounding box center [482, 146] width 61 height 12
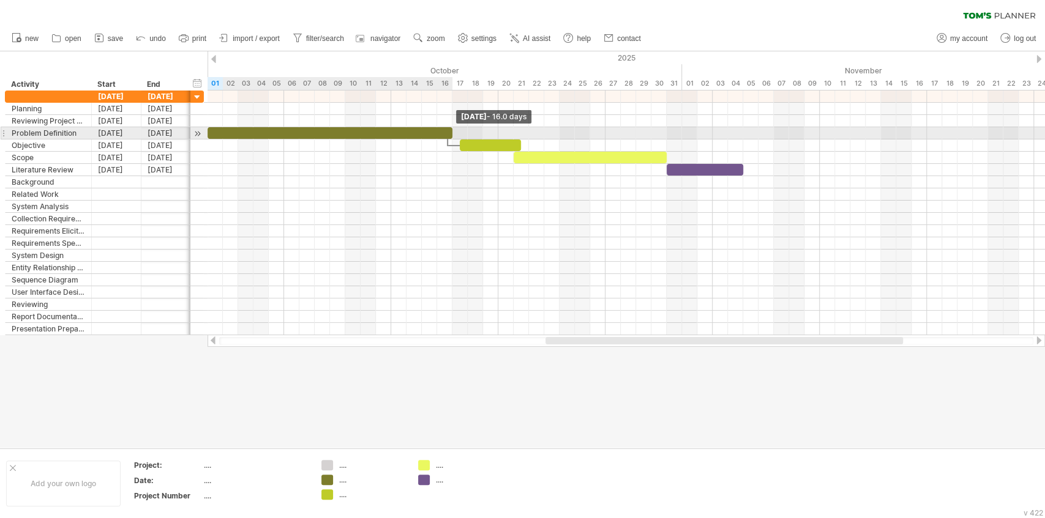
click at [453, 136] on span at bounding box center [452, 133] width 5 height 12
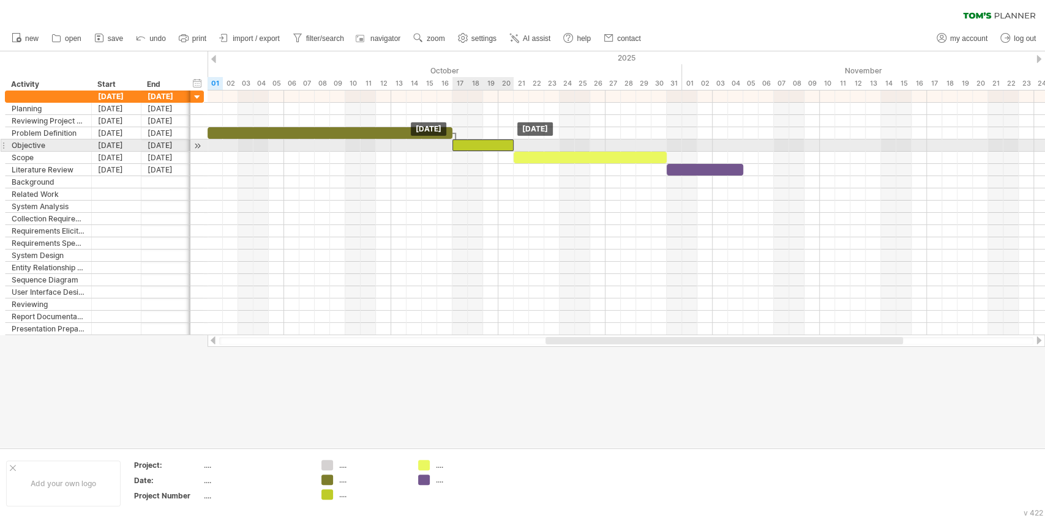
drag, startPoint x: 468, startPoint y: 146, endPoint x: 460, endPoint y: 146, distance: 8.0
click at [460, 146] on div at bounding box center [482, 146] width 61 height 12
drag, startPoint x: 482, startPoint y: 143, endPoint x: 488, endPoint y: 143, distance: 6.7
click at [488, 143] on div at bounding box center [490, 146] width 61 height 12
drag, startPoint x: 488, startPoint y: 143, endPoint x: 479, endPoint y: 142, distance: 9.9
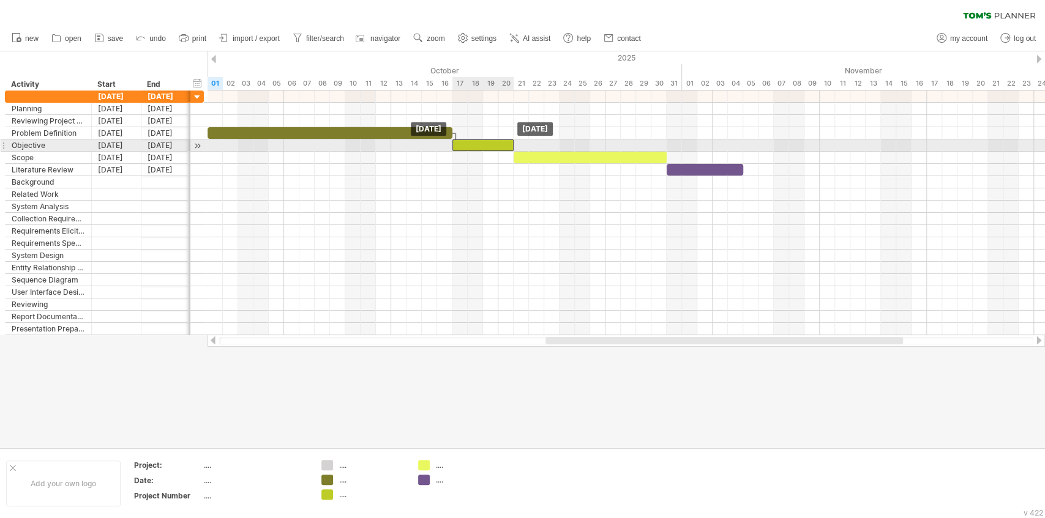
click at [479, 142] on div at bounding box center [482, 146] width 61 height 12
drag, startPoint x: 479, startPoint y: 142, endPoint x: 466, endPoint y: 144, distance: 12.5
click at [466, 144] on div at bounding box center [467, 146] width 61 height 12
drag, startPoint x: 466, startPoint y: 144, endPoint x: 480, endPoint y: 144, distance: 13.5
click at [480, 144] on div at bounding box center [482, 146] width 61 height 12
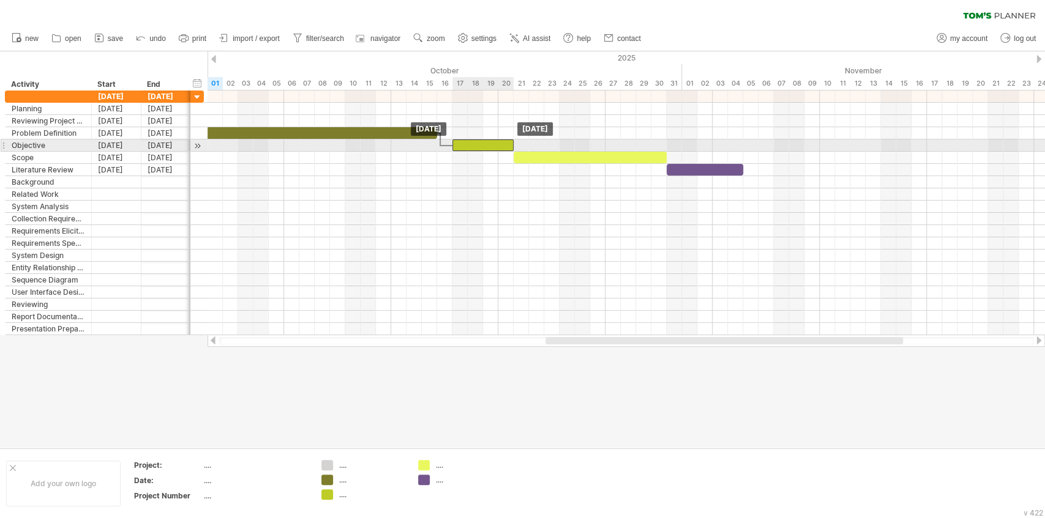
click at [475, 143] on div at bounding box center [482, 146] width 61 height 12
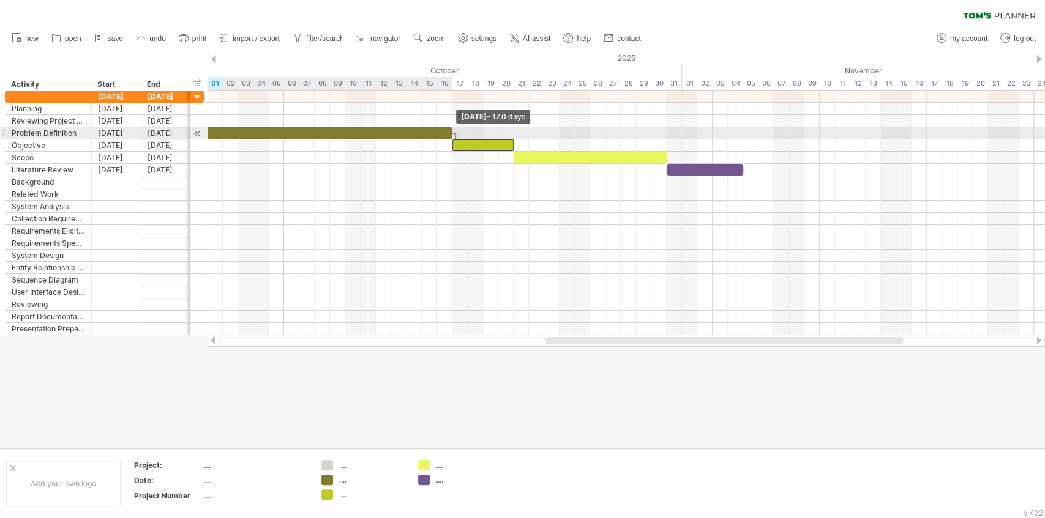
drag, startPoint x: 436, startPoint y: 129, endPoint x: 451, endPoint y: 130, distance: 15.3
click at [451, 130] on span at bounding box center [452, 133] width 5 height 12
click at [456, 136] on div at bounding box center [455, 139] width 4 height 13
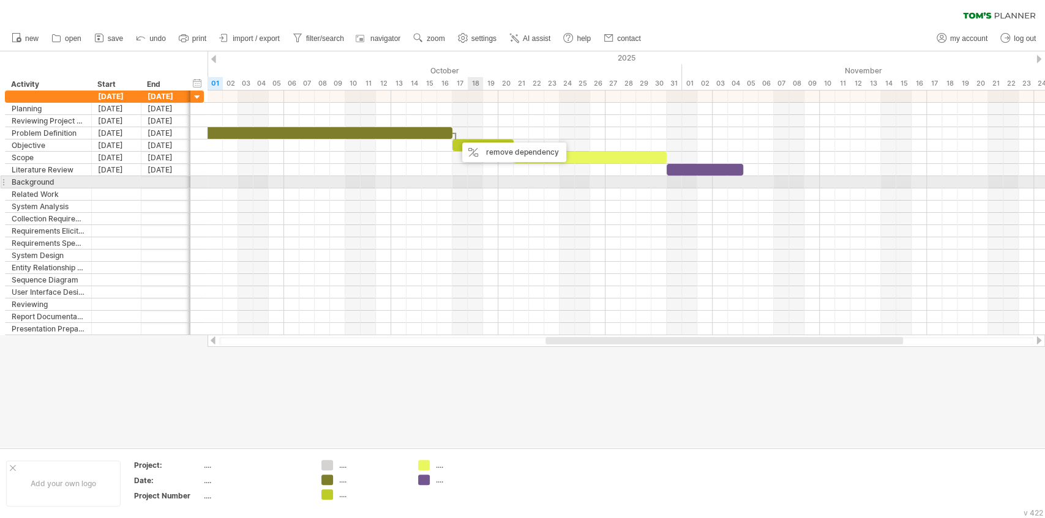
click at [474, 182] on div at bounding box center [625, 182] width 837 height 12
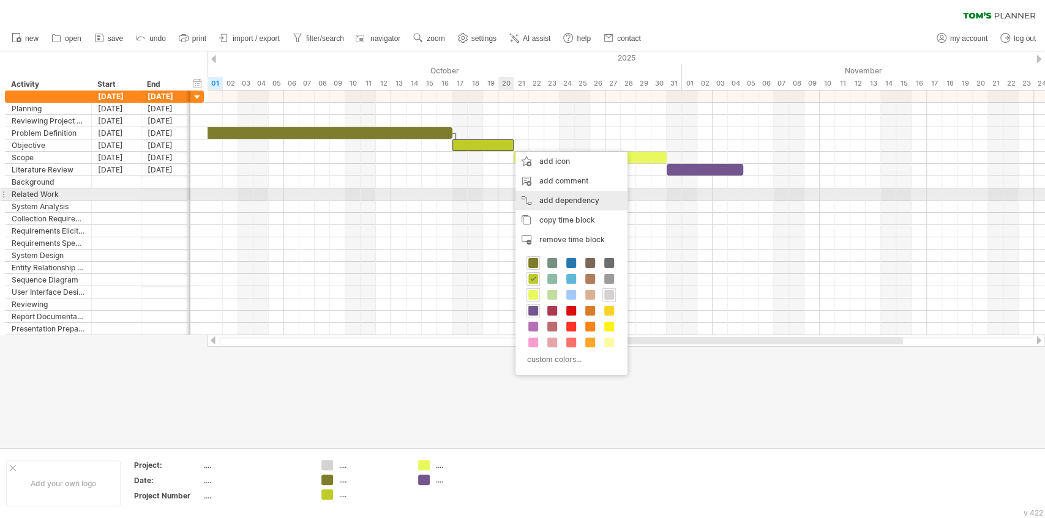
click at [549, 198] on div "add dependency You can use dependencies when you require tasks to be done in a …" at bounding box center [571, 201] width 112 height 20
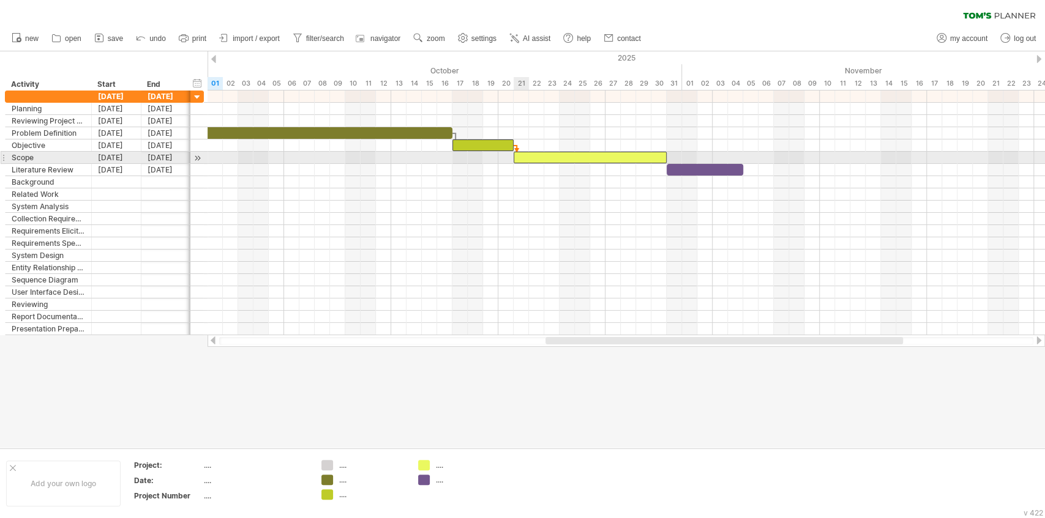
click at [517, 154] on div at bounding box center [589, 158] width 153 height 12
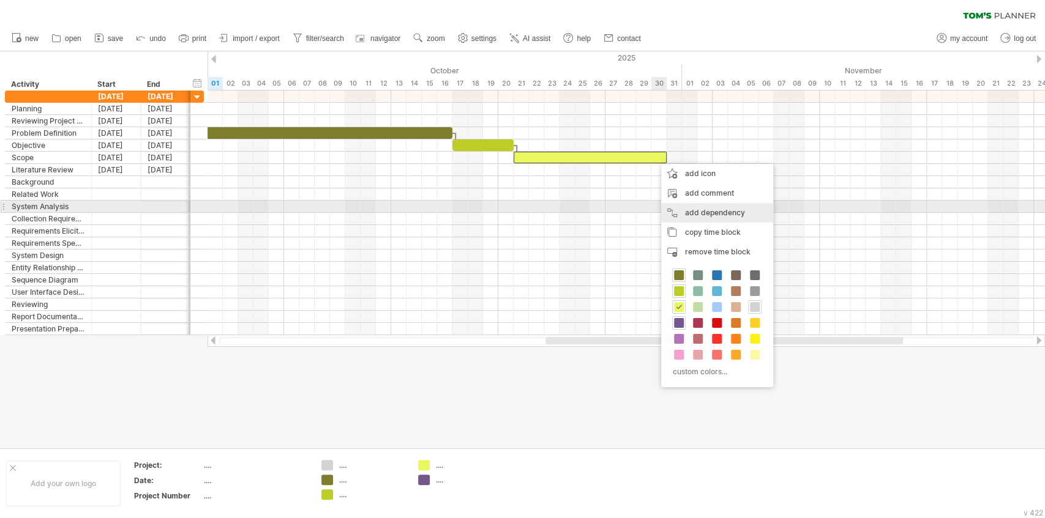
click at [693, 212] on div "add dependency You can use dependencies when you require tasks to be done in a …" at bounding box center [717, 213] width 112 height 20
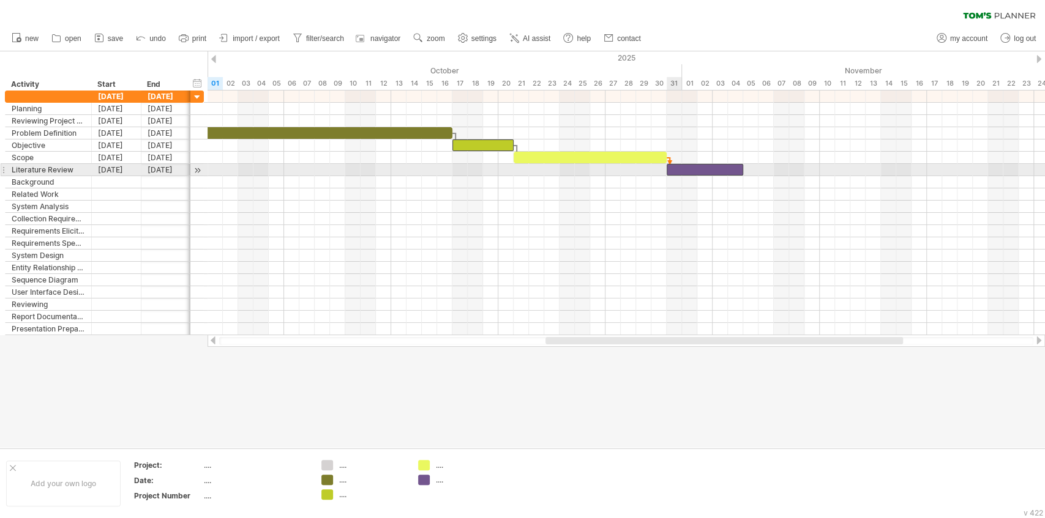
click at [671, 168] on div at bounding box center [704, 170] width 76 height 12
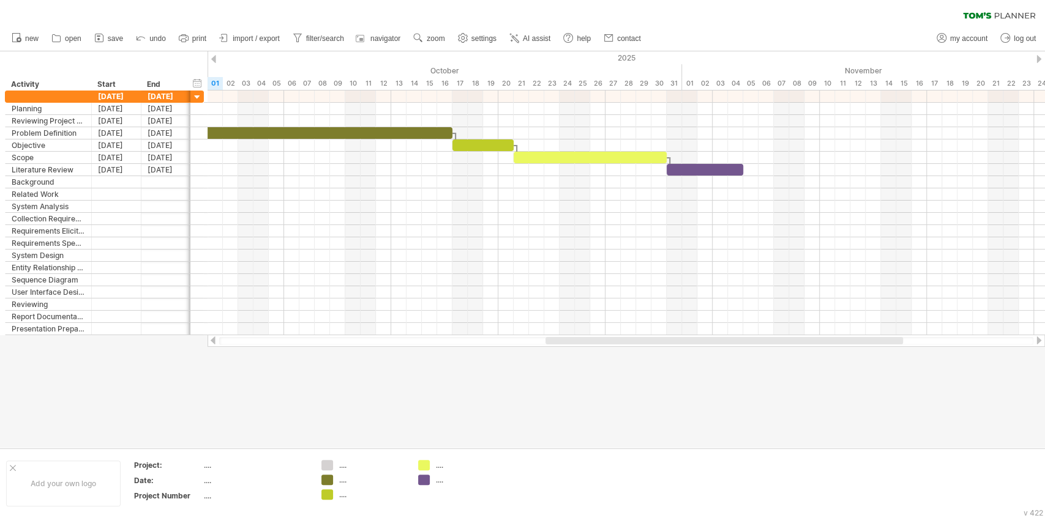
click at [623, 364] on div at bounding box center [522, 249] width 1045 height 397
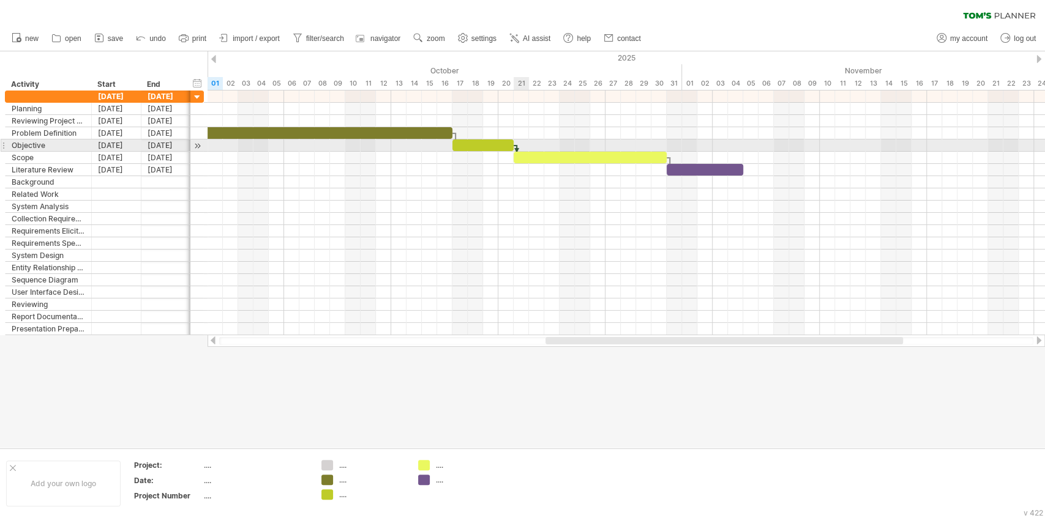
click at [518, 149] on div at bounding box center [517, 151] width 4 height 13
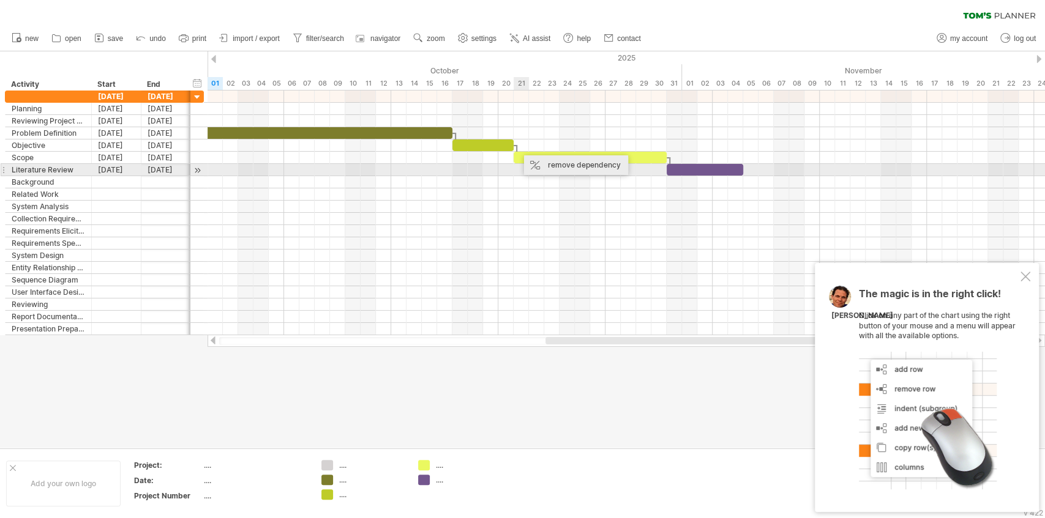
click at [537, 166] on div "remove dependency" at bounding box center [576, 165] width 104 height 20
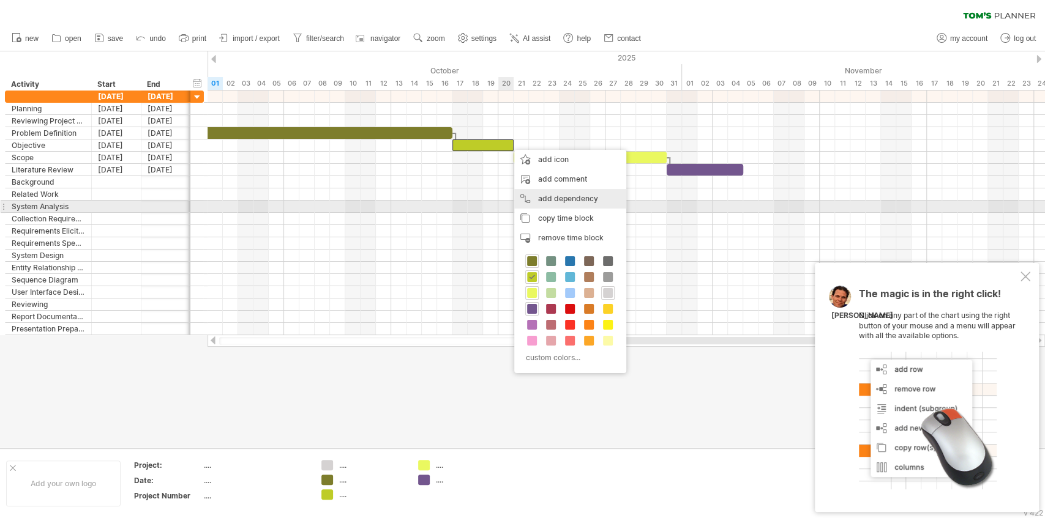
click at [568, 204] on div "add dependency You can use dependencies when you require tasks to be done in a …" at bounding box center [570, 199] width 112 height 20
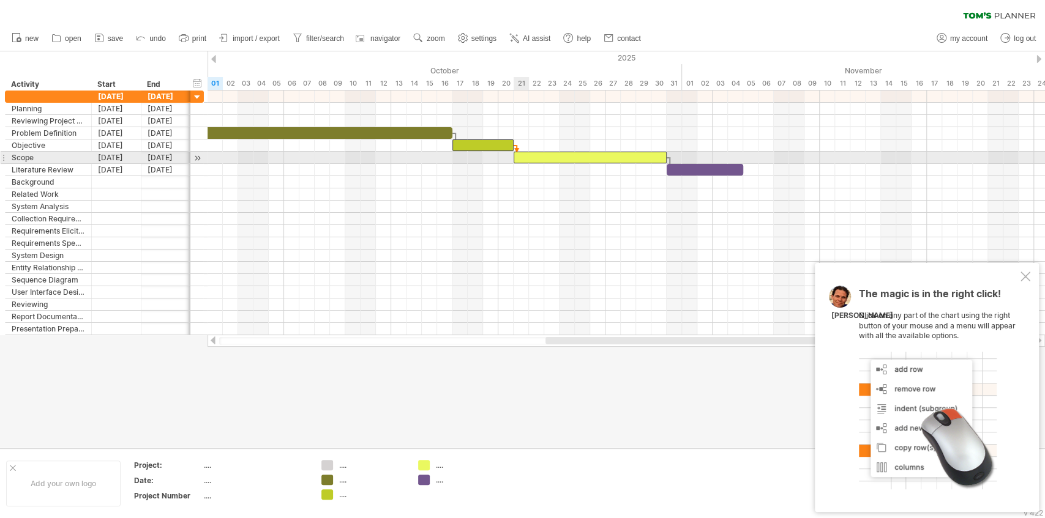
click at [520, 157] on div at bounding box center [589, 158] width 153 height 12
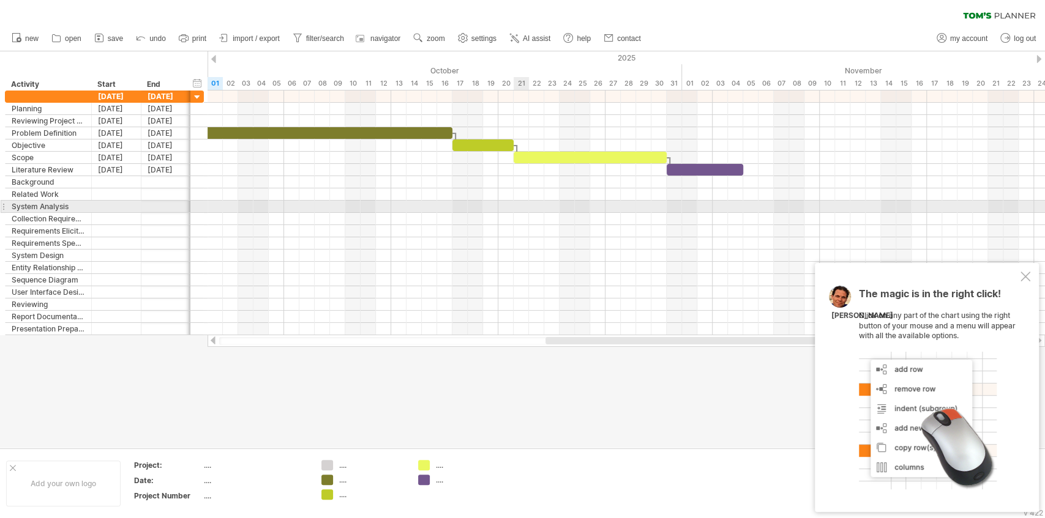
click at [518, 206] on div at bounding box center [625, 207] width 837 height 12
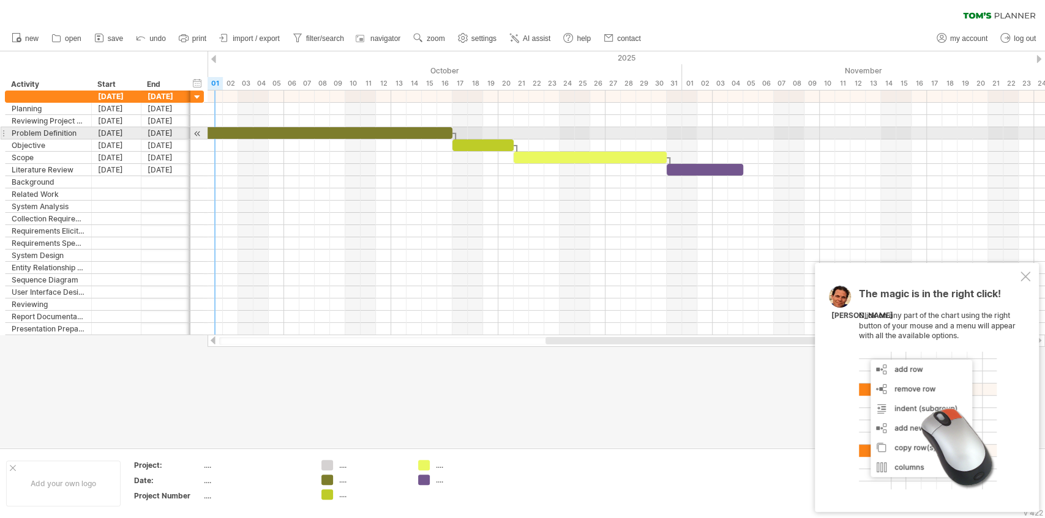
click at [201, 133] on div at bounding box center [198, 133] width 12 height 13
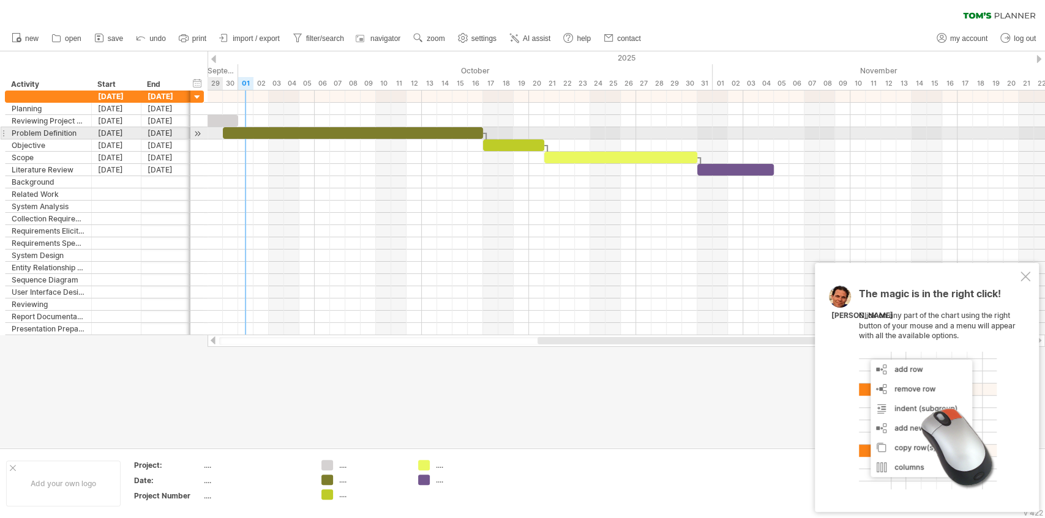
click at [196, 133] on div at bounding box center [198, 133] width 12 height 13
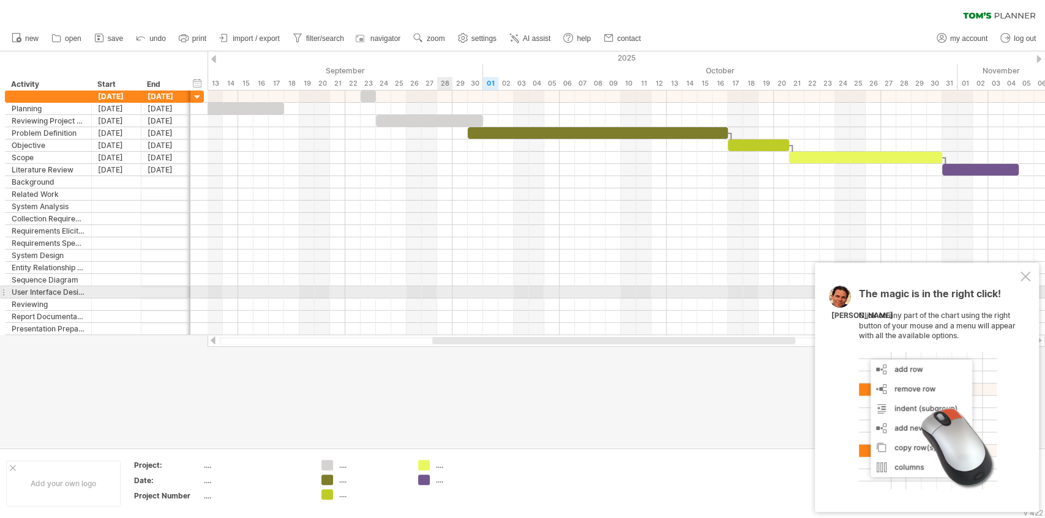
drag, startPoint x: 555, startPoint y: 341, endPoint x: 450, endPoint y: 288, distance: 118.2
click at [450, 288] on div "Trying to reach [DOMAIN_NAME] Connected again... filter: [ [DATE]-[DATE] ] clea…" at bounding box center [522, 259] width 1045 height 518
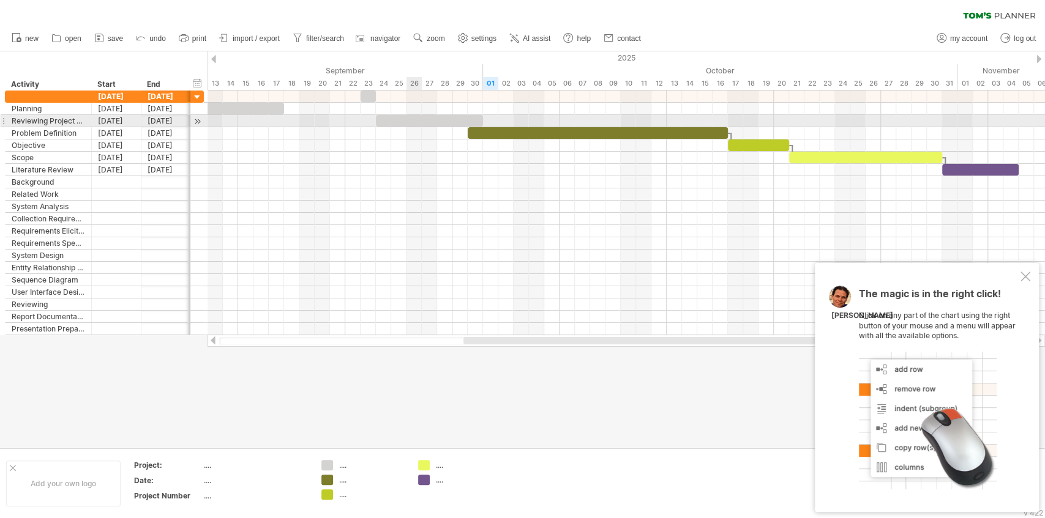
click at [406, 116] on div at bounding box center [429, 121] width 107 height 12
click at [410, 130] on div at bounding box center [625, 133] width 837 height 12
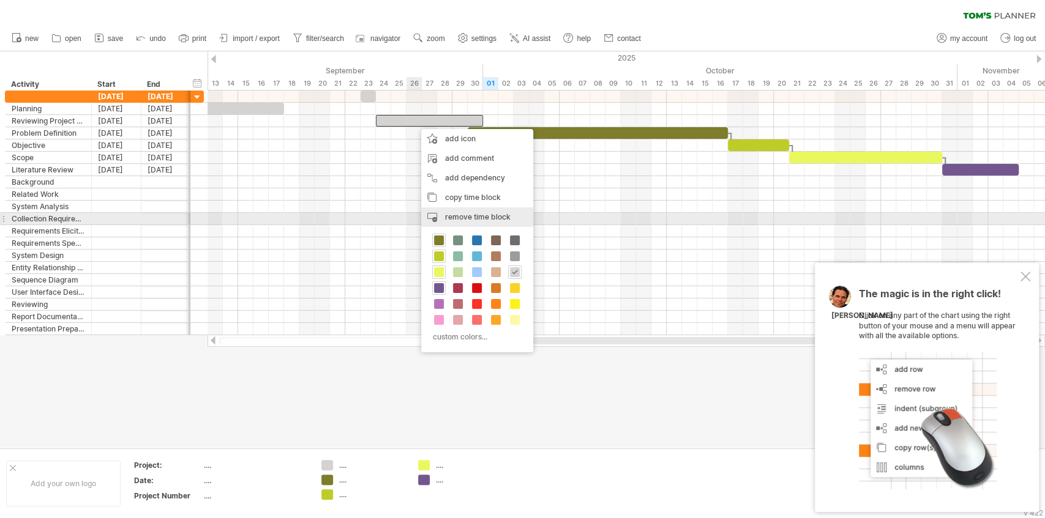
click at [455, 218] on span "remove time block" at bounding box center [477, 216] width 65 height 9
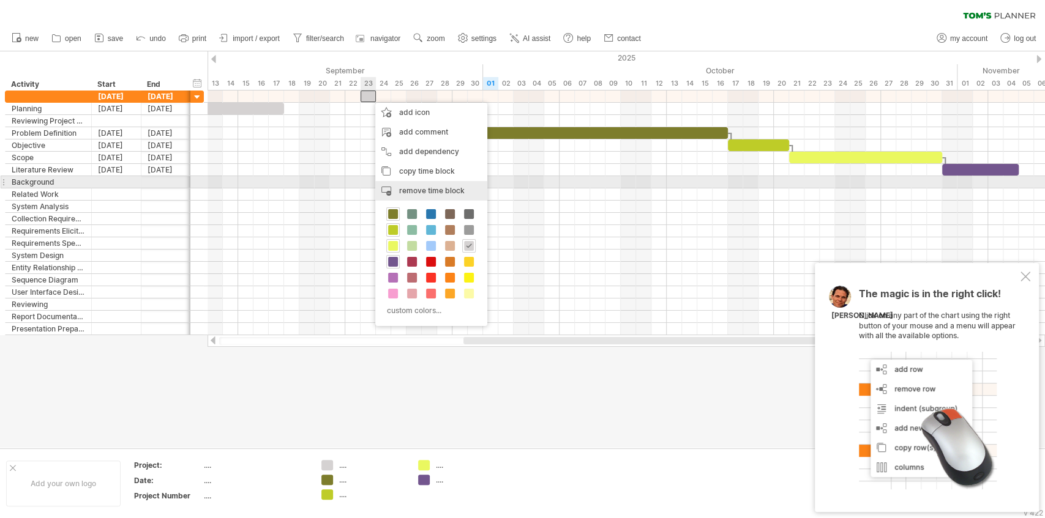
click at [412, 186] on span "remove time block" at bounding box center [431, 190] width 65 height 9
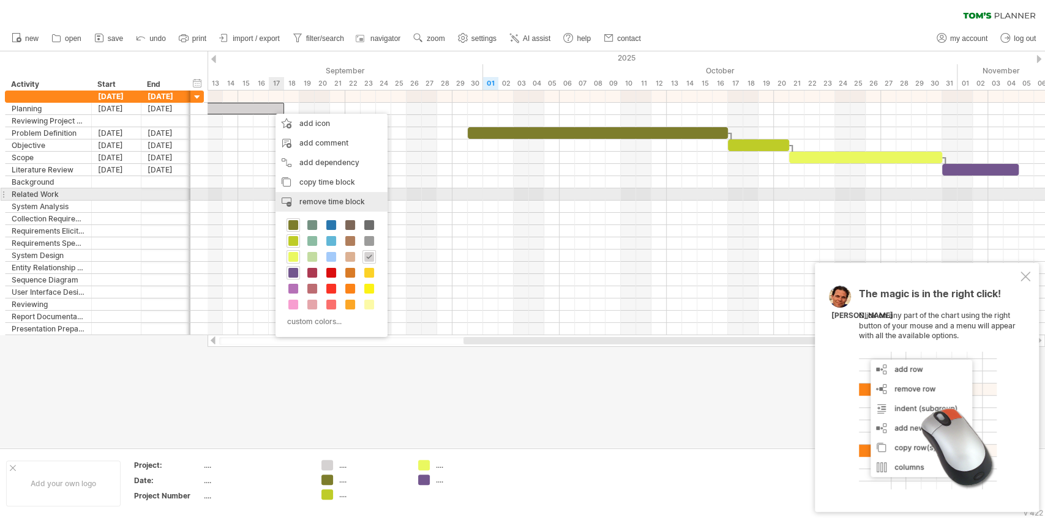
click at [321, 201] on span "remove time block" at bounding box center [331, 201] width 65 height 9
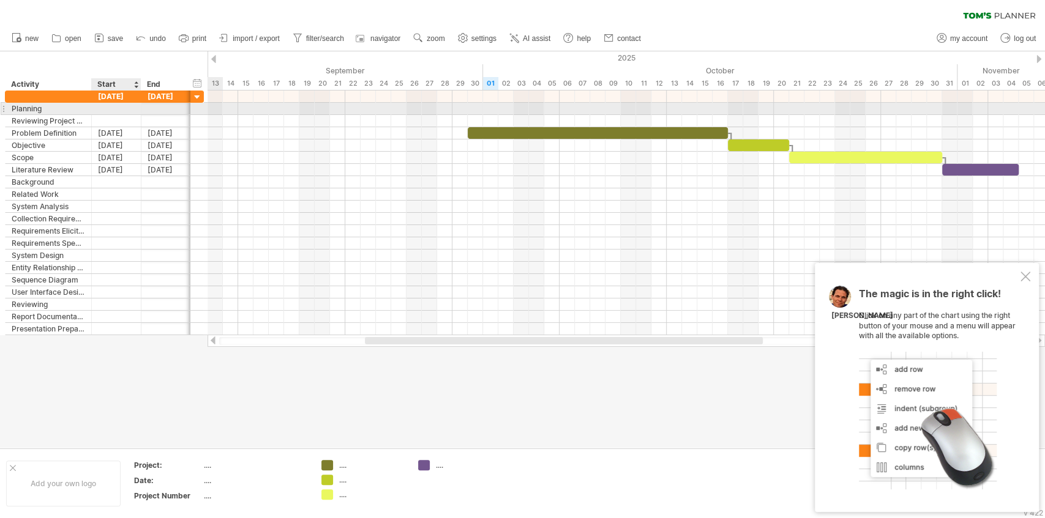
click at [131, 104] on div at bounding box center [117, 109] width 50 height 12
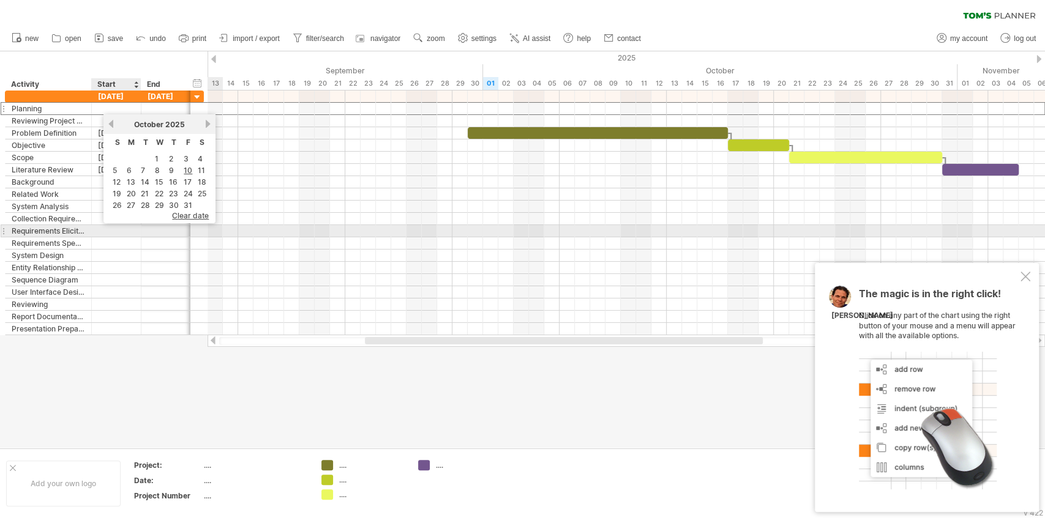
click at [133, 228] on div at bounding box center [117, 231] width 50 height 12
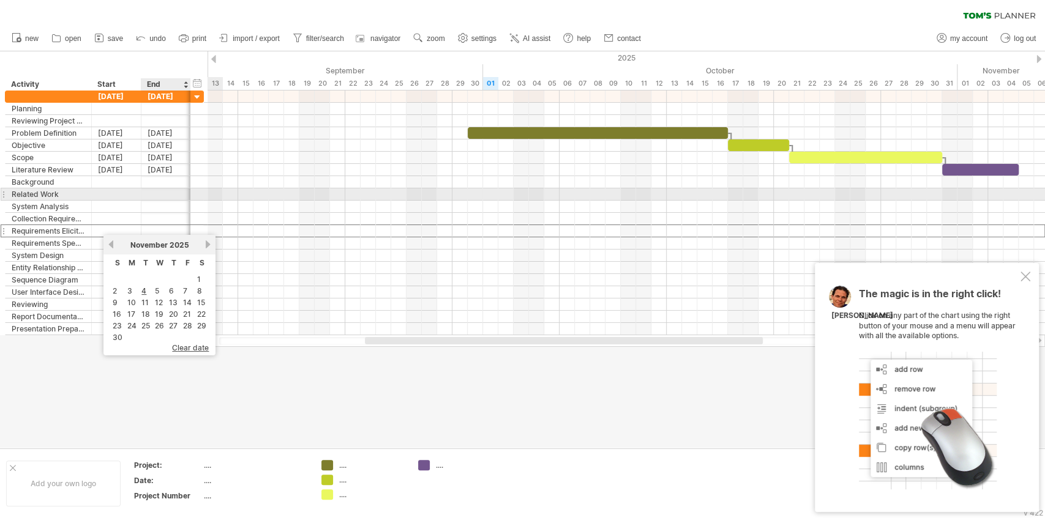
click at [208, 193] on div at bounding box center [625, 194] width 837 height 12
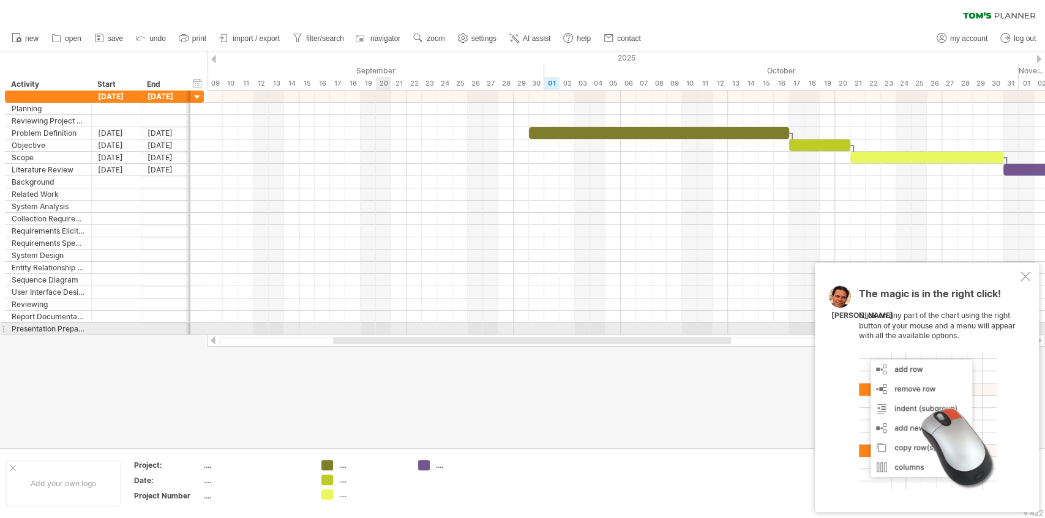
drag, startPoint x: 409, startPoint y: 343, endPoint x: 375, endPoint y: 323, distance: 39.8
click at [375, 323] on div "Trying to reach [DOMAIN_NAME] Connected again... filter: [ [DATE]-[DATE] ] clea…" at bounding box center [522, 259] width 1045 height 518
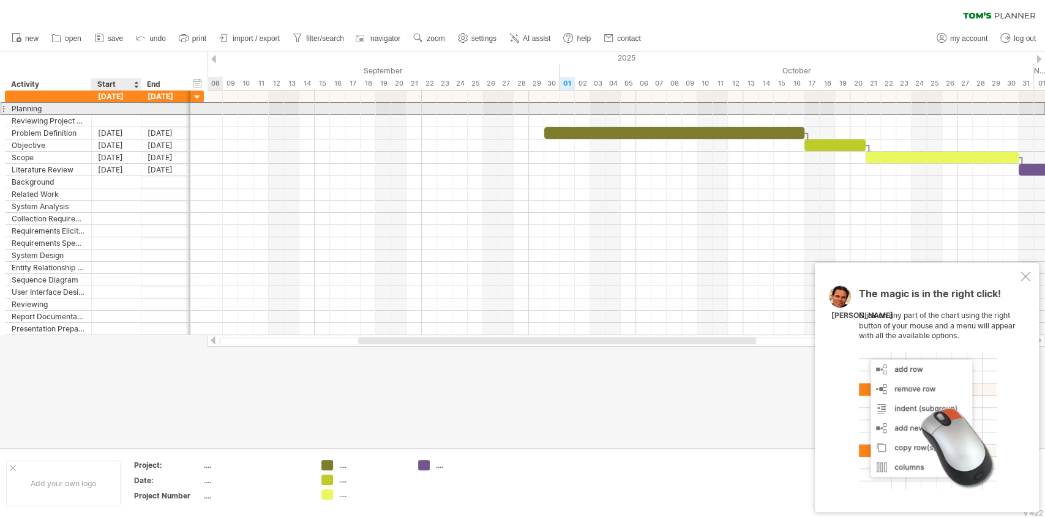
click at [122, 108] on div at bounding box center [117, 109] width 50 height 12
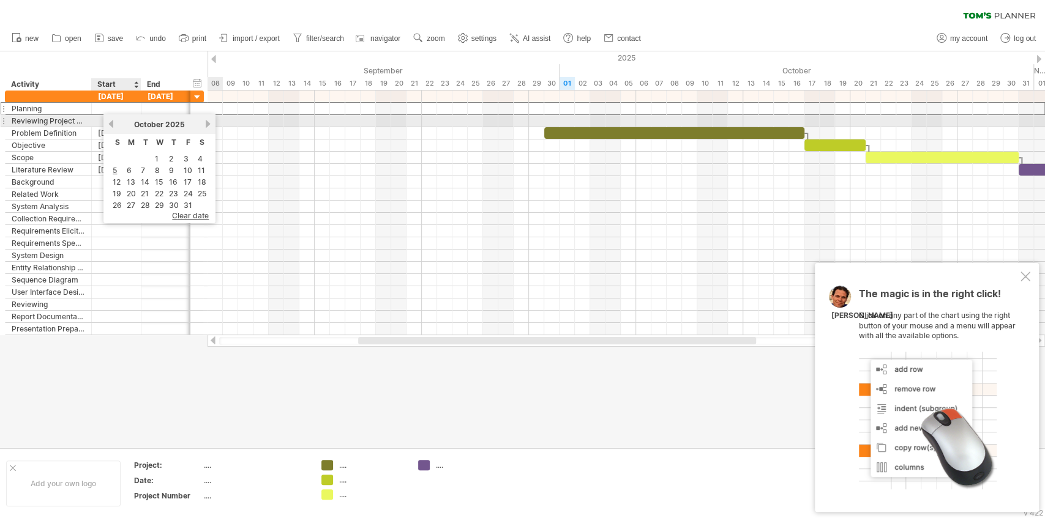
click at [116, 124] on div "[DATE]" at bounding box center [159, 124] width 89 height 9
click at [114, 125] on link "previous" at bounding box center [110, 123] width 9 height 9
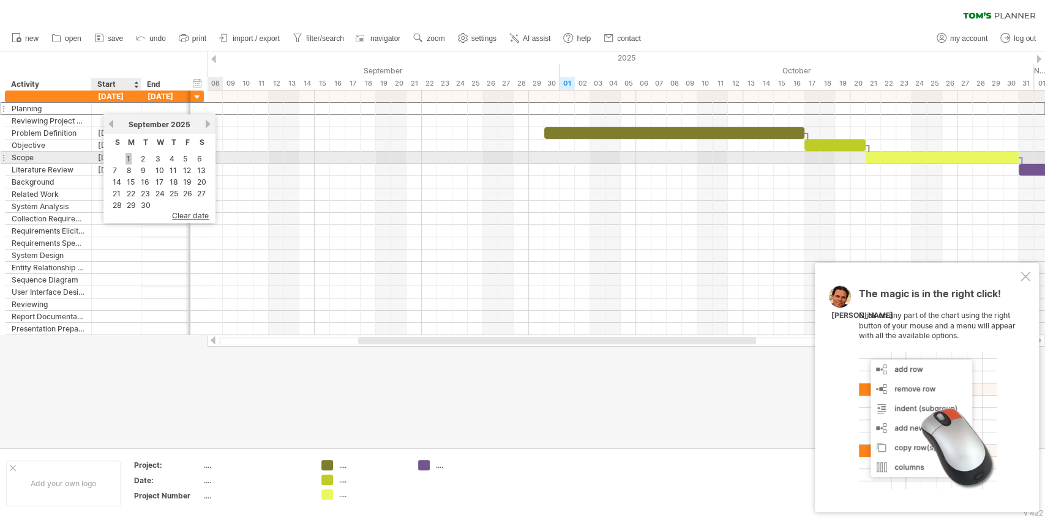
click at [128, 160] on link "1" at bounding box center [128, 159] width 6 height 12
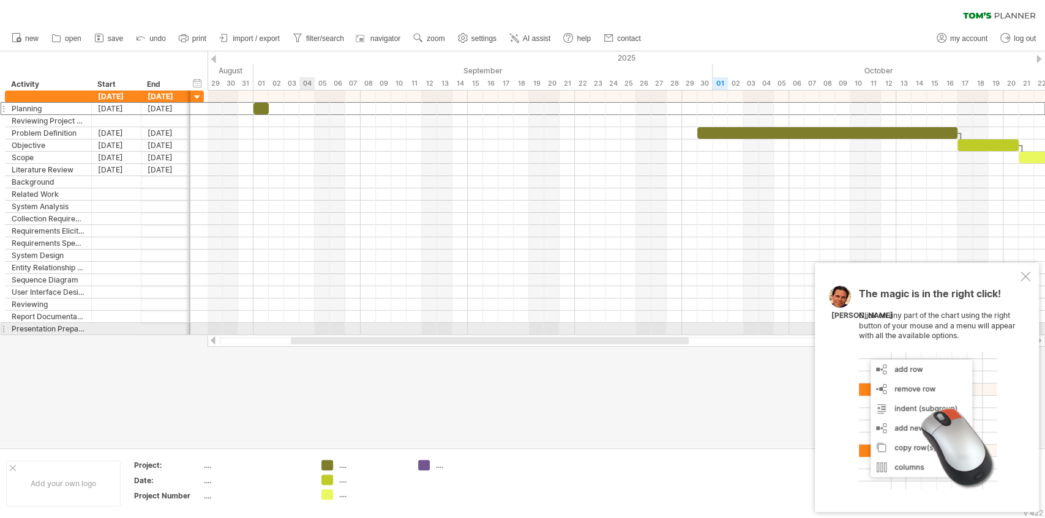
drag, startPoint x: 372, startPoint y: 337, endPoint x: 305, endPoint y: 333, distance: 67.4
click at [305, 333] on div "Trying to reach [DOMAIN_NAME] Connected again... filter: [ [DATE]-[DATE] ] clea…" at bounding box center [522, 259] width 1045 height 518
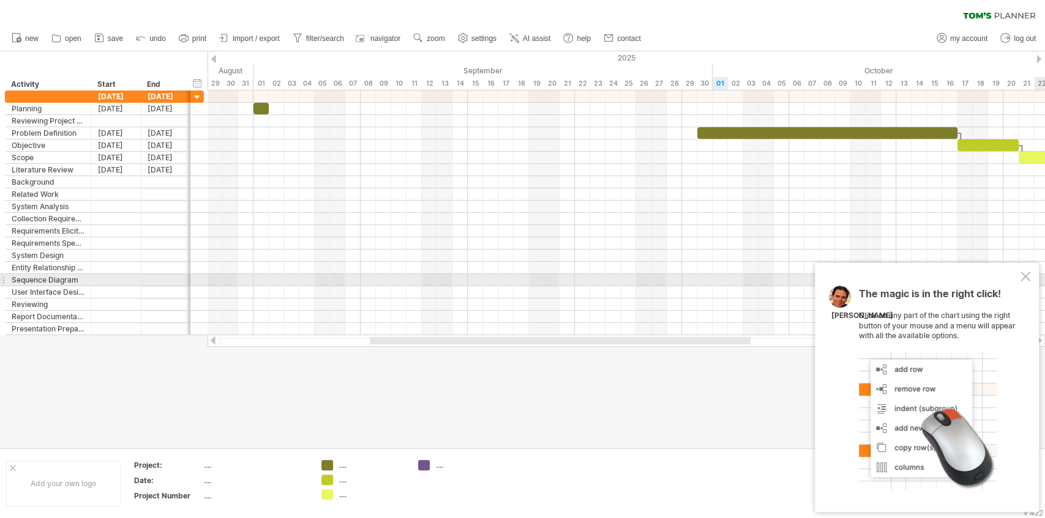
click at [1026, 278] on div at bounding box center [1025, 277] width 10 height 10
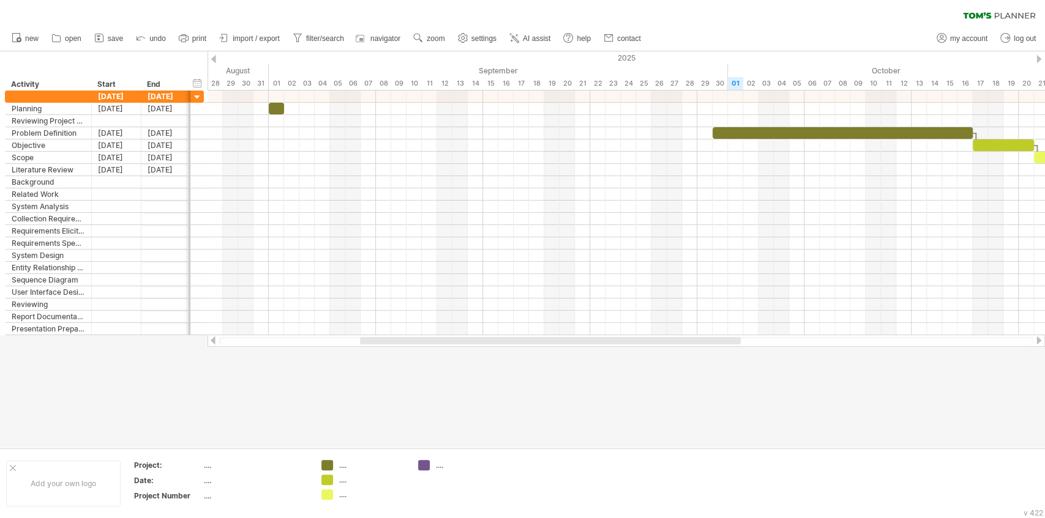
drag, startPoint x: 742, startPoint y: 341, endPoint x: 731, endPoint y: 343, distance: 11.1
click at [731, 343] on div at bounding box center [550, 340] width 381 height 7
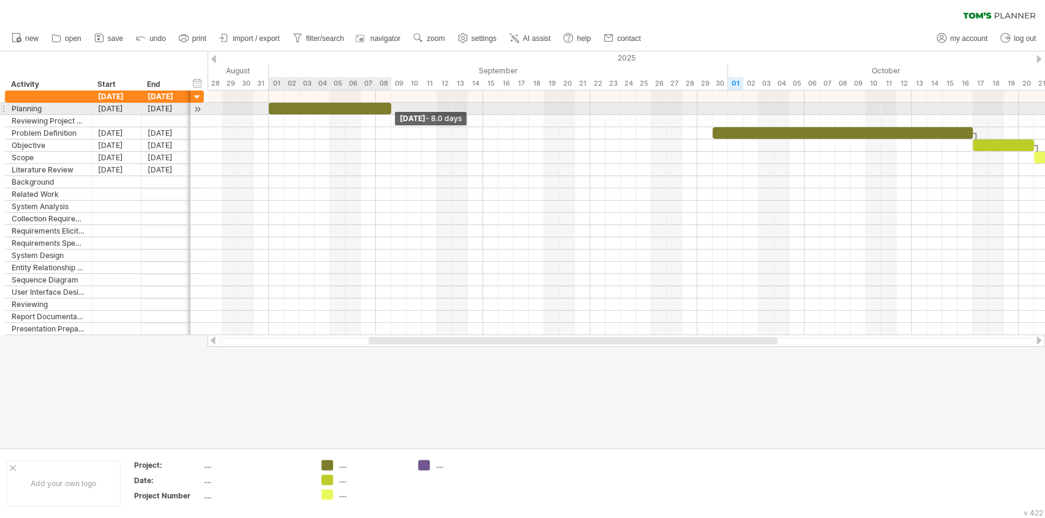
drag, startPoint x: 281, startPoint y: 110, endPoint x: 390, endPoint y: 111, distance: 108.3
click at [390, 111] on span at bounding box center [391, 109] width 5 height 12
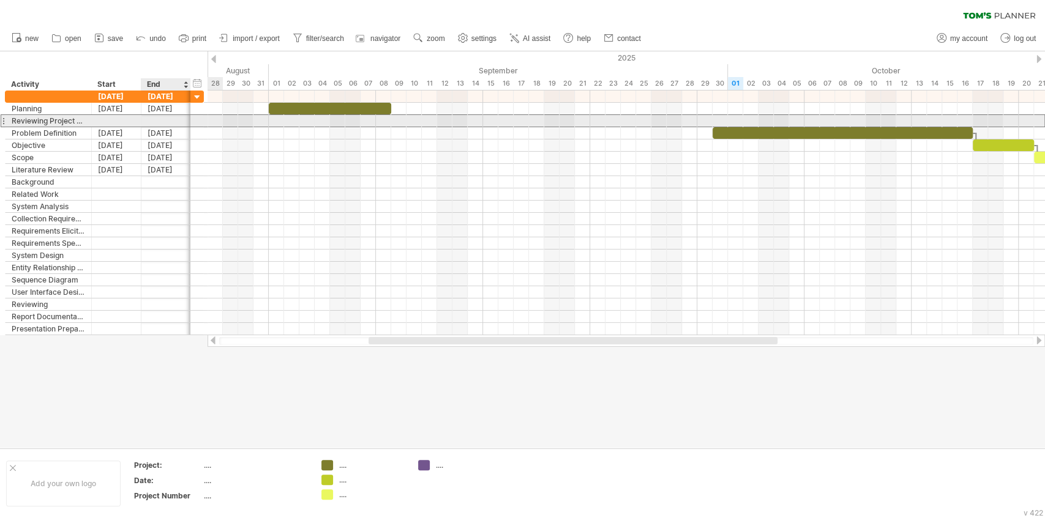
click at [144, 121] on div at bounding box center [166, 121] width 50 height 12
click at [112, 122] on div at bounding box center [117, 121] width 50 height 12
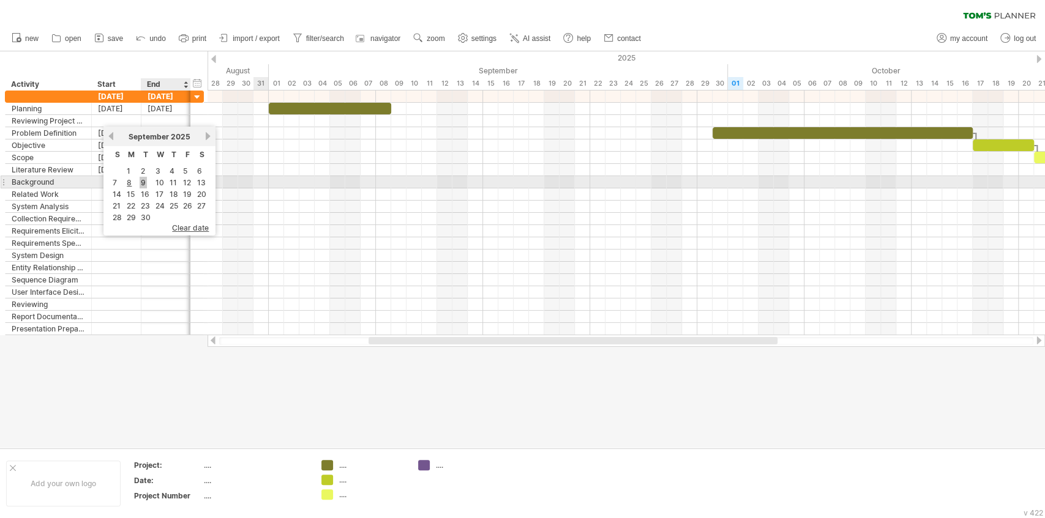
click at [146, 184] on link "9" at bounding box center [143, 183] width 7 height 12
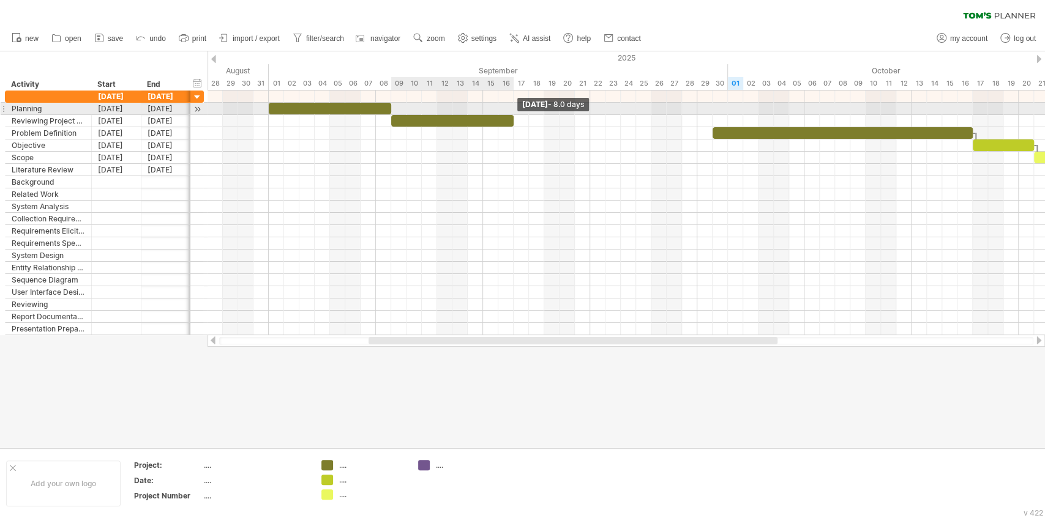
drag, startPoint x: 405, startPoint y: 119, endPoint x: 509, endPoint y: 114, distance: 104.2
click at [509, 114] on div "[DATE] - 8.0 days [DATE]" at bounding box center [625, 213] width 837 height 245
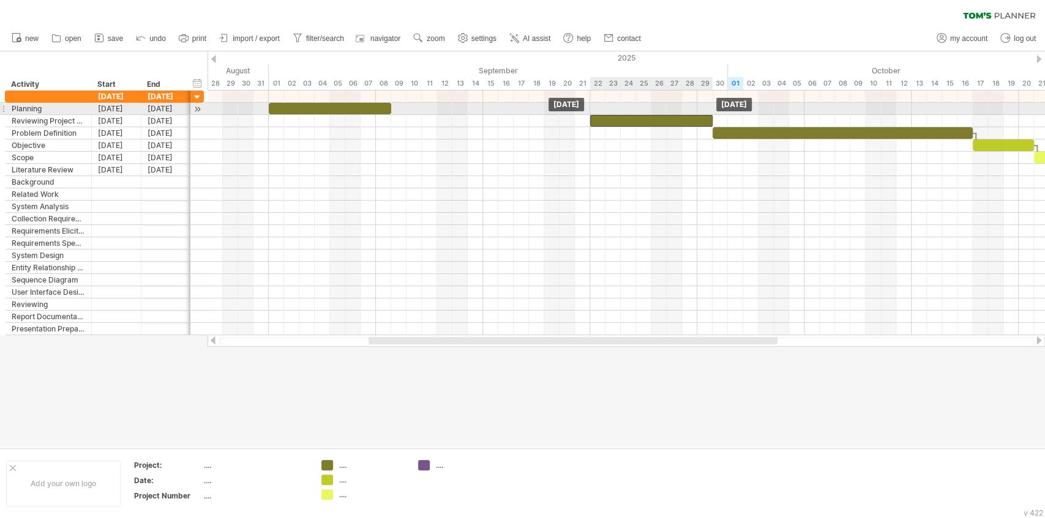
drag, startPoint x: 461, startPoint y: 116, endPoint x: 662, endPoint y: 110, distance: 200.2
click at [662, 110] on div "[DATE] [DATE]" at bounding box center [625, 213] width 837 height 245
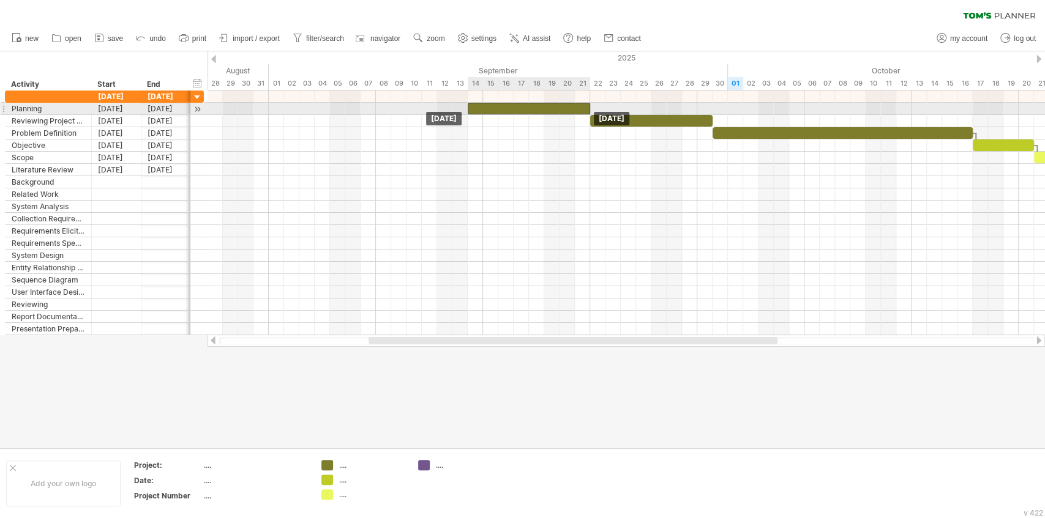
drag, startPoint x: 330, startPoint y: 110, endPoint x: 529, endPoint y: 110, distance: 198.9
click at [529, 110] on div at bounding box center [529, 109] width 122 height 12
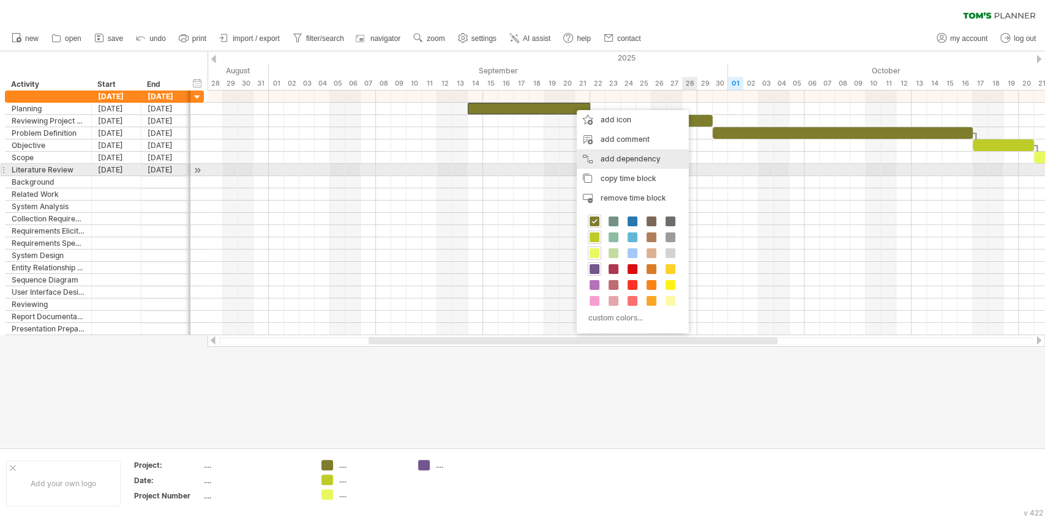
click at [632, 165] on div "add dependency You can use dependencies when you require tasks to be done in a …" at bounding box center [632, 159] width 112 height 20
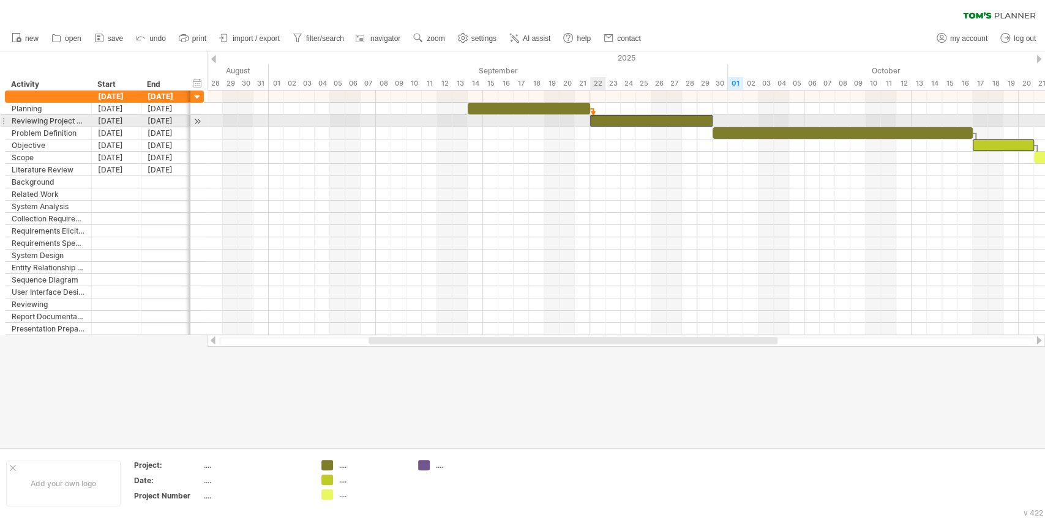
click at [594, 118] on div at bounding box center [651, 121] width 122 height 12
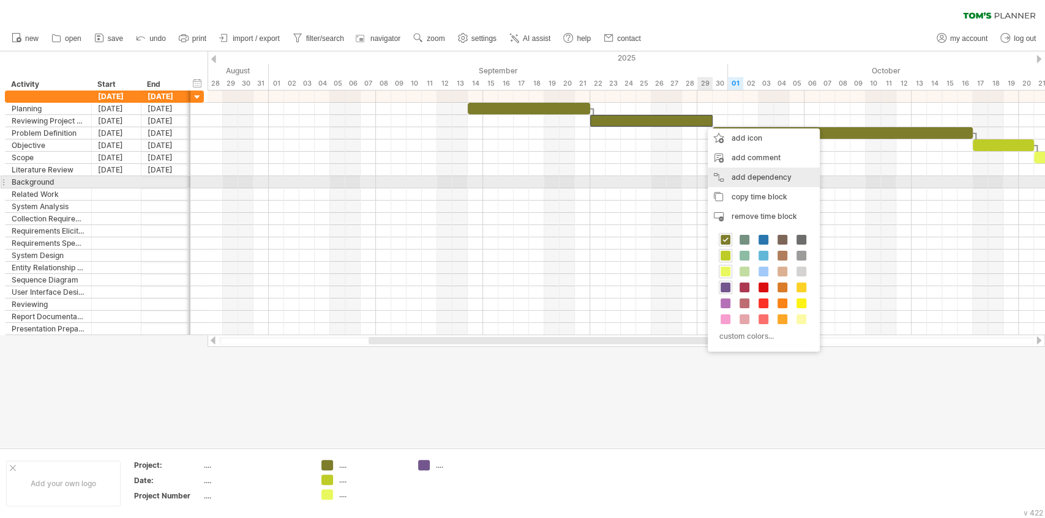
click at [744, 180] on div "add dependency You can use dependencies when you require tasks to be done in a …" at bounding box center [763, 178] width 112 height 20
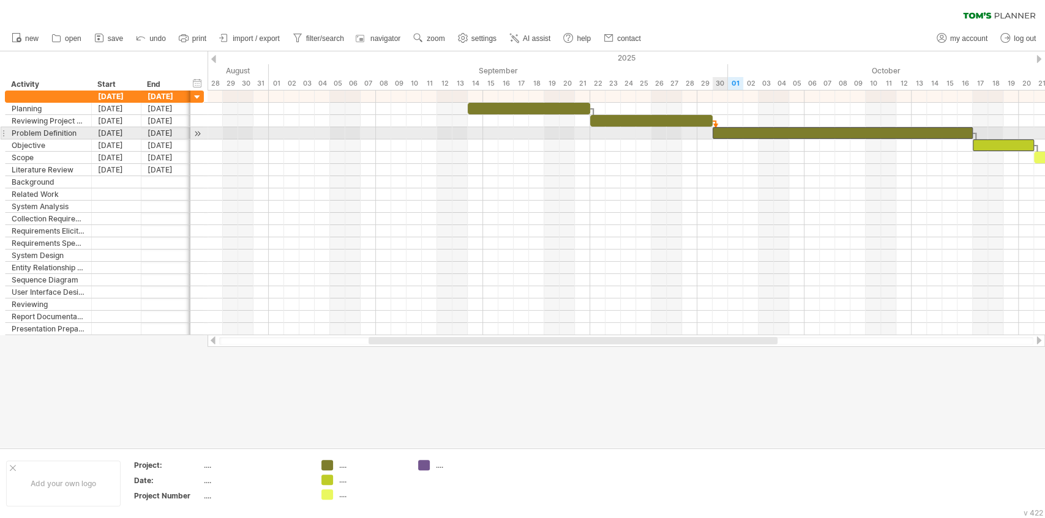
click at [722, 130] on div at bounding box center [842, 133] width 260 height 12
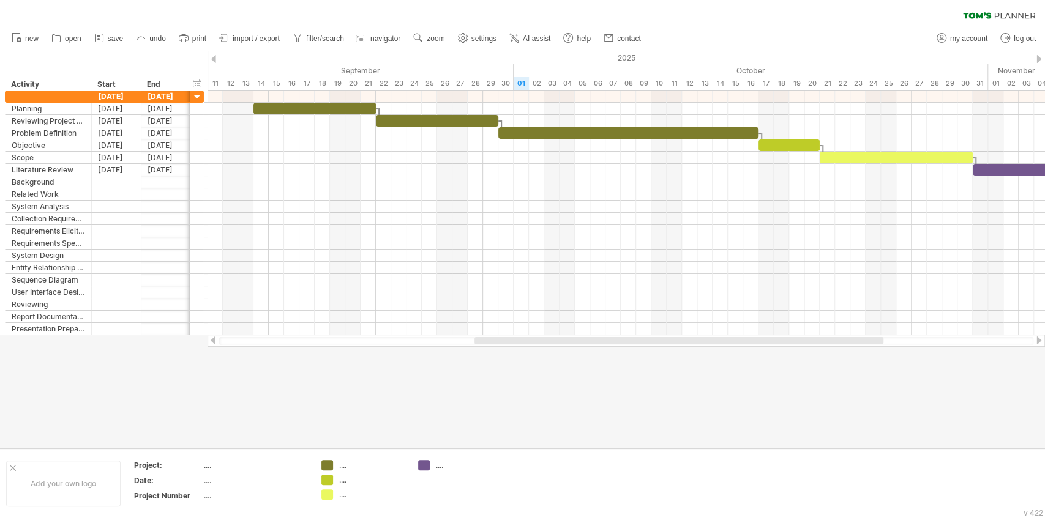
drag, startPoint x: 705, startPoint y: 339, endPoint x: 811, endPoint y: 341, distance: 105.9
click at [811, 341] on div at bounding box center [678, 340] width 409 height 7
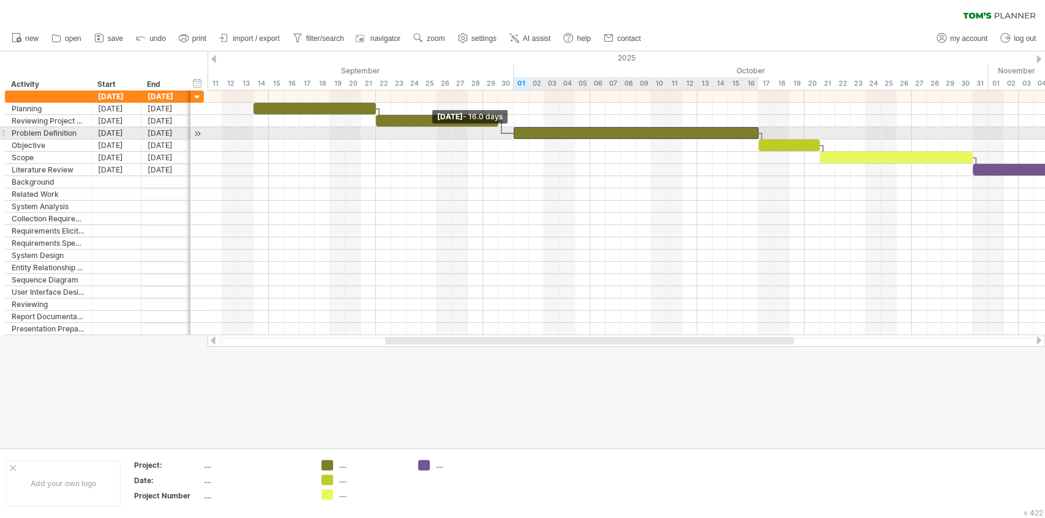
drag, startPoint x: 499, startPoint y: 133, endPoint x: 516, endPoint y: 135, distance: 16.6
click at [516, 133] on div at bounding box center [635, 133] width 245 height 12
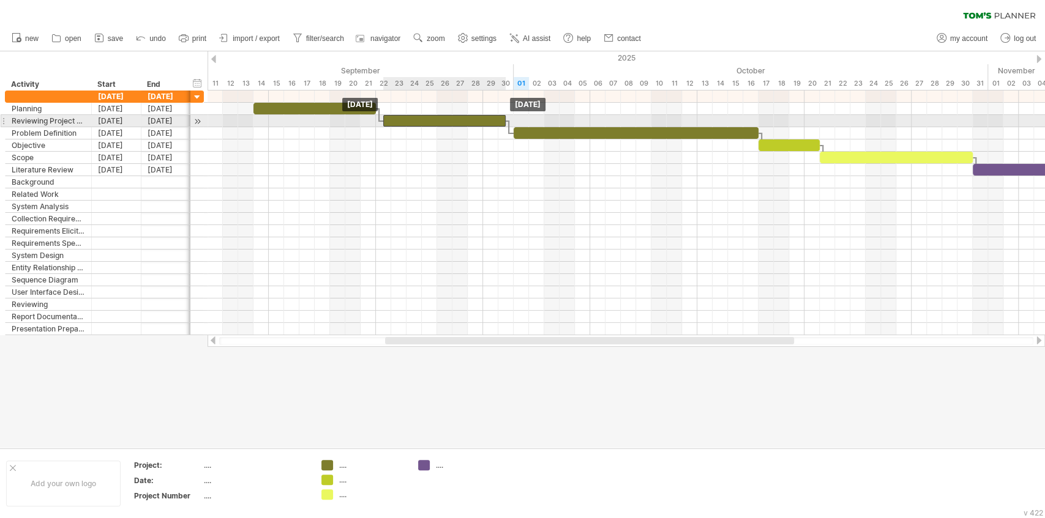
click at [494, 122] on div at bounding box center [444, 121] width 122 height 12
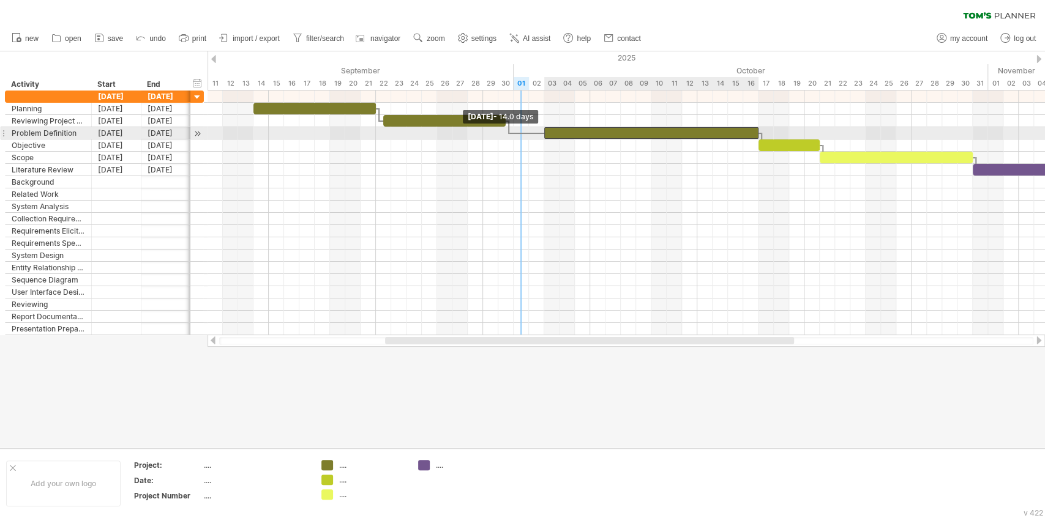
drag, startPoint x: 514, startPoint y: 132, endPoint x: 542, endPoint y: 133, distance: 28.2
click at [542, 133] on span at bounding box center [544, 133] width 5 height 12
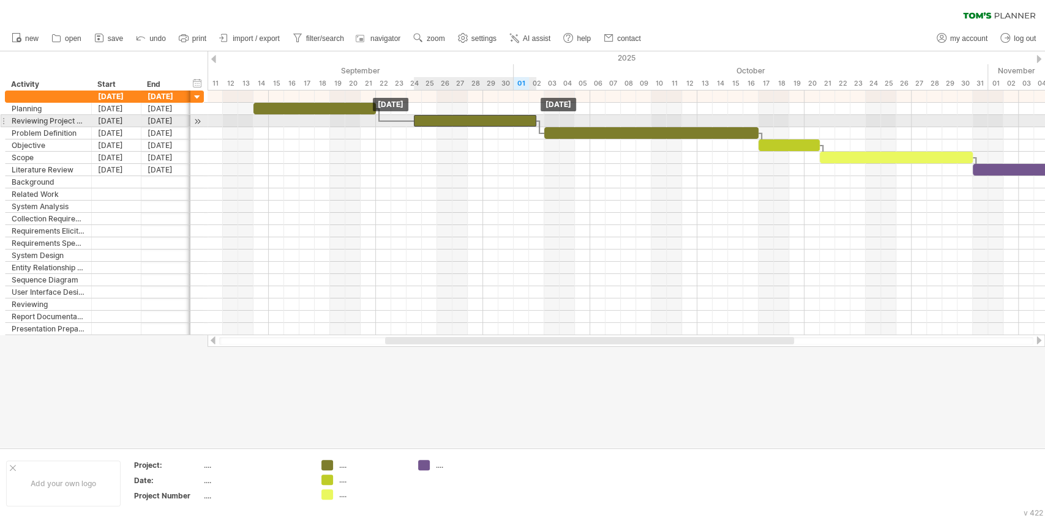
drag, startPoint x: 494, startPoint y: 120, endPoint x: 523, endPoint y: 122, distance: 28.9
click at [523, 122] on div at bounding box center [475, 121] width 122 height 12
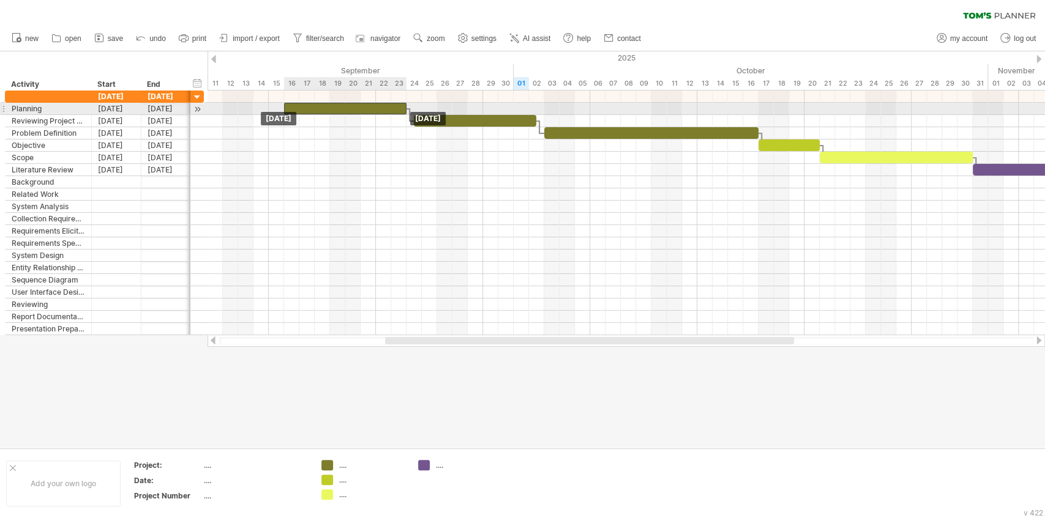
drag, startPoint x: 368, startPoint y: 106, endPoint x: 396, endPoint y: 105, distance: 27.6
click at [396, 105] on div at bounding box center [345, 109] width 122 height 12
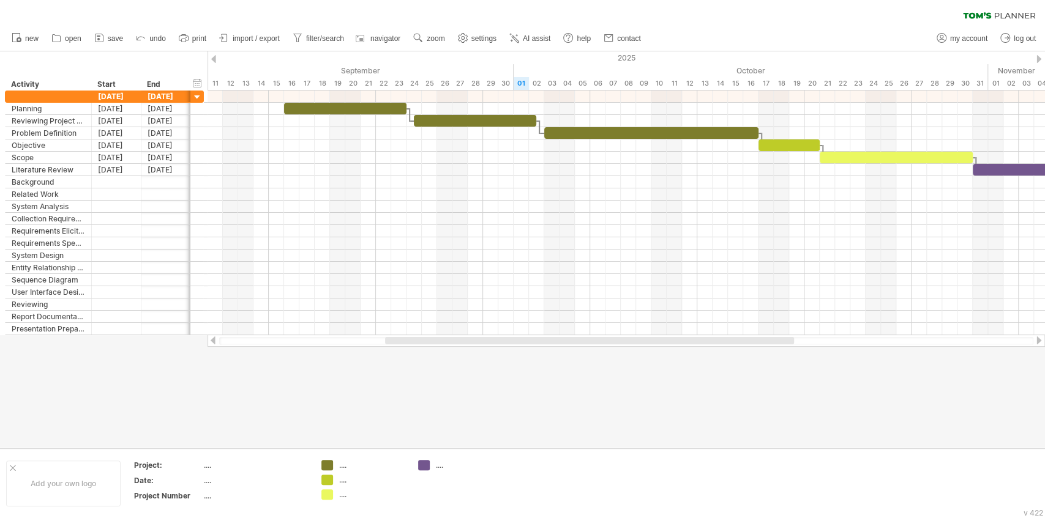
drag, startPoint x: 594, startPoint y: 346, endPoint x: 605, endPoint y: 346, distance: 10.4
click at [605, 346] on div at bounding box center [625, 341] width 837 height 12
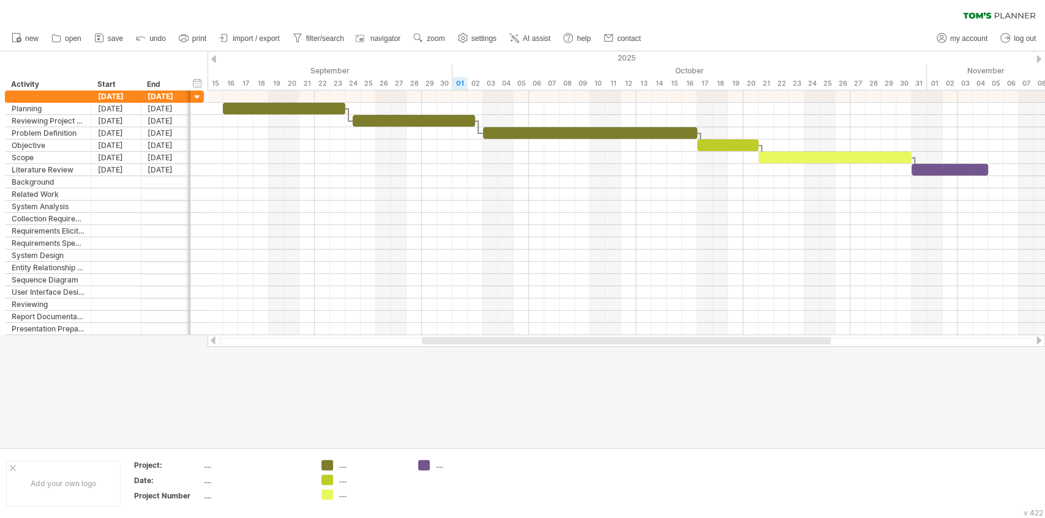
drag, startPoint x: 598, startPoint y: 339, endPoint x: 635, endPoint y: 341, distance: 36.8
click at [635, 341] on div at bounding box center [626, 340] width 409 height 7
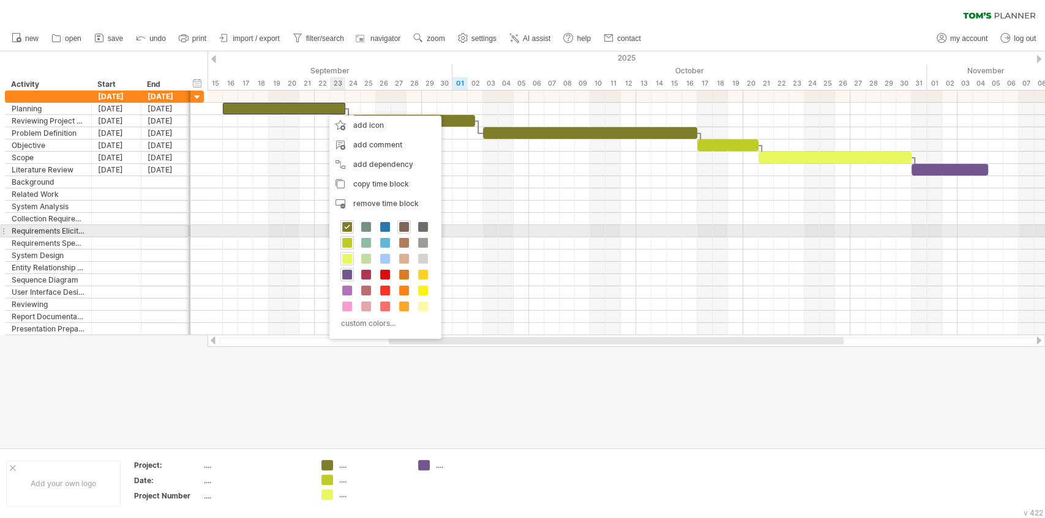
click at [402, 229] on span at bounding box center [404, 227] width 10 height 10
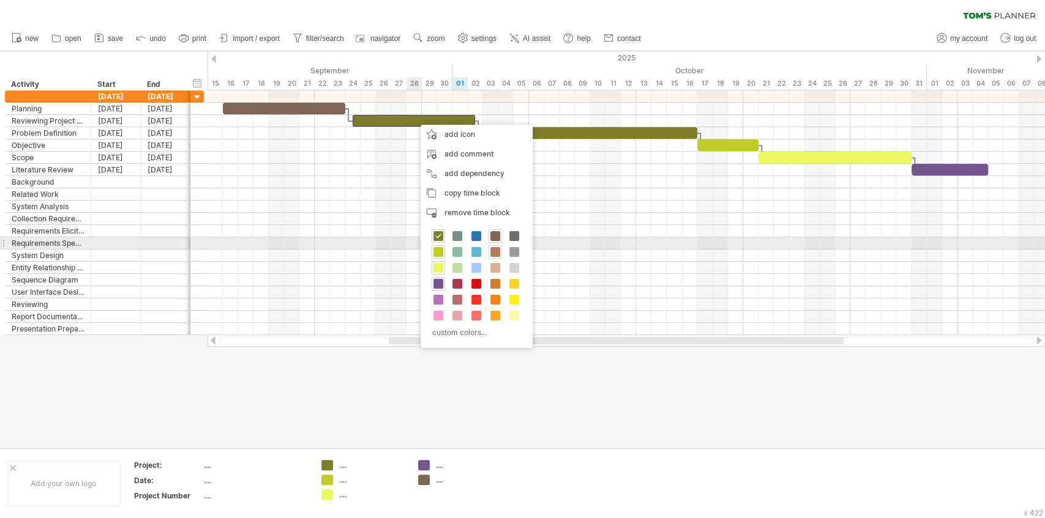
click at [490, 250] on span at bounding box center [495, 252] width 10 height 10
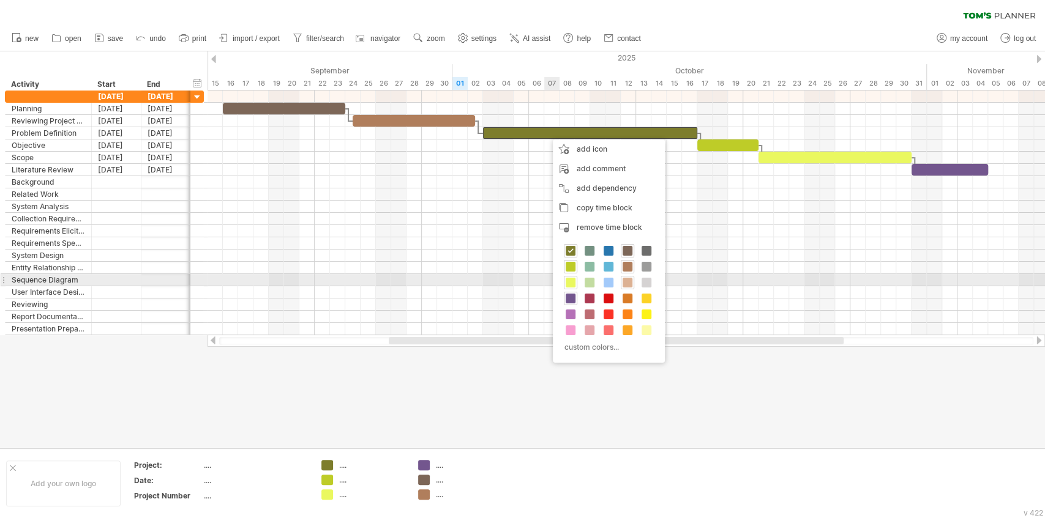
click at [625, 284] on span at bounding box center [627, 283] width 10 height 10
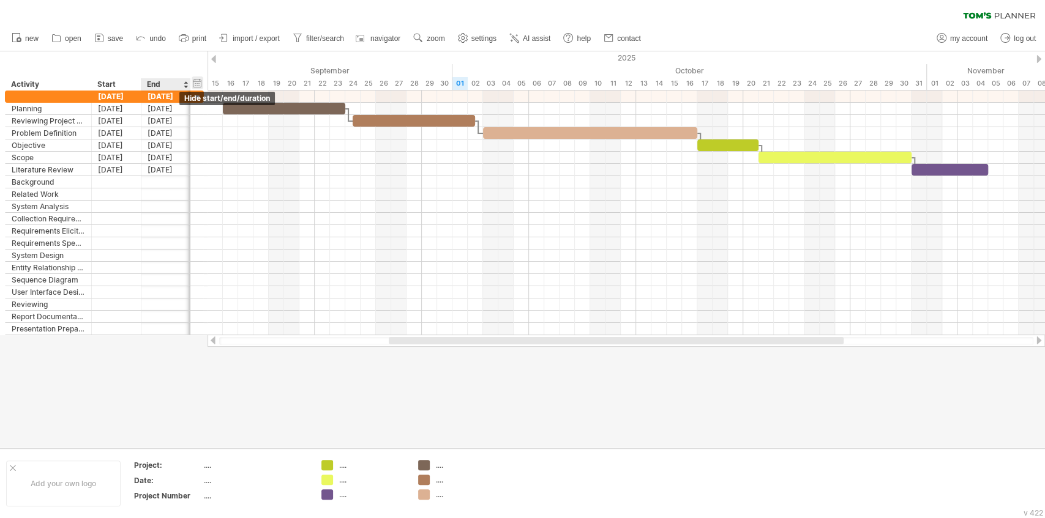
click at [195, 82] on div "hide start/end/duration show start/end/duration" at bounding box center [198, 82] width 12 height 13
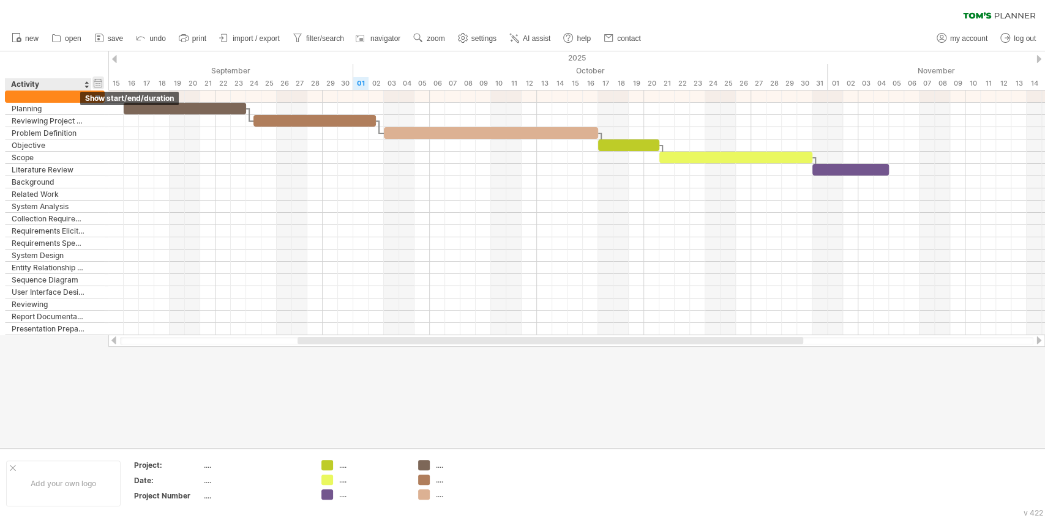
click at [94, 84] on div "hide start/end/duration show start/end/duration" at bounding box center [98, 82] width 12 height 13
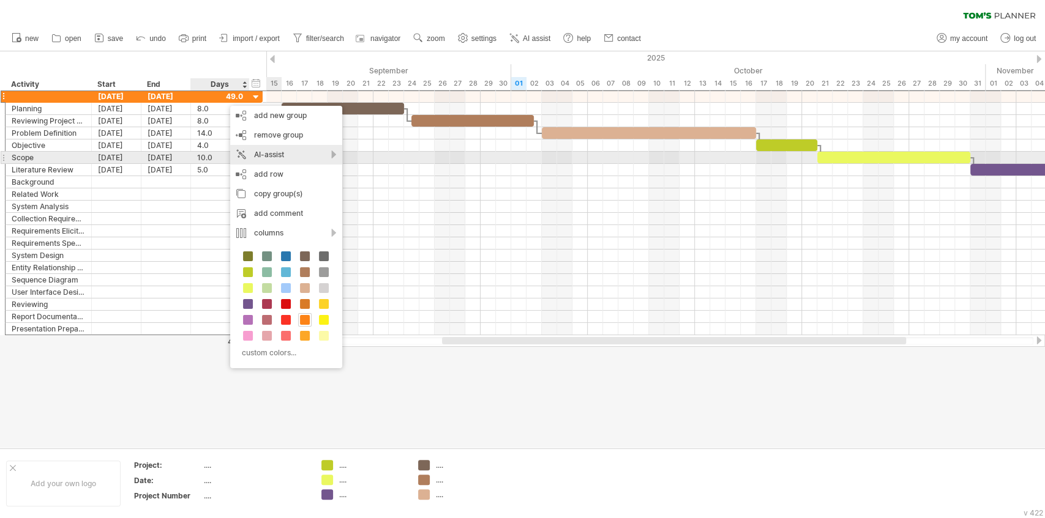
click at [264, 152] on div "AI-assist" at bounding box center [286, 155] width 112 height 20
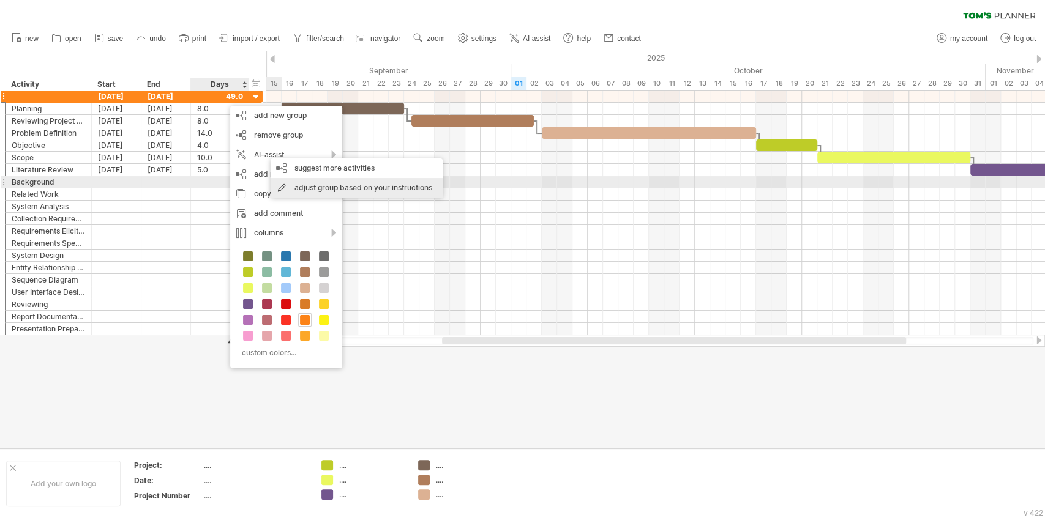
click at [306, 184] on div "adjust group based on your instructions" at bounding box center [356, 188] width 172 height 20
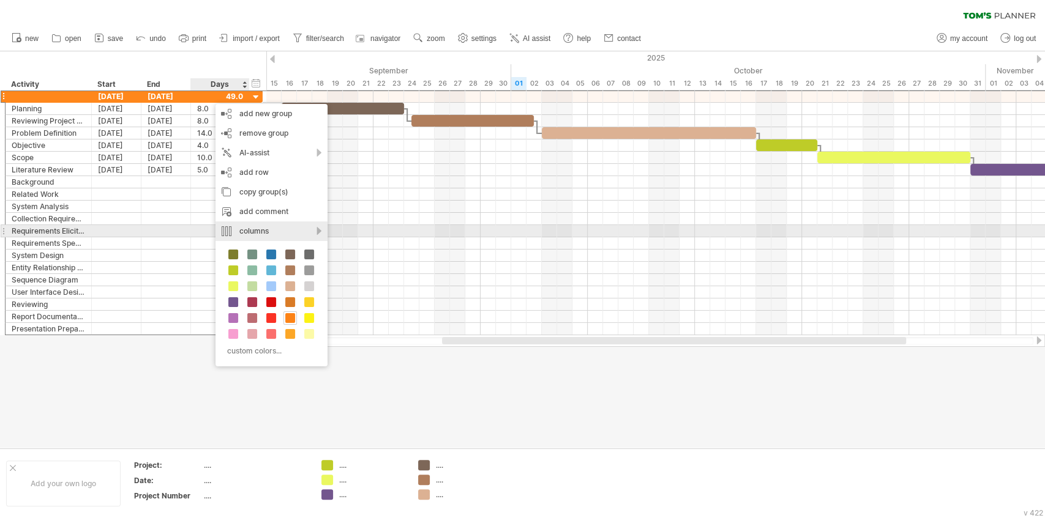
click at [283, 233] on div "columns" at bounding box center [271, 232] width 112 height 20
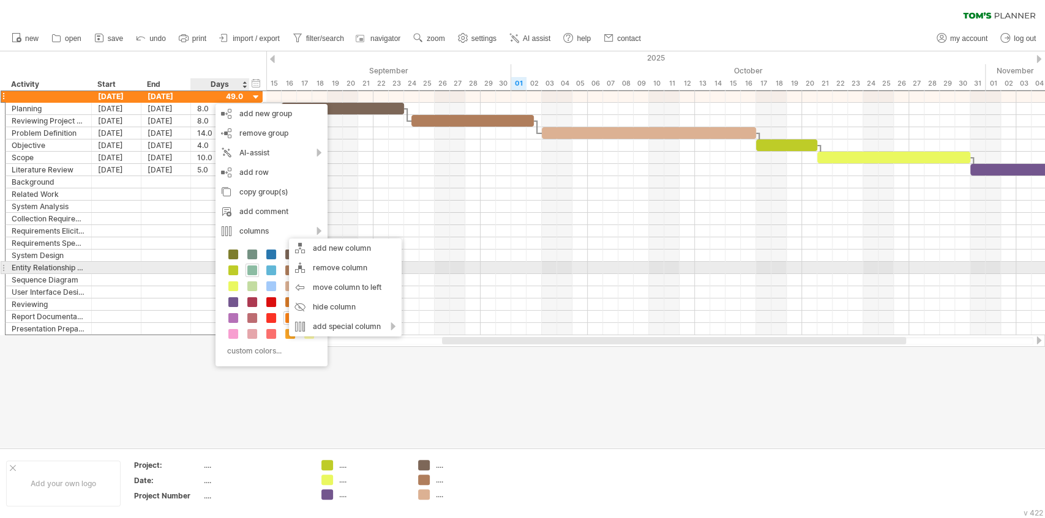
click at [251, 273] on span at bounding box center [252, 271] width 10 height 10
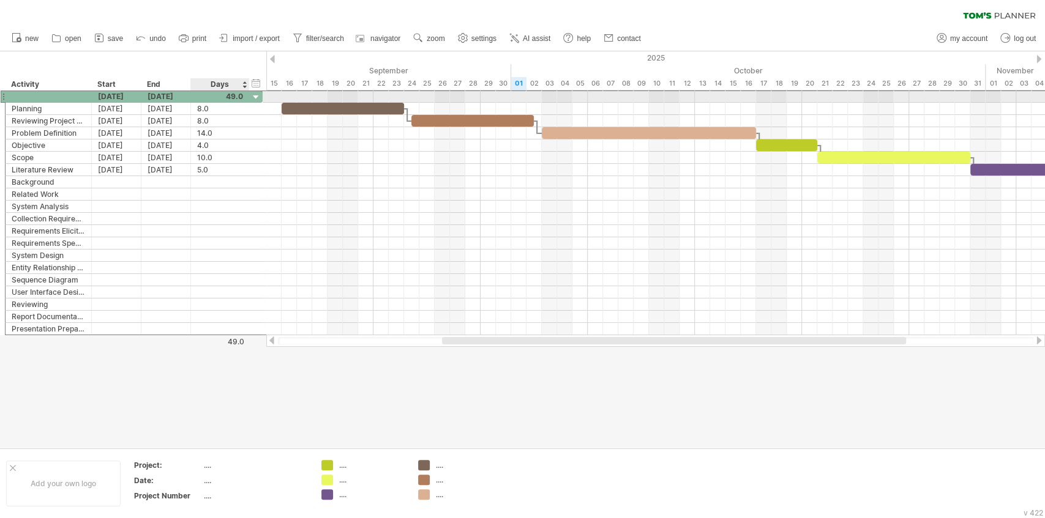
click at [233, 97] on div at bounding box center [220, 97] width 46 height 12
click at [255, 97] on div at bounding box center [256, 98] width 12 height 12
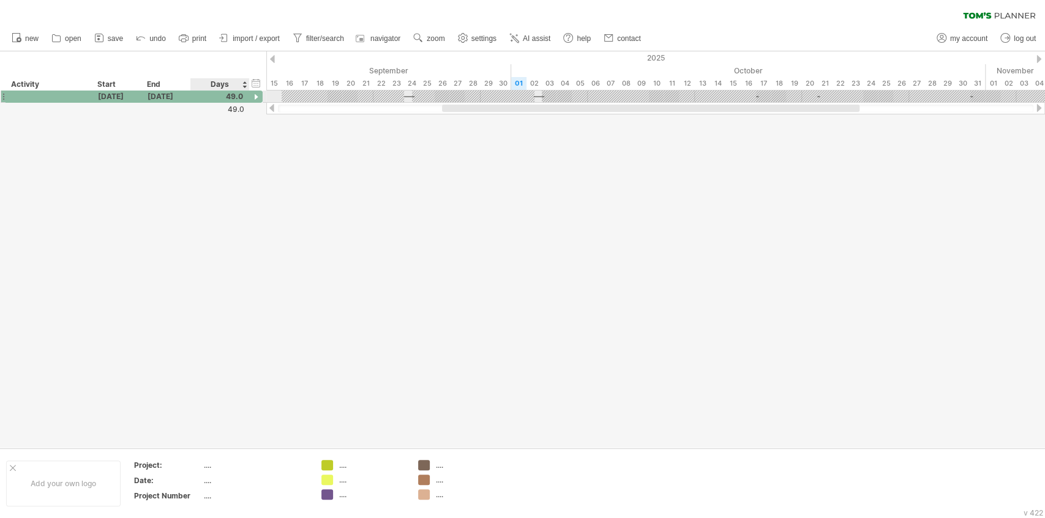
click at [255, 97] on div at bounding box center [256, 98] width 12 height 12
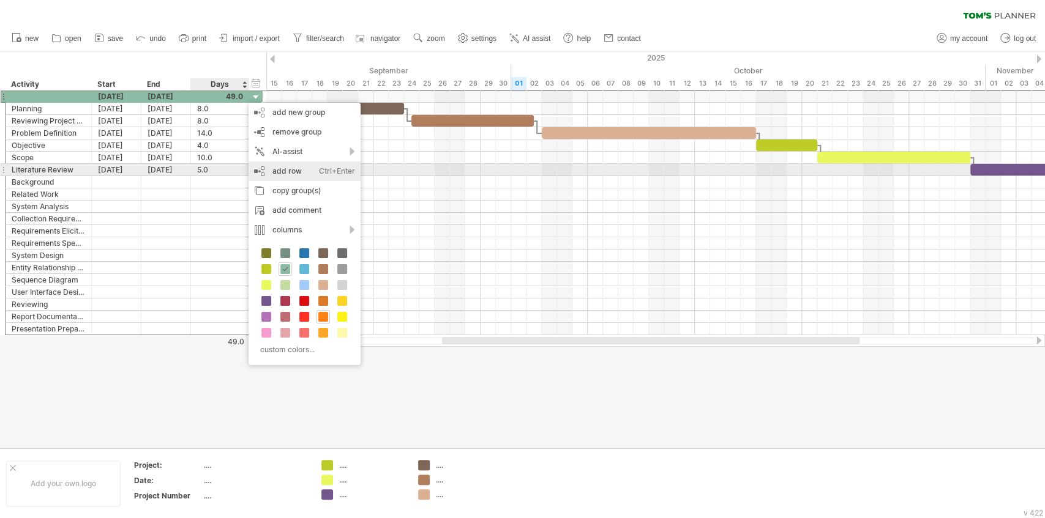
click at [307, 171] on div "add row Ctrl+Enter Cmd+Enter" at bounding box center [304, 172] width 112 height 20
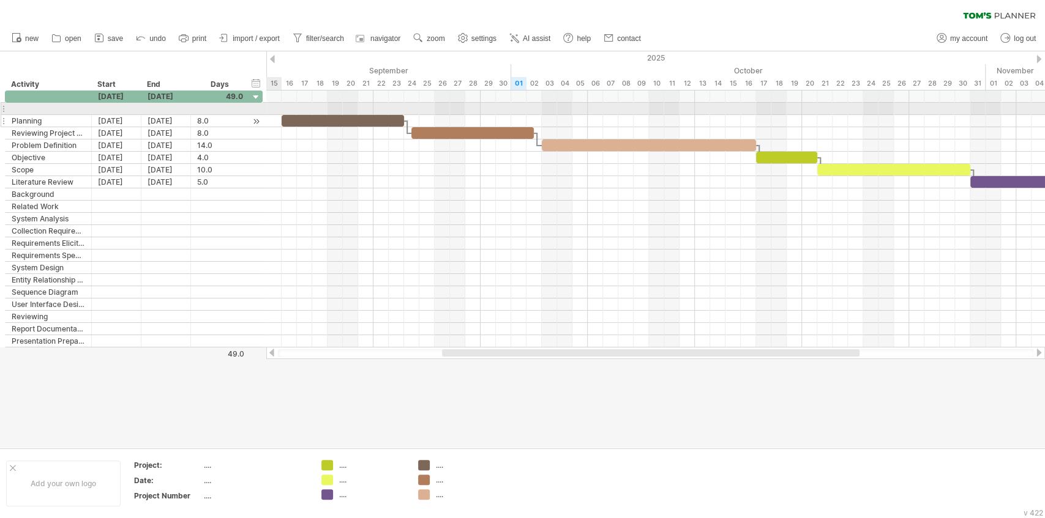
click at [250, 116] on div at bounding box center [256, 121] width 12 height 13
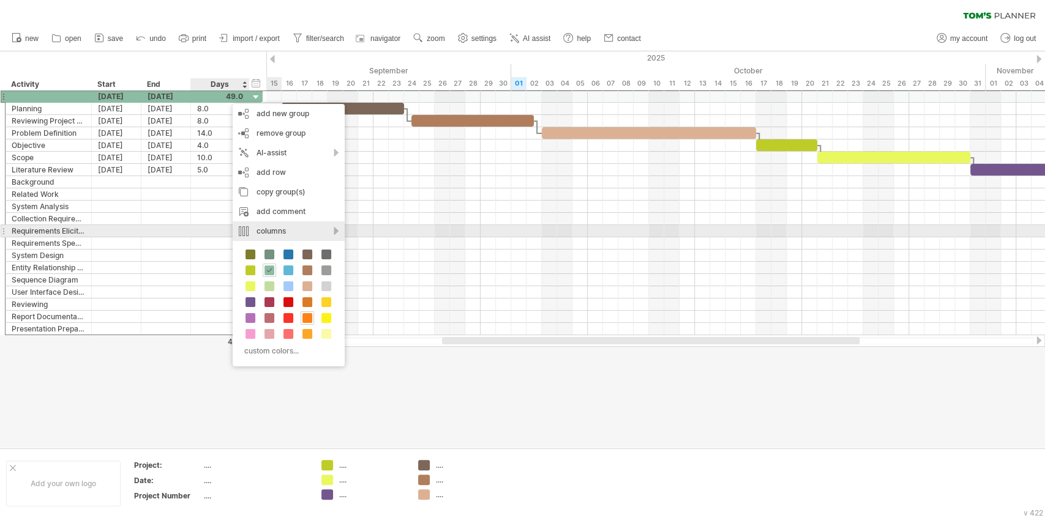
click at [293, 231] on div "columns" at bounding box center [289, 232] width 112 height 20
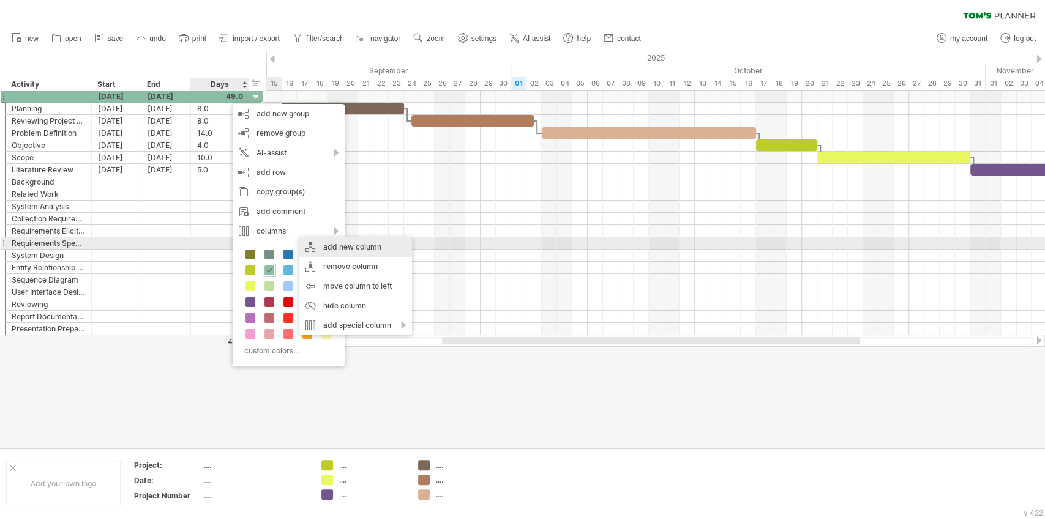
click at [362, 247] on div "add new column" at bounding box center [355, 247] width 113 height 20
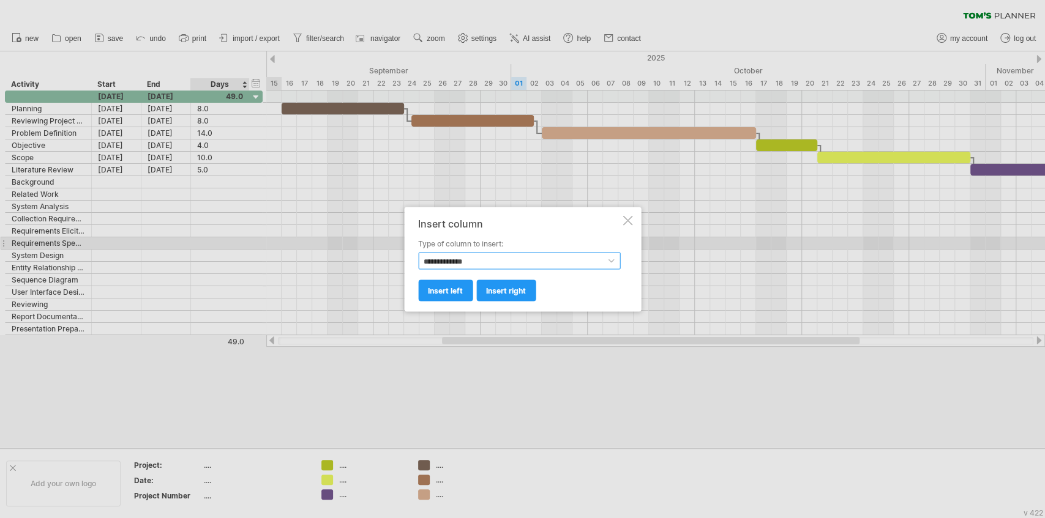
click at [492, 266] on select "**********" at bounding box center [519, 260] width 202 height 17
select select "********"
click at [418, 252] on select "**********" at bounding box center [519, 260] width 202 height 17
click at [461, 289] on span "insert left" at bounding box center [445, 290] width 35 height 9
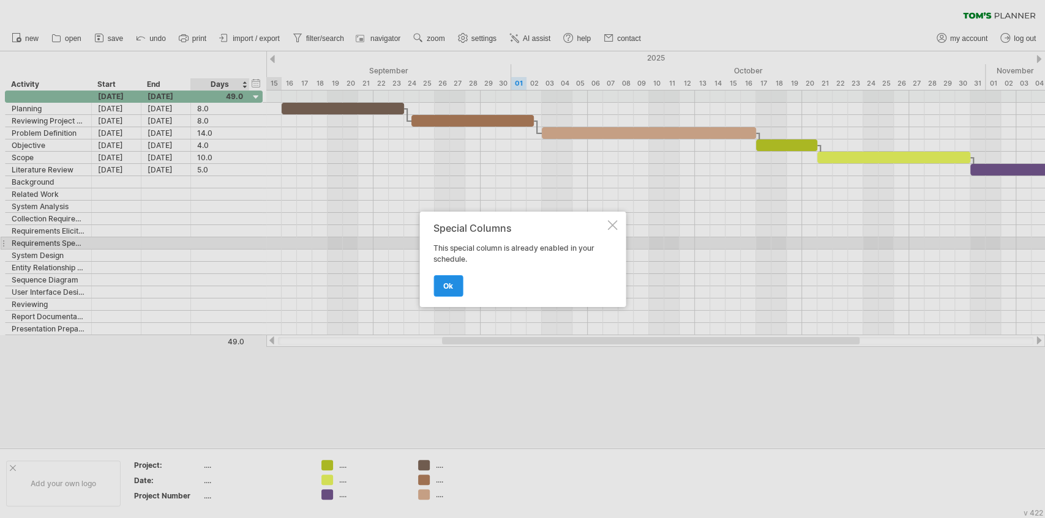
click at [454, 288] on link "ok" at bounding box center [447, 285] width 29 height 21
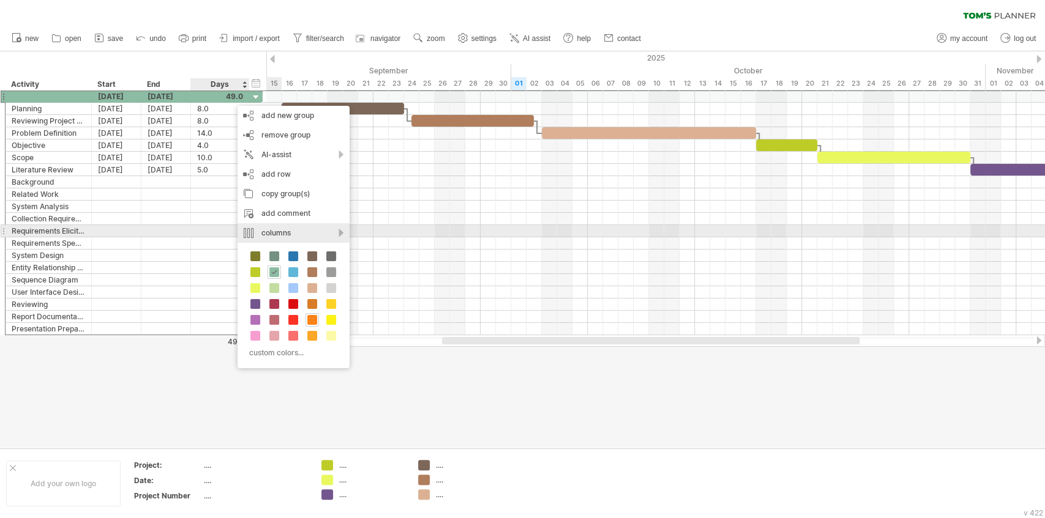
click at [297, 233] on div "columns" at bounding box center [293, 233] width 112 height 20
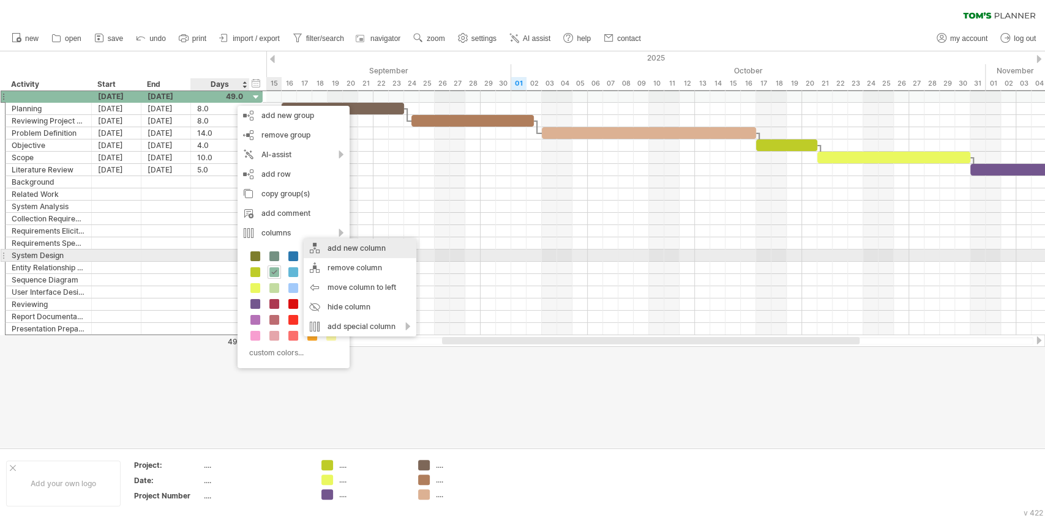
click at [352, 251] on div "add new column" at bounding box center [360, 249] width 113 height 20
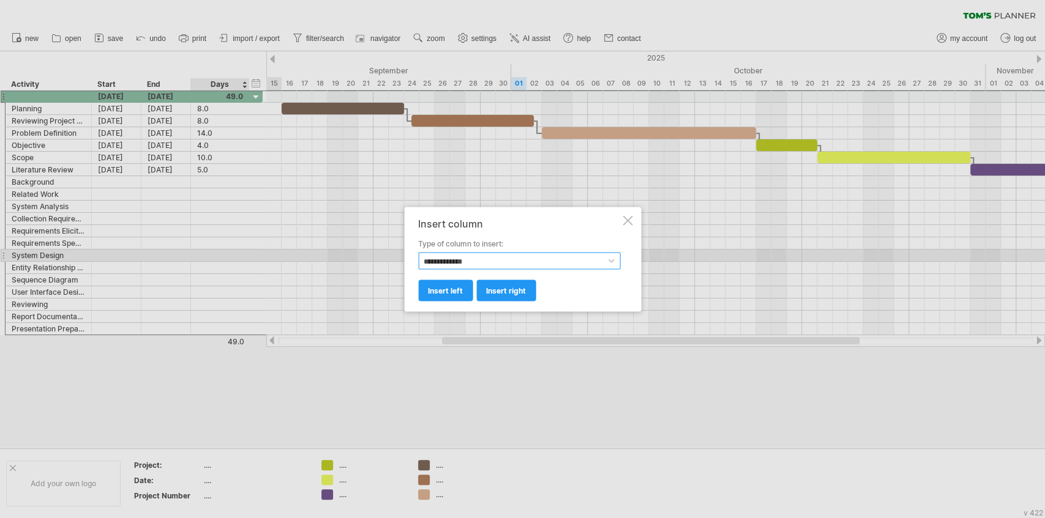
click at [458, 265] on select "**********" at bounding box center [519, 260] width 202 height 17
select select "********"
click at [418, 252] on select "**********" at bounding box center [519, 260] width 202 height 17
click at [488, 286] on span "insert right" at bounding box center [506, 290] width 40 height 9
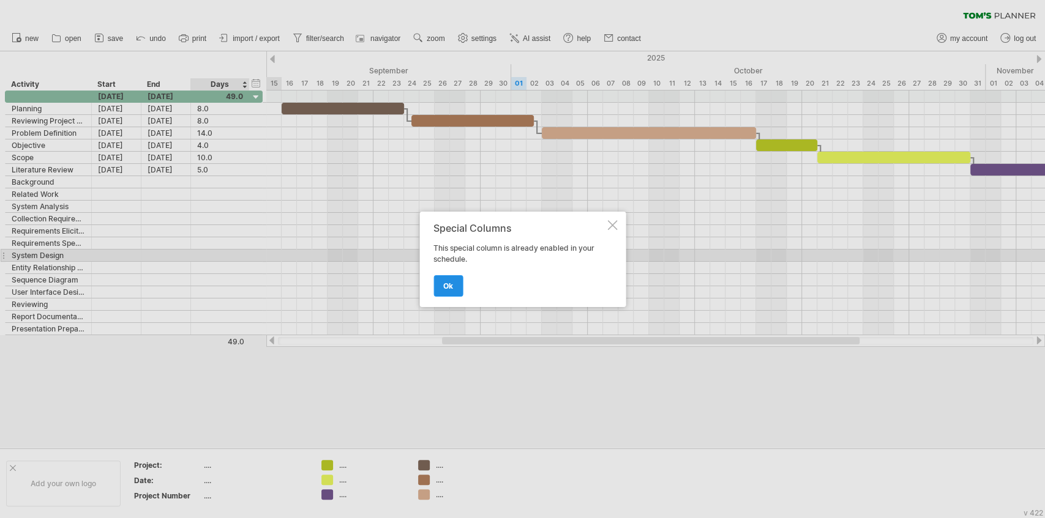
click at [454, 288] on link "ok" at bounding box center [447, 285] width 29 height 21
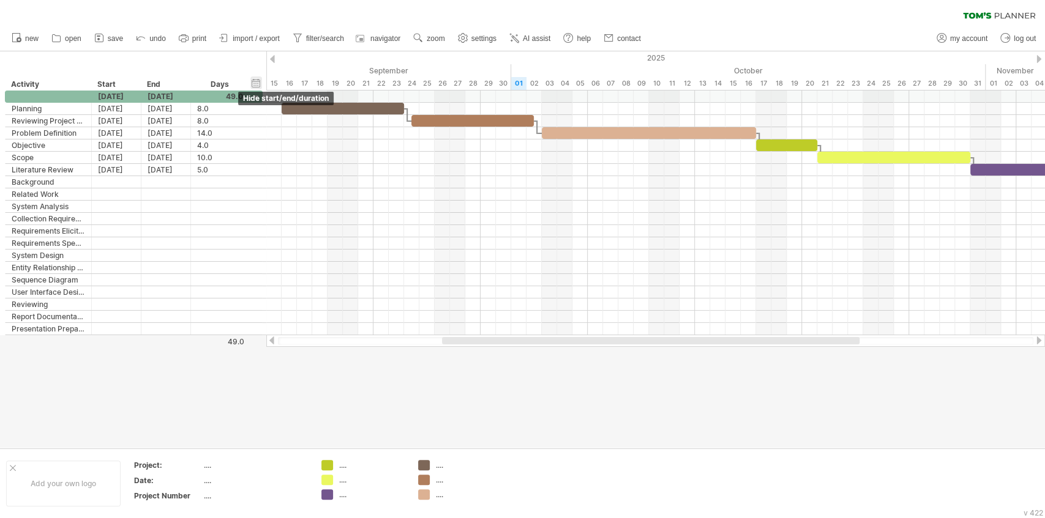
click at [254, 80] on div "hide start/end/duration show start/end/duration" at bounding box center [256, 82] width 12 height 13
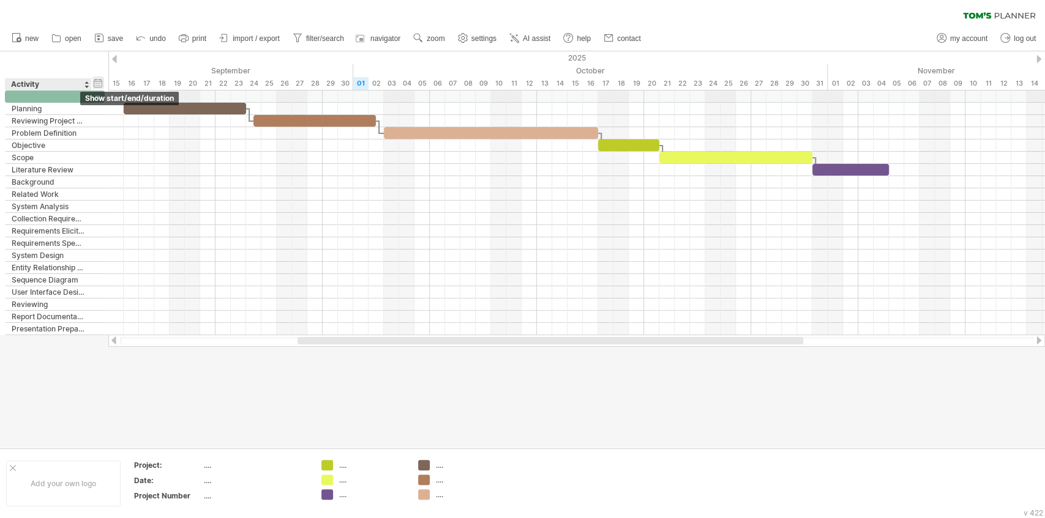
click at [94, 80] on div "hide start/end/duration show start/end/duration" at bounding box center [98, 82] width 12 height 13
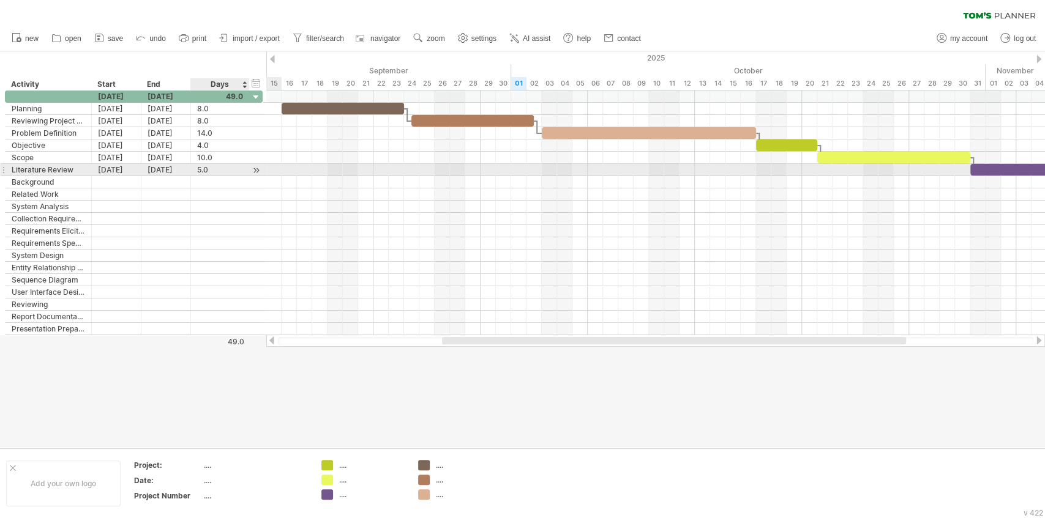
click at [225, 166] on div "5.0" at bounding box center [220, 170] width 46 height 12
click at [158, 63] on div "hide start/end/duration show start/end/duration ******** Activity Start End Days" at bounding box center [133, 70] width 266 height 39
